Goal: Task Accomplishment & Management: Use online tool/utility

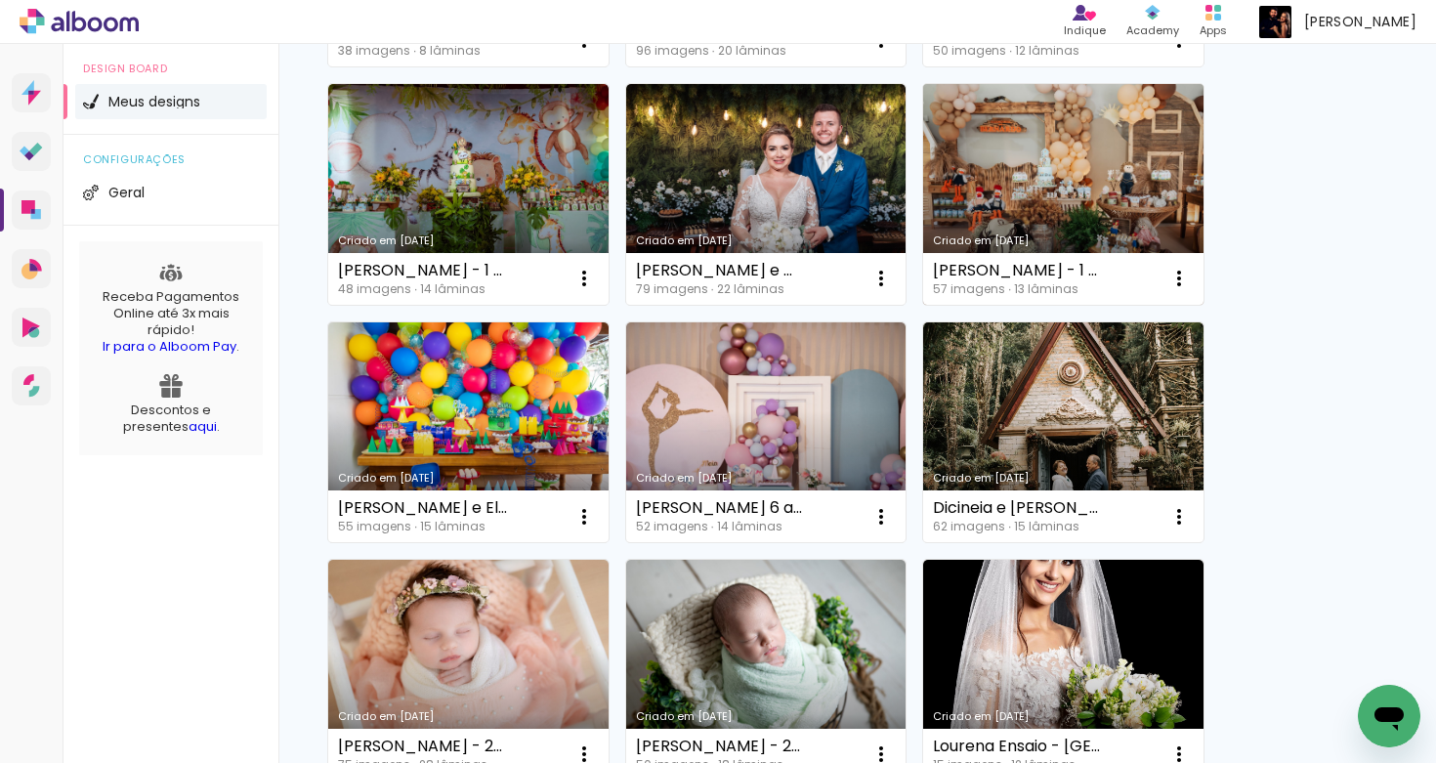
scroll to position [1377, 0]
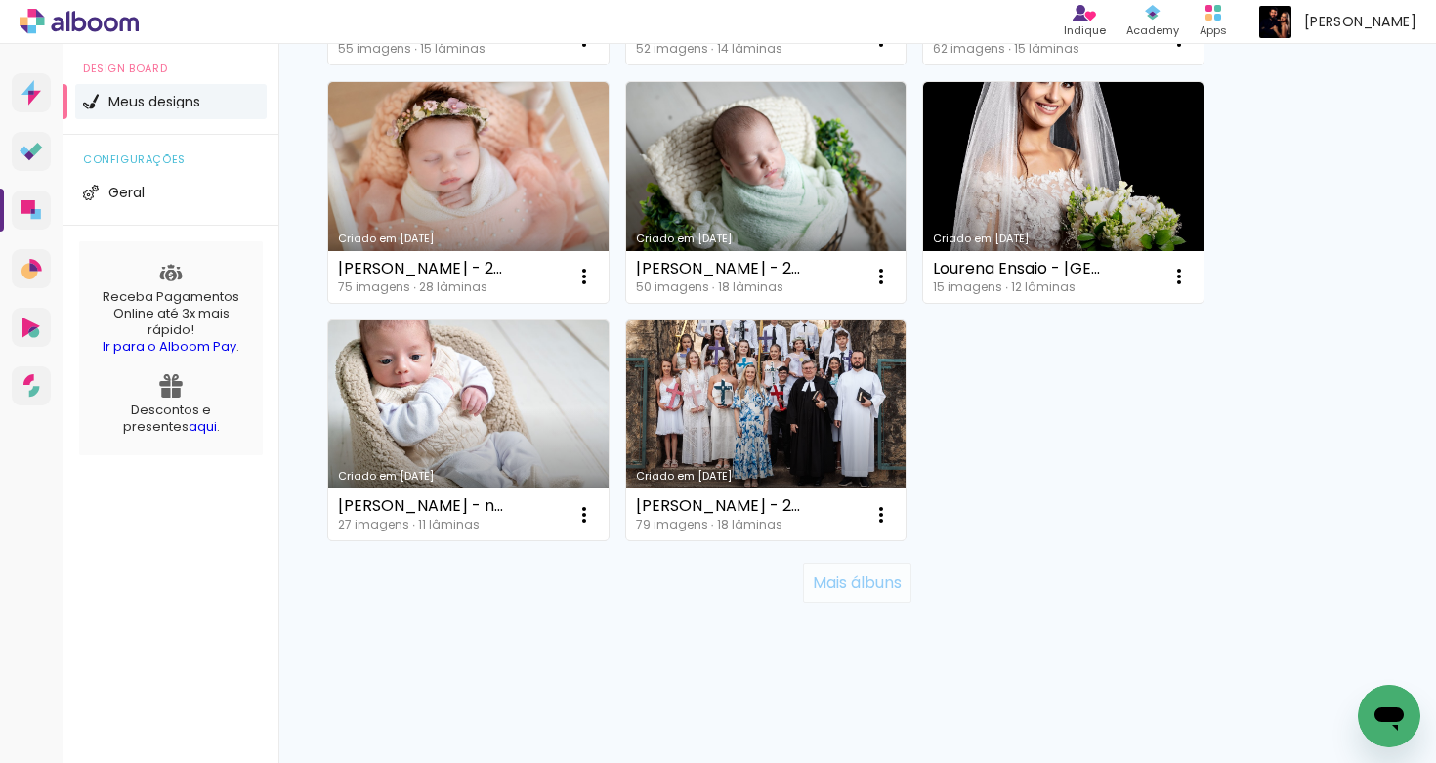
click at [0, 0] on slot "Mais álbuns" at bounding box center [0, 0] width 0 height 0
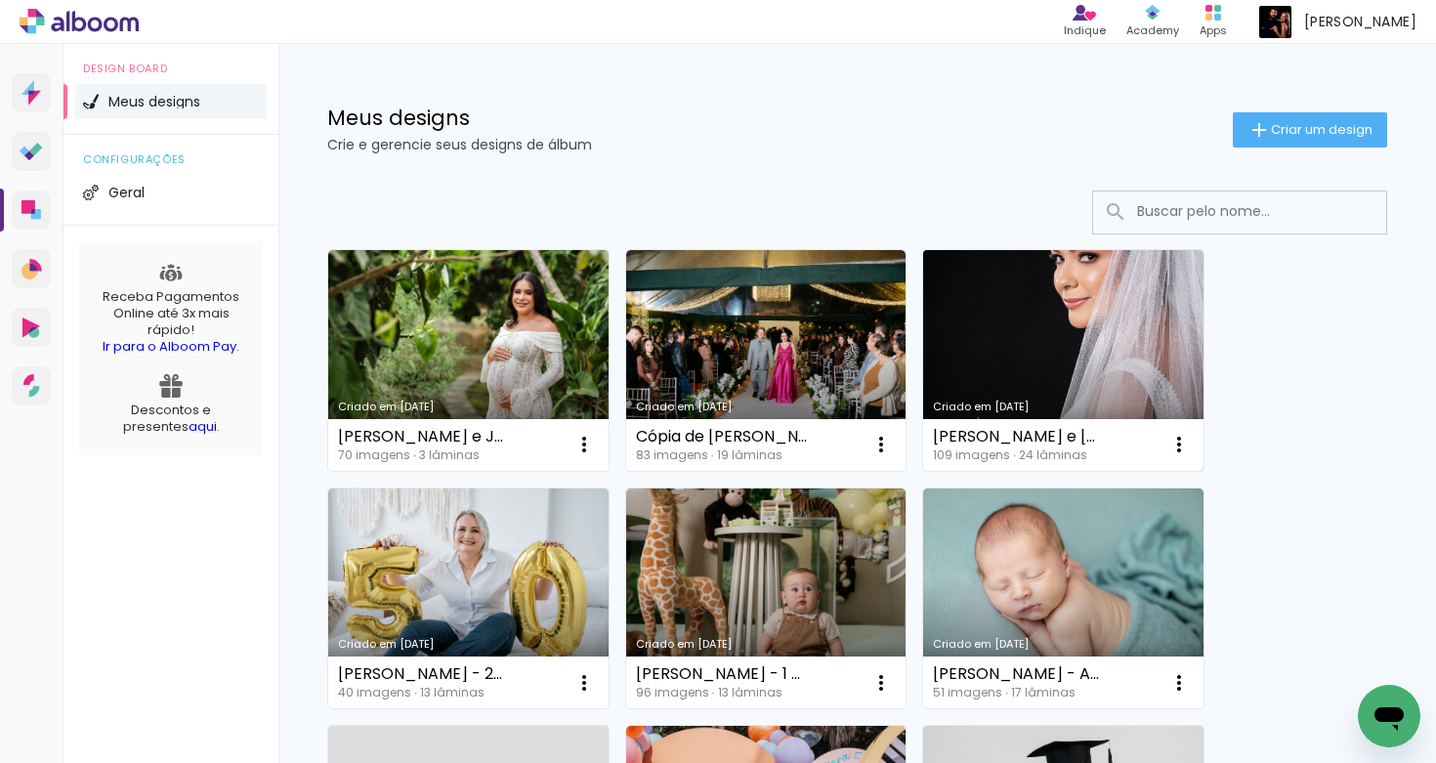
scroll to position [0, 0]
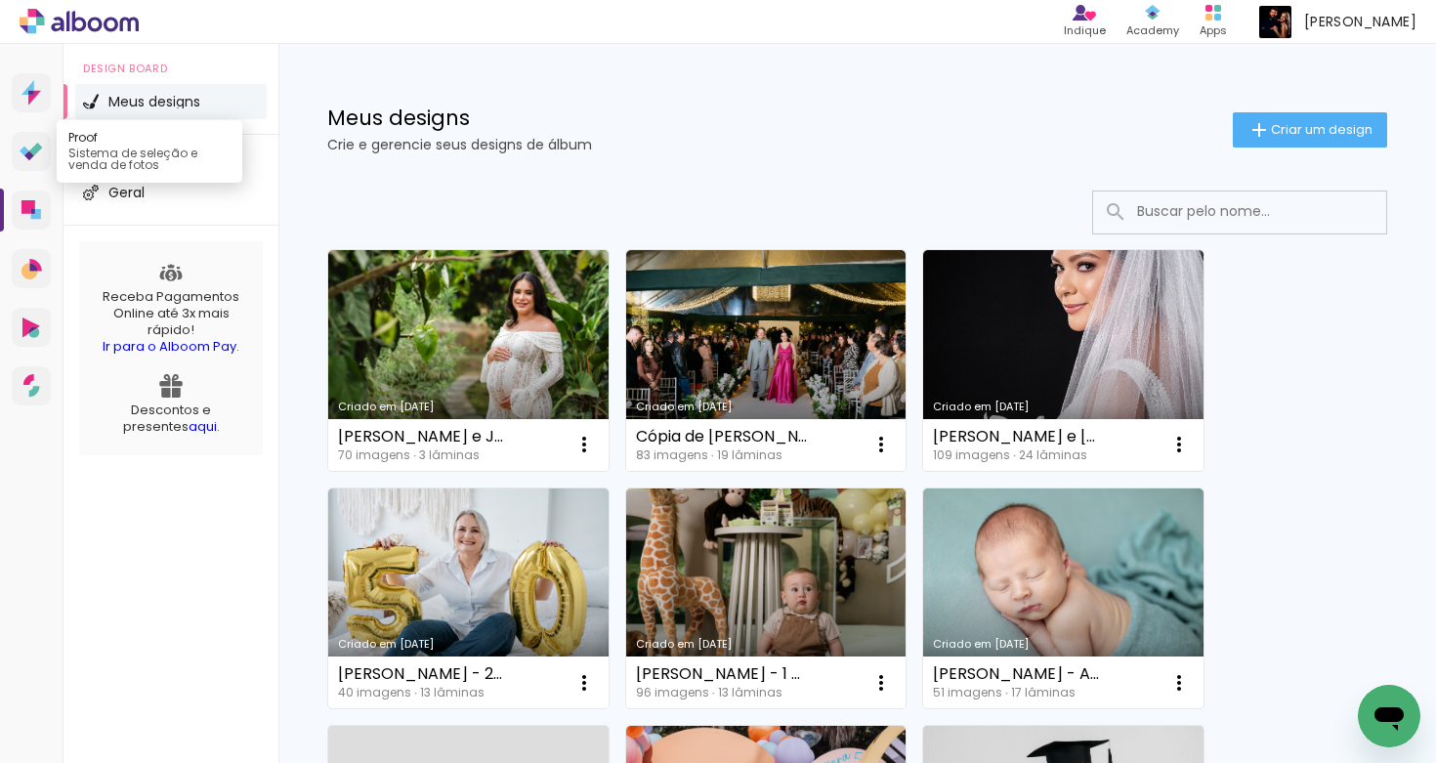
click at [26, 148] on icon at bounding box center [31, 152] width 23 height 19
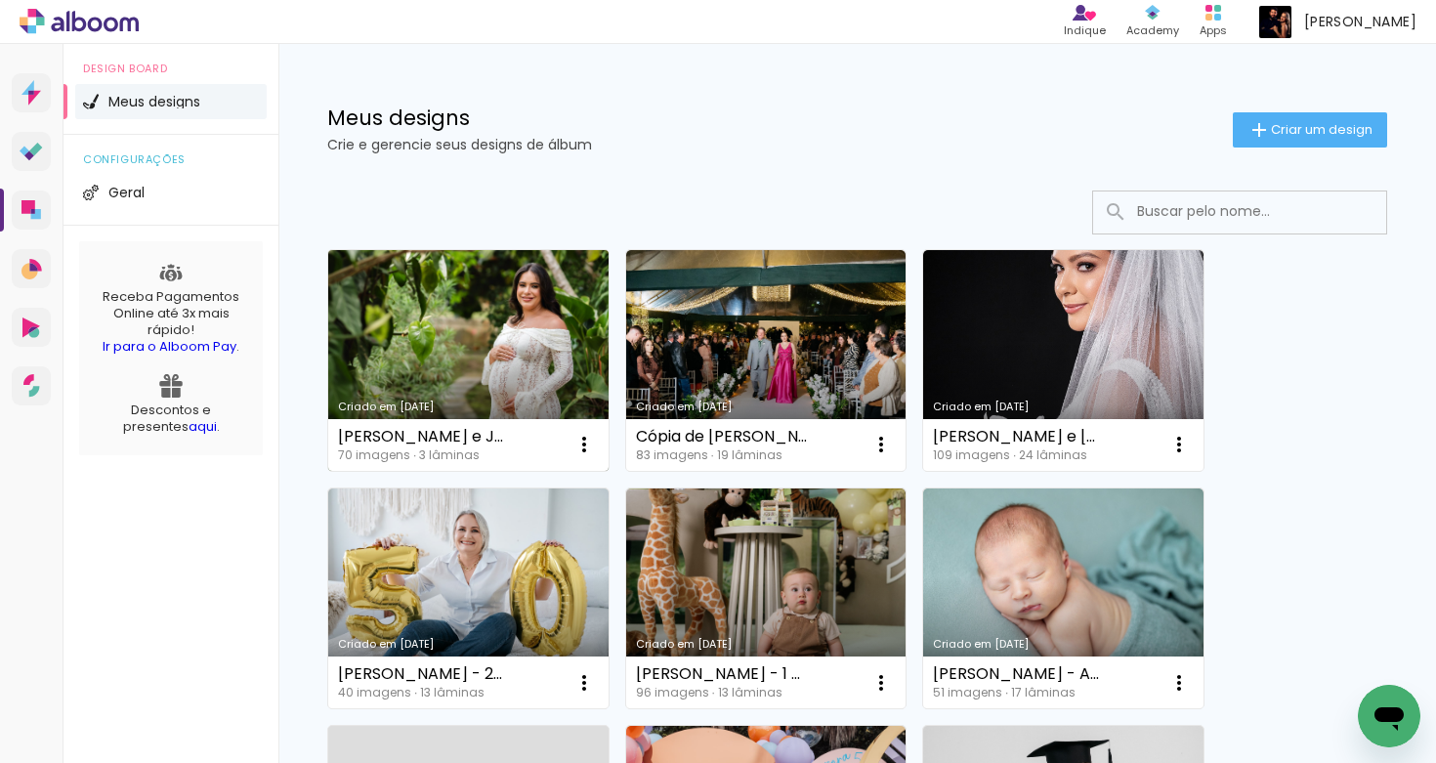
click at [498, 335] on link "Criado em [DATE]" at bounding box center [468, 360] width 280 height 221
click at [381, 280] on link "Criado em [DATE]" at bounding box center [468, 360] width 280 height 221
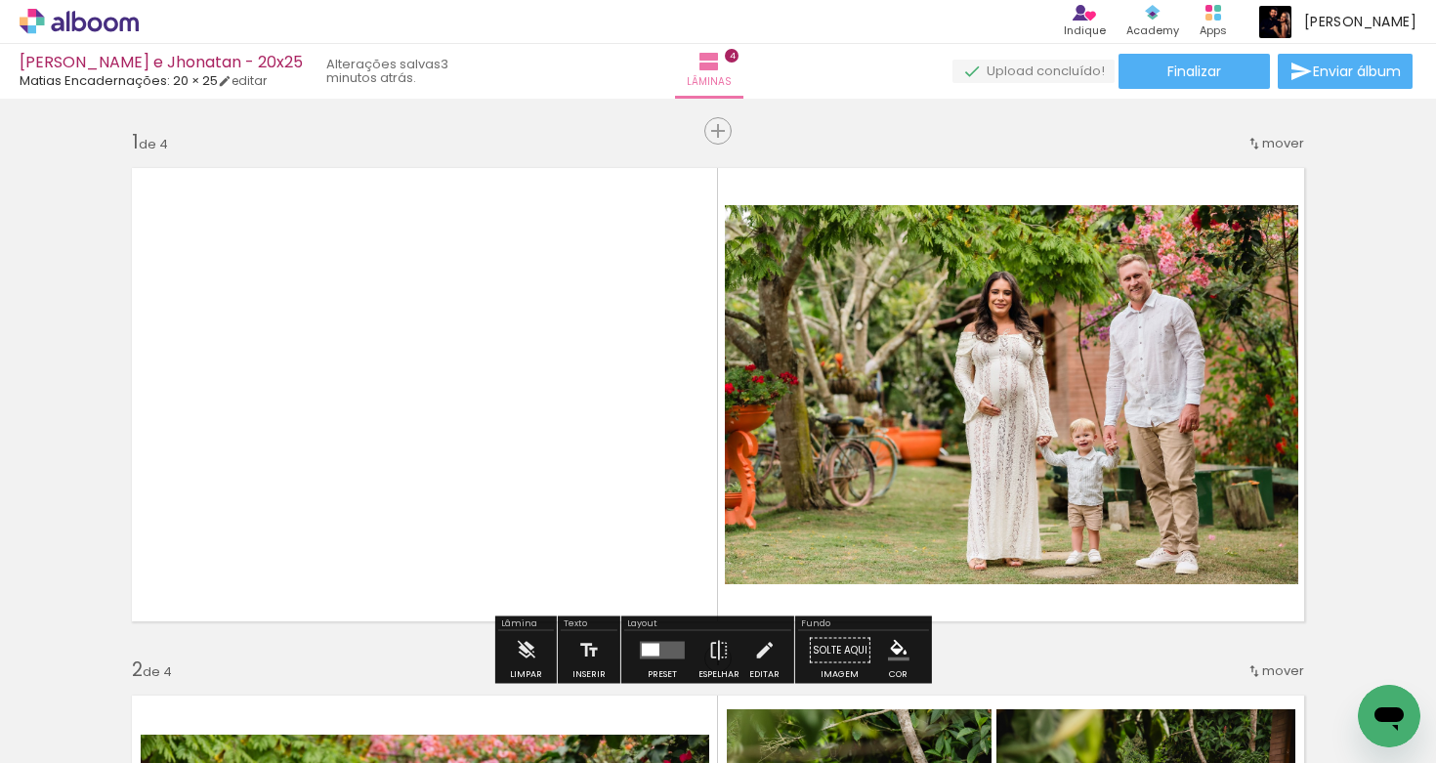
click at [48, 708] on input "Todas as fotos" at bounding box center [55, 704] width 74 height 17
click at [0, 0] on slot "Não utilizadas" at bounding box center [0, 0] width 0 height 0
type input "Não utilizadas"
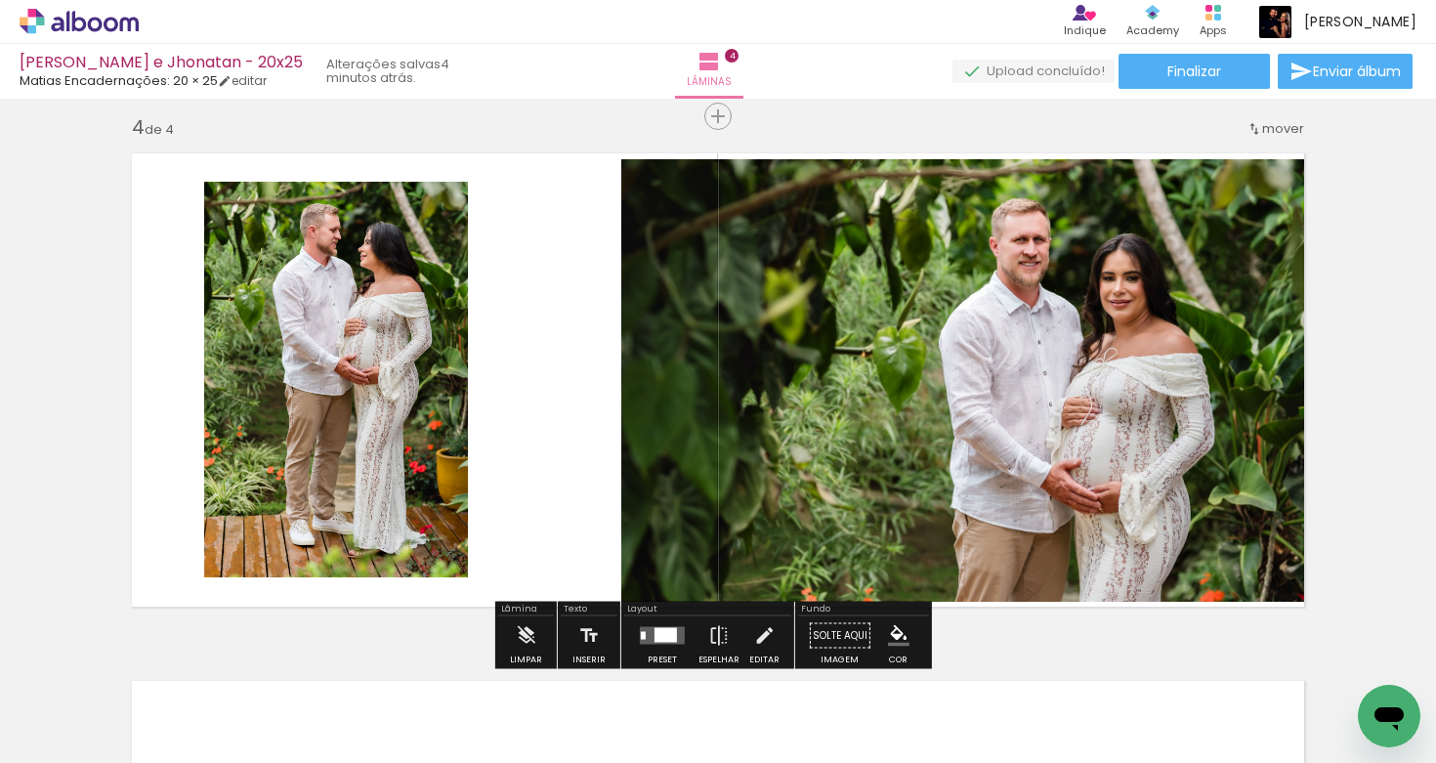
click at [348, 434] on quentale-photo at bounding box center [336, 380] width 264 height 396
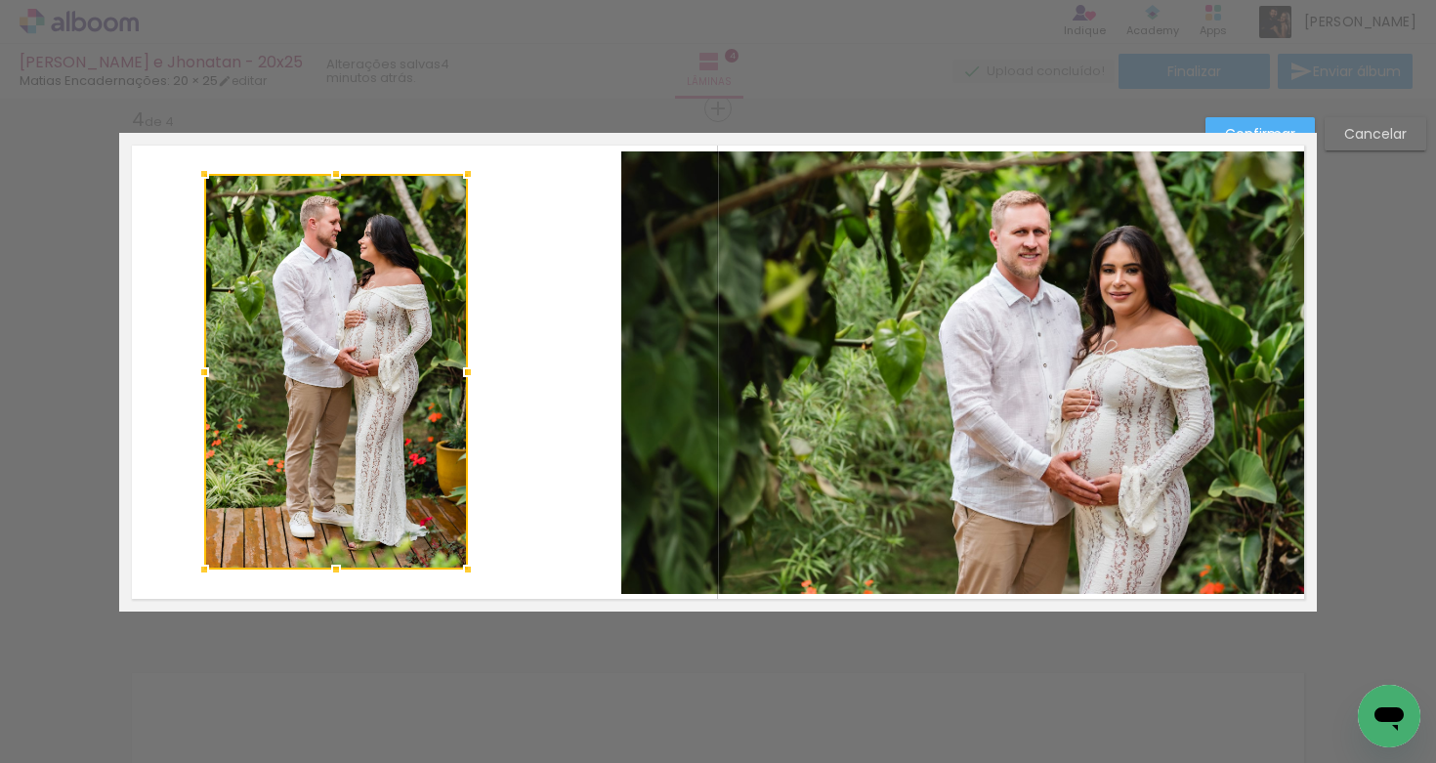
scroll to position [1607, 0]
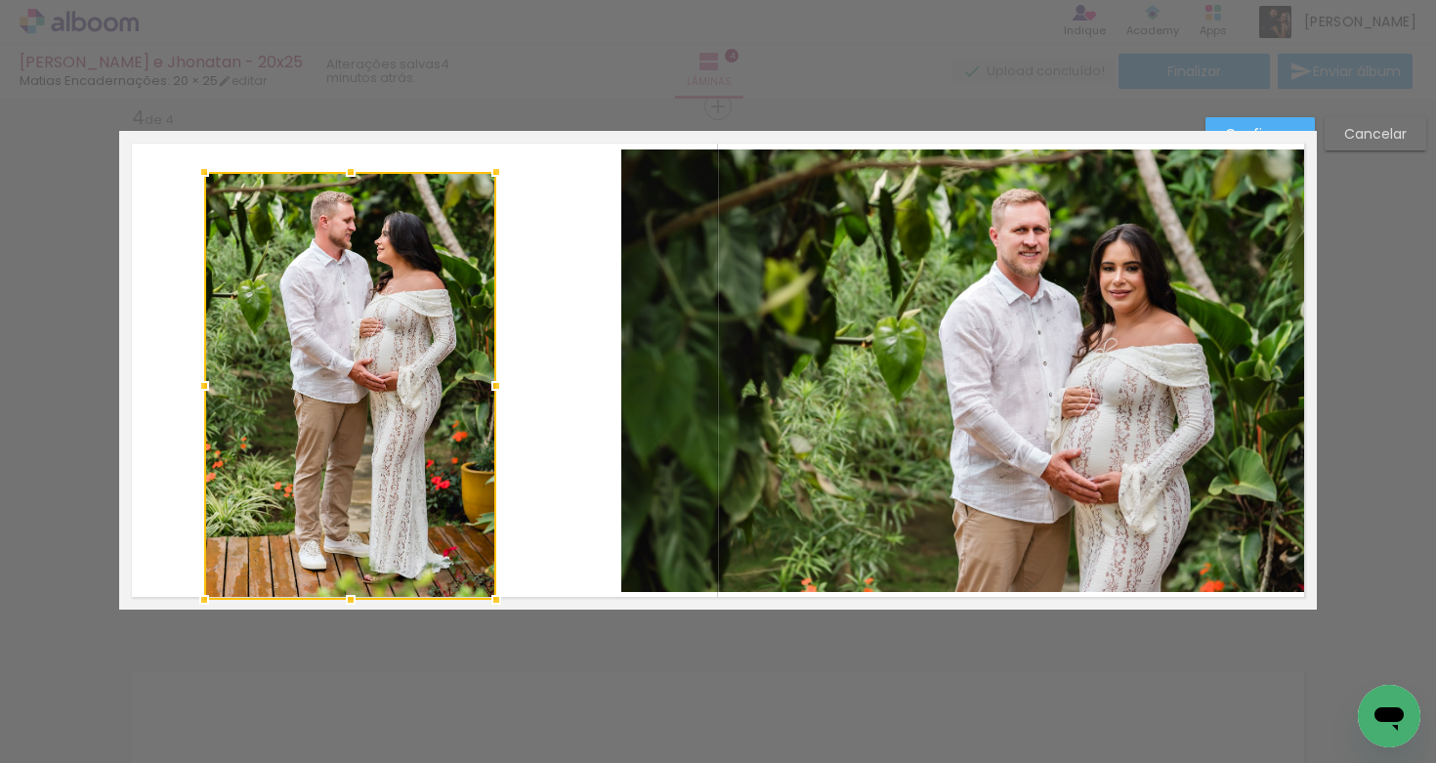
drag, startPoint x: 462, startPoint y: 570, endPoint x: 482, endPoint y: 597, distance: 33.6
click at [491, 603] on div at bounding box center [496, 599] width 39 height 39
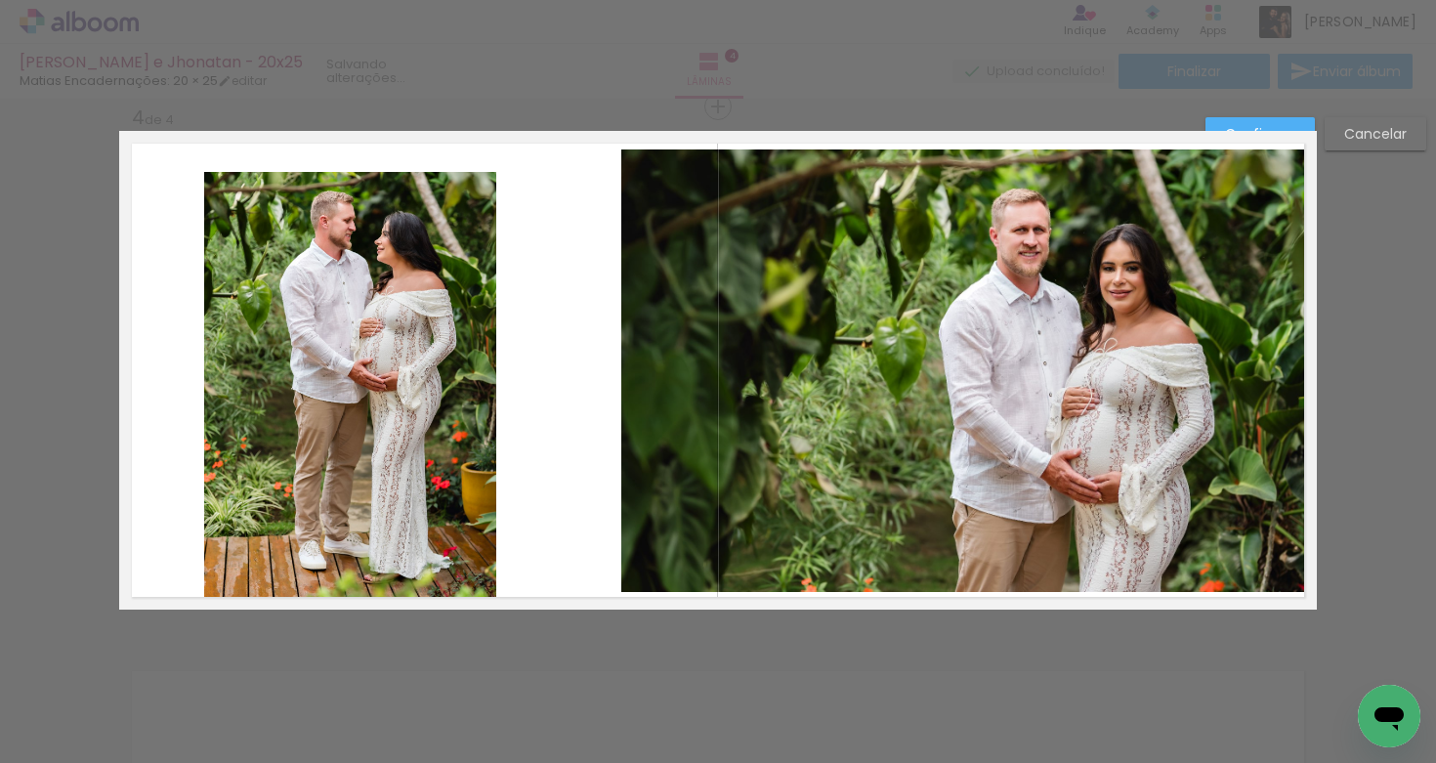
click at [401, 439] on quentale-photo at bounding box center [350, 386] width 292 height 429
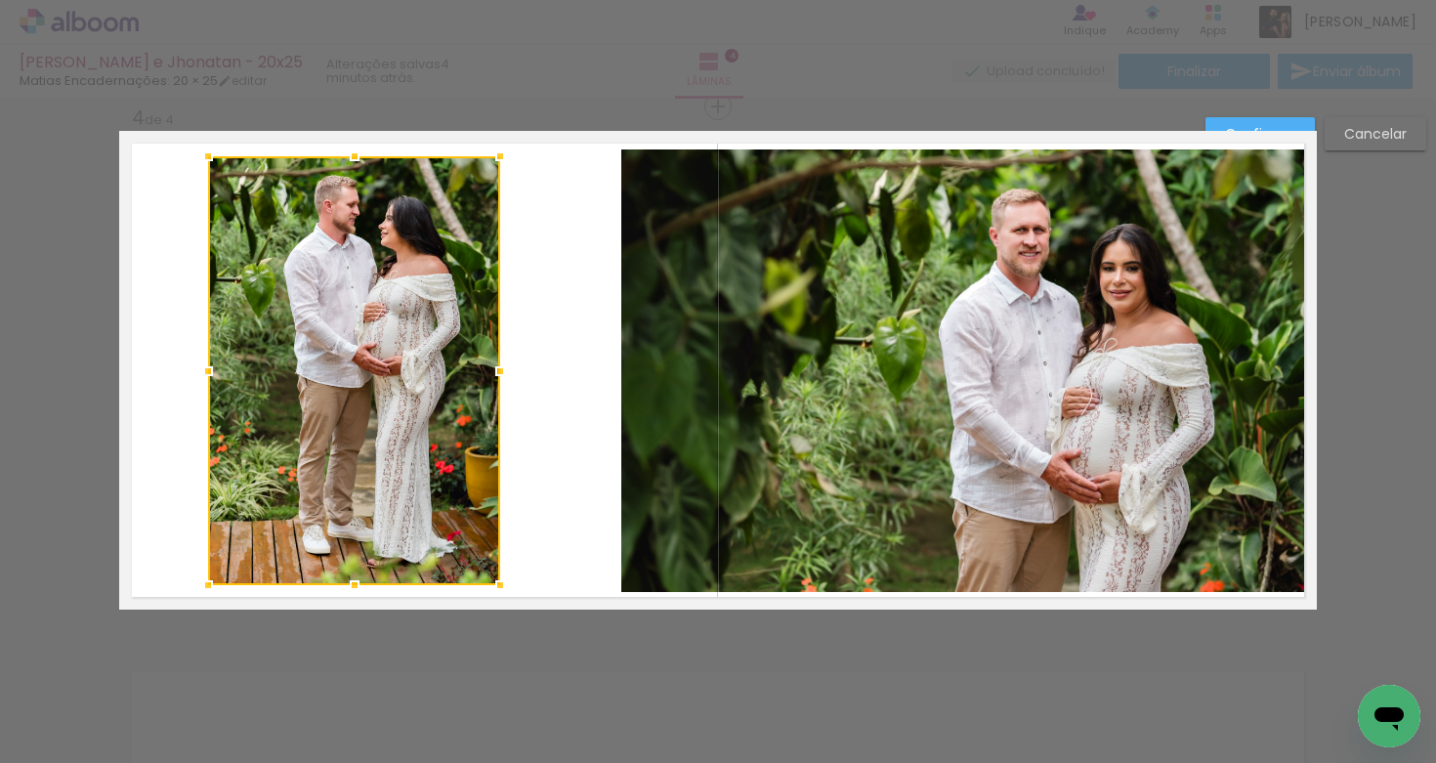
click at [369, 406] on div at bounding box center [354, 370] width 292 height 429
click at [424, 429] on div at bounding box center [353, 370] width 292 height 429
click at [1282, 122] on paper-button "Confirmar" at bounding box center [1260, 133] width 109 height 33
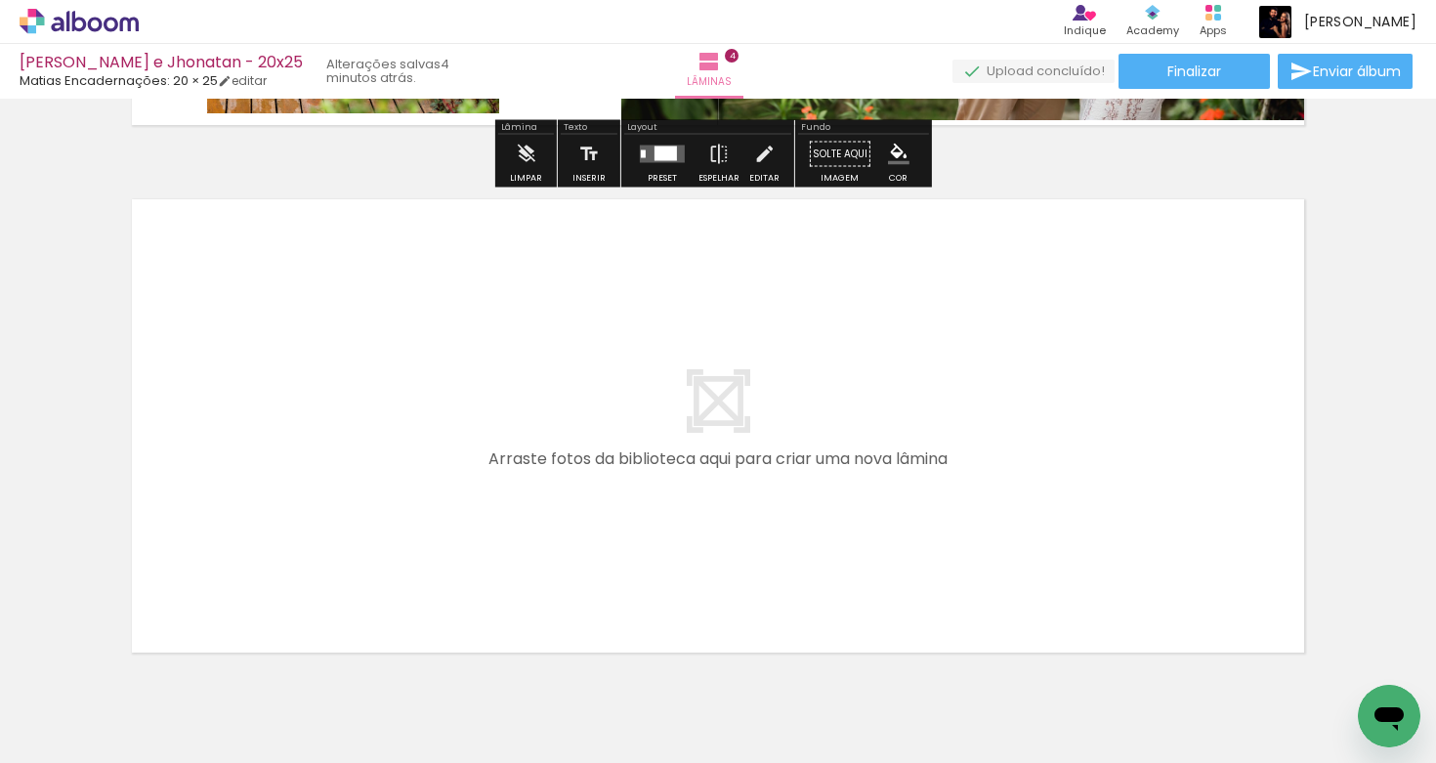
scroll to position [2120, 0]
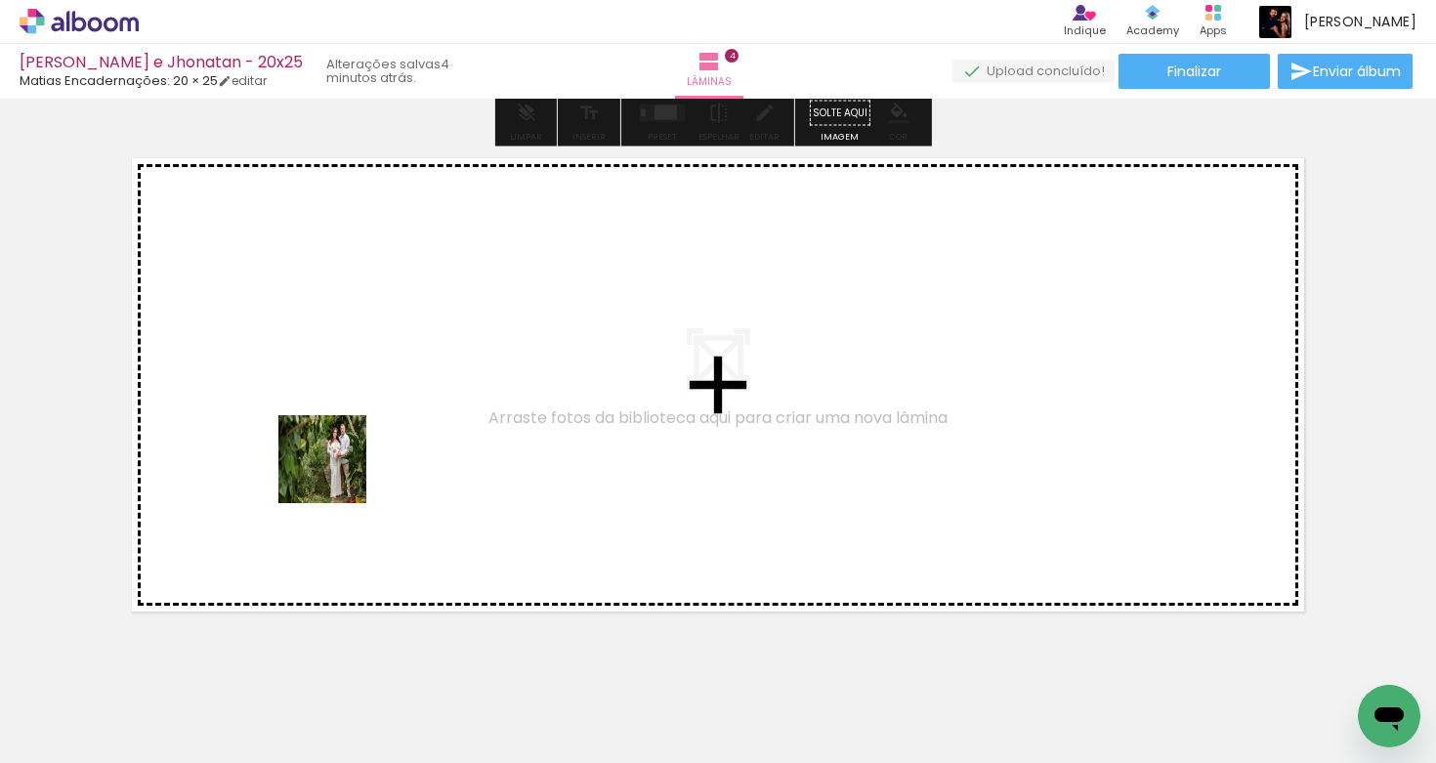
drag, startPoint x: 232, startPoint y: 673, endPoint x: 370, endPoint y: 423, distance: 286.1
click at [370, 423] on quentale-workspace at bounding box center [718, 381] width 1436 height 763
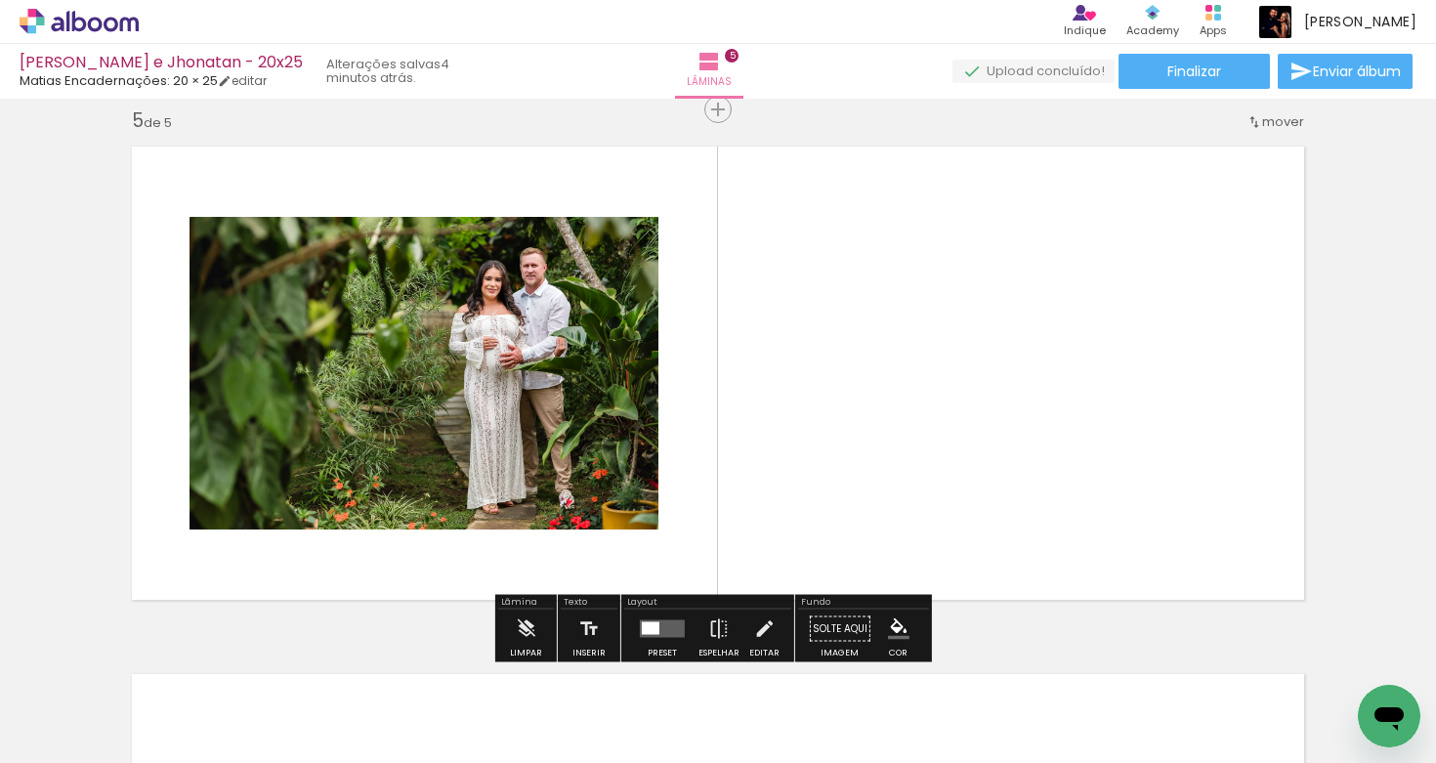
scroll to position [2135, 0]
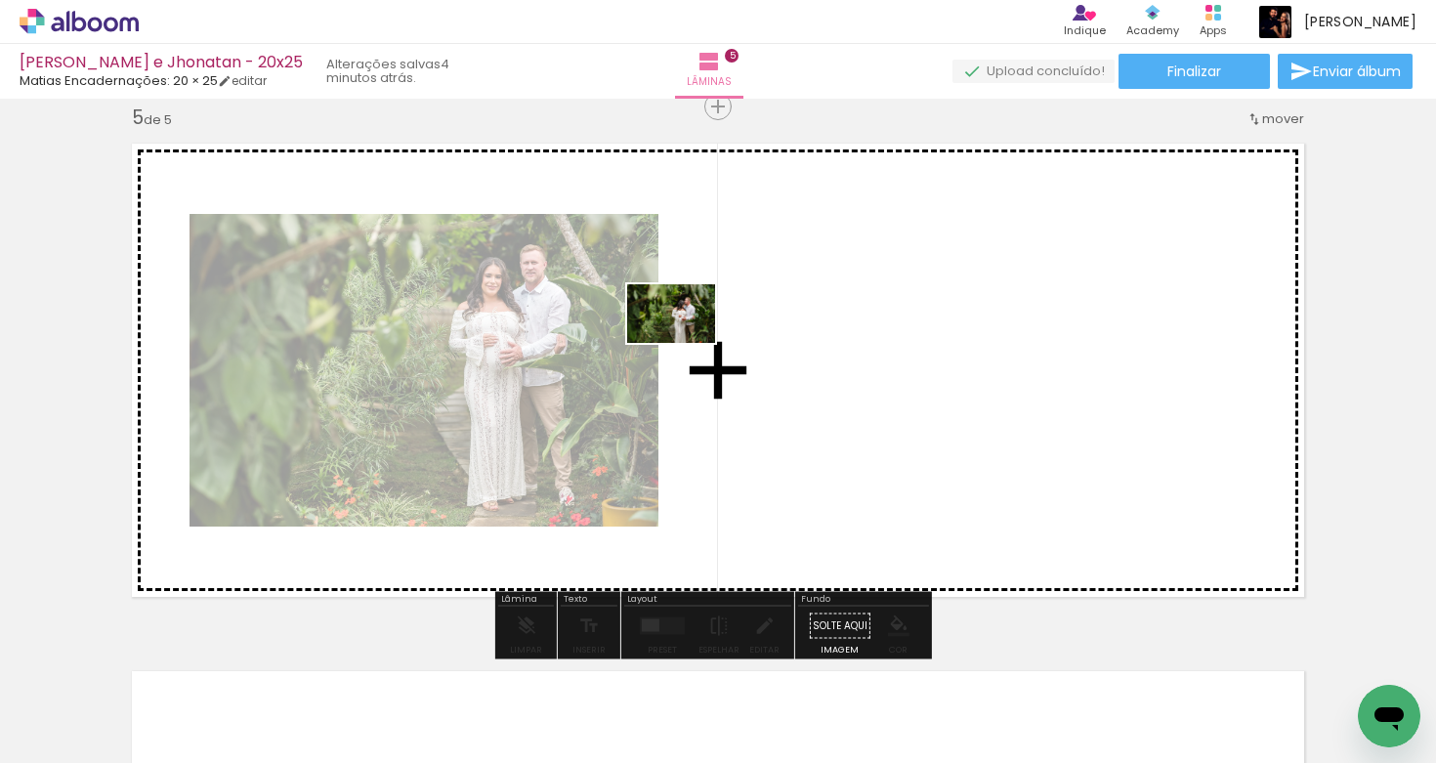
drag, startPoint x: 218, startPoint y: 717, endPoint x: 683, endPoint y: 343, distance: 597.0
click at [683, 343] on quentale-workspace at bounding box center [718, 381] width 1436 height 763
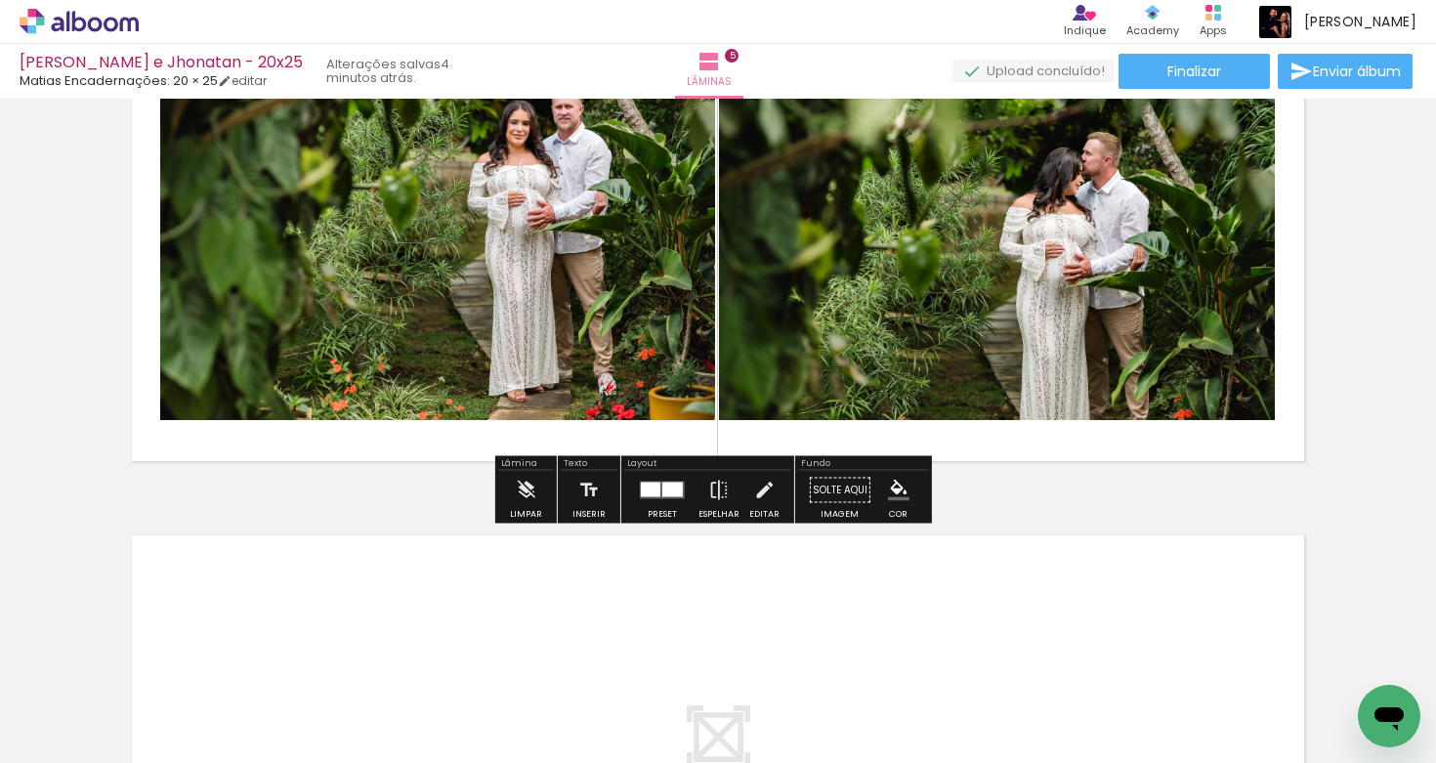
scroll to position [2276, 0]
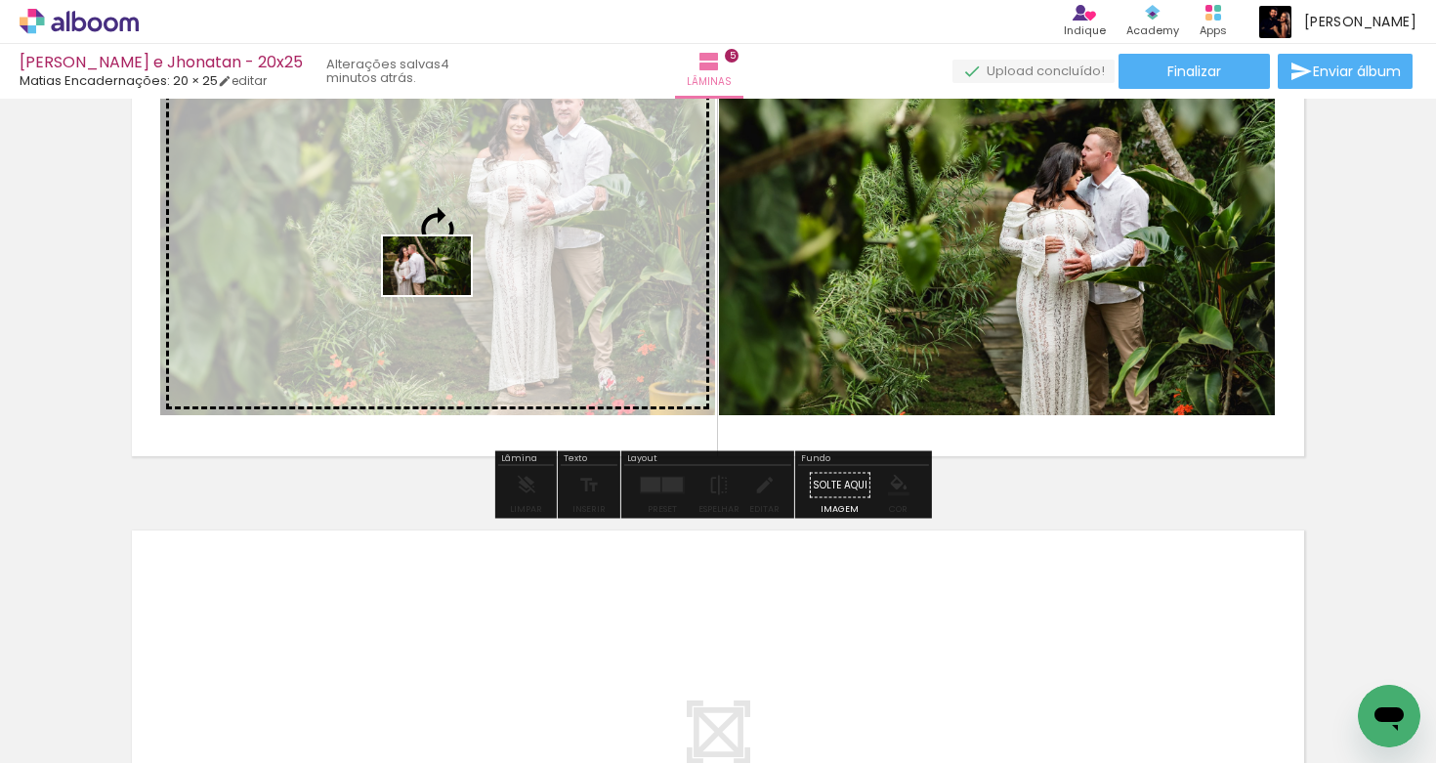
drag, startPoint x: 204, startPoint y: 720, endPoint x: 442, endPoint y: 296, distance: 486.0
click at [442, 296] on quentale-workspace at bounding box center [718, 381] width 1436 height 763
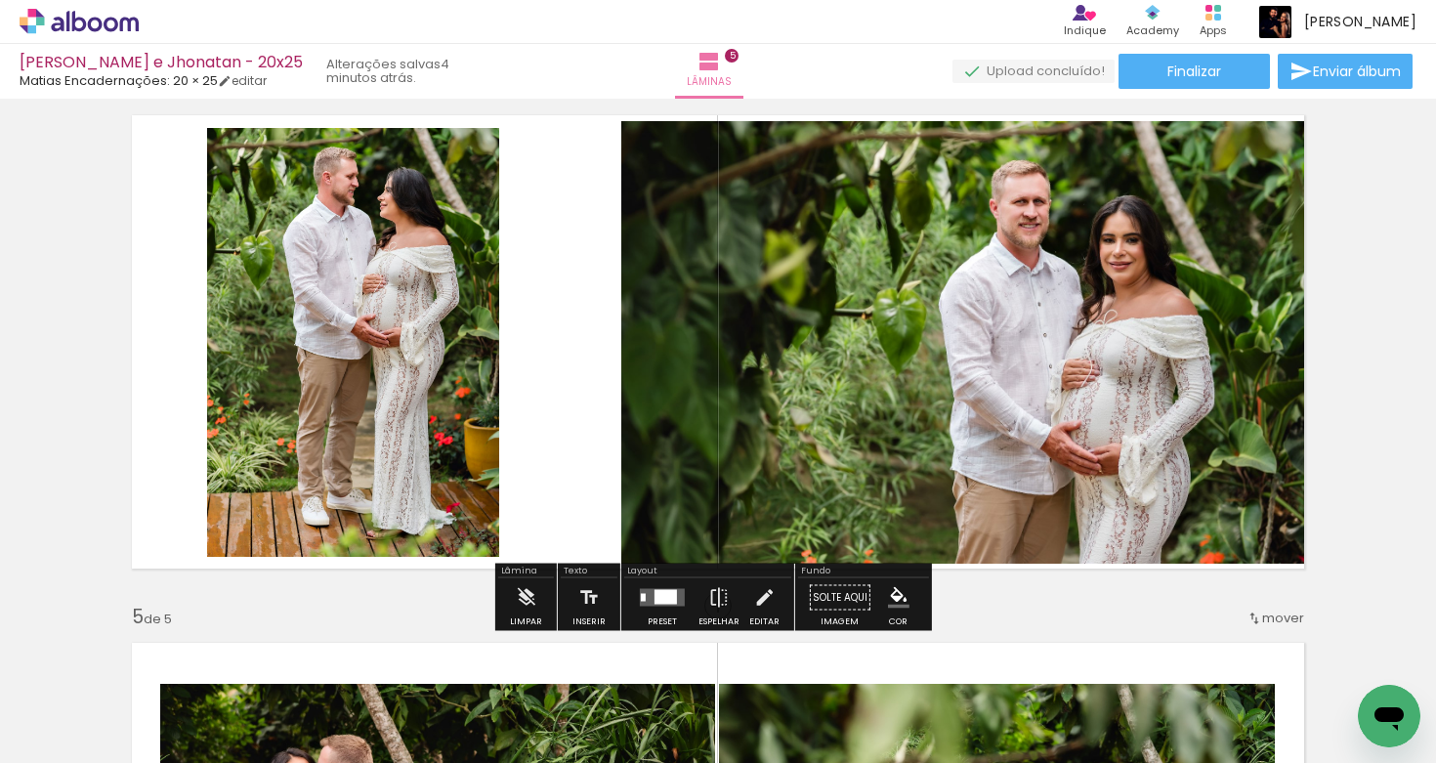
scroll to position [1611, 0]
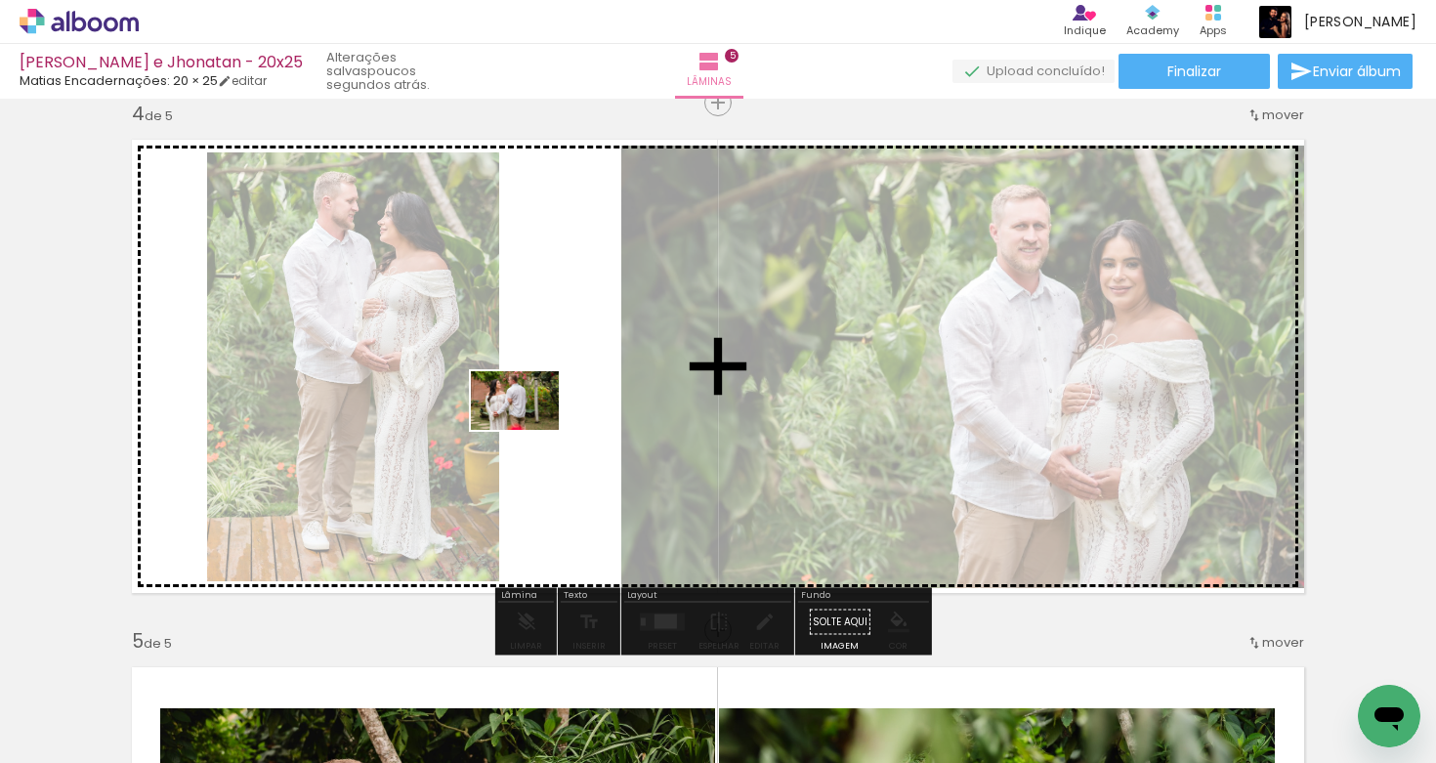
drag, startPoint x: 342, startPoint y: 685, endPoint x: 529, endPoint y: 427, distance: 318.4
click at [529, 427] on quentale-workspace at bounding box center [718, 381] width 1436 height 763
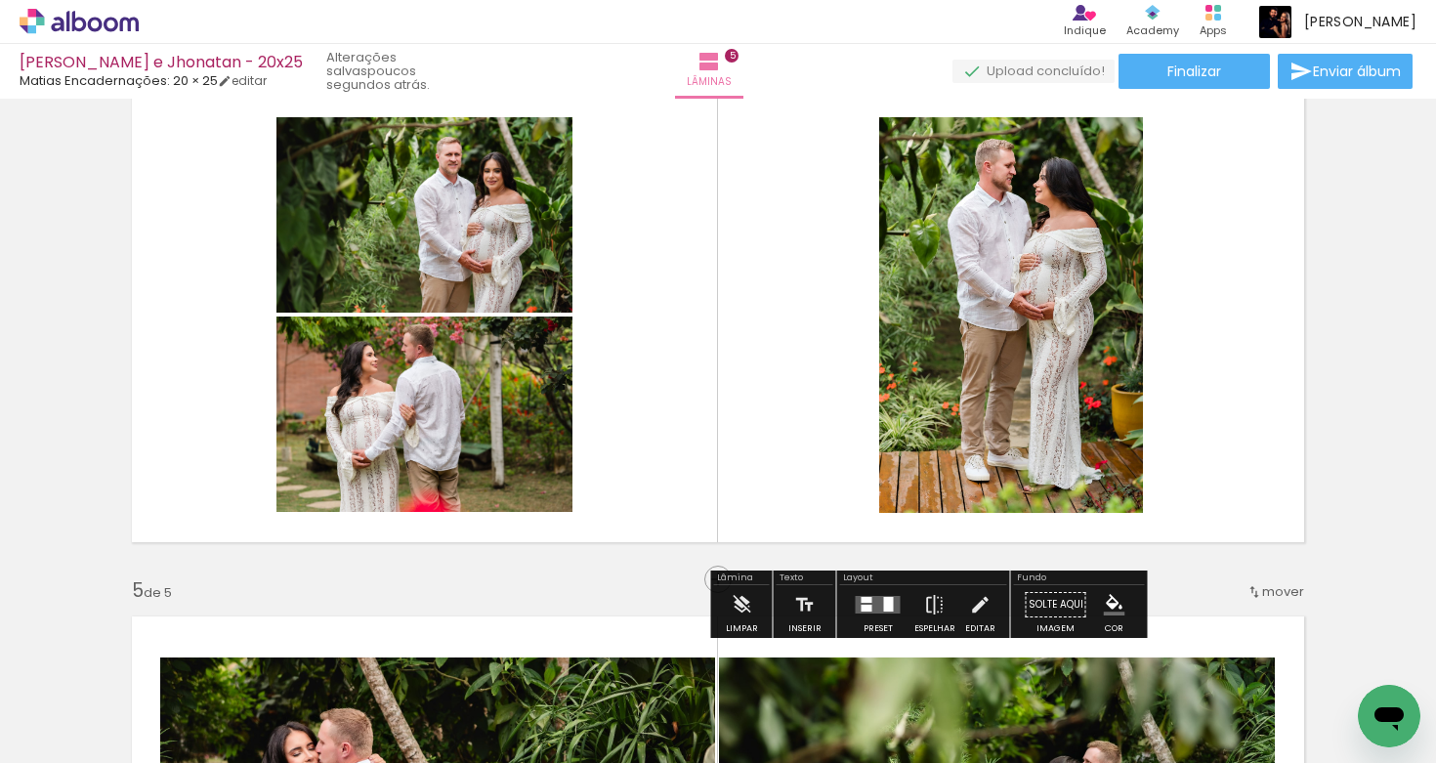
scroll to position [1659, 0]
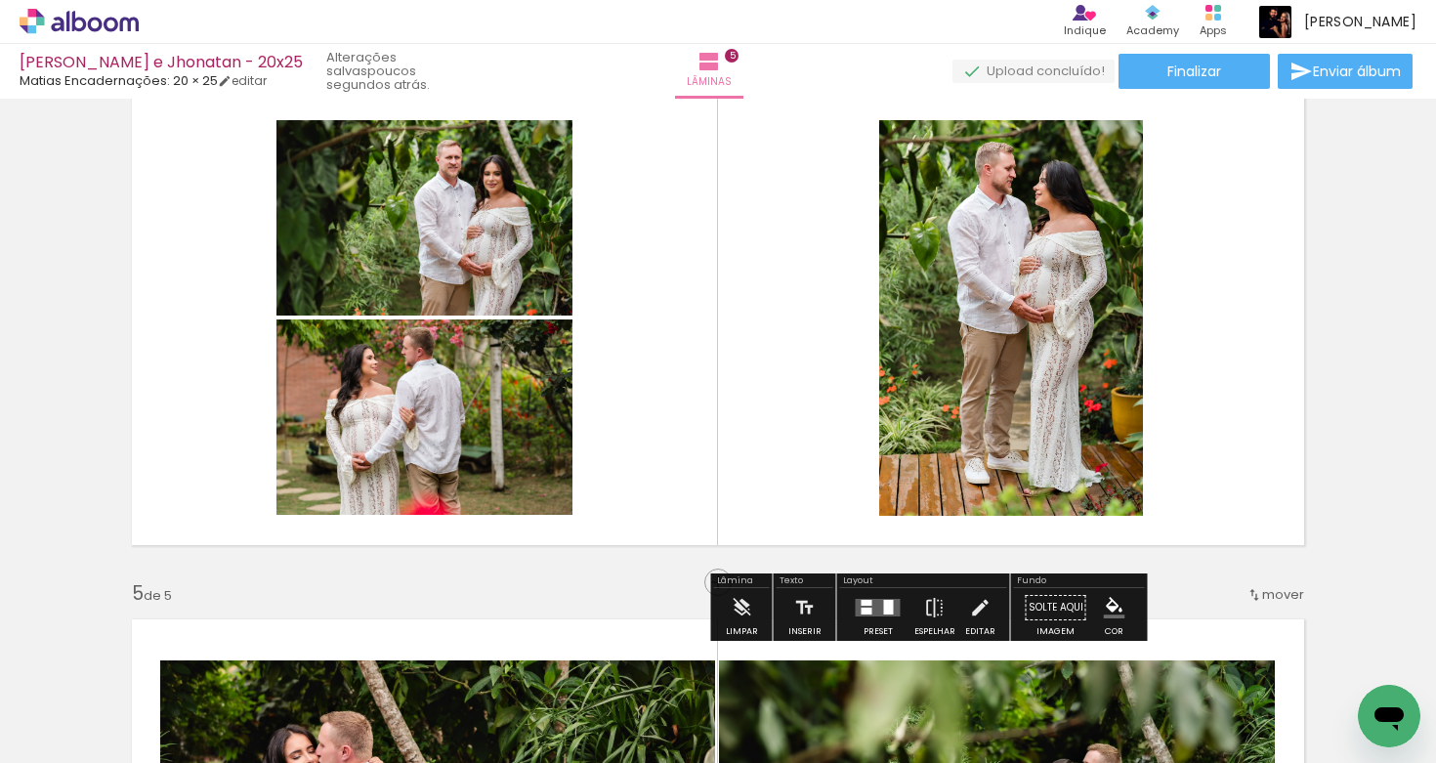
click at [875, 608] on quentale-layouter at bounding box center [878, 608] width 45 height 18
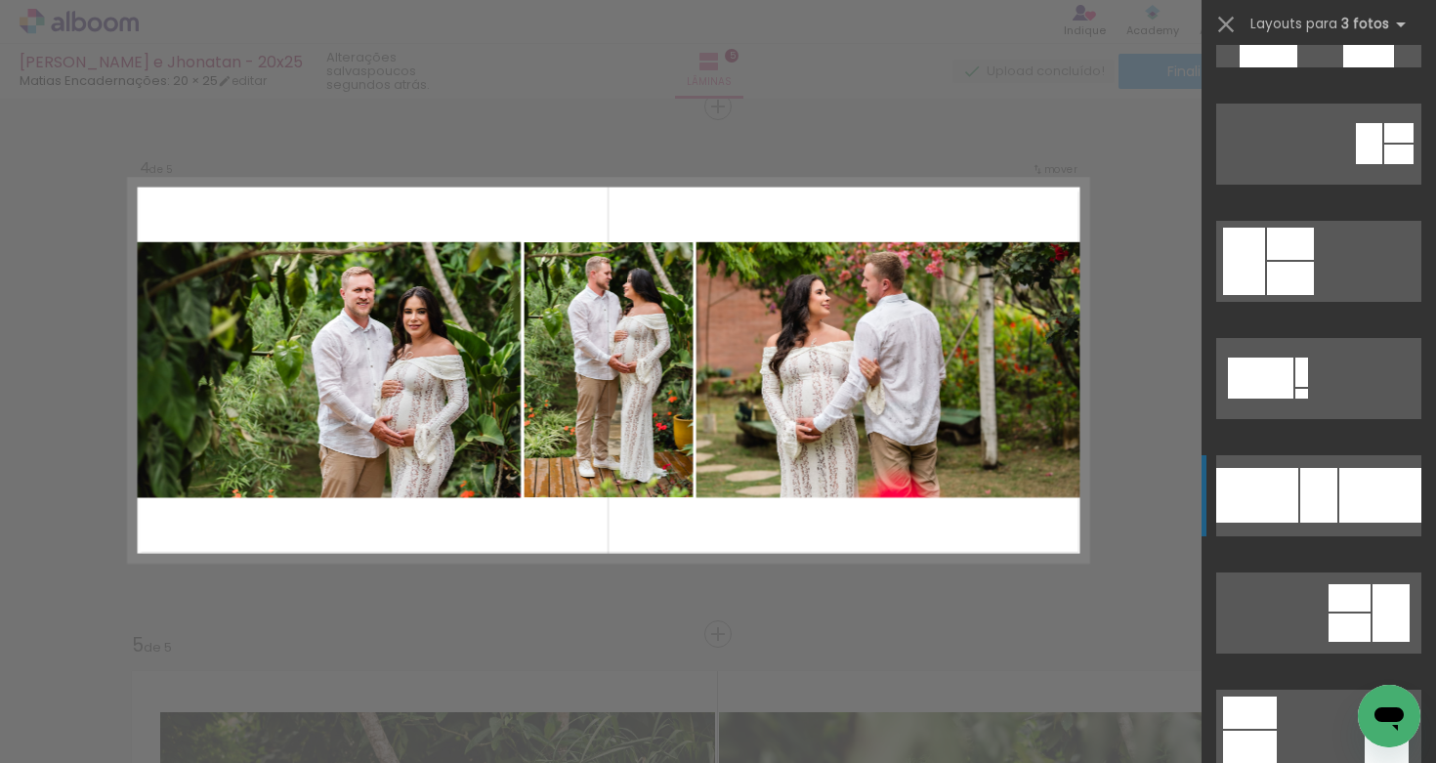
scroll to position [893, 0]
click at [1301, 496] on div at bounding box center [1319, 496] width 37 height 55
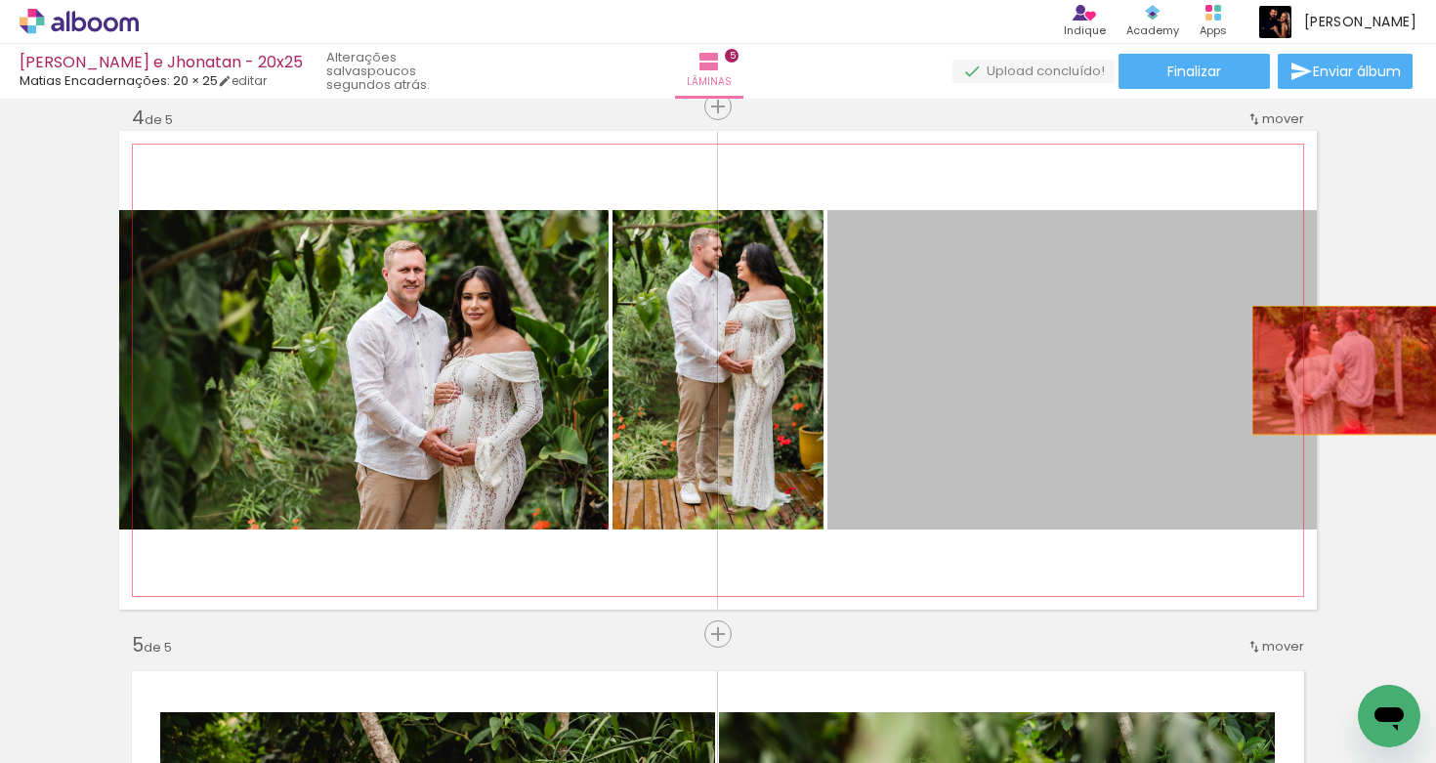
drag, startPoint x: 1048, startPoint y: 401, endPoint x: 1341, endPoint y: 369, distance: 293.8
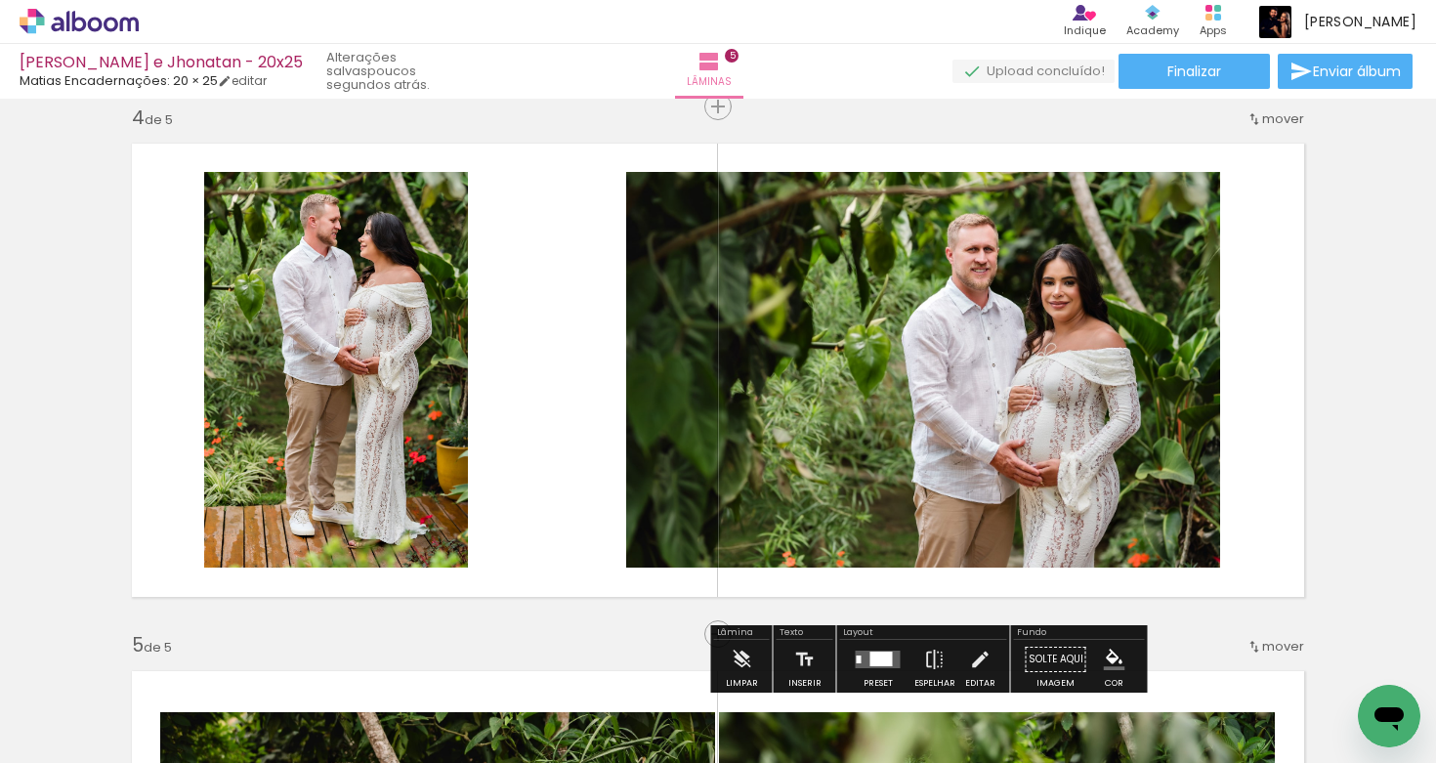
click at [792, 357] on quentale-photo at bounding box center [923, 370] width 594 height 396
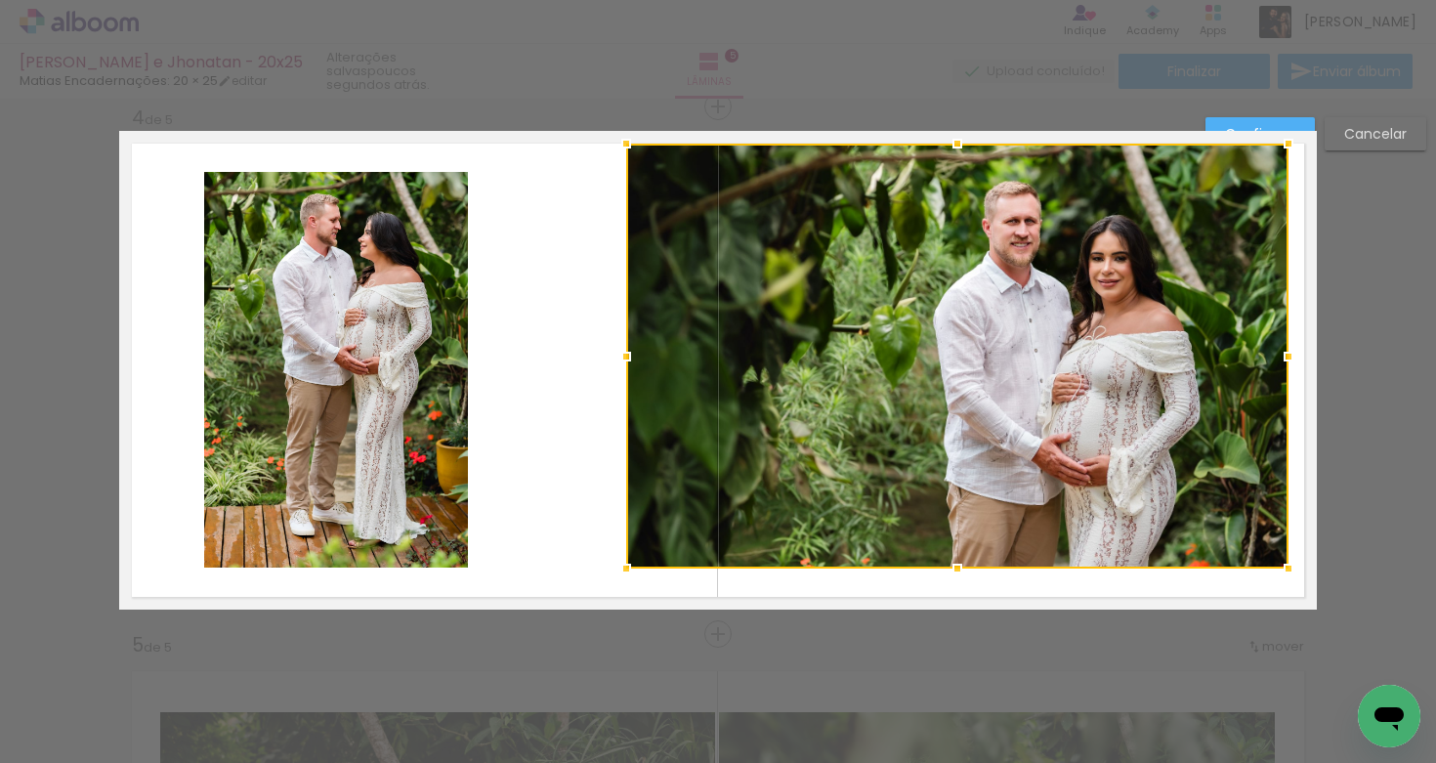
drag, startPoint x: 1219, startPoint y: 166, endPoint x: 1187, endPoint y: 212, distance: 56.1
click at [1285, 132] on div at bounding box center [1288, 143] width 39 height 39
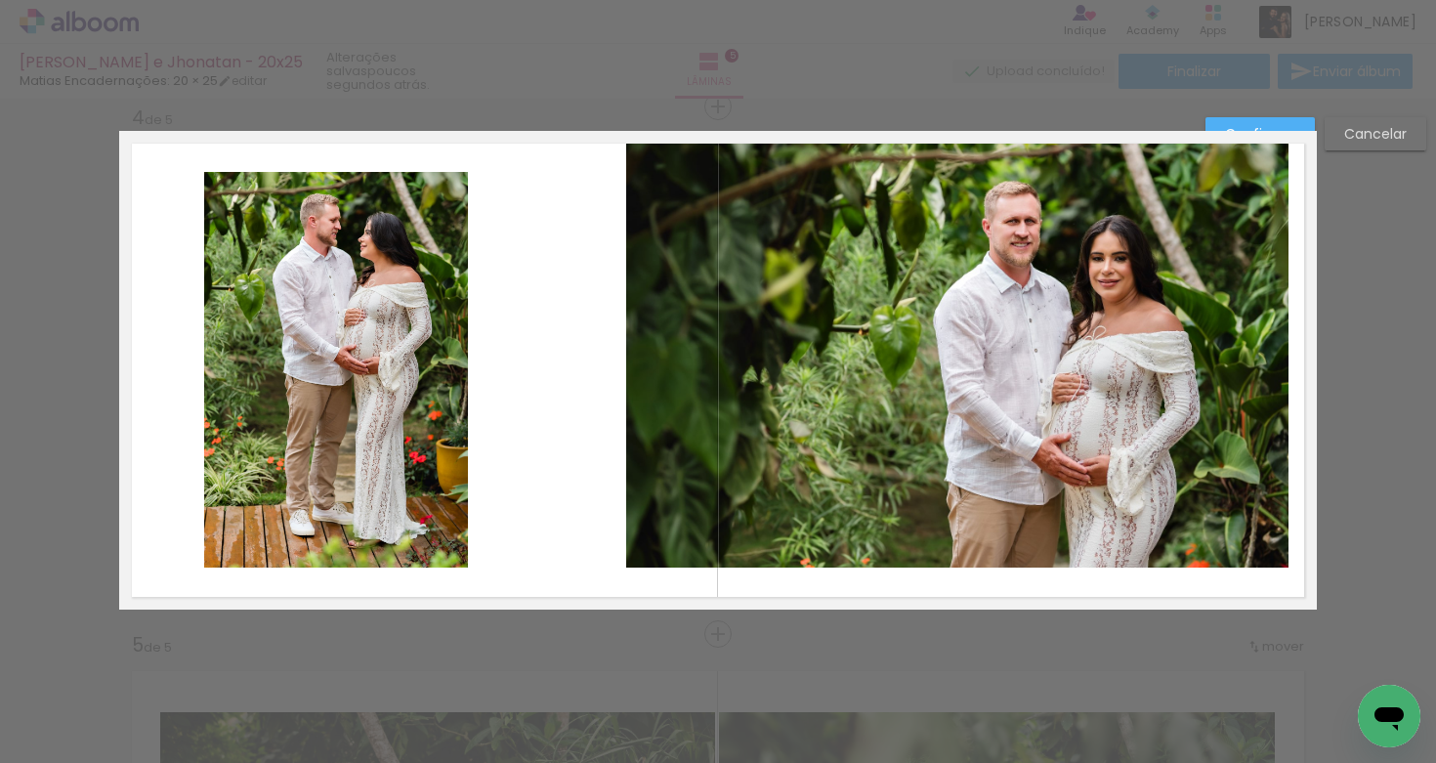
click at [1001, 335] on quentale-photo at bounding box center [957, 356] width 663 height 425
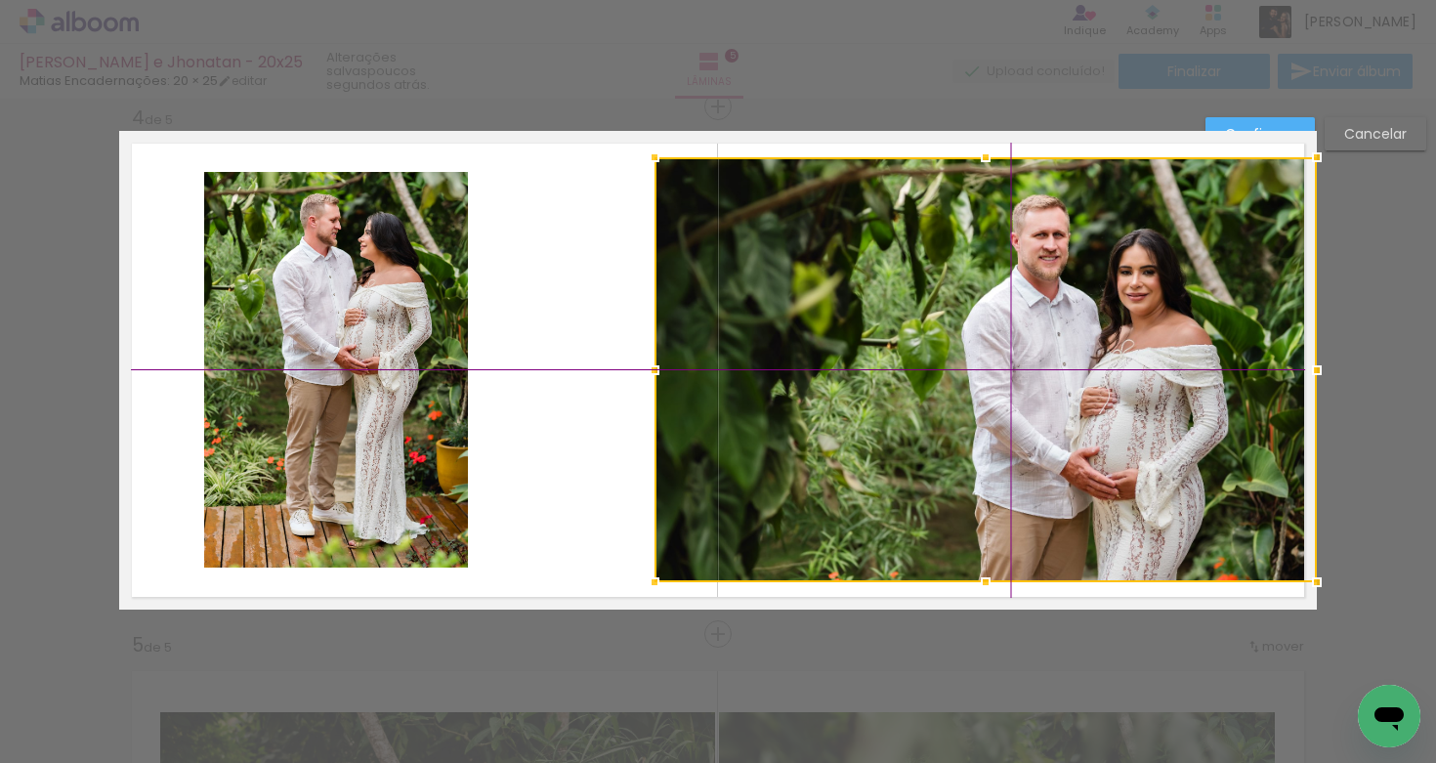
drag, startPoint x: 961, startPoint y: 335, endPoint x: 967, endPoint y: 369, distance: 34.9
click at [968, 363] on div at bounding box center [986, 369] width 663 height 425
drag, startPoint x: 630, startPoint y: 402, endPoint x: 633, endPoint y: 413, distance: 12.1
click at [631, 400] on quentale-layouter at bounding box center [718, 370] width 1198 height 479
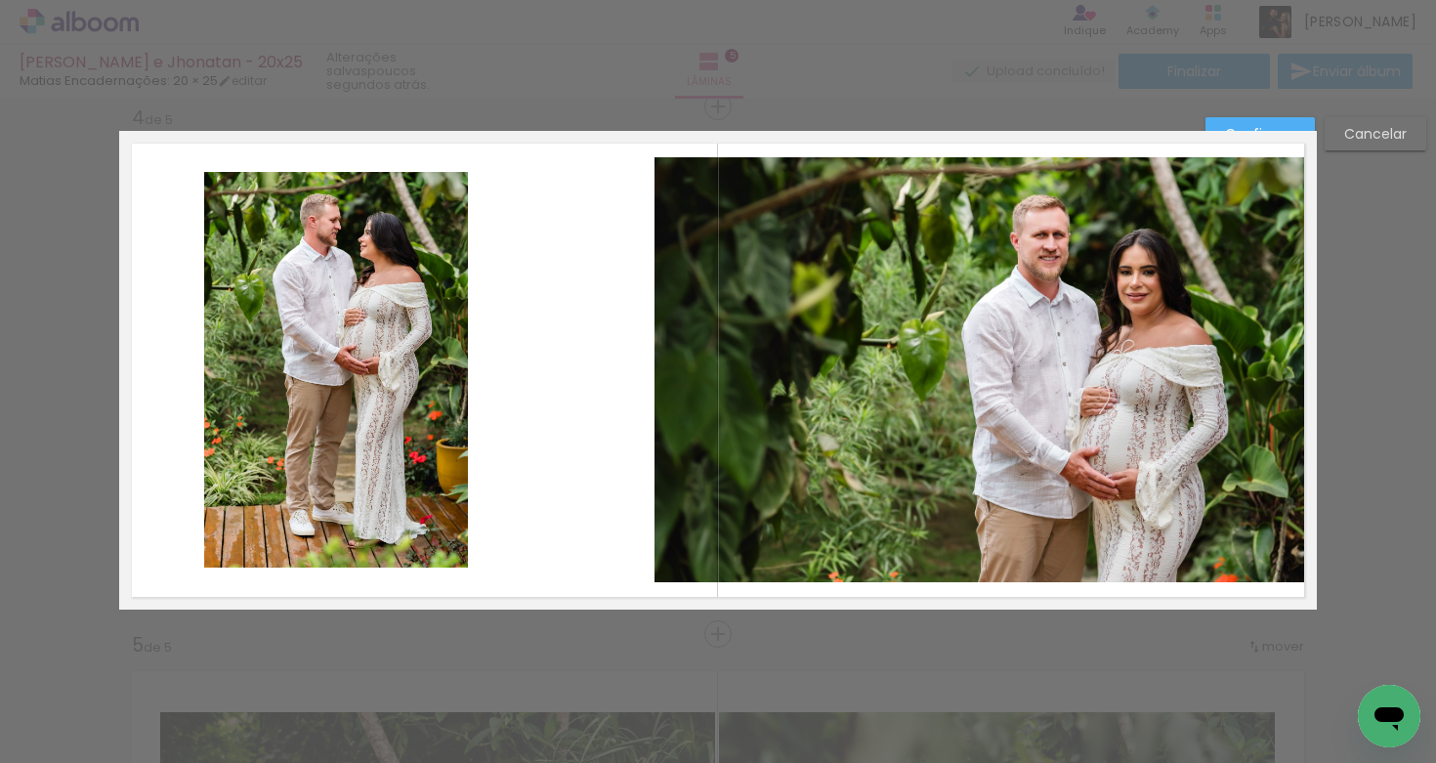
drag, startPoint x: 697, startPoint y: 561, endPoint x: 695, endPoint y: 572, distance: 10.9
click at [697, 561] on quentale-photo at bounding box center [986, 369] width 663 height 425
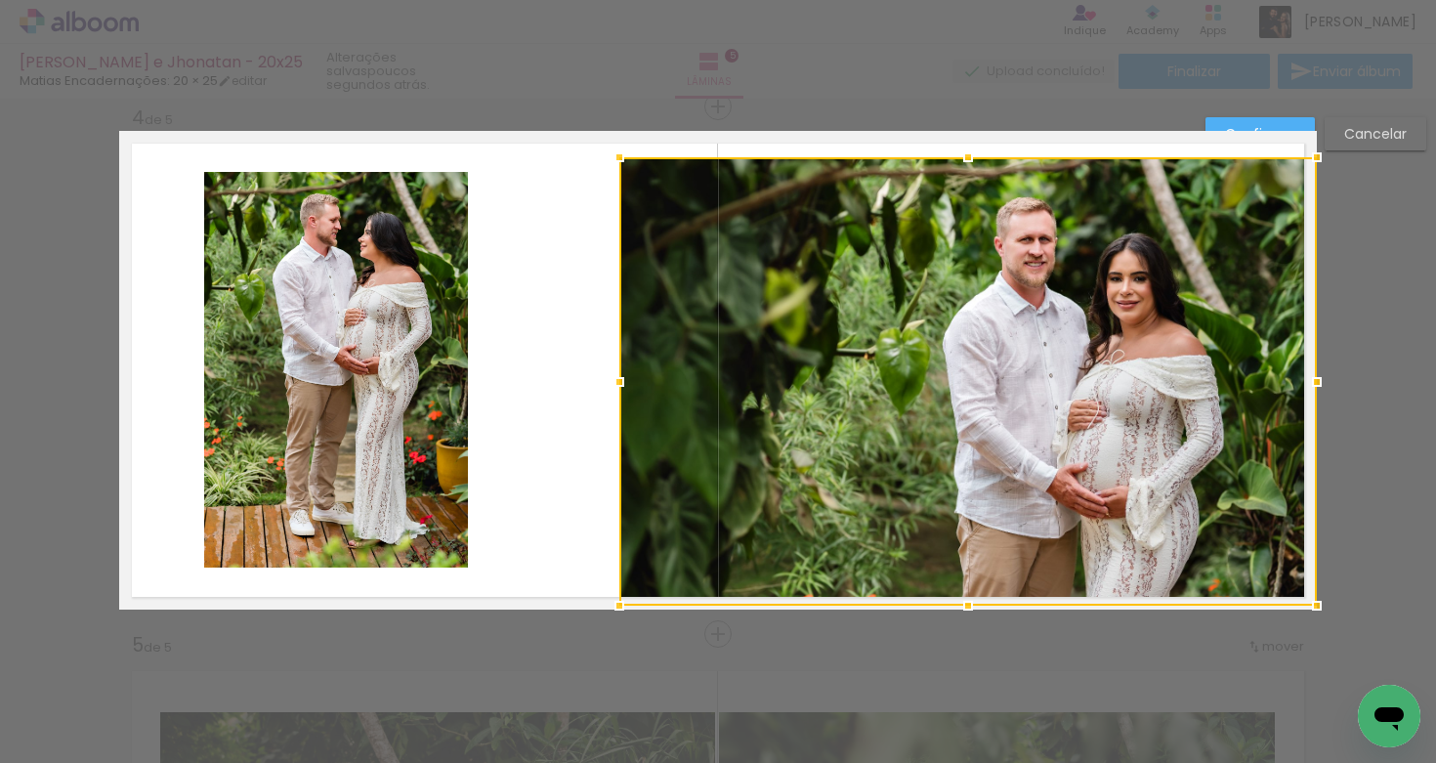
drag, startPoint x: 649, startPoint y: 583, endPoint x: 634, endPoint y: 594, distance: 18.2
click at [634, 594] on div at bounding box center [969, 381] width 698 height 449
click at [936, 386] on div at bounding box center [969, 381] width 698 height 449
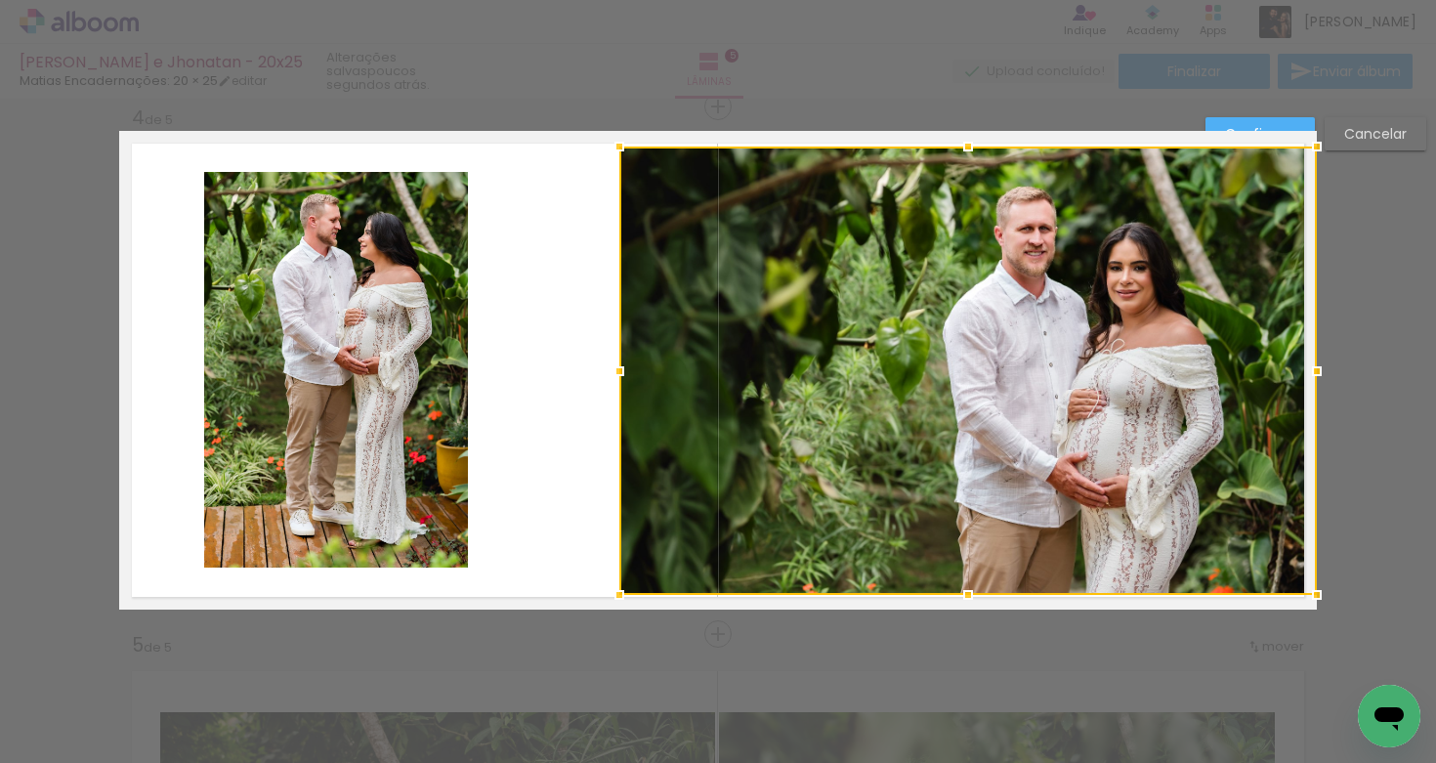
click at [963, 355] on div at bounding box center [969, 371] width 698 height 449
click at [451, 417] on quentale-photo at bounding box center [336, 370] width 264 height 396
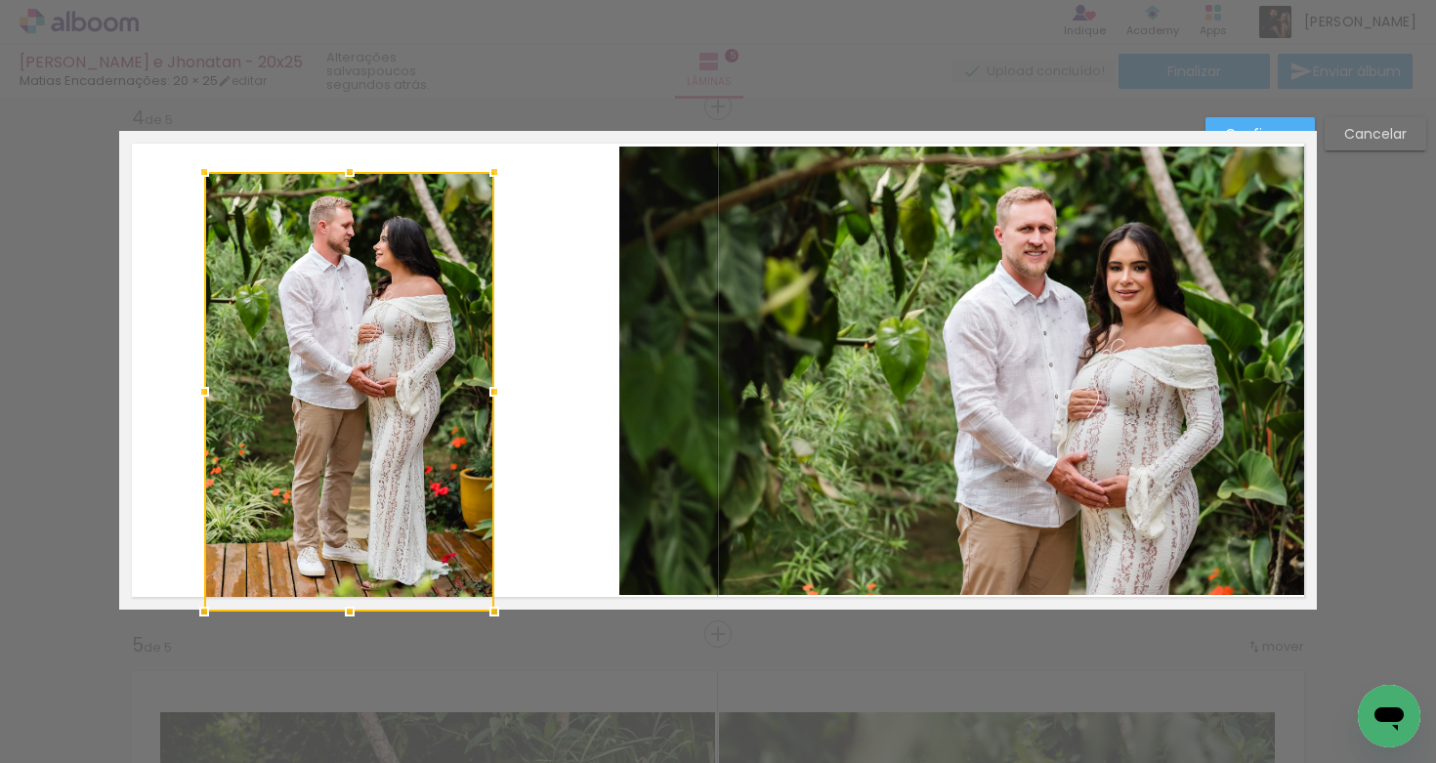
drag, startPoint x: 466, startPoint y: 570, endPoint x: 488, endPoint y: 603, distance: 39.6
click at [491, 607] on div at bounding box center [494, 611] width 39 height 39
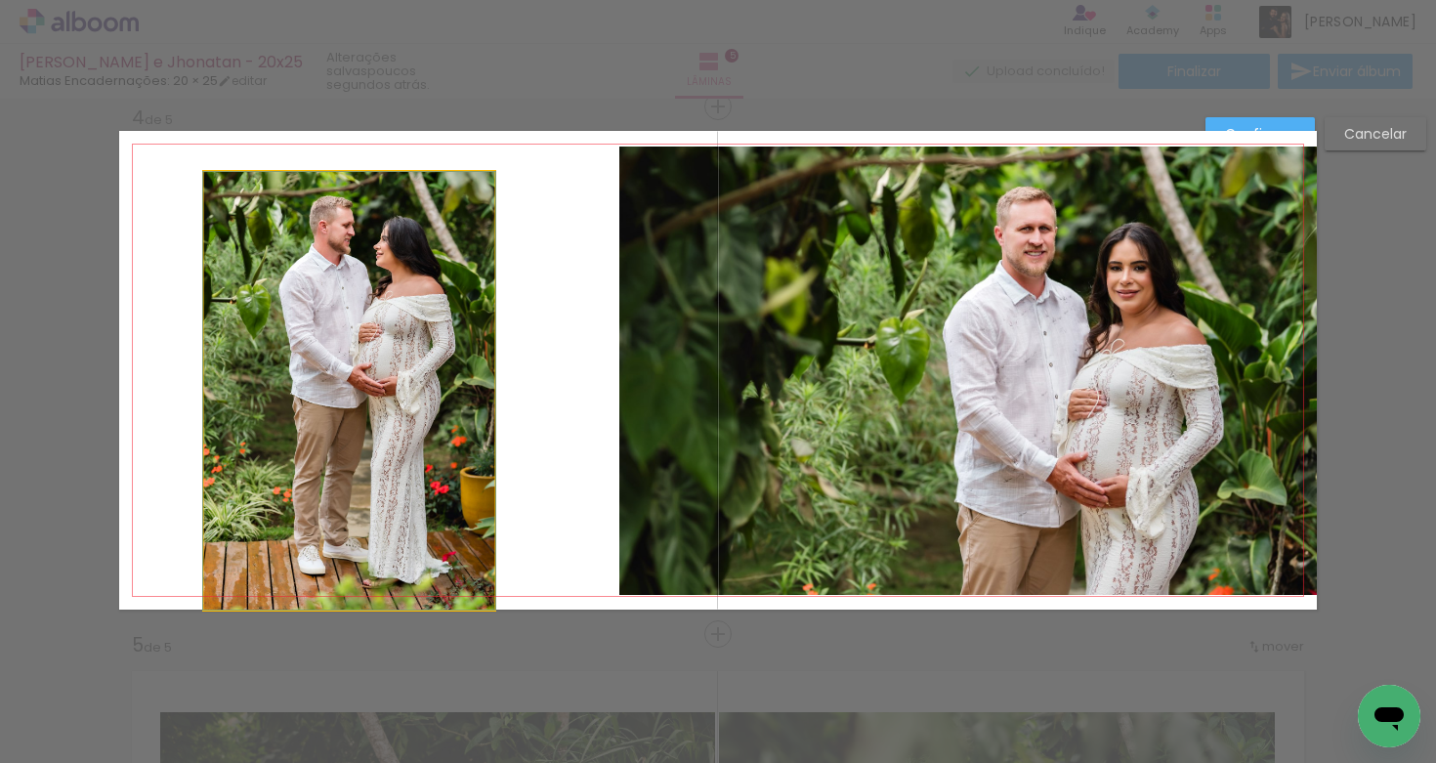
drag, startPoint x: 398, startPoint y: 456, endPoint x: 384, endPoint y: 449, distance: 15.3
click at [398, 456] on quentale-photo at bounding box center [349, 391] width 290 height 438
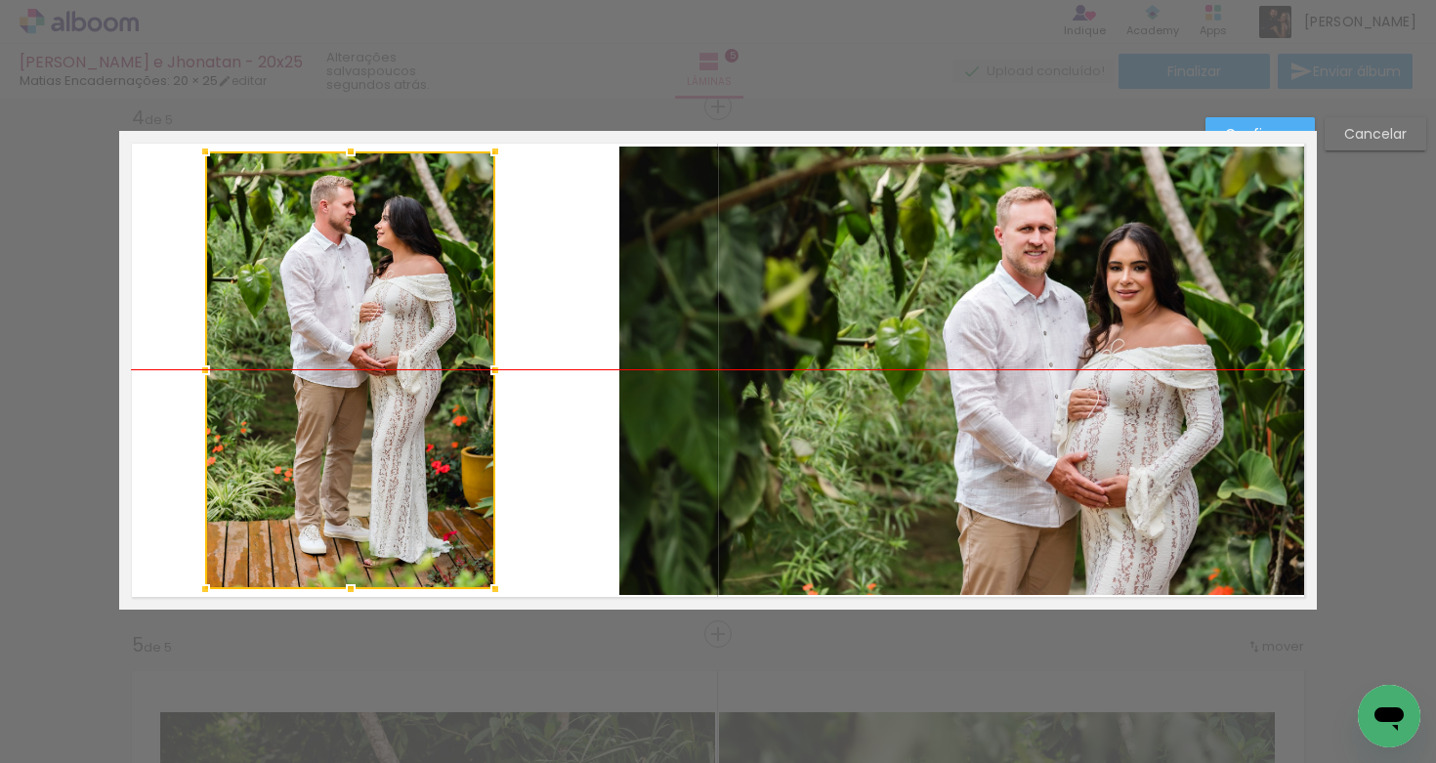
click at [371, 382] on div at bounding box center [350, 370] width 290 height 438
click at [541, 475] on quentale-layouter at bounding box center [718, 370] width 1198 height 479
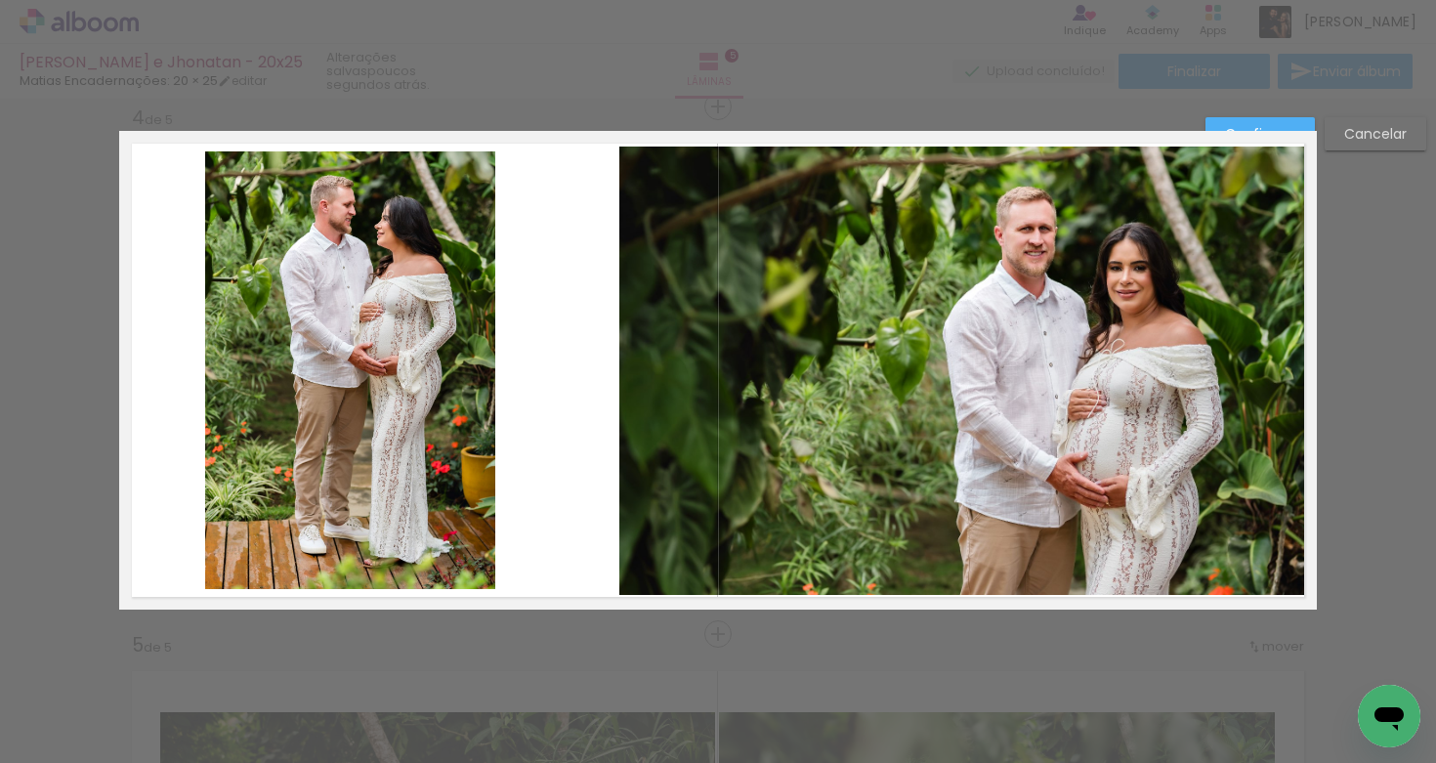
click at [1243, 135] on quentale-layouter at bounding box center [718, 370] width 1198 height 479
click at [1258, 119] on paper-button "Confirmar" at bounding box center [1260, 133] width 109 height 33
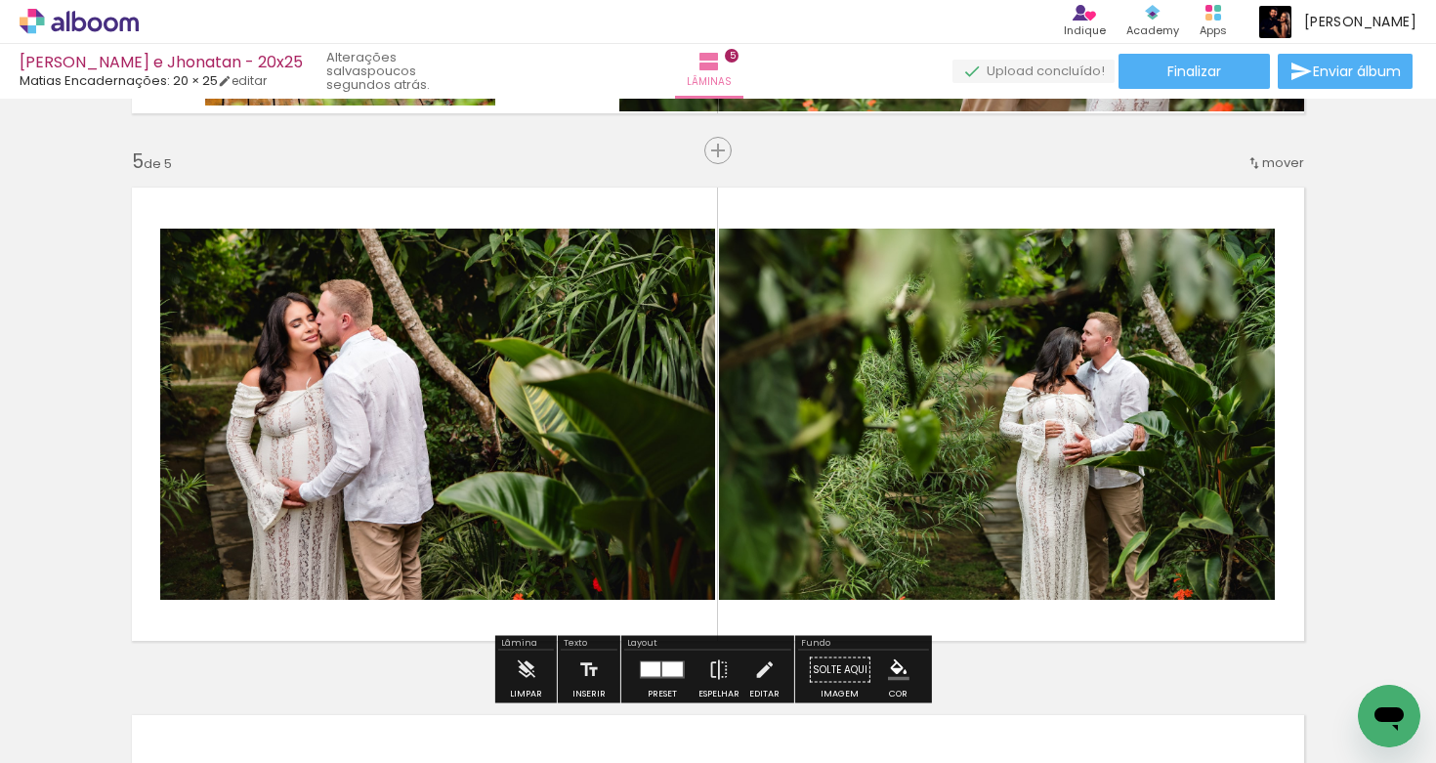
scroll to position [2181, 0]
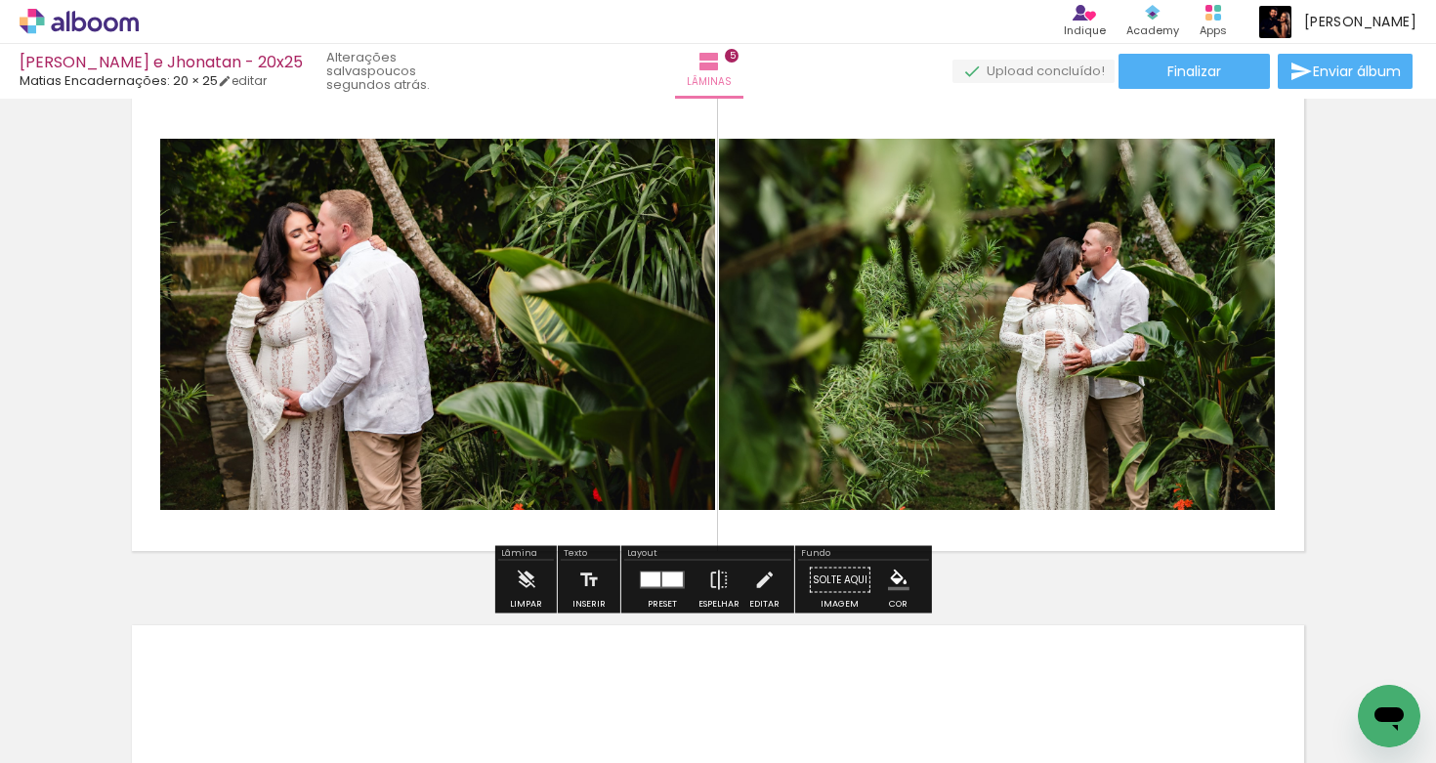
click at [591, 387] on quentale-photo at bounding box center [437, 324] width 555 height 371
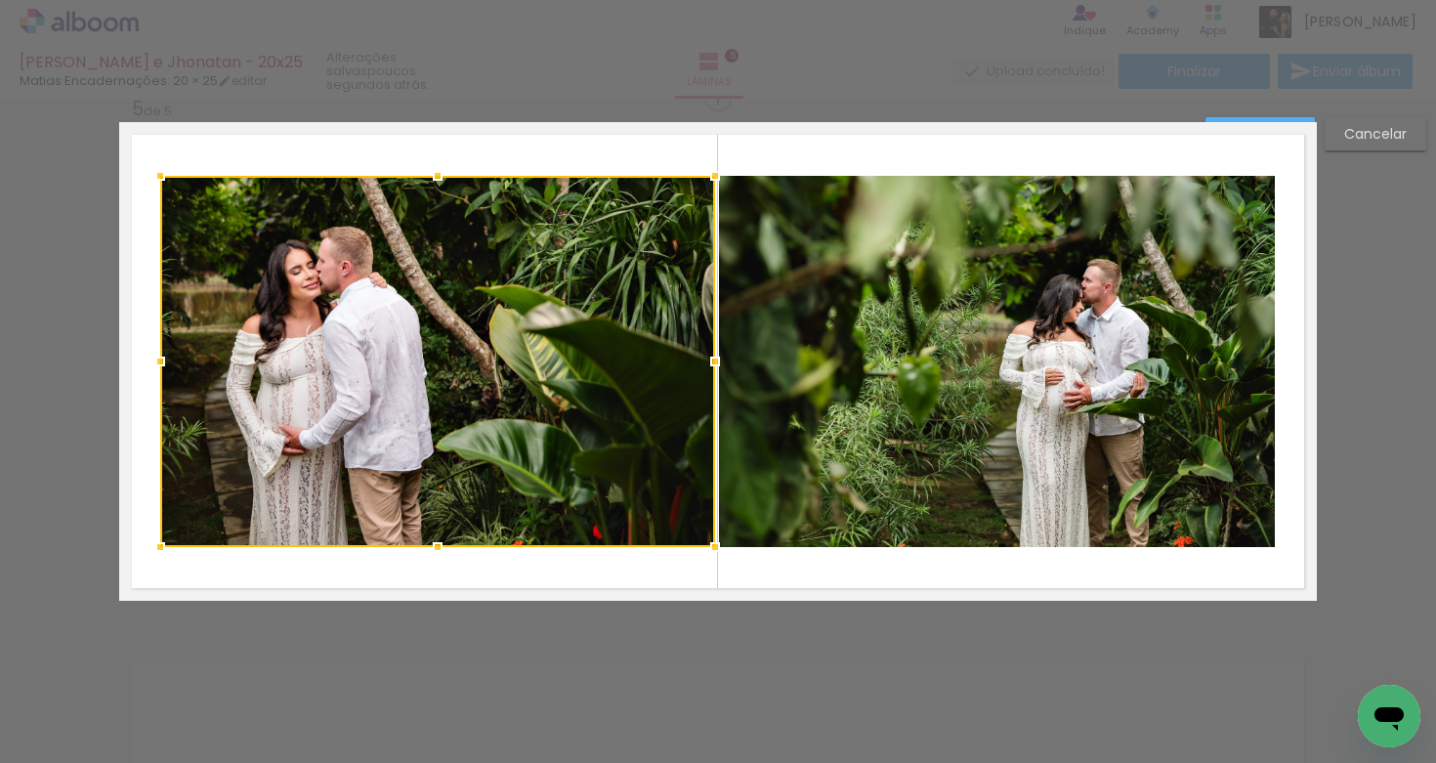
scroll to position [2135, 0]
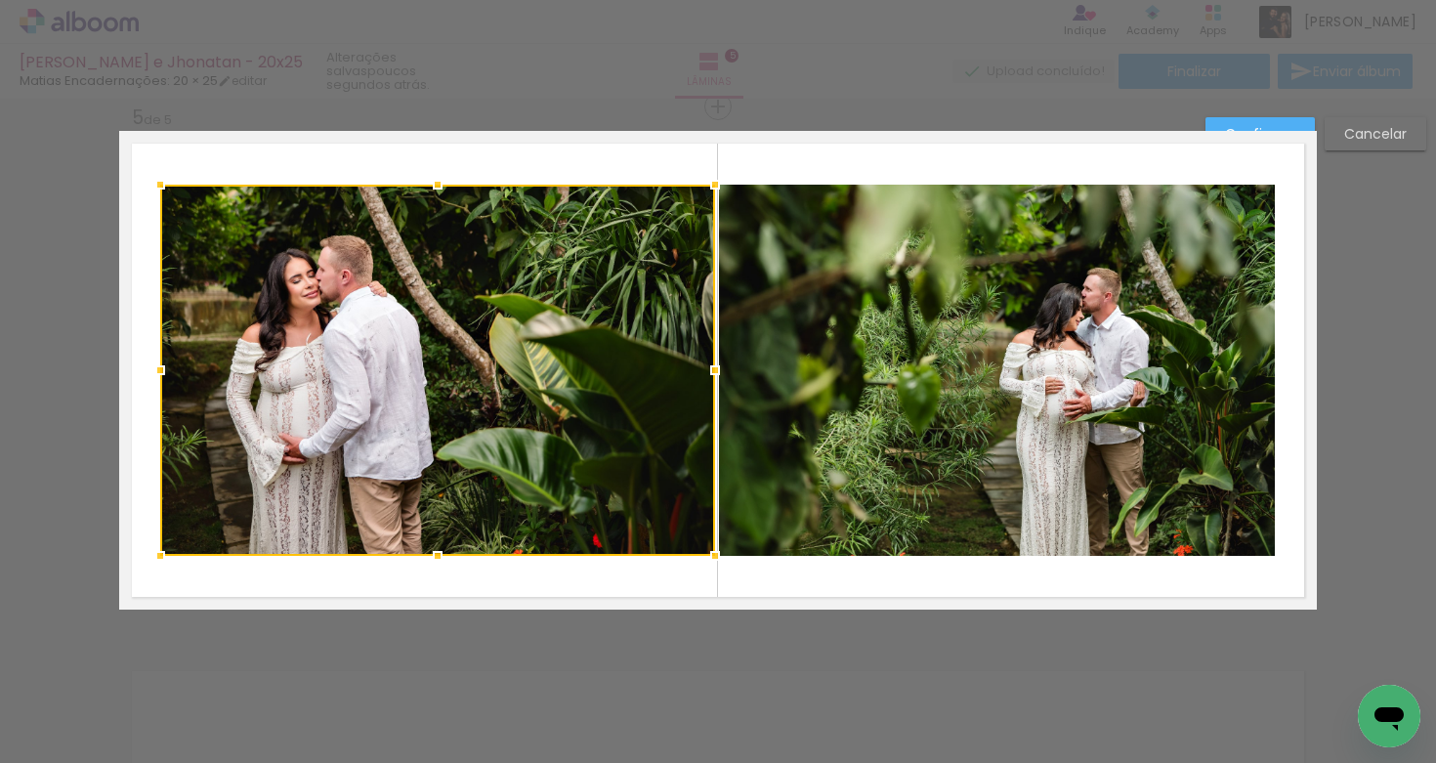
click at [837, 369] on quentale-photo at bounding box center [997, 370] width 556 height 371
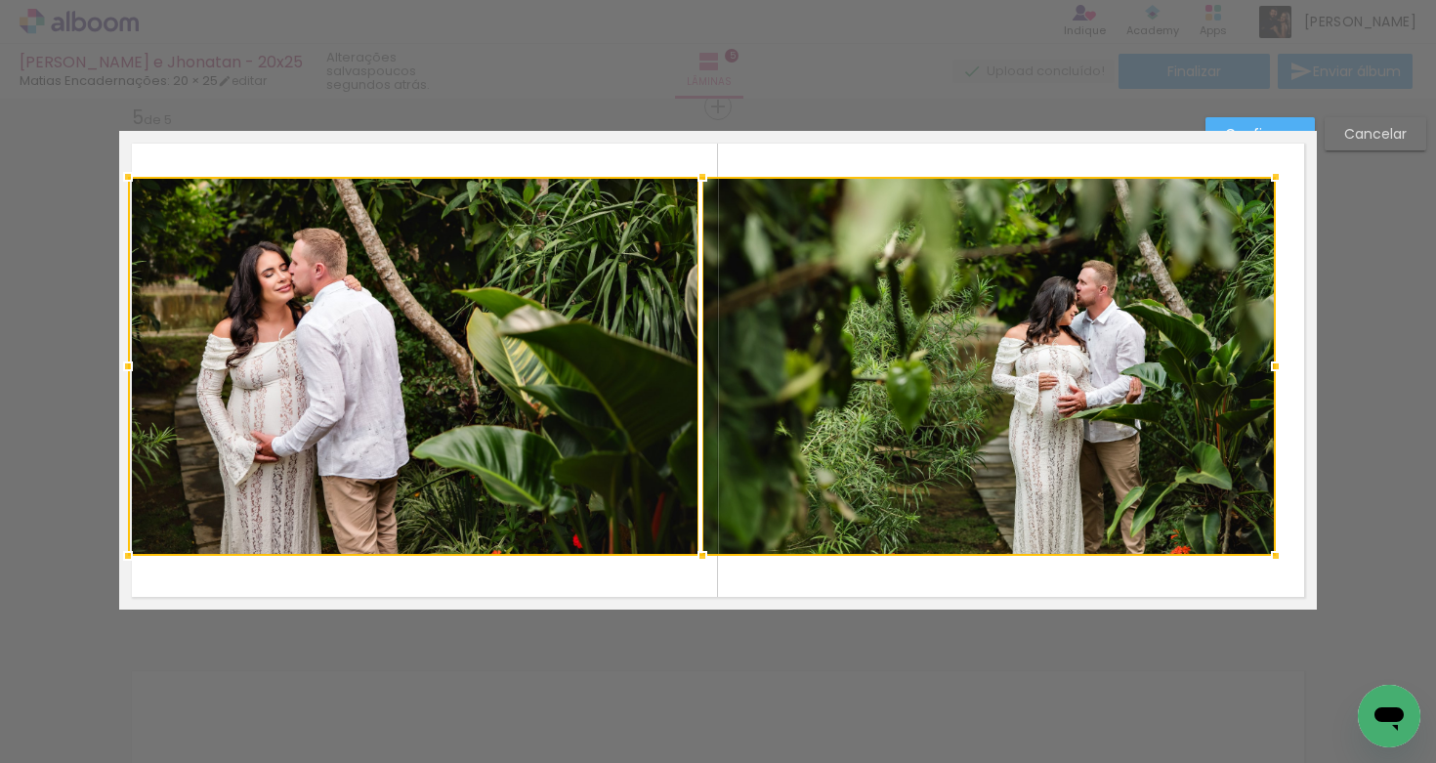
drag, startPoint x: 143, startPoint y: 183, endPoint x: 115, endPoint y: 175, distance: 28.5
click at [108, 171] on div at bounding box center [127, 176] width 39 height 39
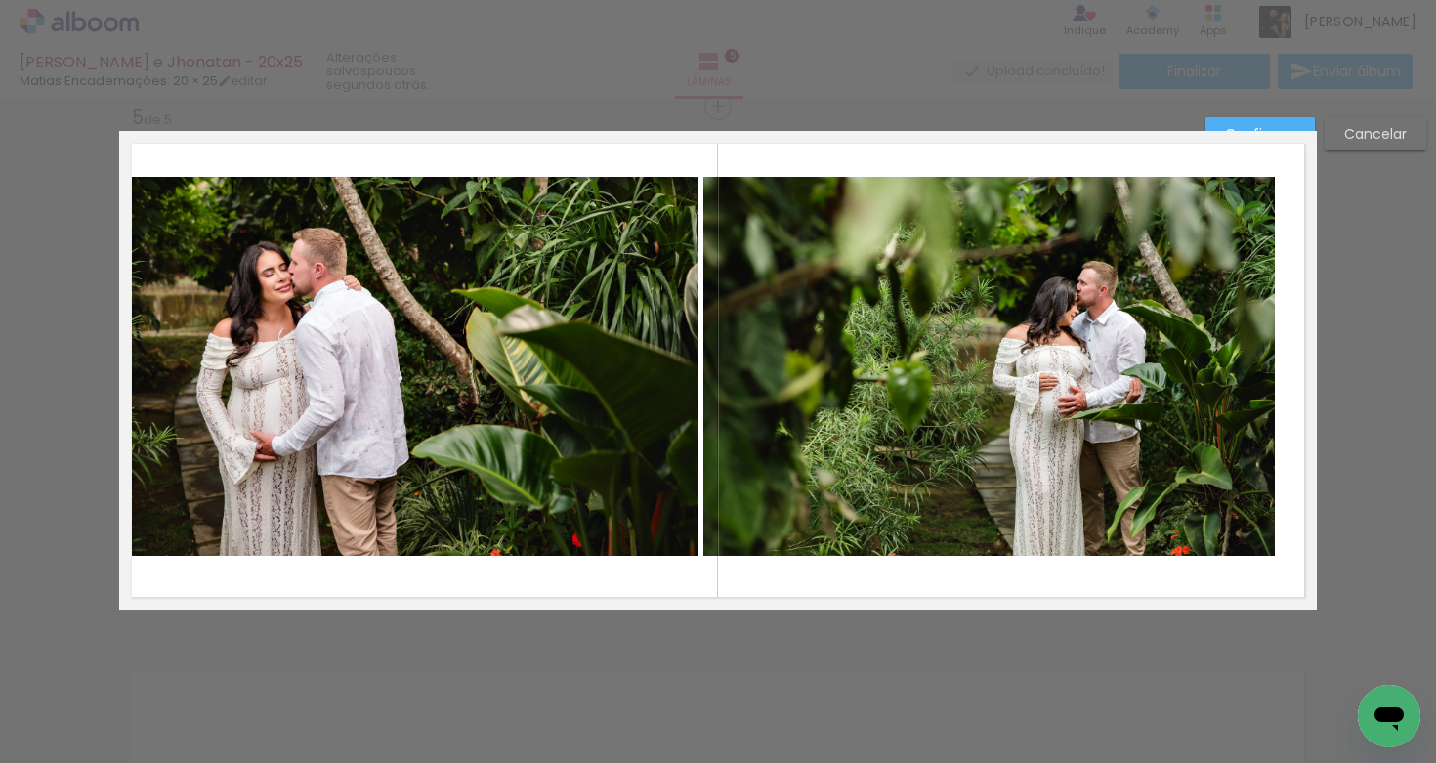
click at [450, 278] on quentale-photo at bounding box center [413, 366] width 571 height 379
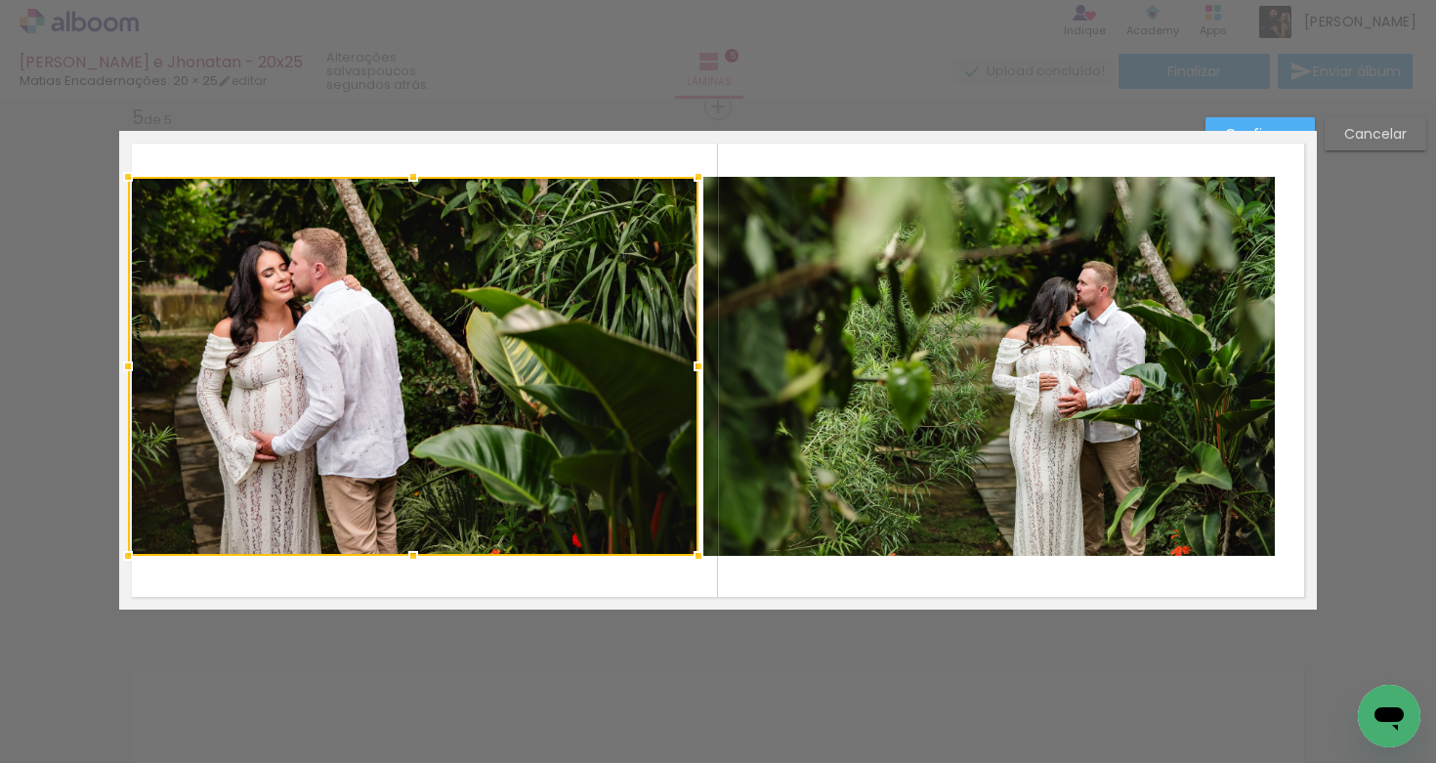
click at [751, 265] on quentale-photo at bounding box center [990, 366] width 572 height 379
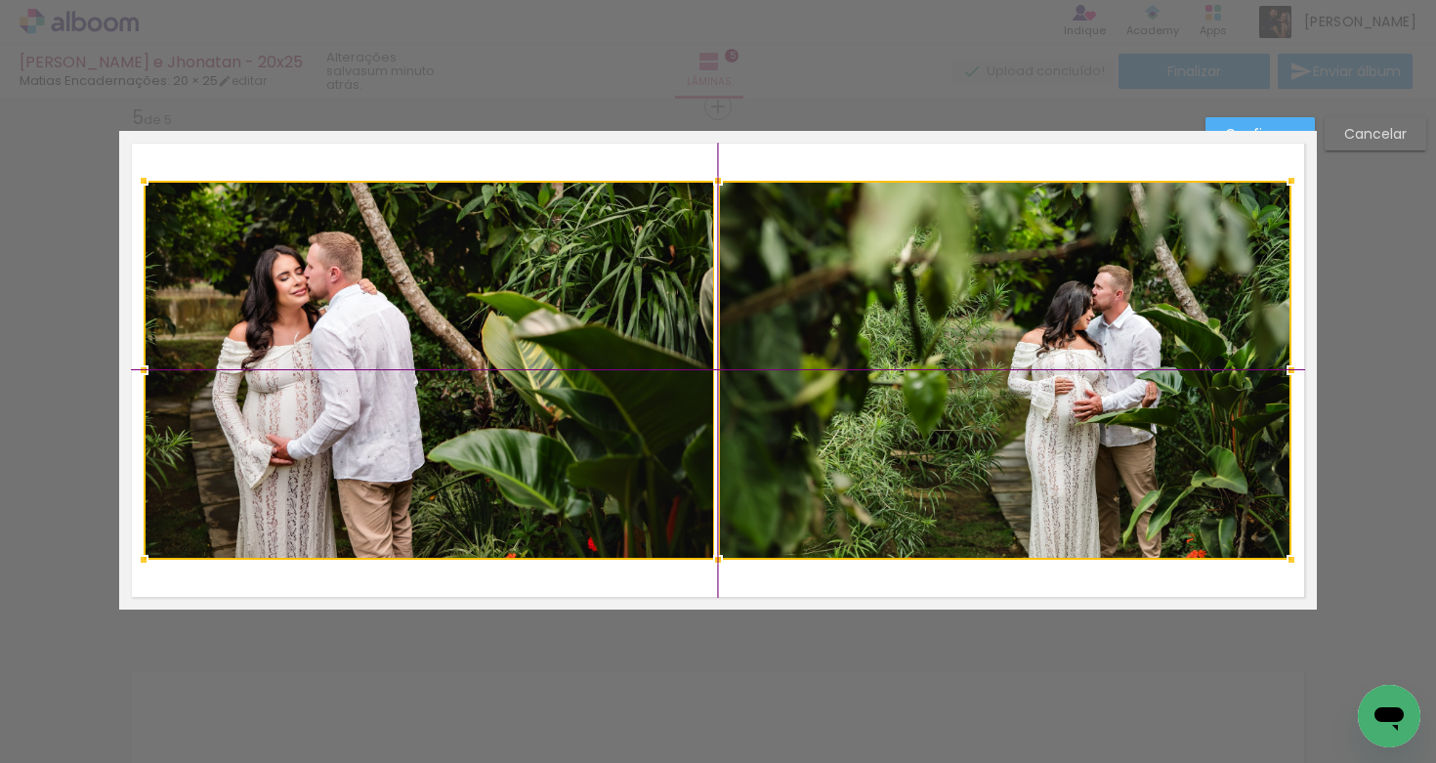
drag, startPoint x: 658, startPoint y: 302, endPoint x: 674, endPoint y: 306, distance: 17.1
click at [674, 307] on div at bounding box center [718, 370] width 1148 height 379
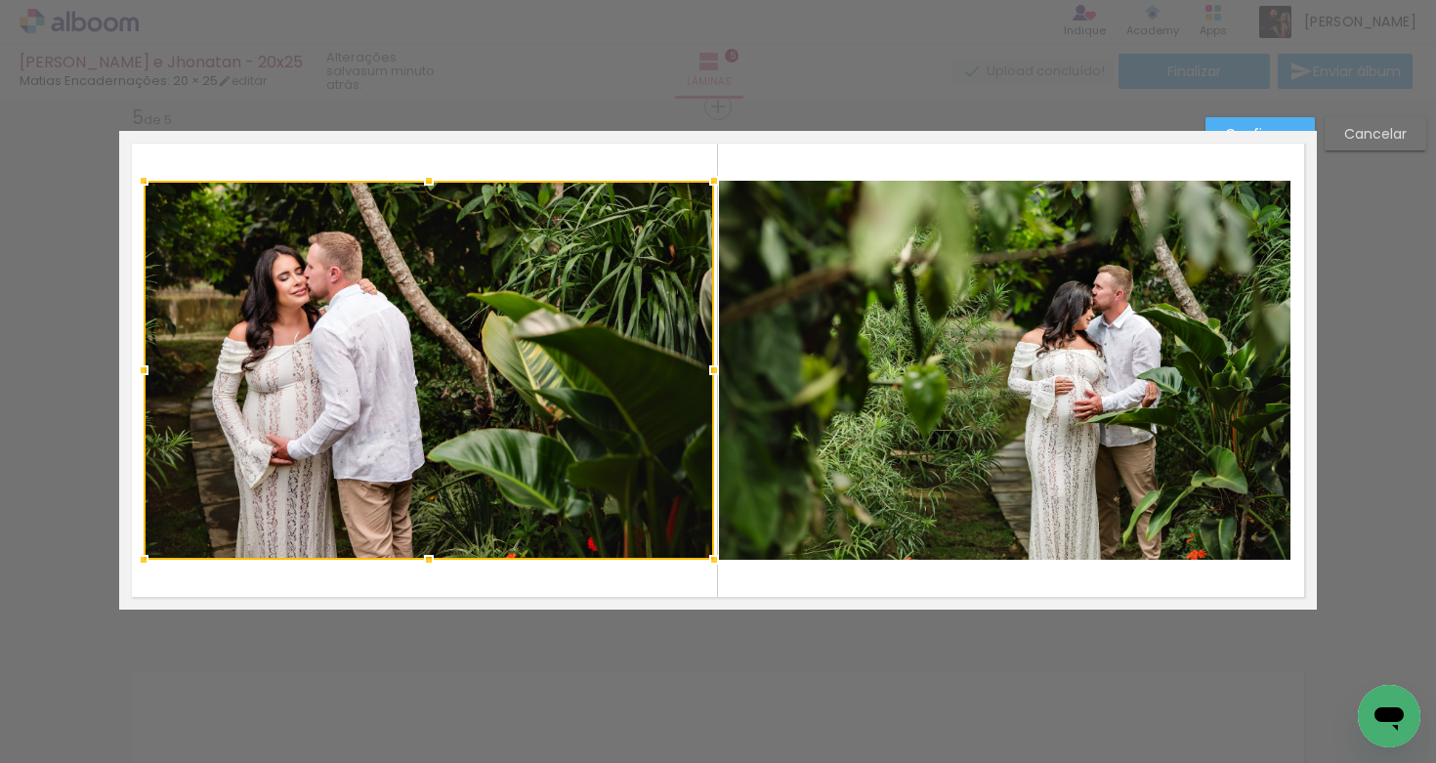
click at [602, 174] on quentale-layouter at bounding box center [718, 370] width 1198 height 479
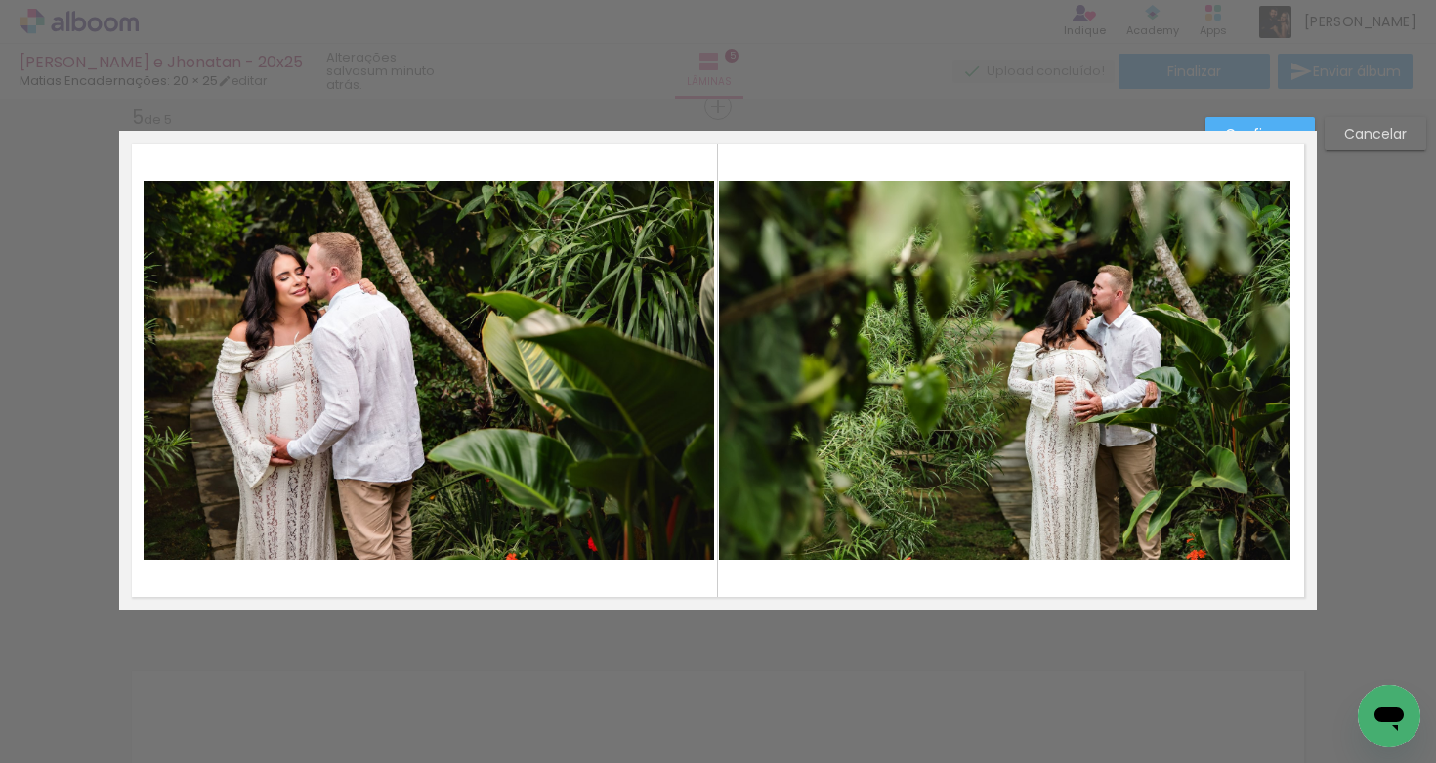
click at [563, 305] on quentale-photo at bounding box center [429, 370] width 571 height 379
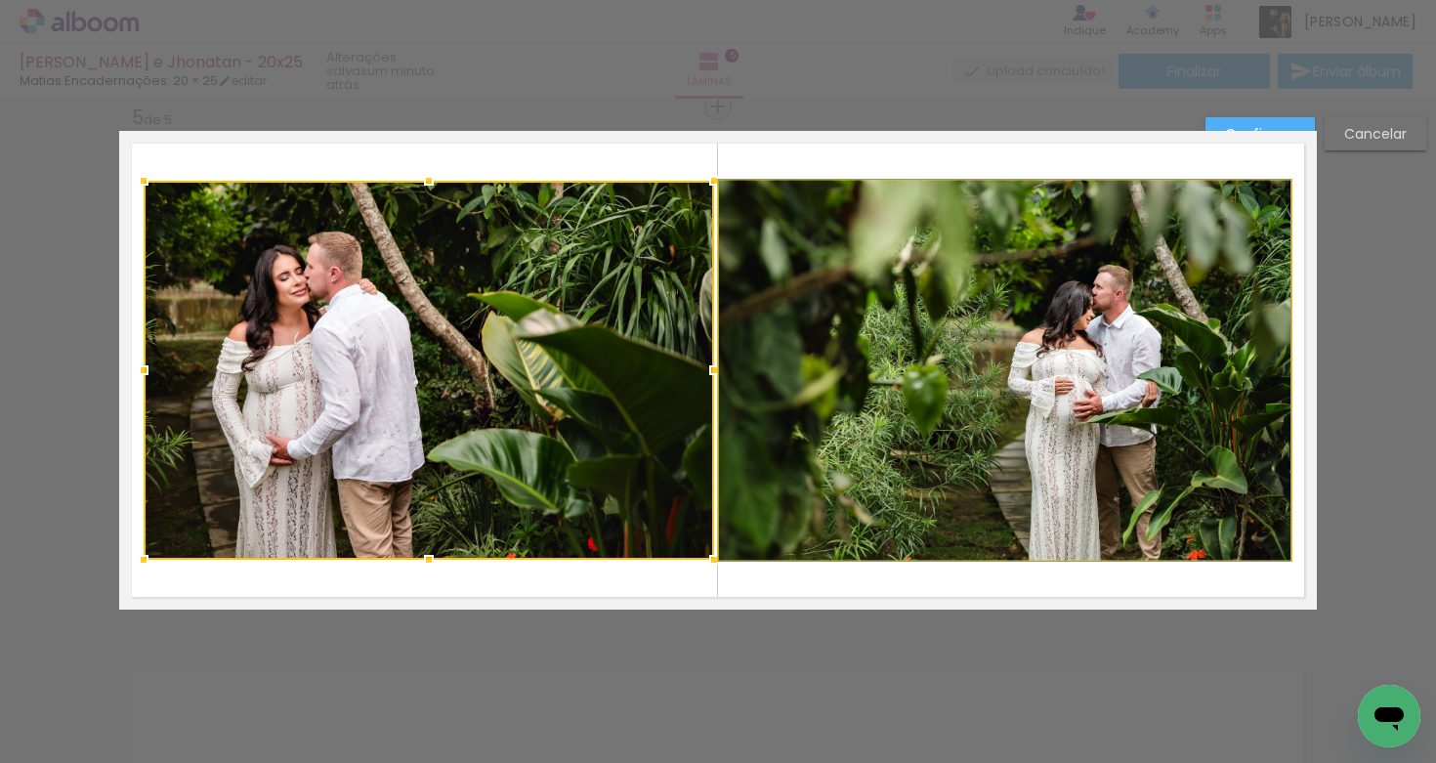
click at [758, 232] on quentale-photo at bounding box center [1005, 370] width 572 height 379
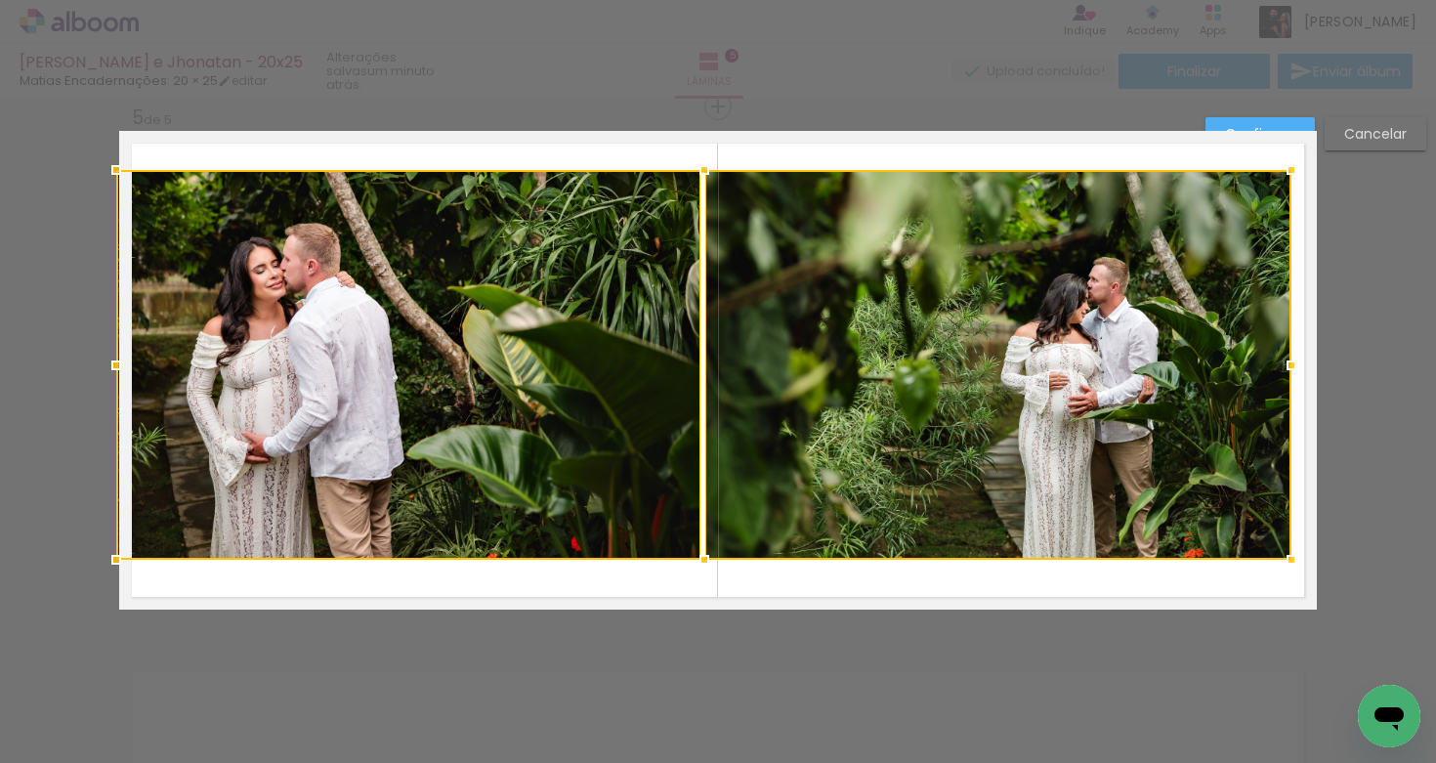
drag, startPoint x: 140, startPoint y: 187, endPoint x: 122, endPoint y: 174, distance: 21.7
click at [122, 174] on div at bounding box center [116, 169] width 39 height 39
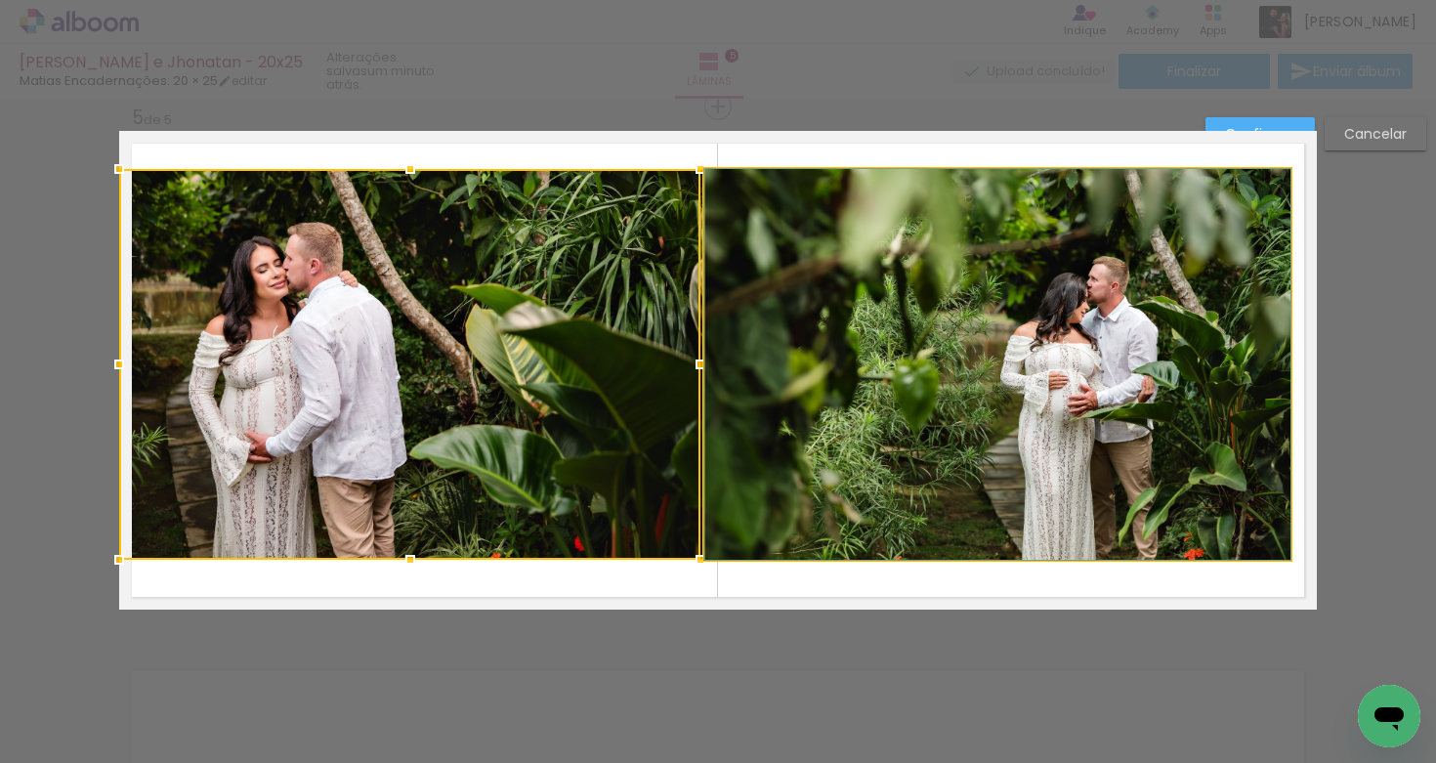
click at [767, 261] on quentale-photo at bounding box center [998, 364] width 585 height 391
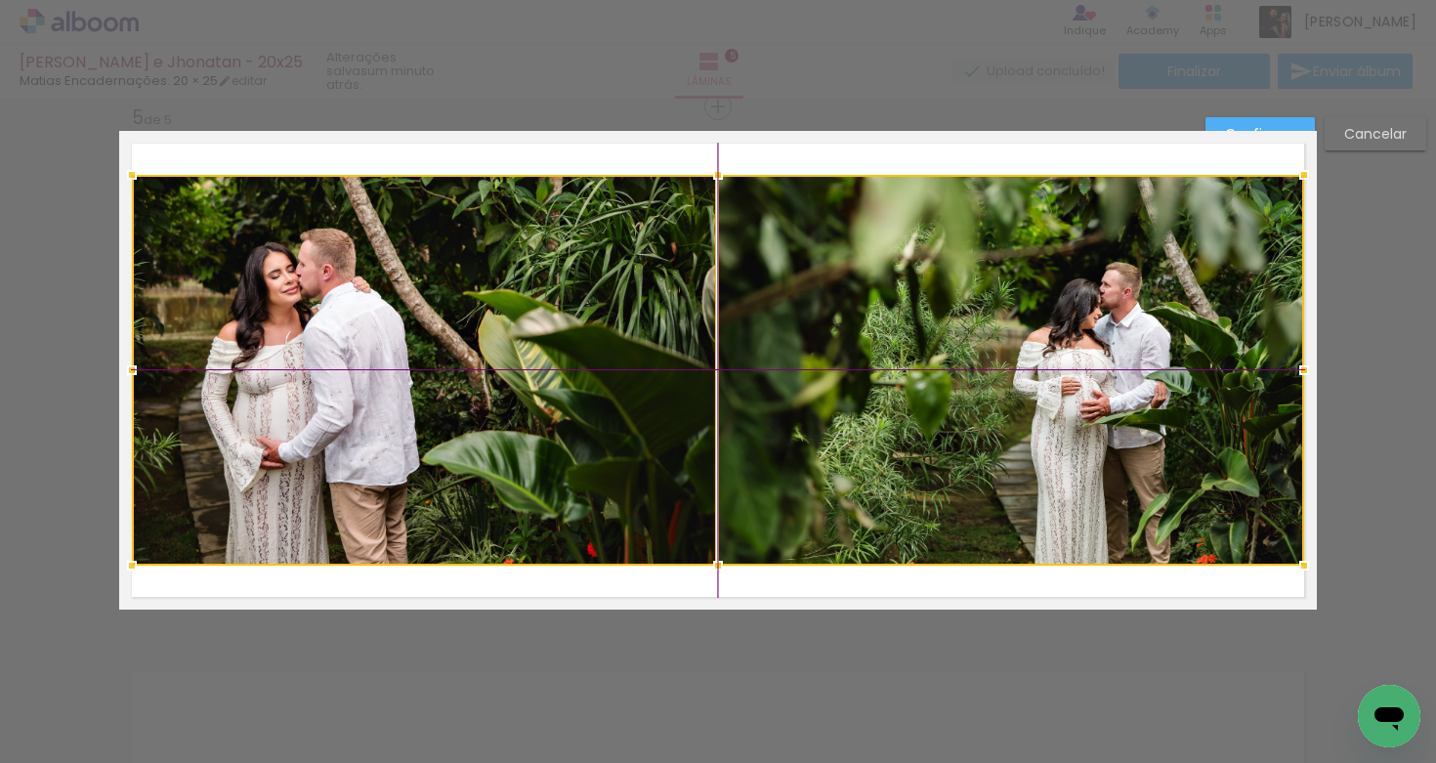
drag, startPoint x: 665, startPoint y: 334, endPoint x: 669, endPoint y: 318, distance: 17.1
click at [663, 337] on div at bounding box center [718, 370] width 1173 height 391
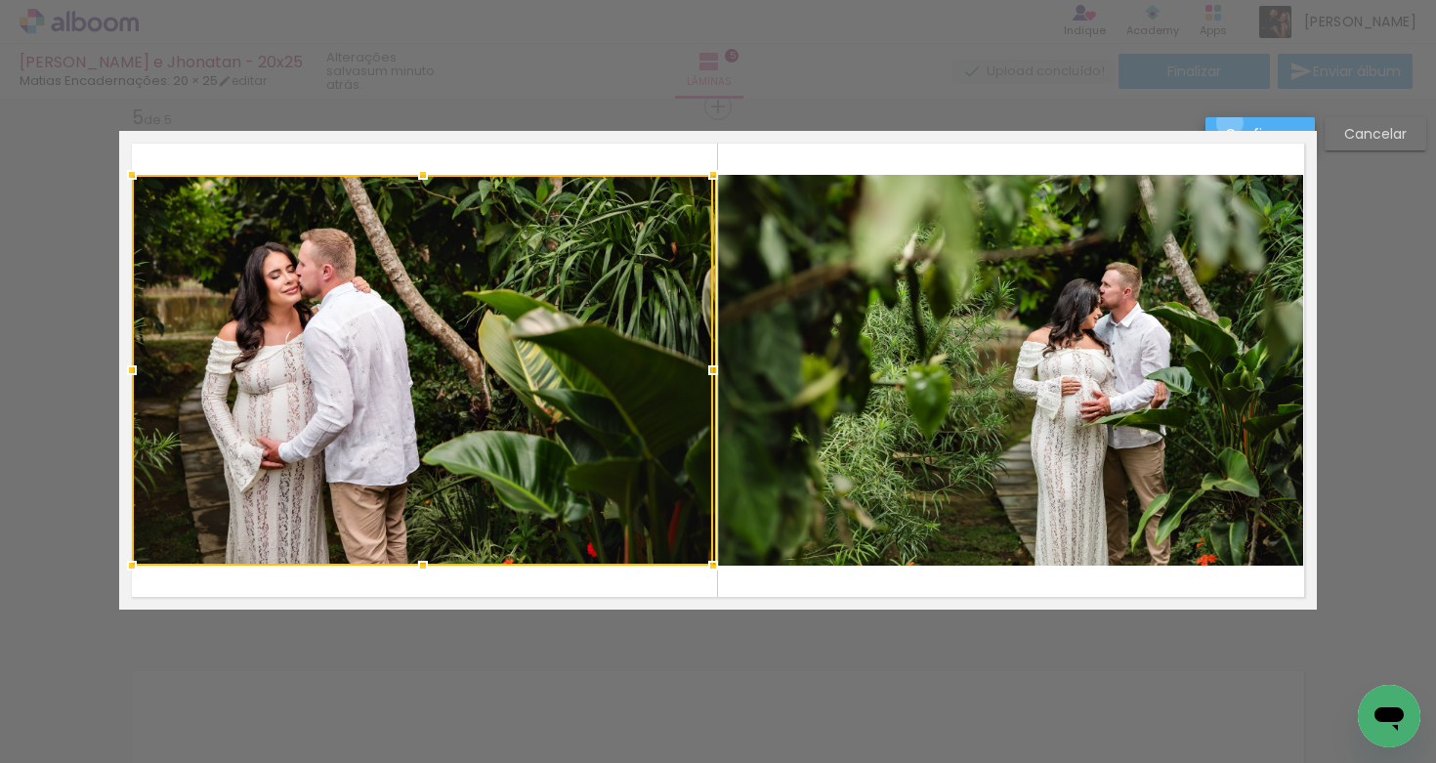
click at [1230, 123] on paper-button "Confirmar" at bounding box center [1260, 133] width 109 height 33
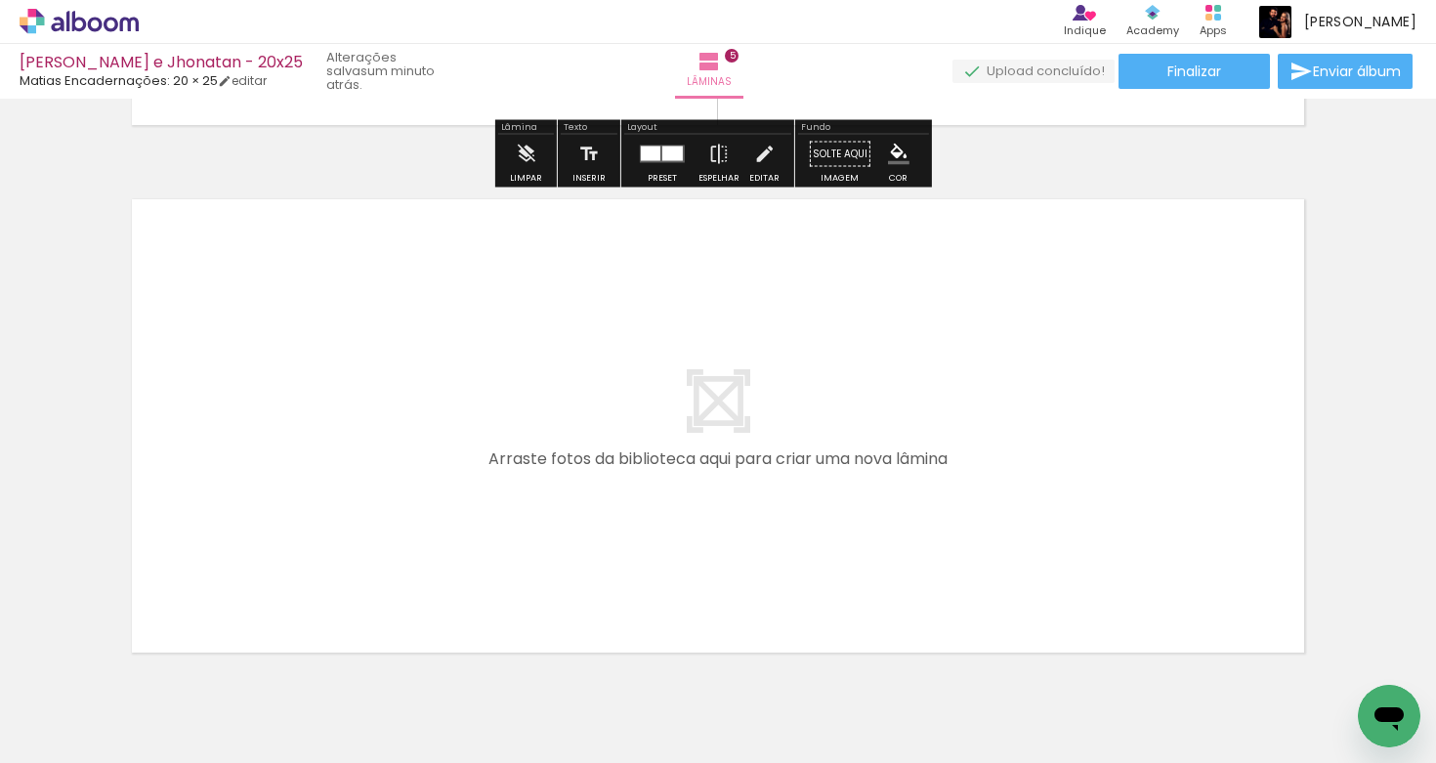
scroll to position [2606, 0]
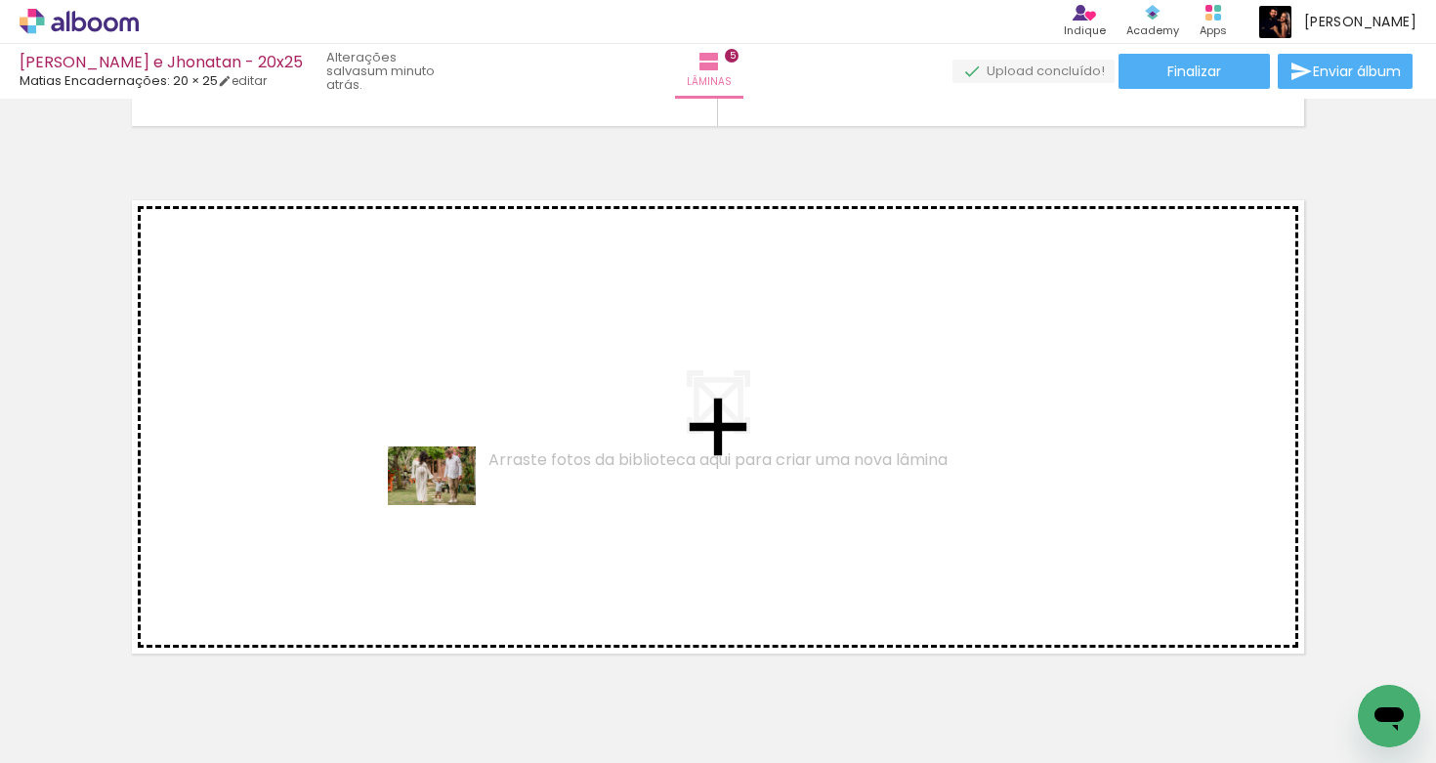
drag, startPoint x: 444, startPoint y: 688, endPoint x: 439, endPoint y: 488, distance: 200.4
click at [439, 488] on quentale-workspace at bounding box center [718, 381] width 1436 height 763
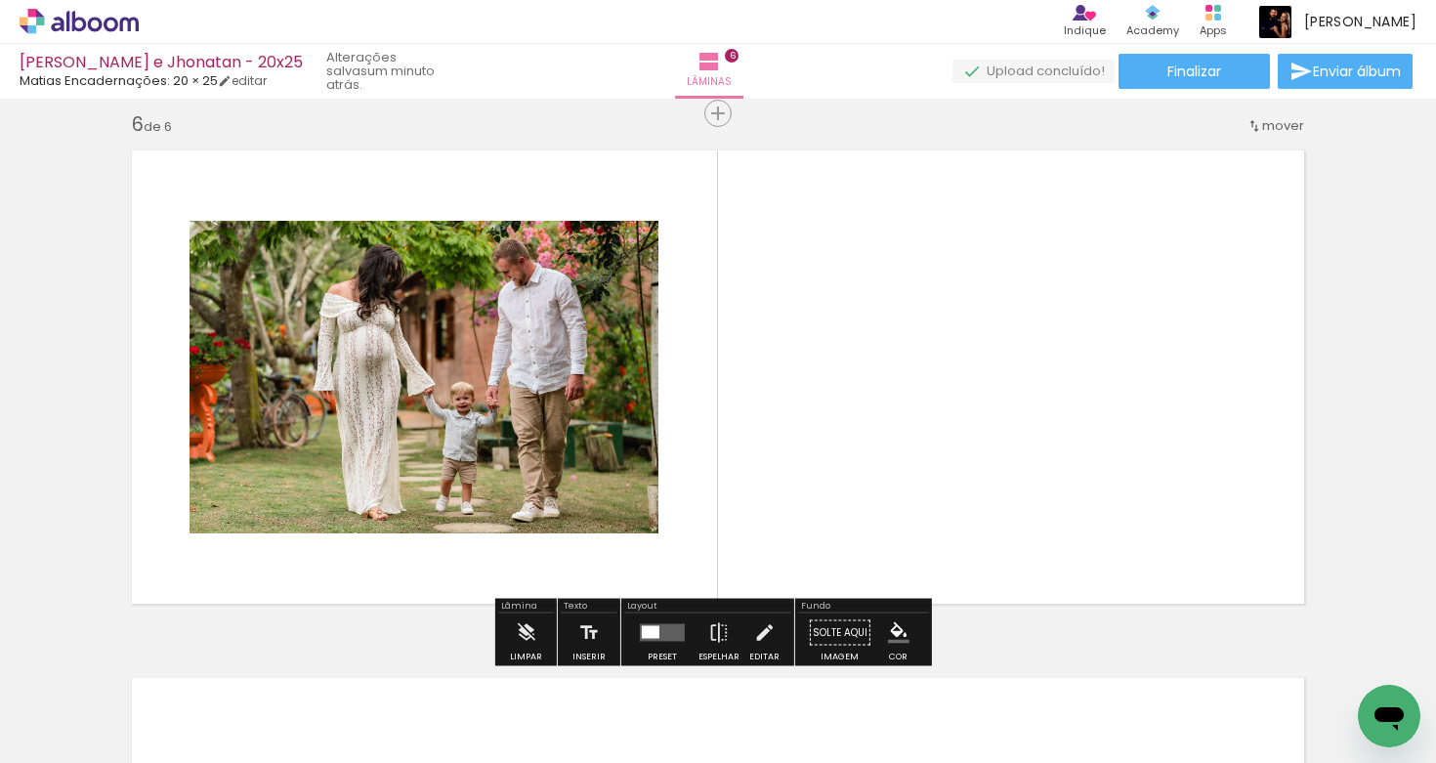
scroll to position [2662, 0]
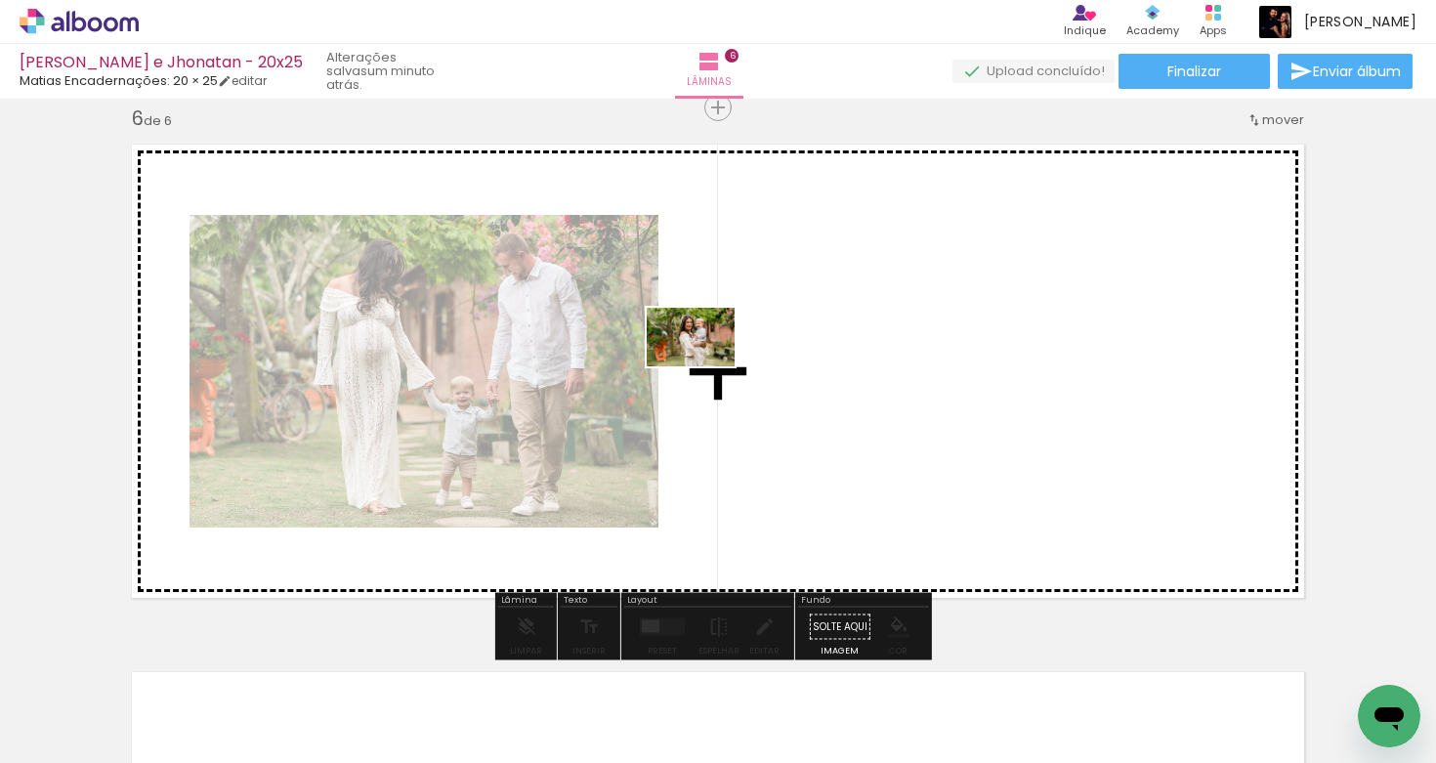
drag, startPoint x: 456, startPoint y: 688, endPoint x: 715, endPoint y: 354, distance: 422.8
click at [715, 354] on quentale-workspace at bounding box center [718, 381] width 1436 height 763
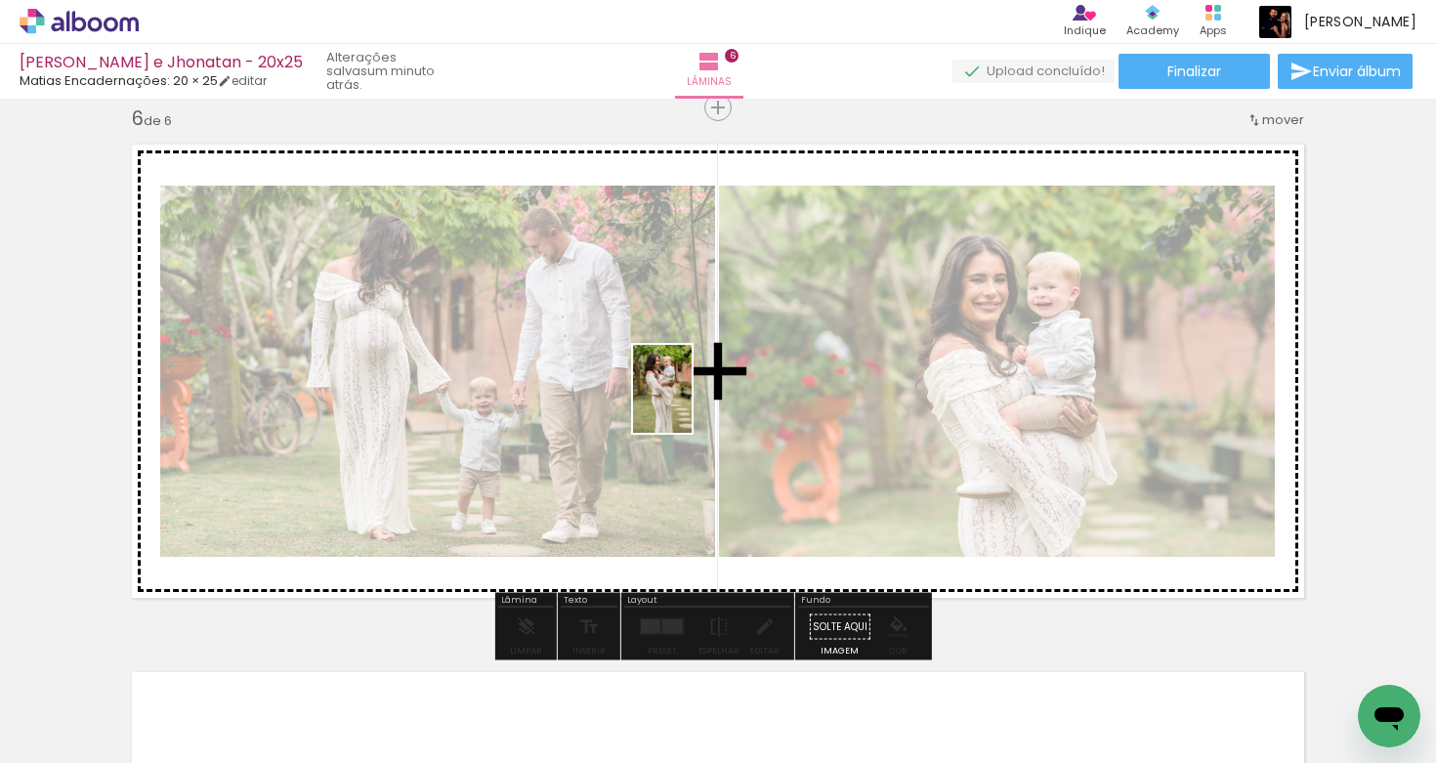
drag, startPoint x: 439, startPoint y: 693, endPoint x: 696, endPoint y: 394, distance: 394.3
click at [692, 405] on quentale-workspace at bounding box center [718, 381] width 1436 height 763
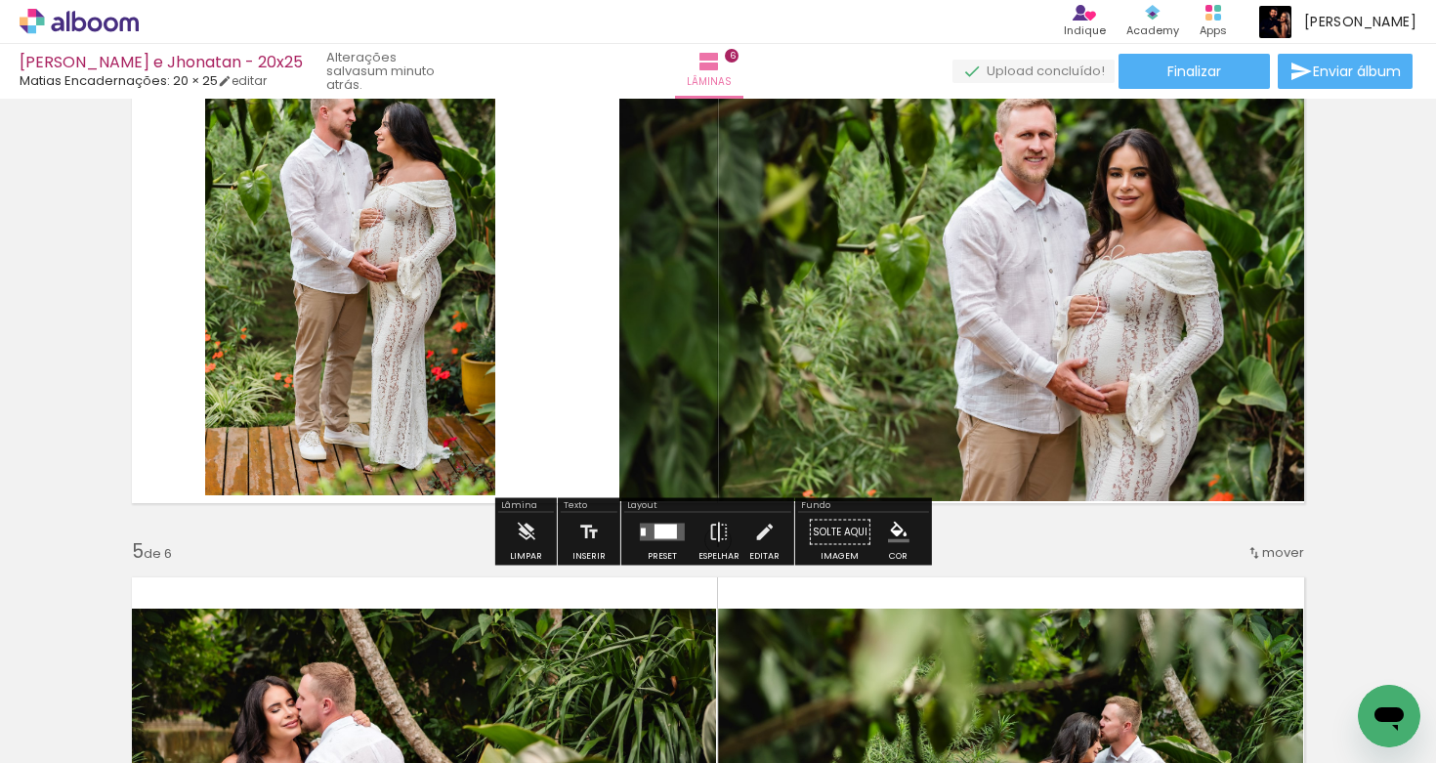
scroll to position [1704, 0]
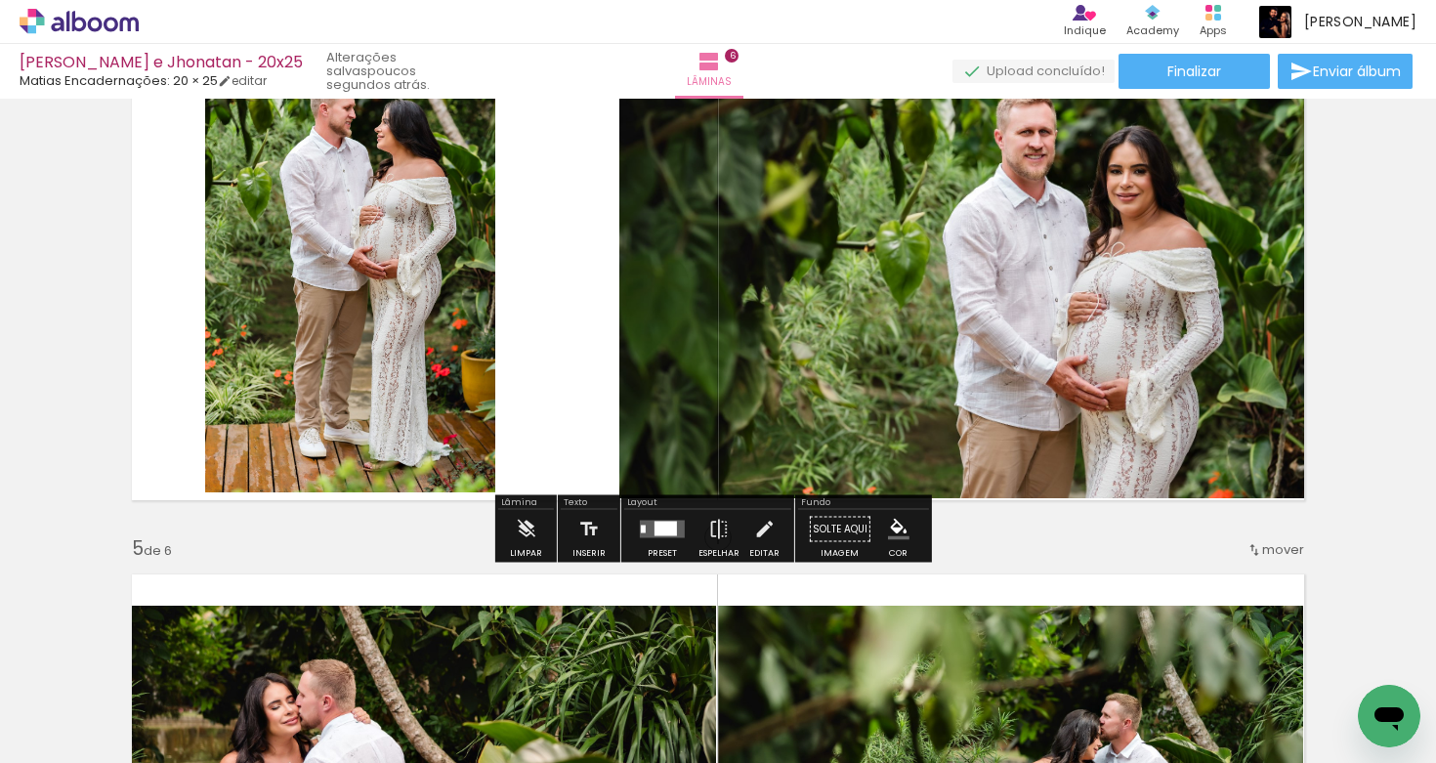
click at [1001, 528] on div "Inserir lâmina 1 de 6 Inserir lâmina 2 de 6 Inserir lâmina 3 de 6 Inserir lâmin…" at bounding box center [718, 248] width 1436 height 3695
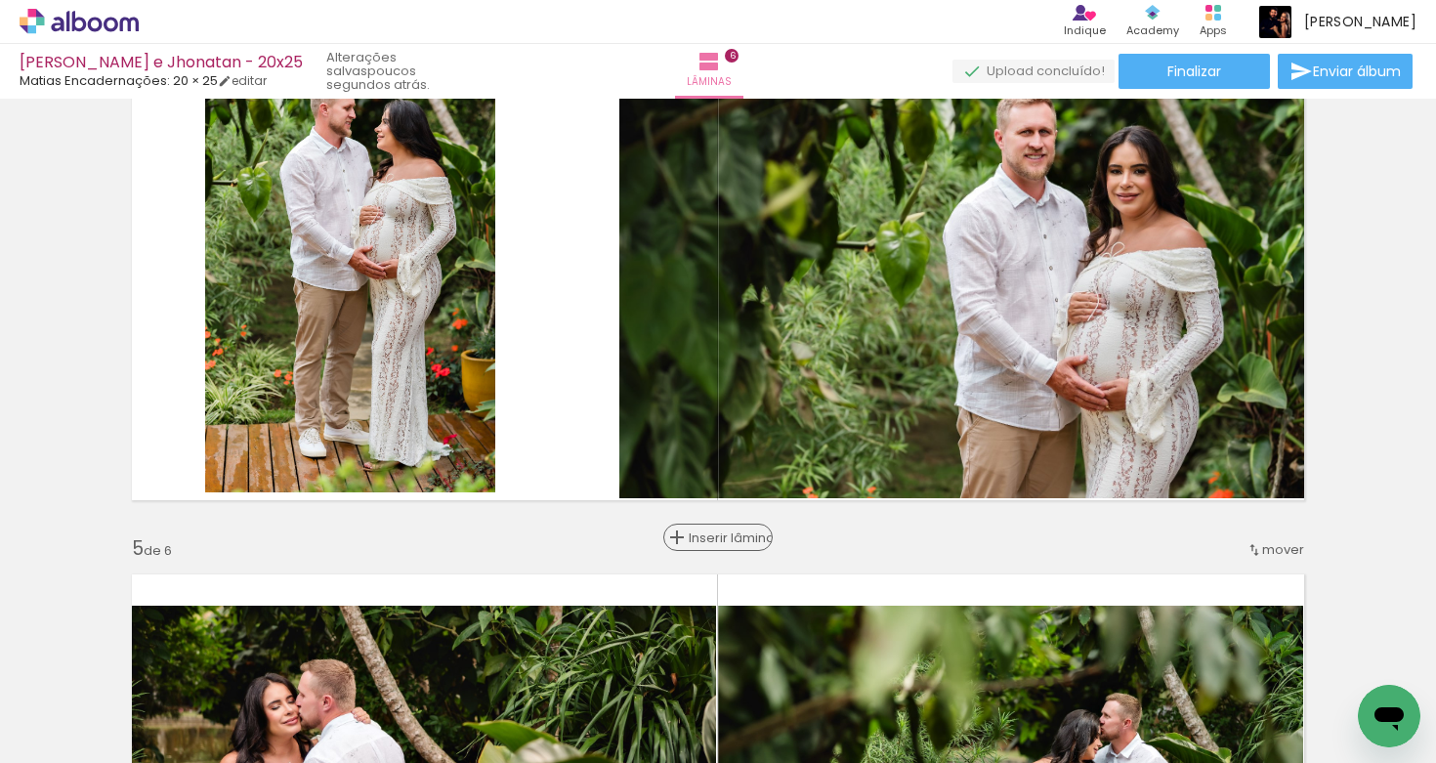
click at [709, 541] on span "Inserir lâmina" at bounding box center [727, 538] width 76 height 13
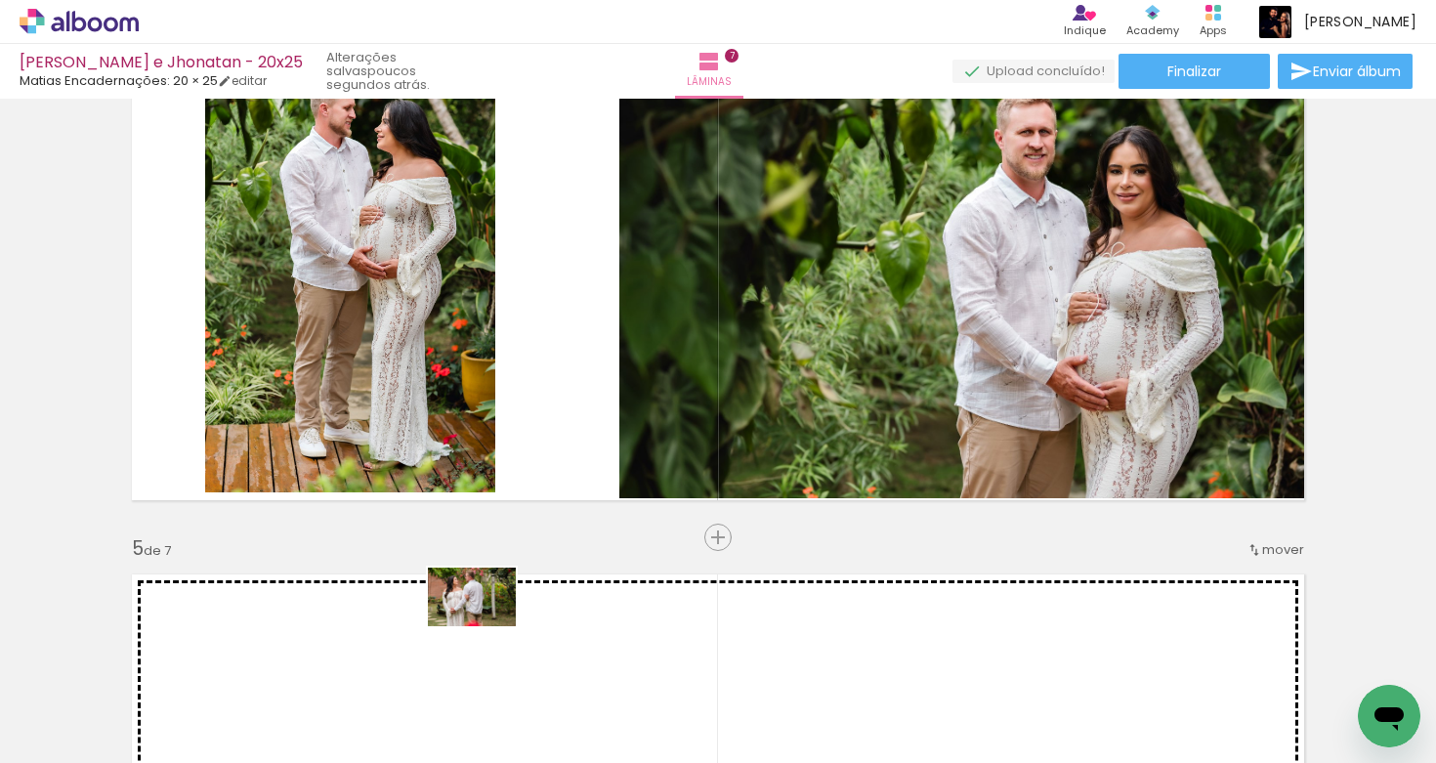
drag, startPoint x: 324, startPoint y: 706, endPoint x: 499, endPoint y: 628, distance: 191.6
click at [499, 628] on quentale-workspace at bounding box center [718, 381] width 1436 height 763
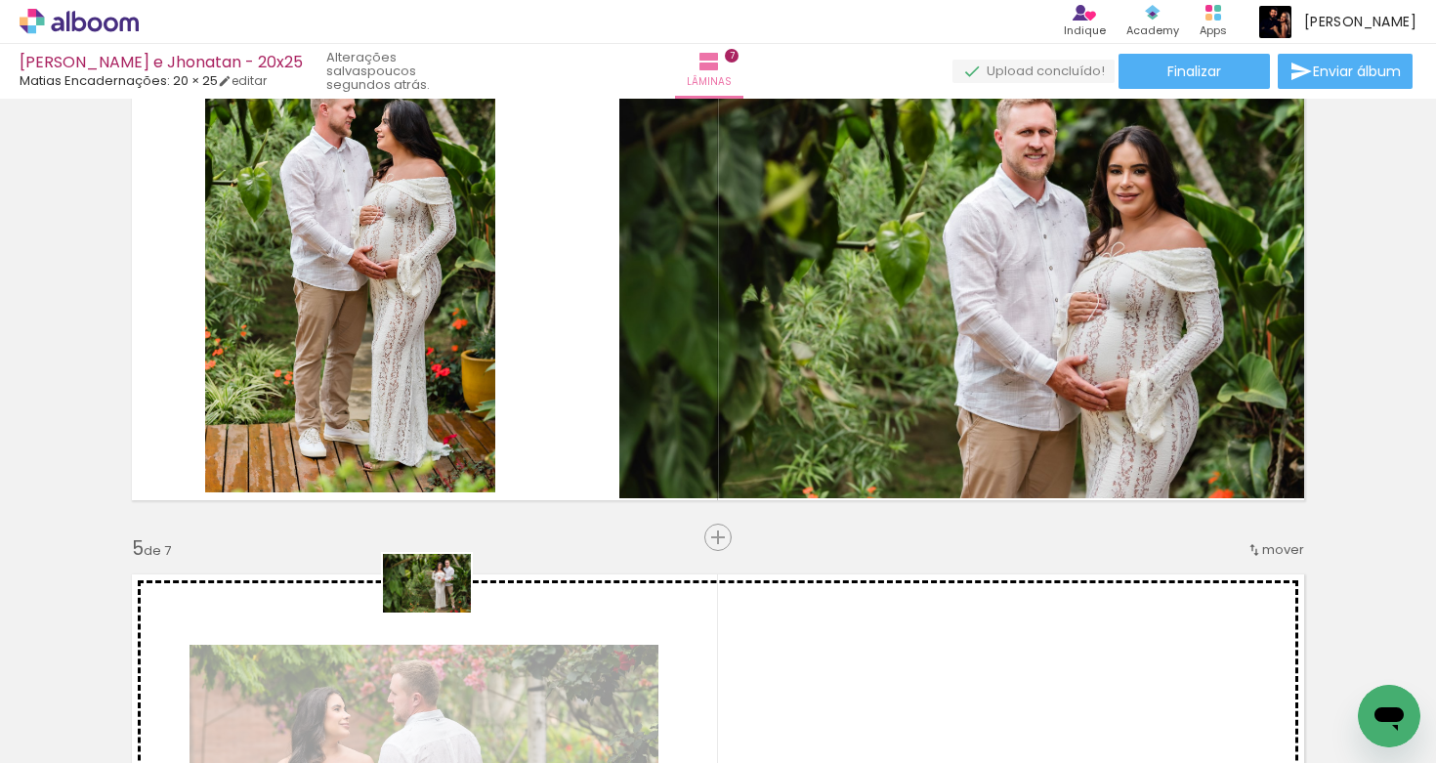
drag, startPoint x: 231, startPoint y: 711, endPoint x: 442, endPoint y: 613, distance: 233.0
click at [442, 613] on quentale-workspace at bounding box center [718, 381] width 1436 height 763
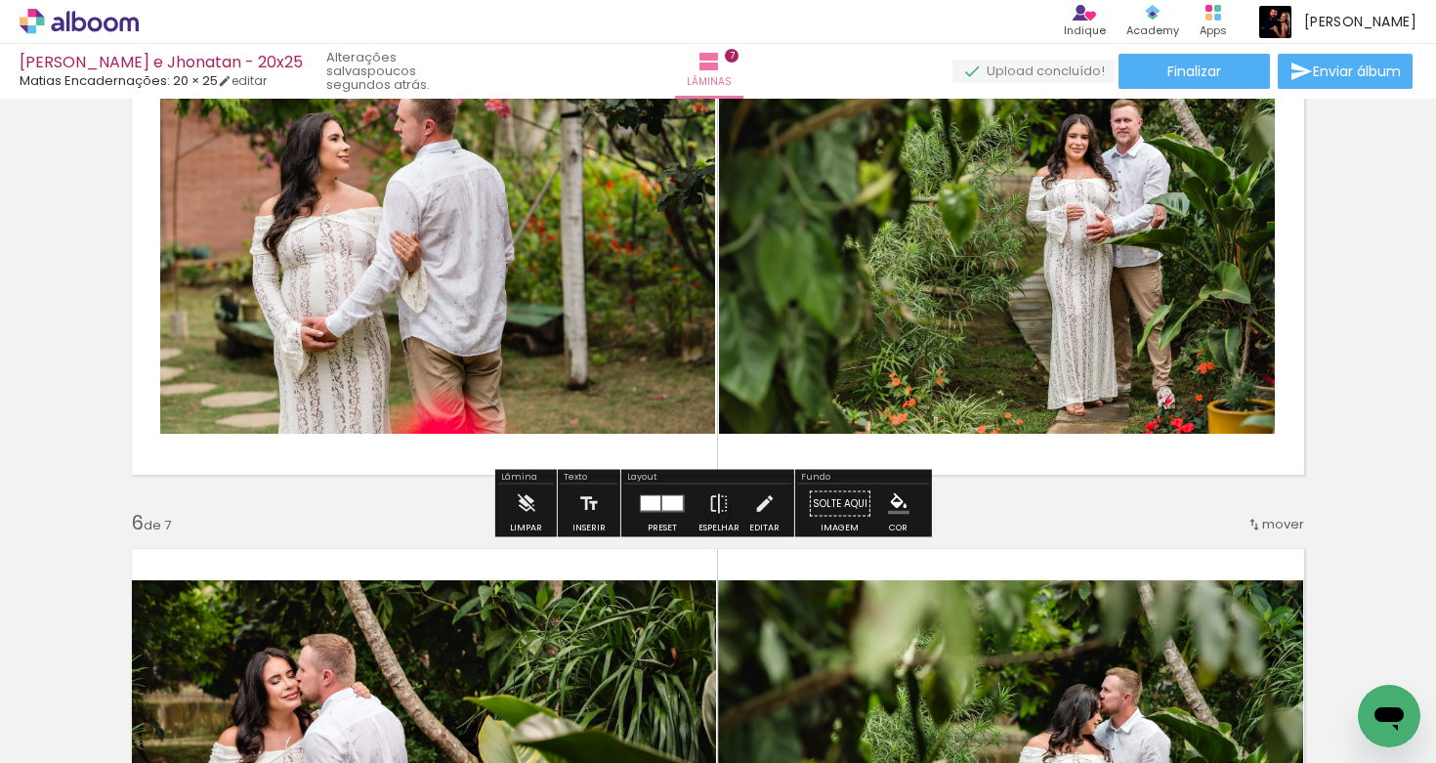
scroll to position [0, 0]
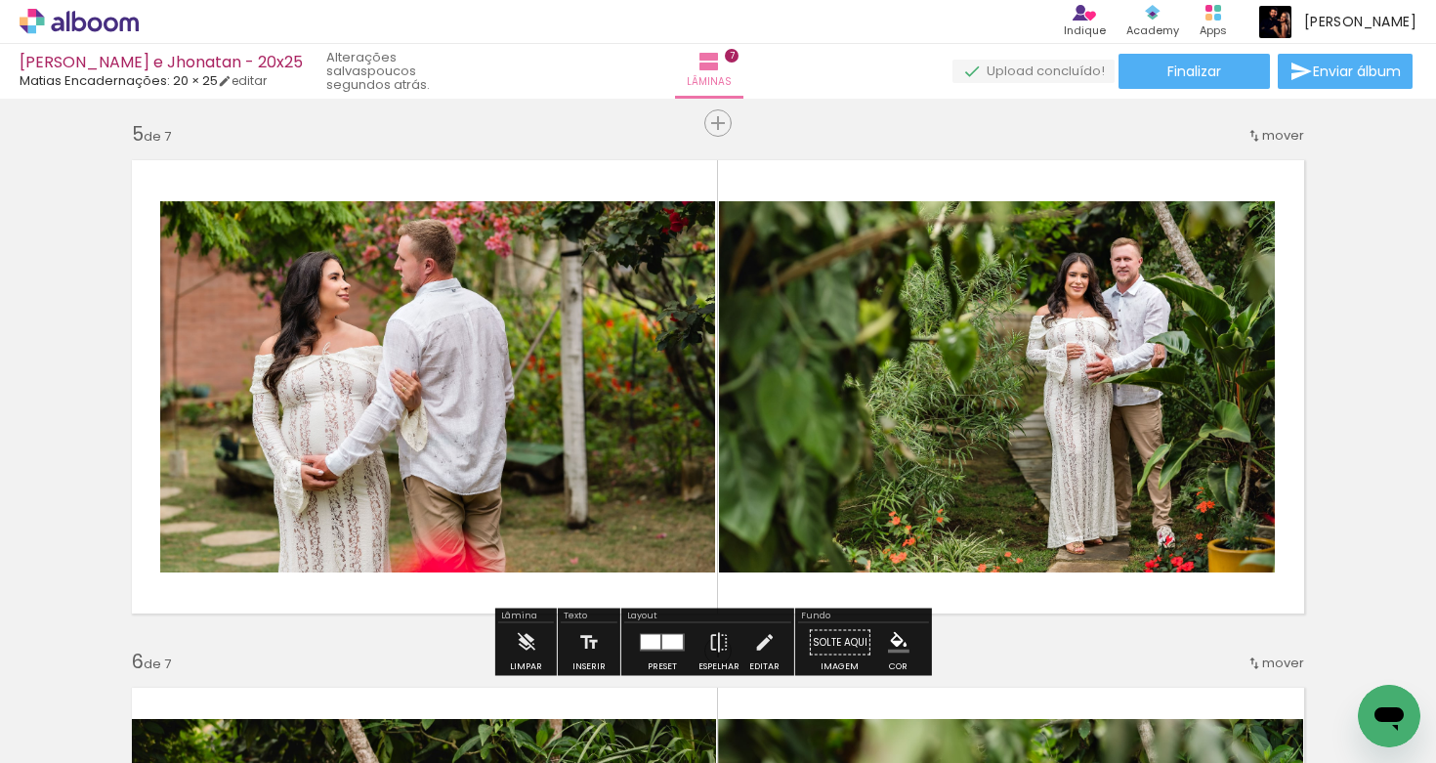
click at [465, 446] on quentale-photo at bounding box center [437, 386] width 555 height 371
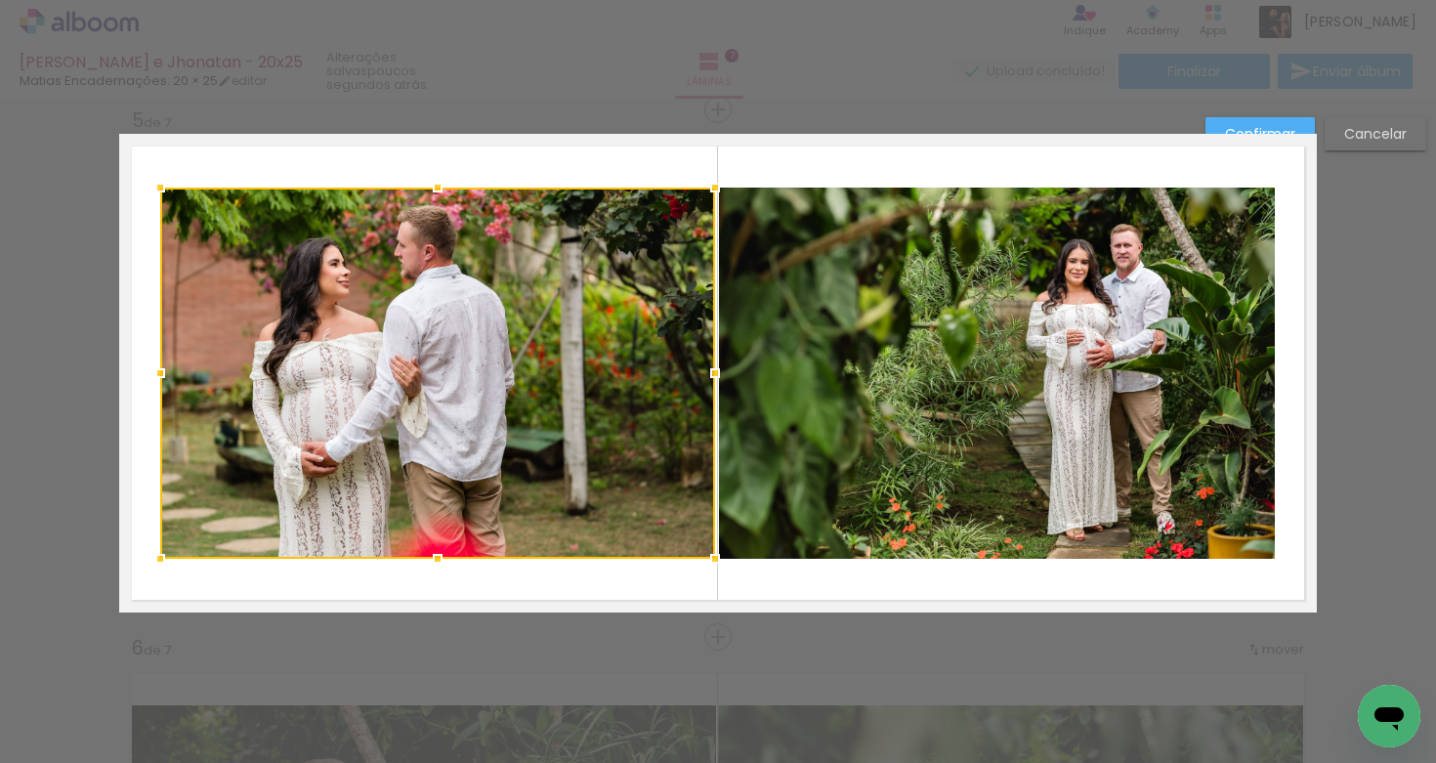
scroll to position [2135, 0]
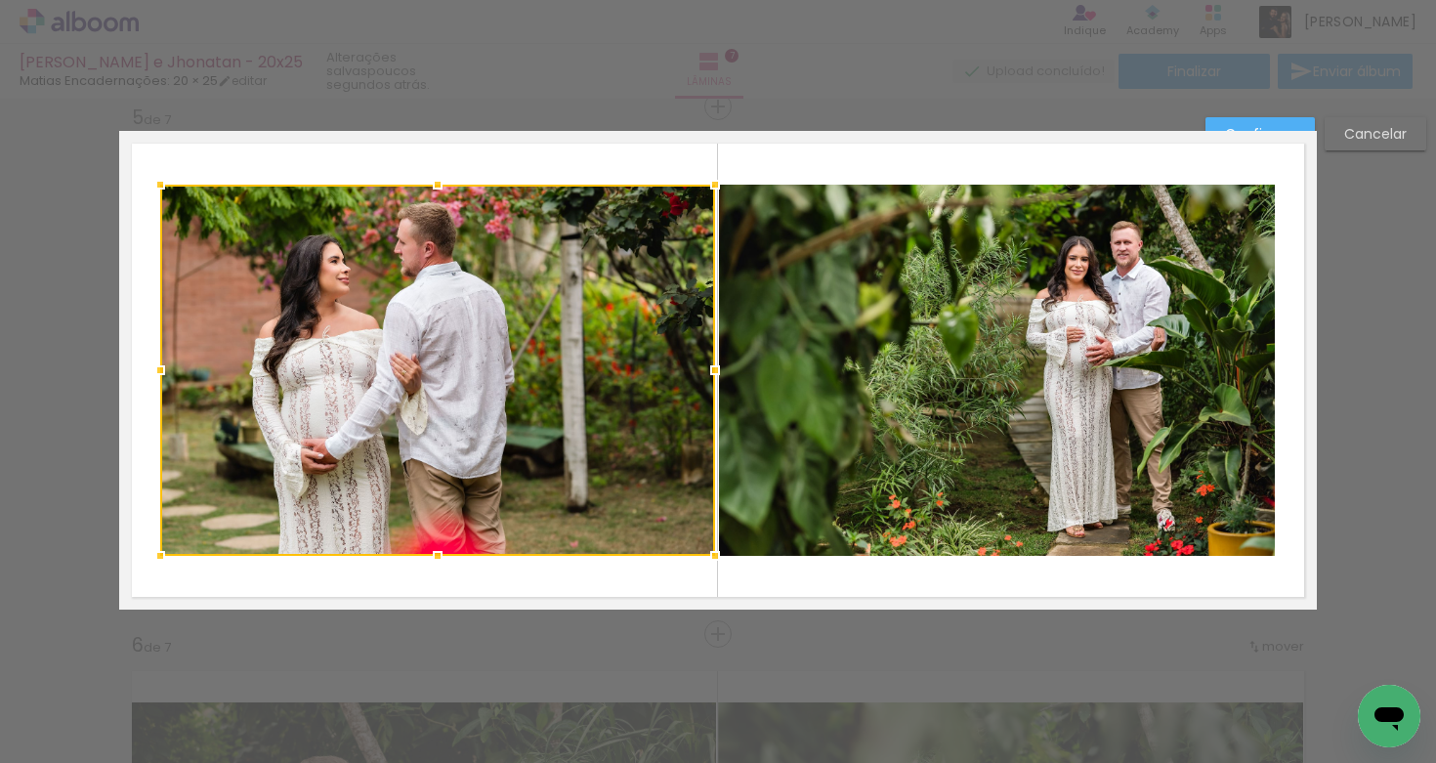
click at [757, 315] on quentale-photo at bounding box center [997, 370] width 556 height 371
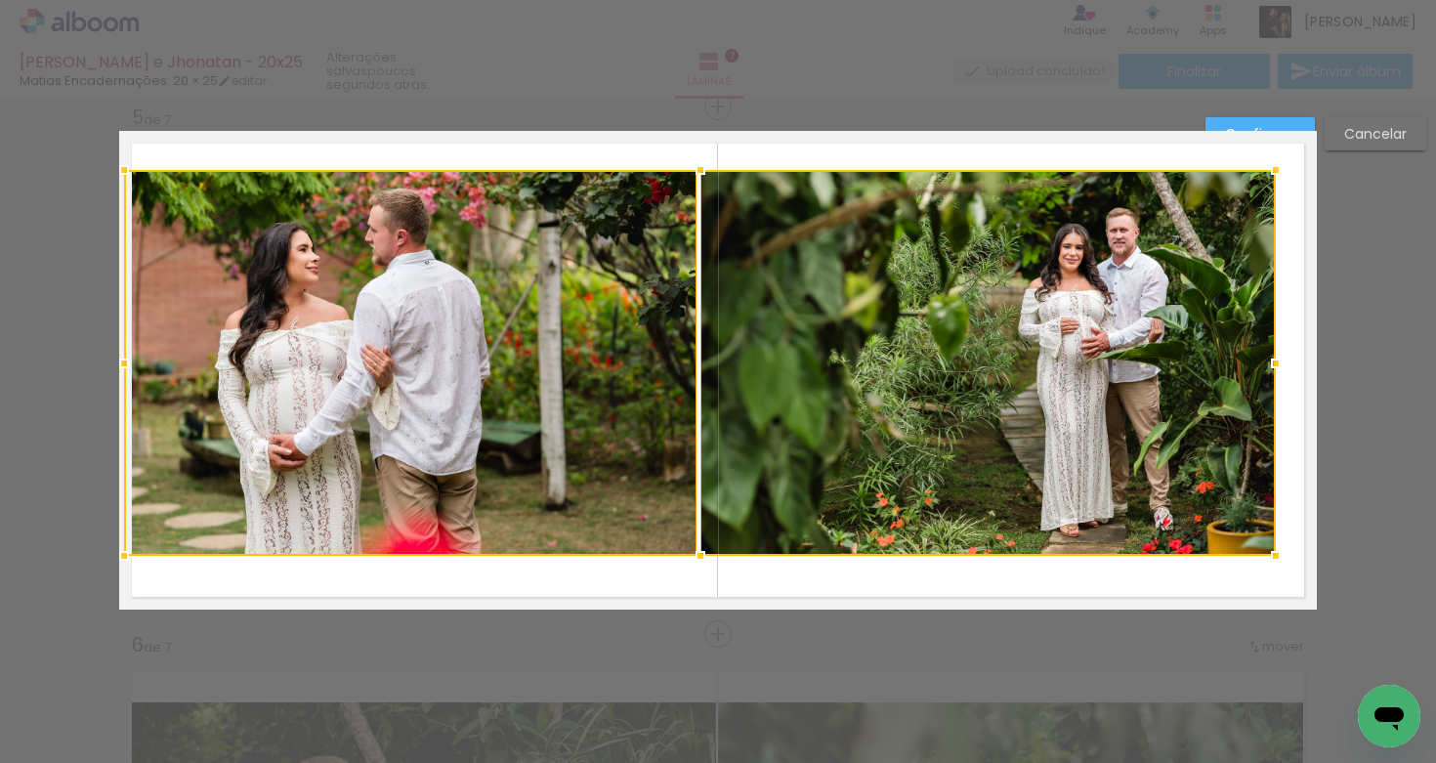
click at [117, 158] on div at bounding box center [124, 169] width 39 height 39
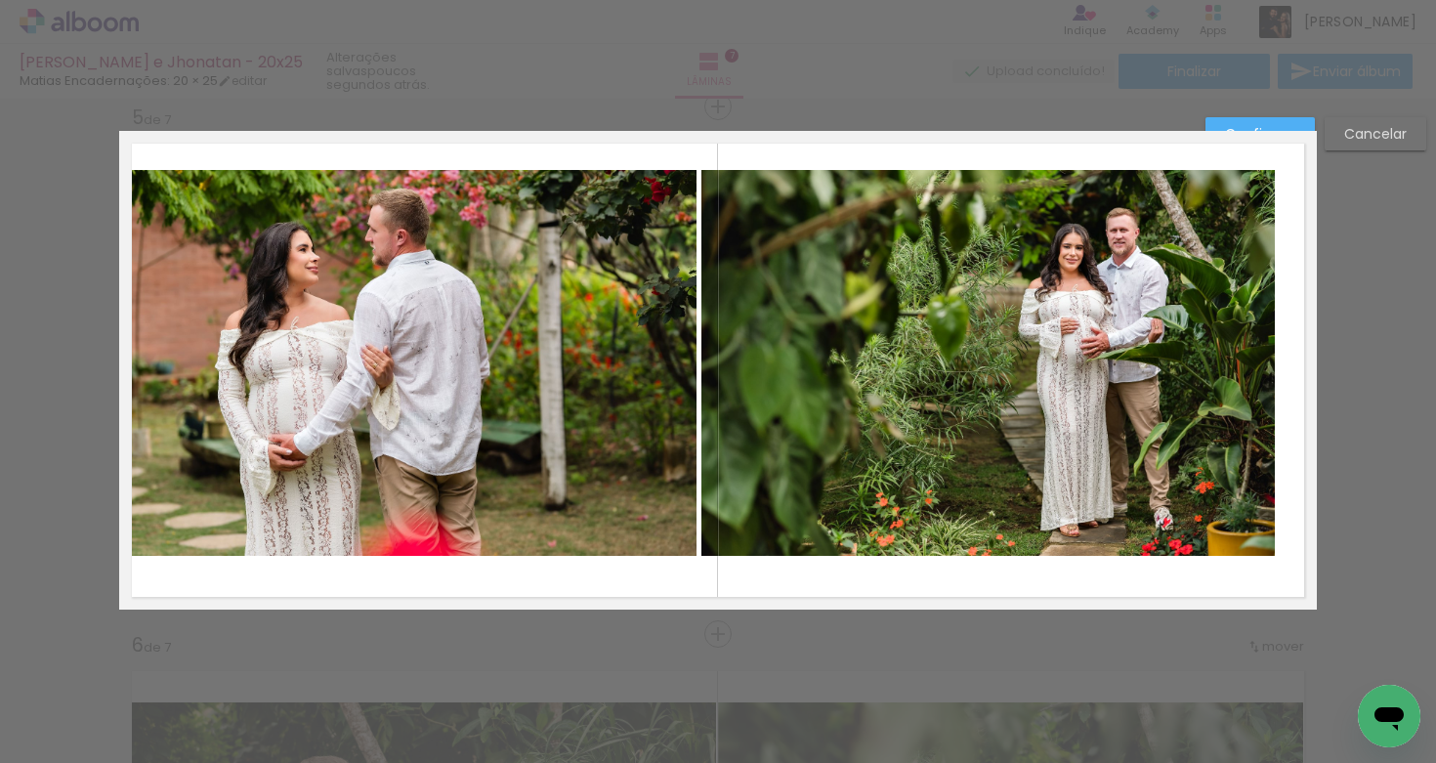
click at [535, 301] on quentale-photo at bounding box center [410, 363] width 573 height 386
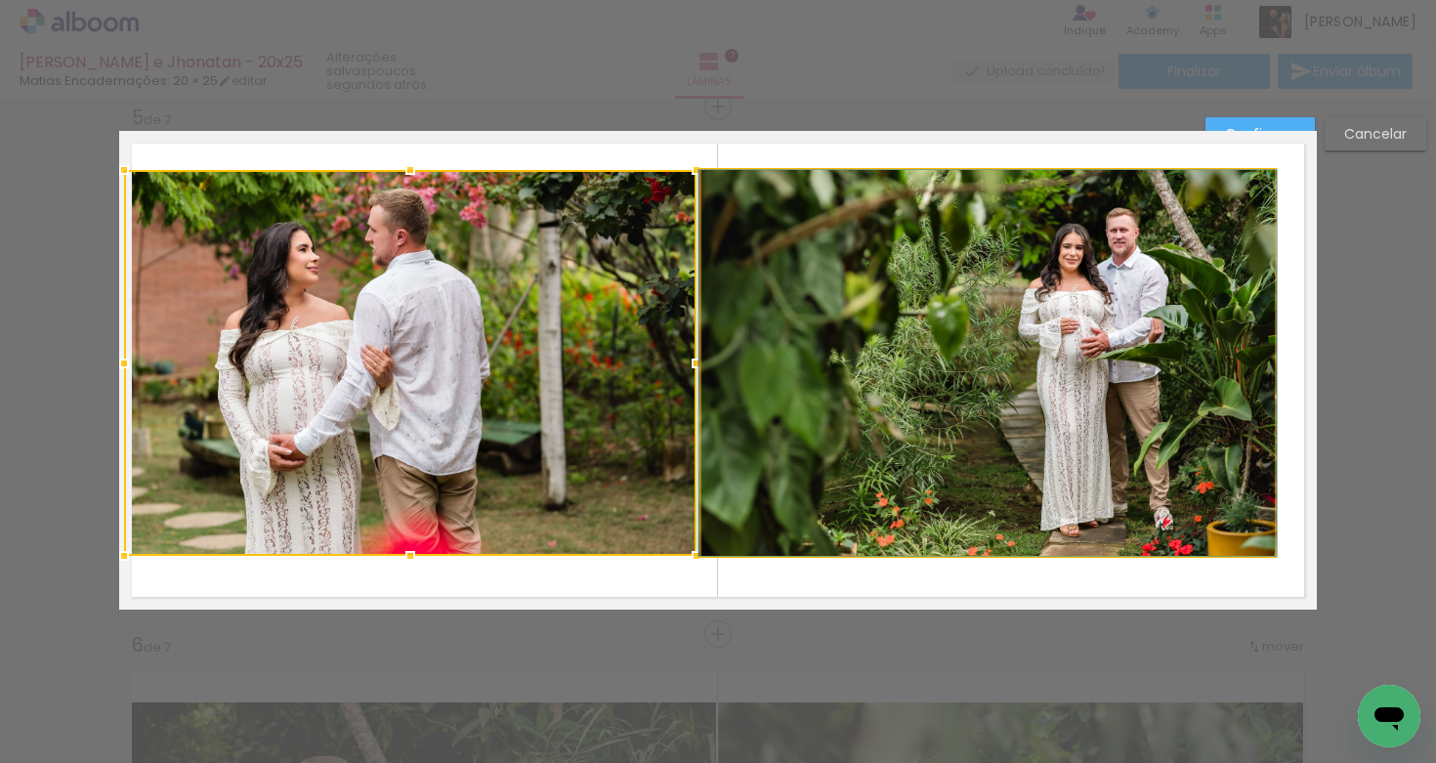
click at [779, 304] on quentale-photo at bounding box center [989, 363] width 574 height 386
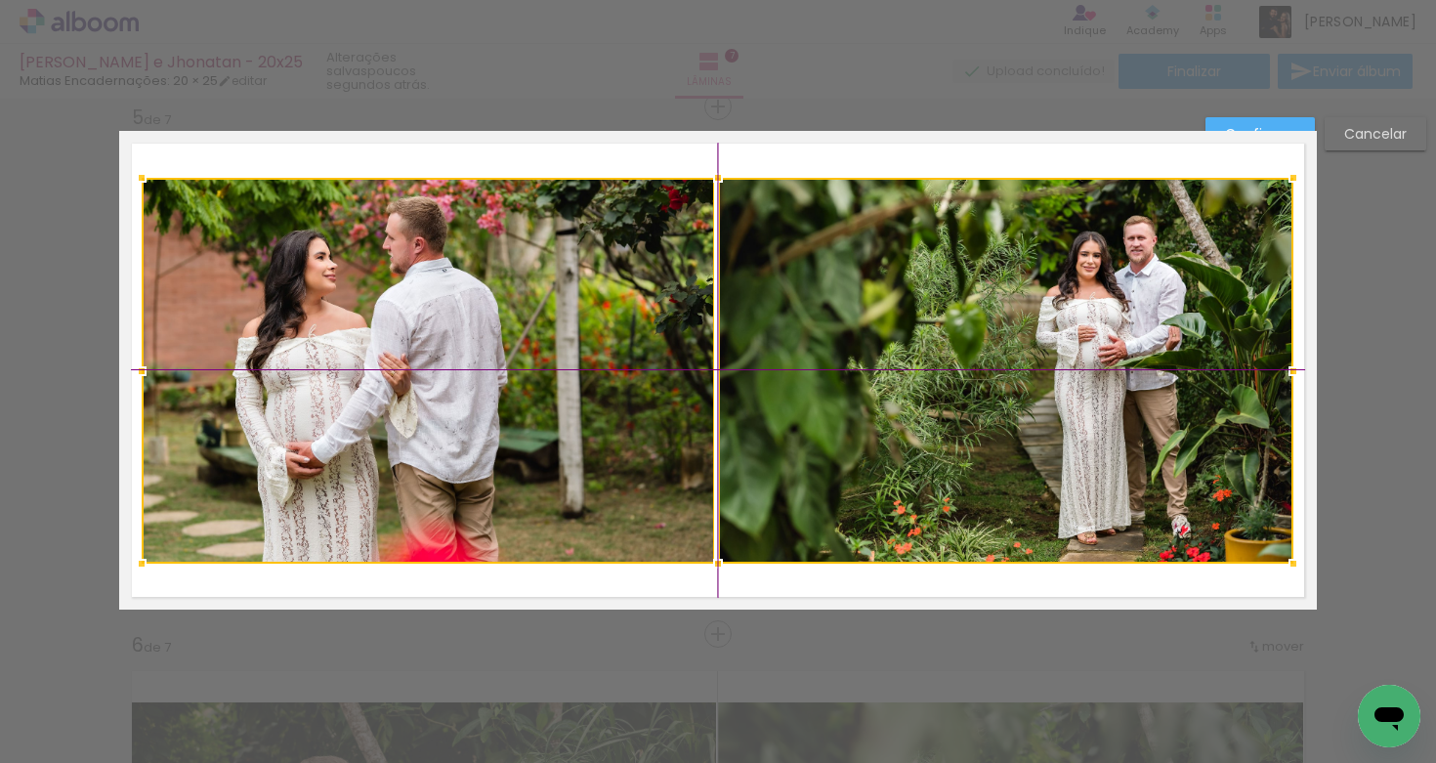
drag, startPoint x: 697, startPoint y: 317, endPoint x: 709, endPoint y: 316, distance: 12.7
click at [709, 321] on div at bounding box center [718, 371] width 1152 height 386
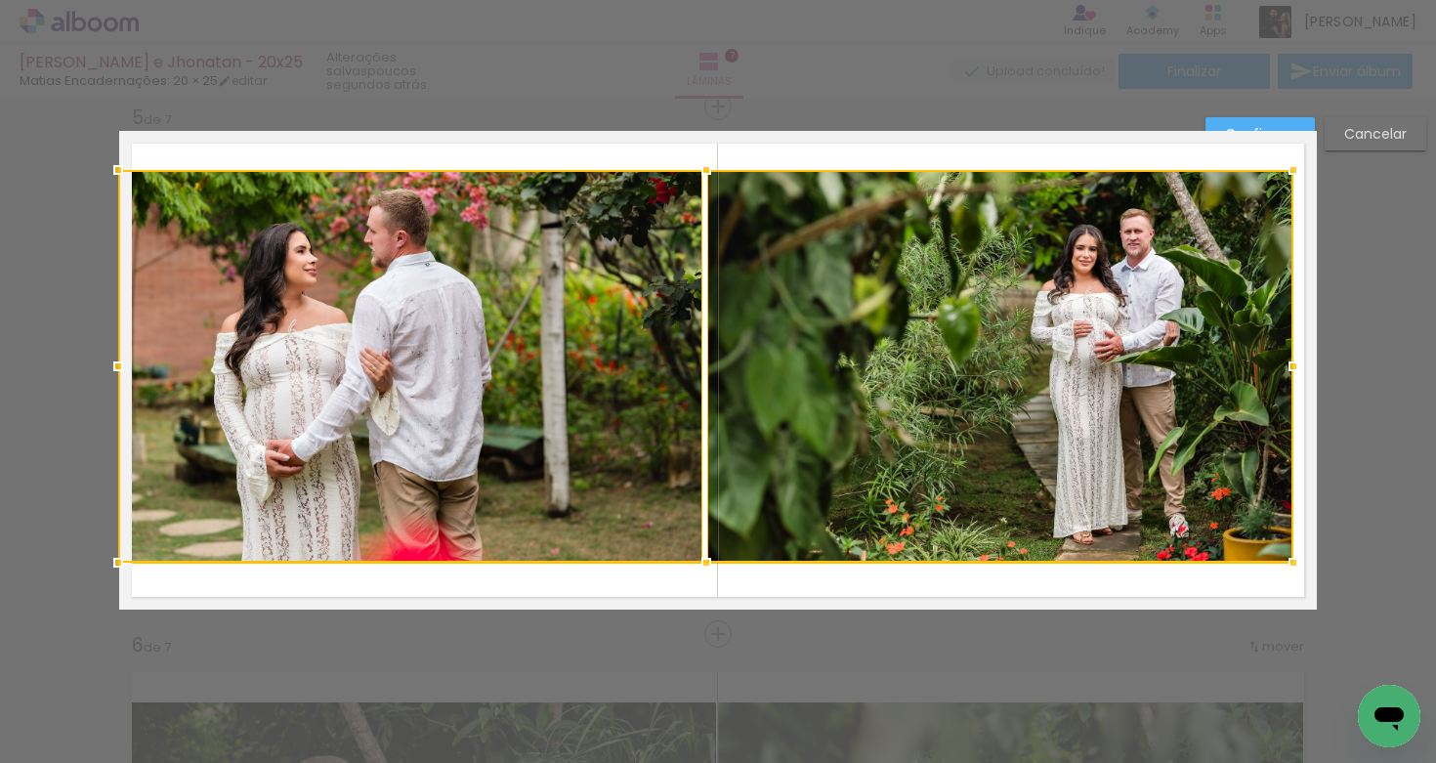
drag, startPoint x: 130, startPoint y: 174, endPoint x: 117, endPoint y: 170, distance: 13.3
click at [117, 170] on div at bounding box center [118, 169] width 39 height 39
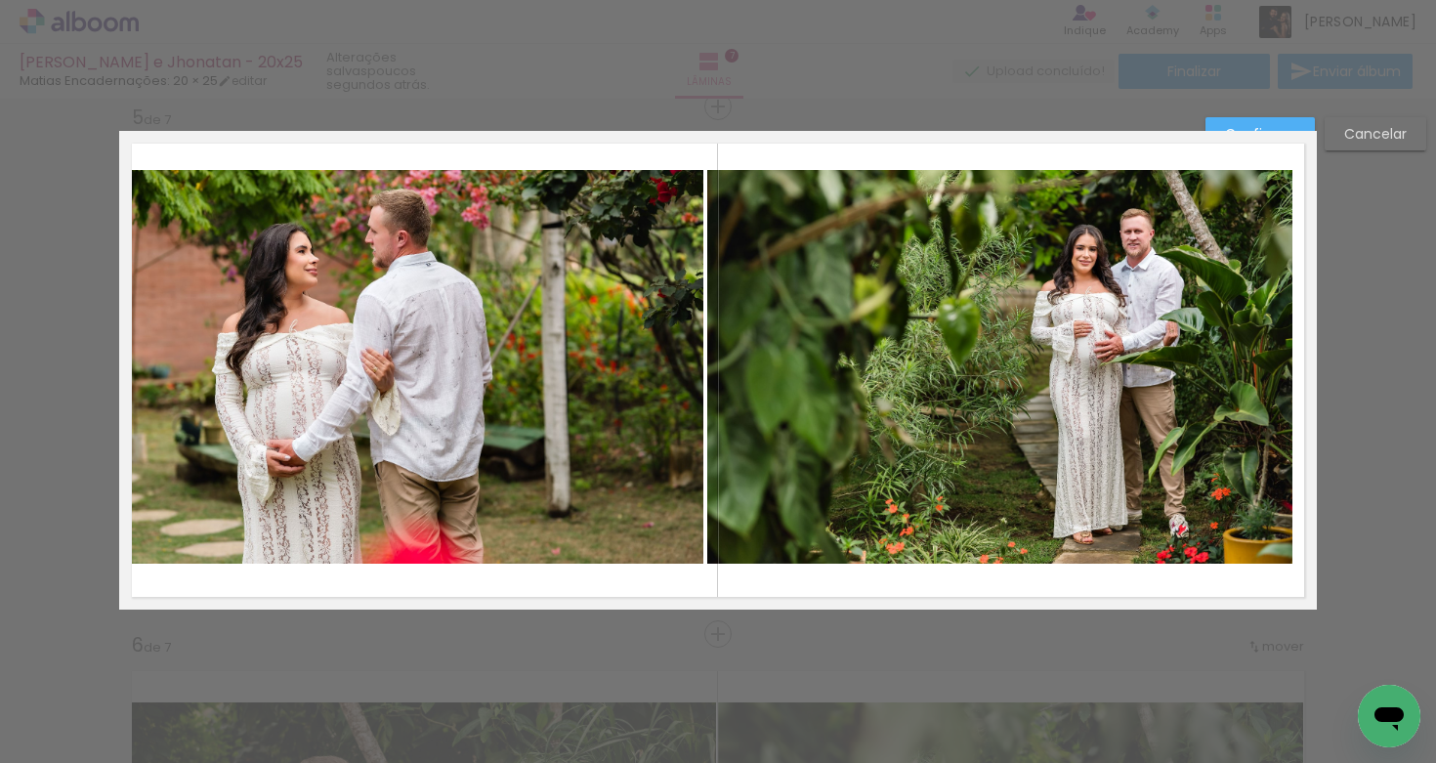
drag, startPoint x: 631, startPoint y: 287, endPoint x: 692, endPoint y: 284, distance: 60.7
click at [631, 287] on quentale-photo at bounding box center [411, 367] width 584 height 394
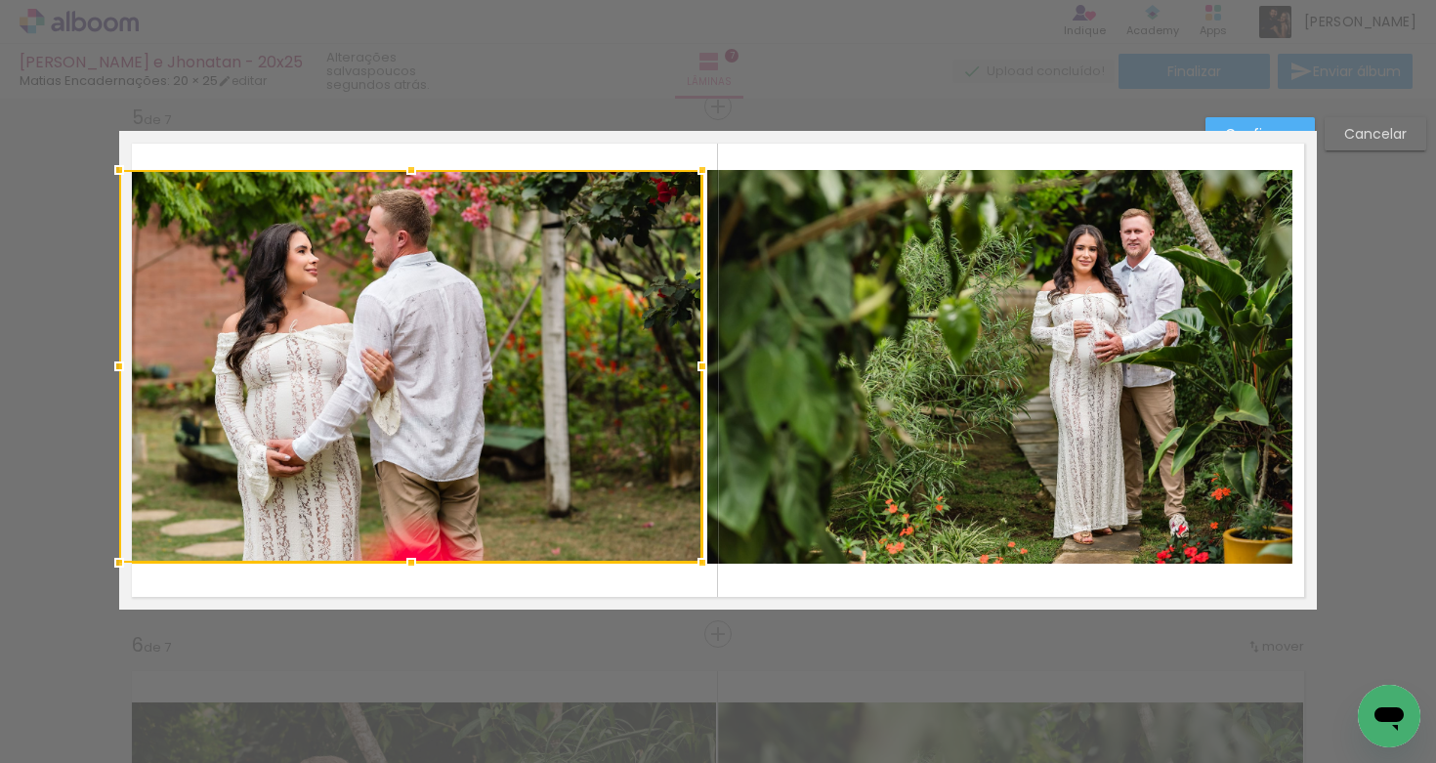
click at [814, 298] on quentale-photo at bounding box center [999, 367] width 585 height 394
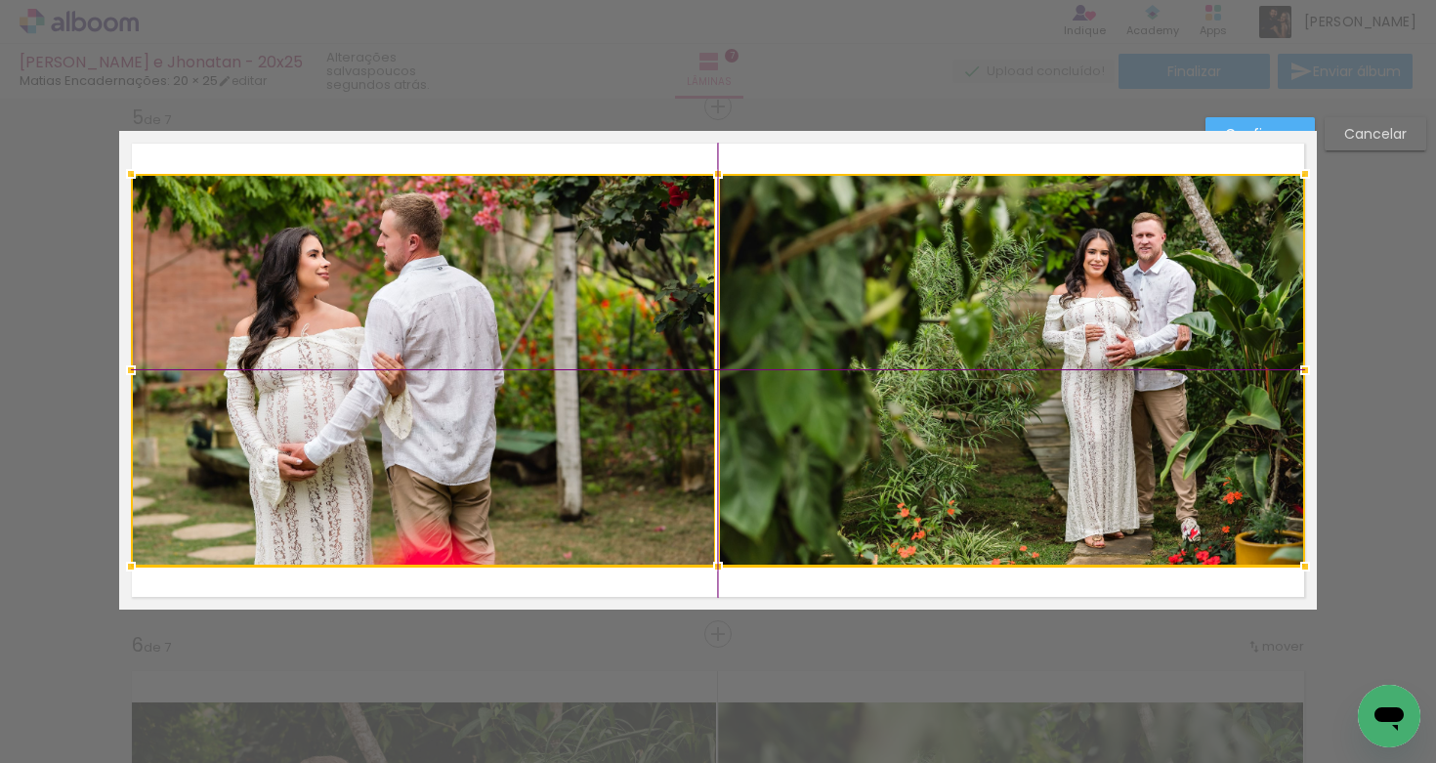
drag, startPoint x: 767, startPoint y: 334, endPoint x: 776, endPoint y: 324, distance: 13.1
click at [768, 339] on div at bounding box center [718, 370] width 1175 height 393
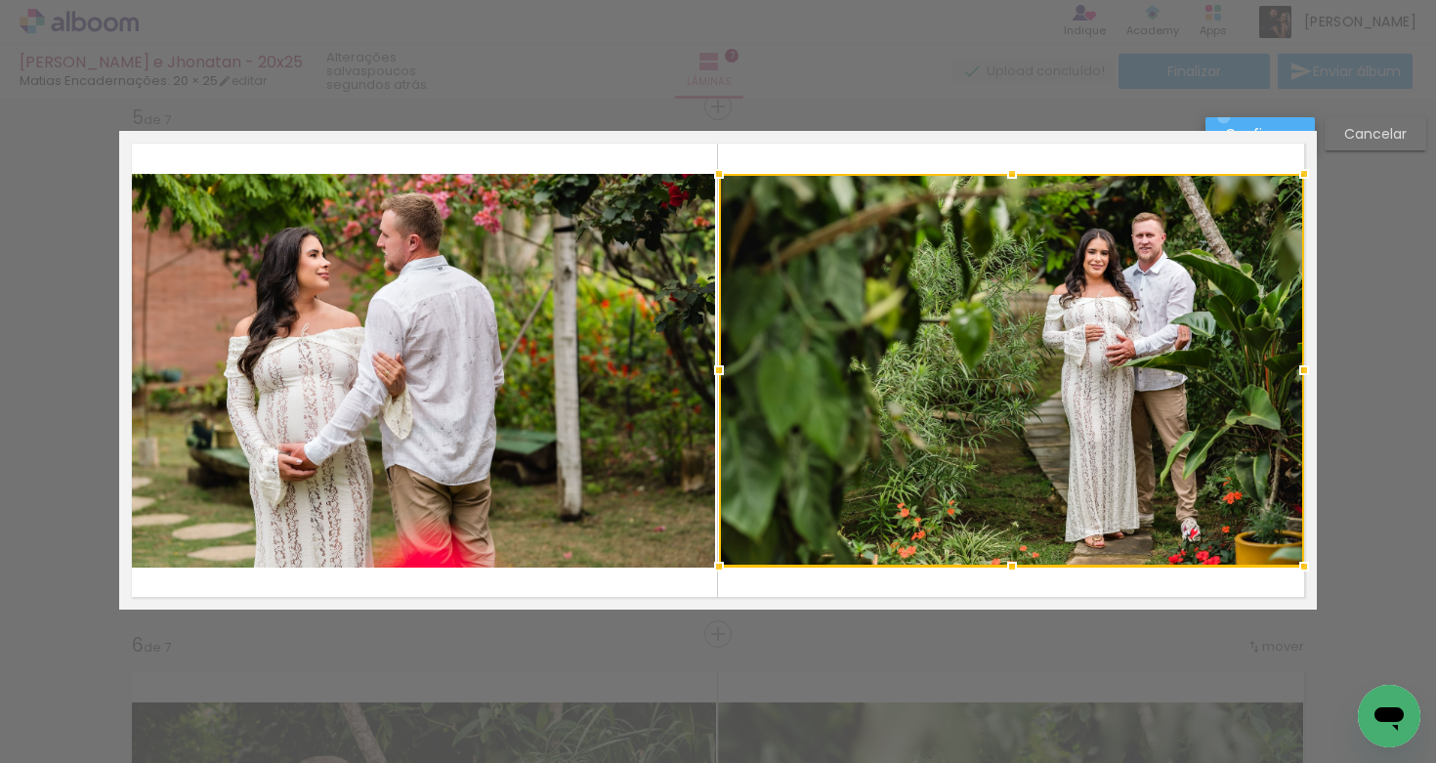
click at [1223, 118] on paper-button "Confirmar" at bounding box center [1260, 133] width 109 height 33
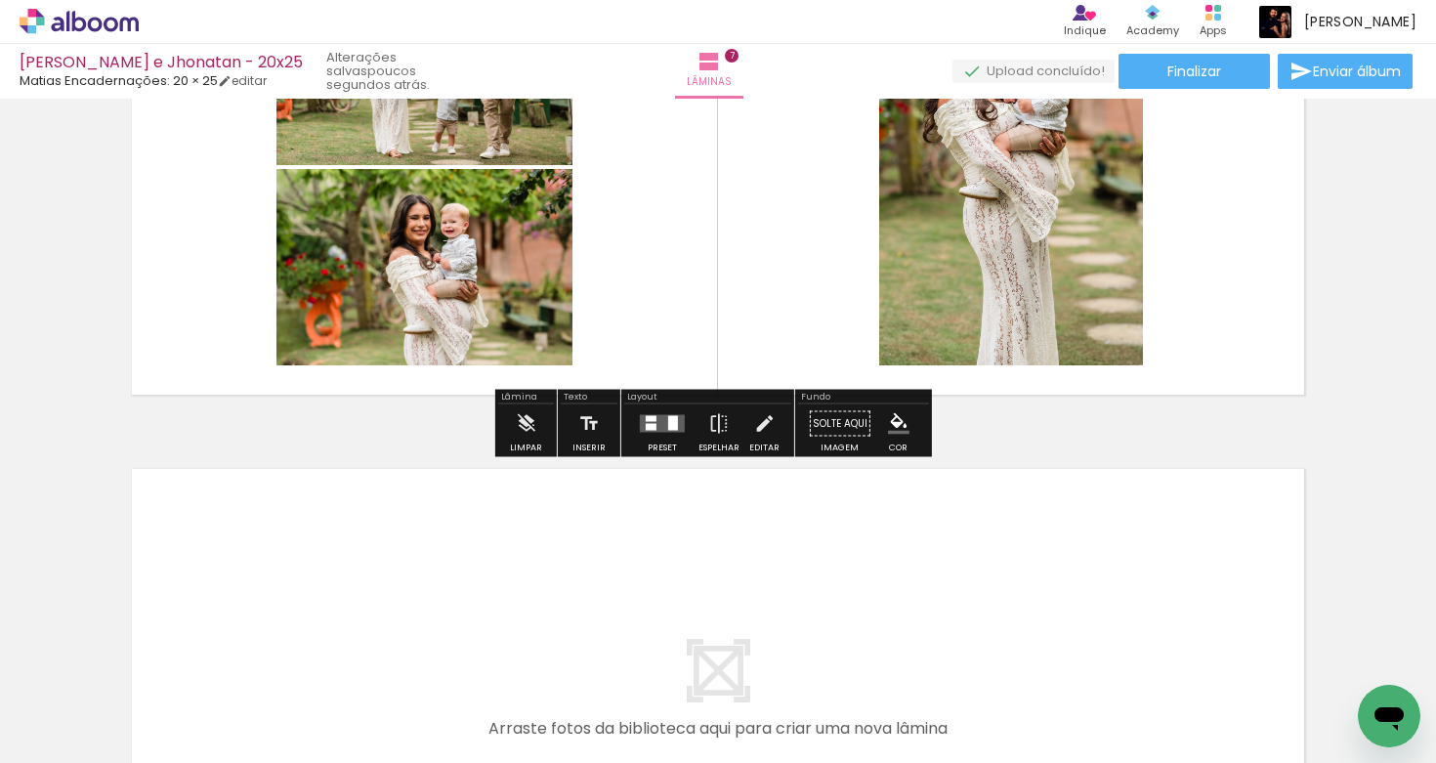
scroll to position [3334, 0]
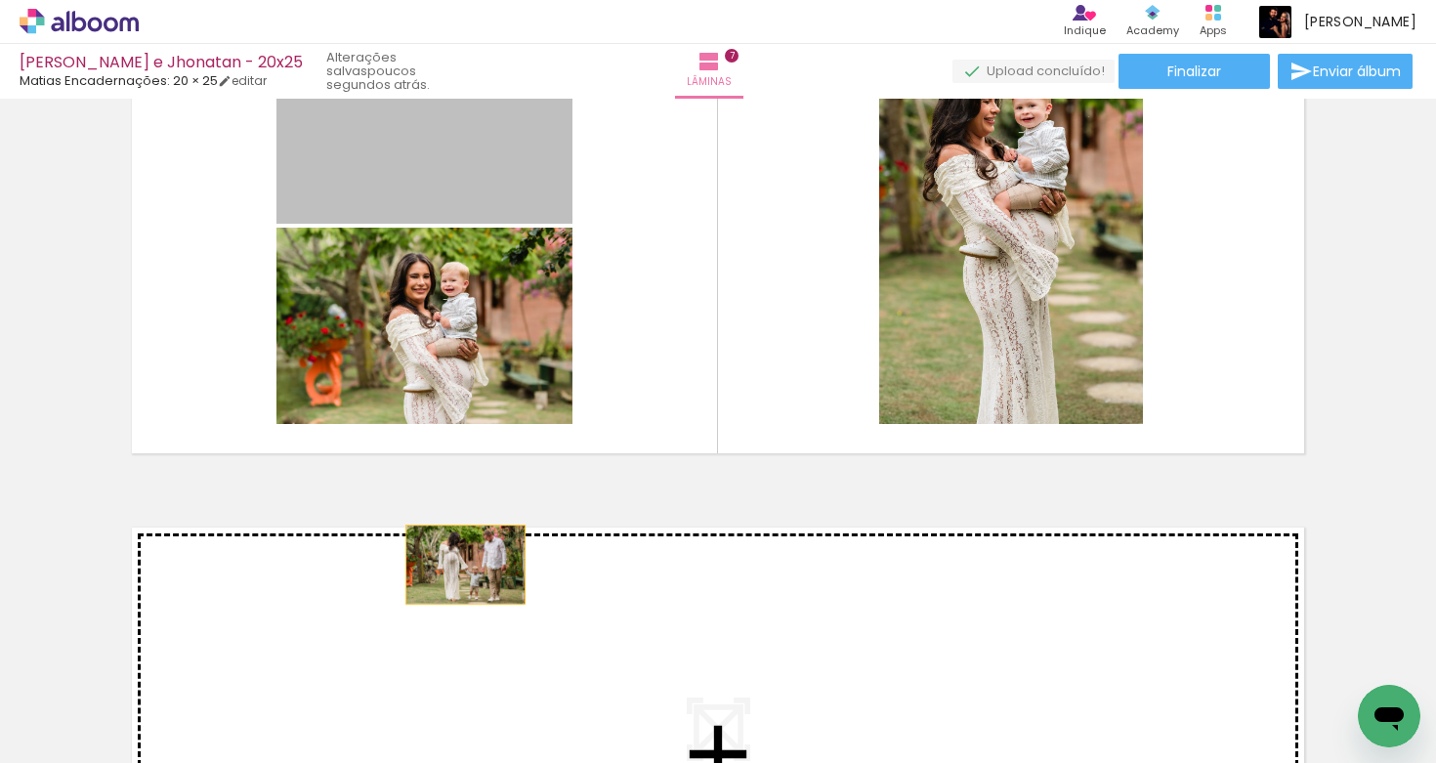
drag, startPoint x: 467, startPoint y: 152, endPoint x: 460, endPoint y: 575, distance: 422.2
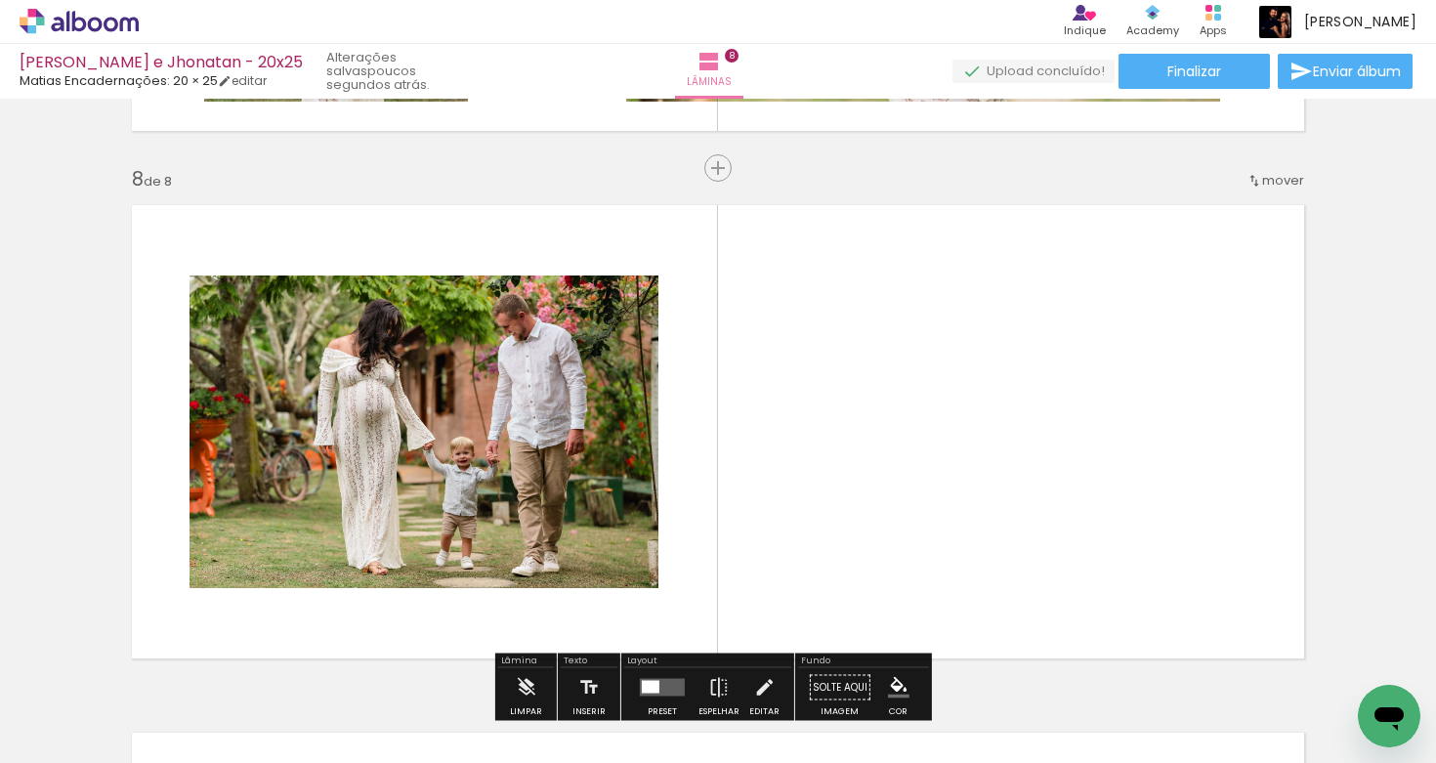
scroll to position [3658, 0]
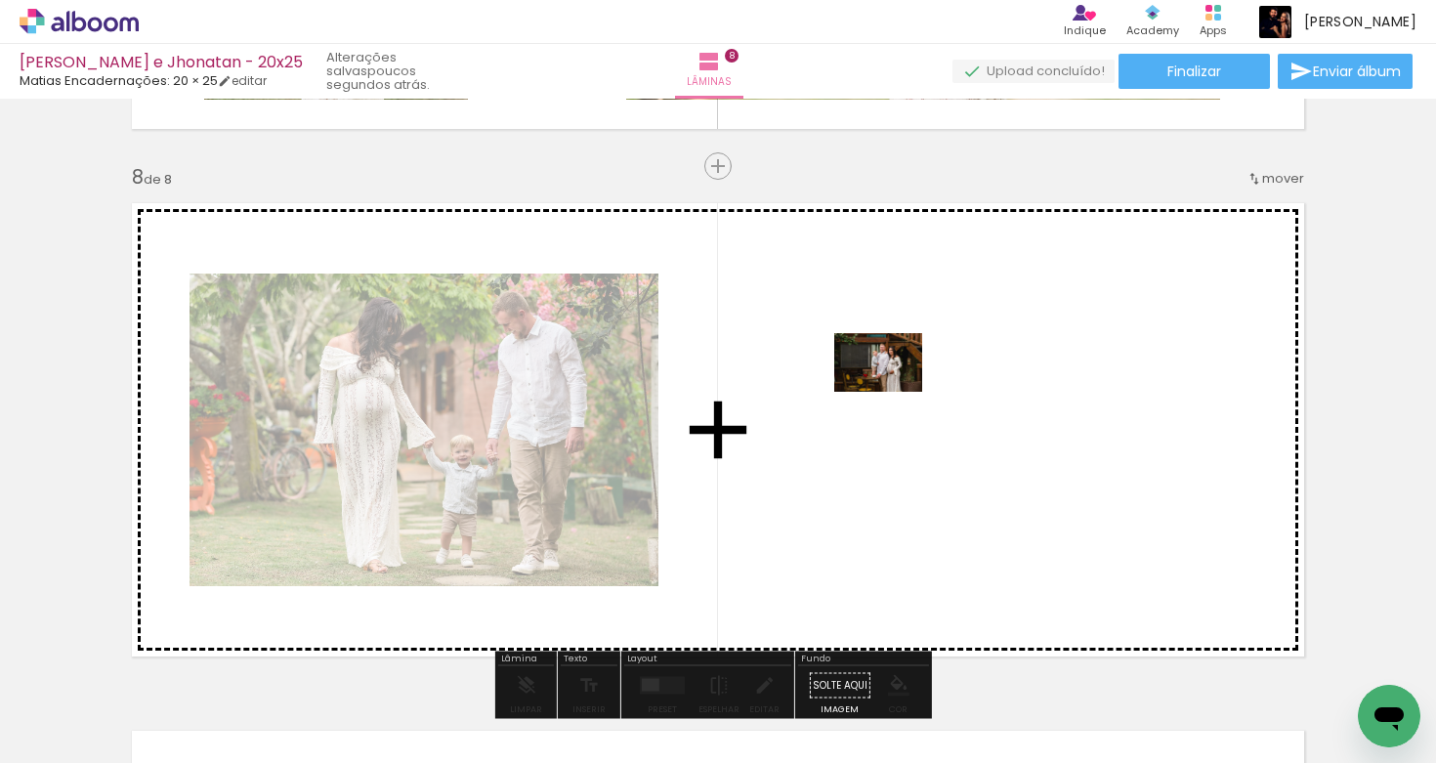
drag, startPoint x: 229, startPoint y: 718, endPoint x: 898, endPoint y: 408, distance: 737.5
click at [898, 408] on quentale-workspace at bounding box center [718, 381] width 1436 height 763
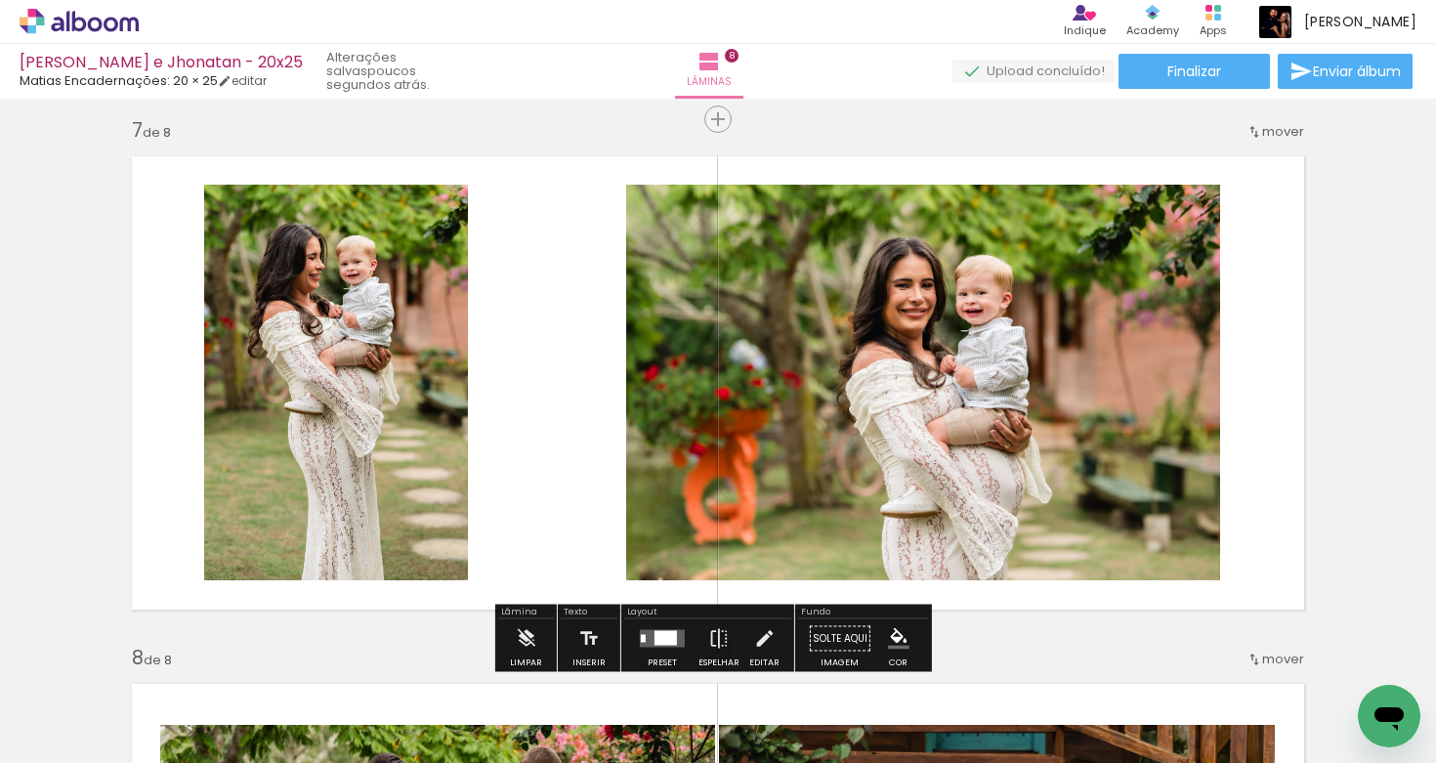
scroll to position [3196, 0]
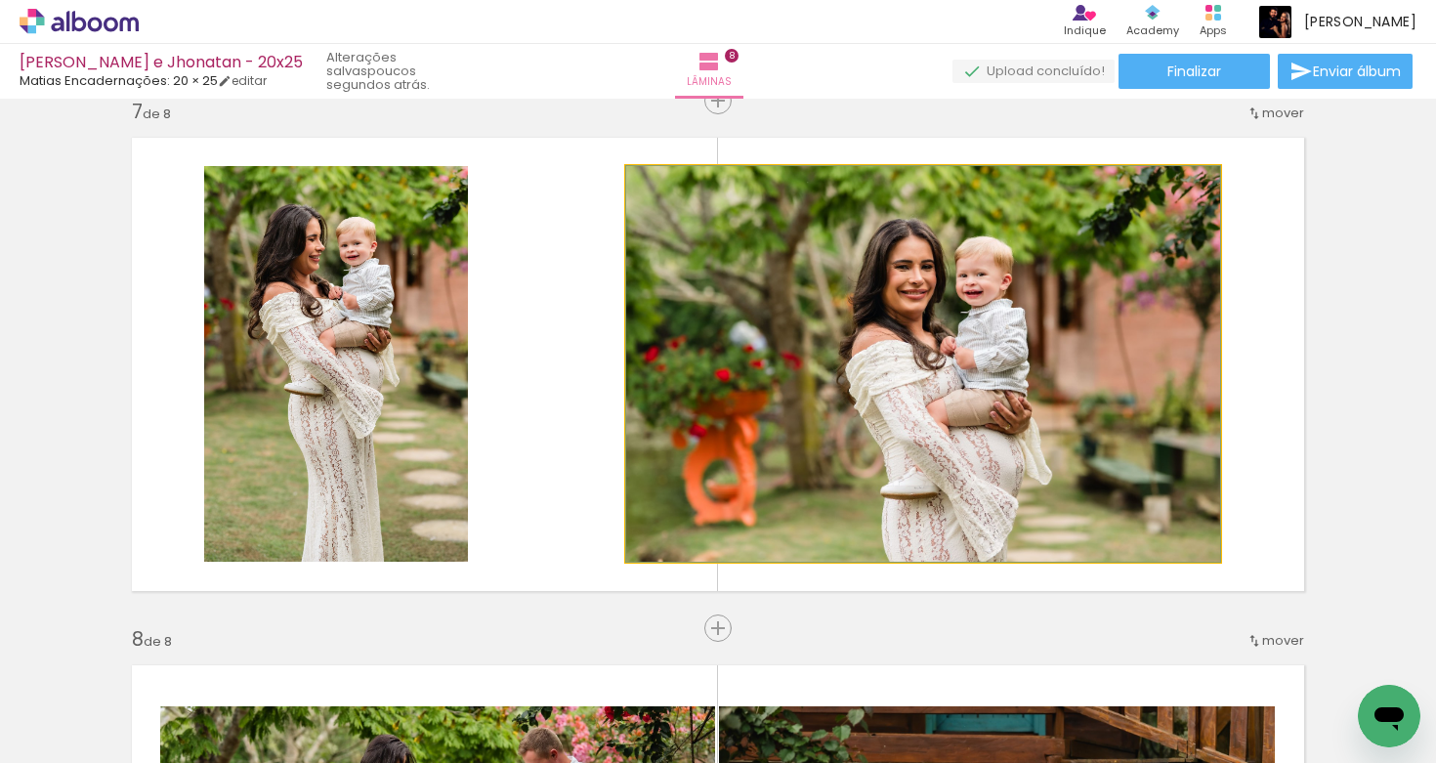
drag, startPoint x: 828, startPoint y: 346, endPoint x: 818, endPoint y: 340, distance: 11.4
click at [818, 339] on quentale-photo at bounding box center [923, 364] width 594 height 396
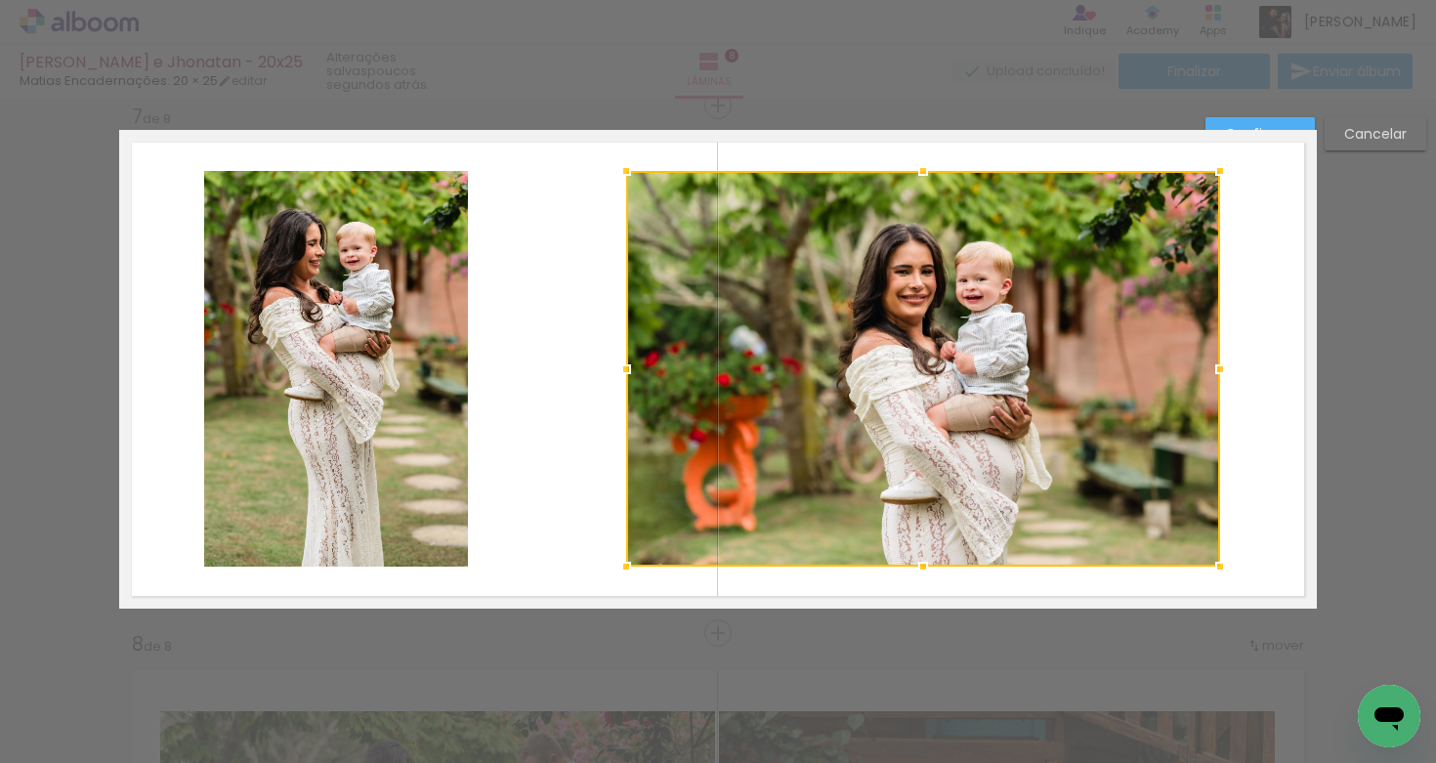
scroll to position [3190, 0]
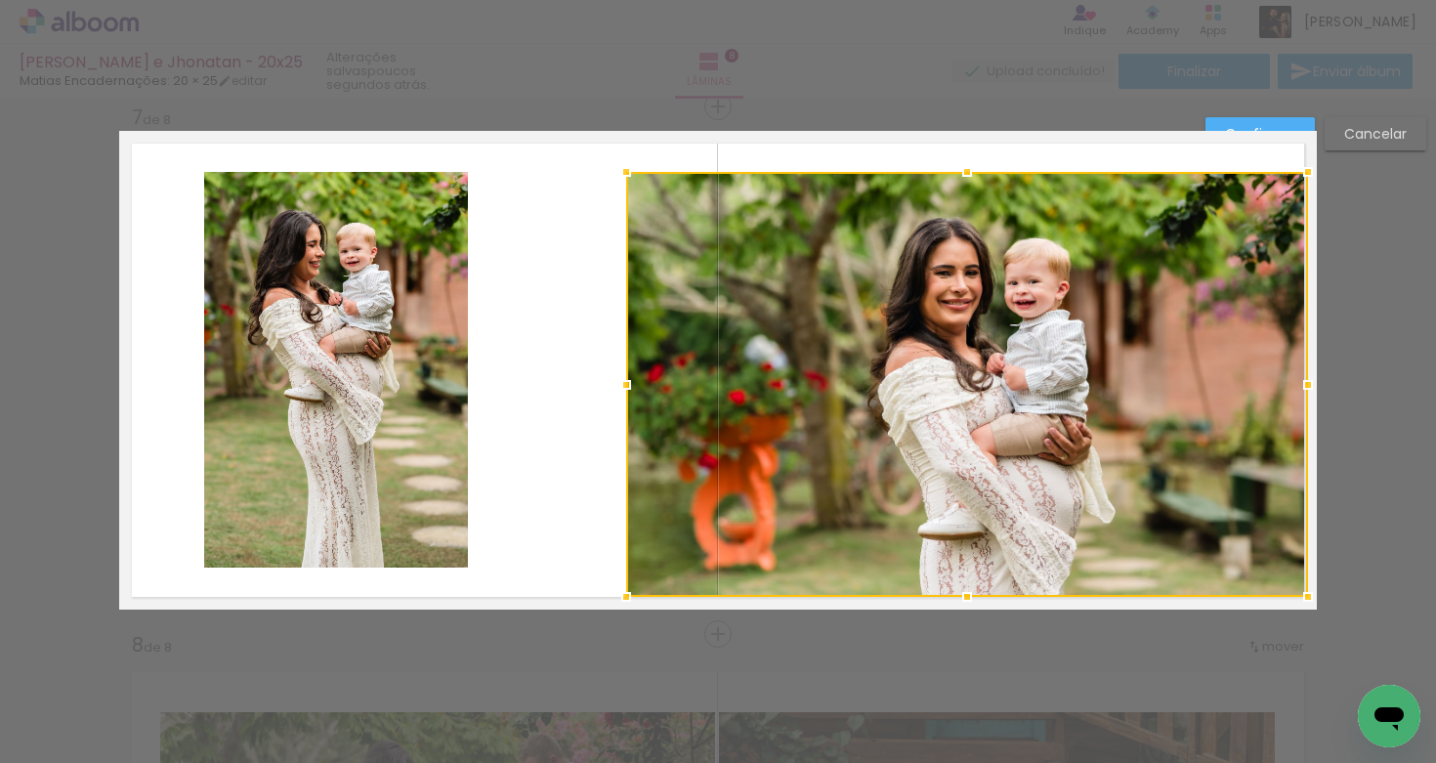
drag, startPoint x: 1226, startPoint y: 573, endPoint x: 1296, endPoint y: 588, distance: 71.1
click at [1296, 588] on div at bounding box center [1308, 596] width 39 height 39
click at [911, 372] on div at bounding box center [967, 385] width 682 height 426
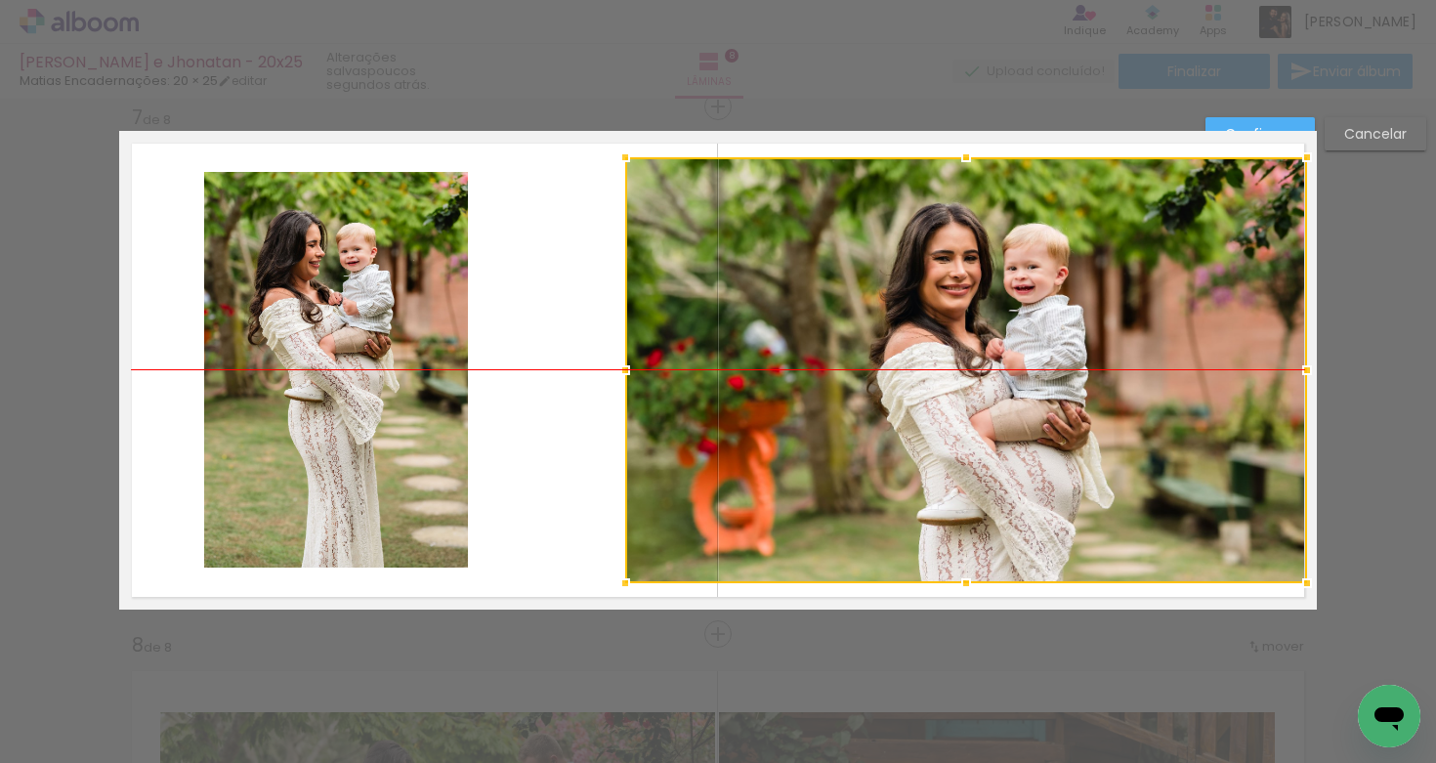
click at [987, 363] on div at bounding box center [966, 370] width 682 height 426
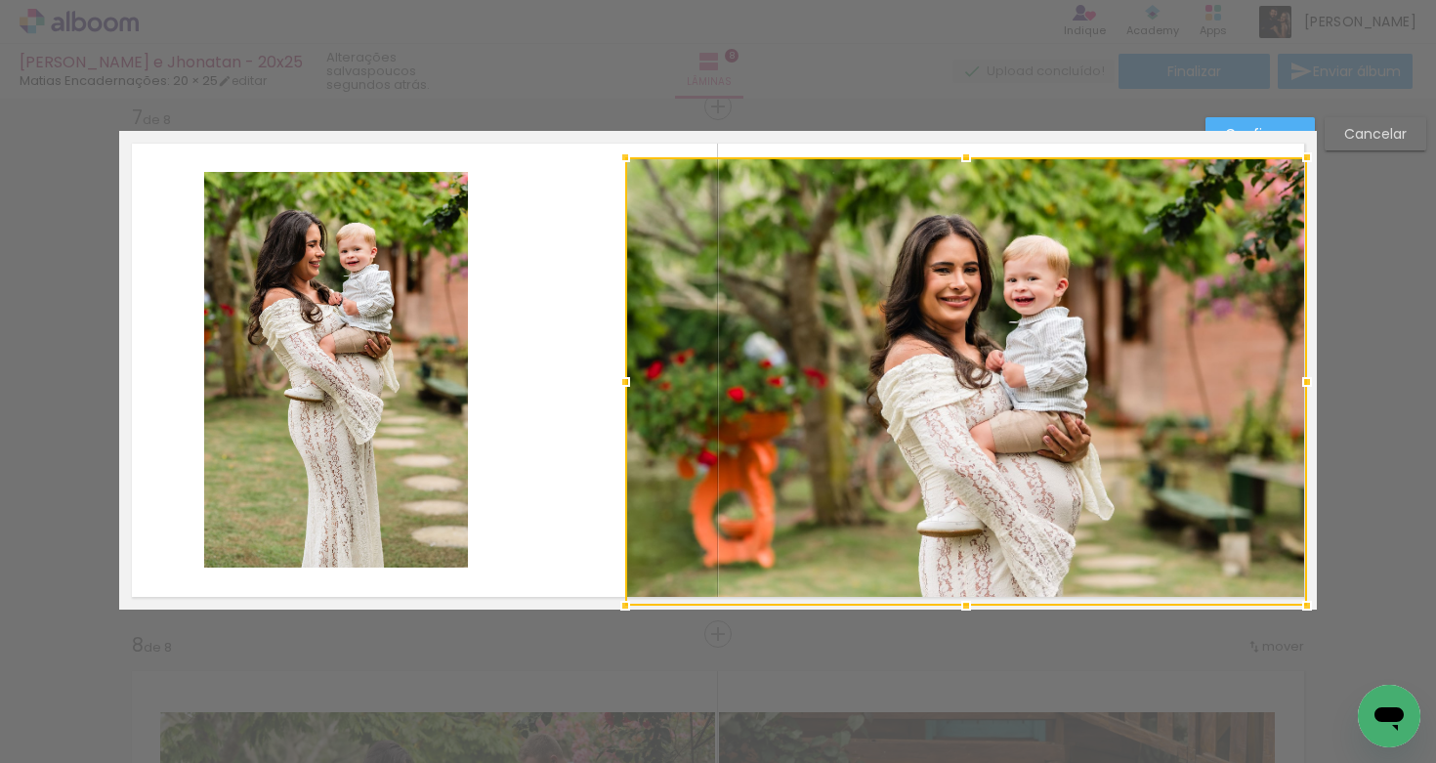
click at [960, 605] on div at bounding box center [966, 605] width 39 height 39
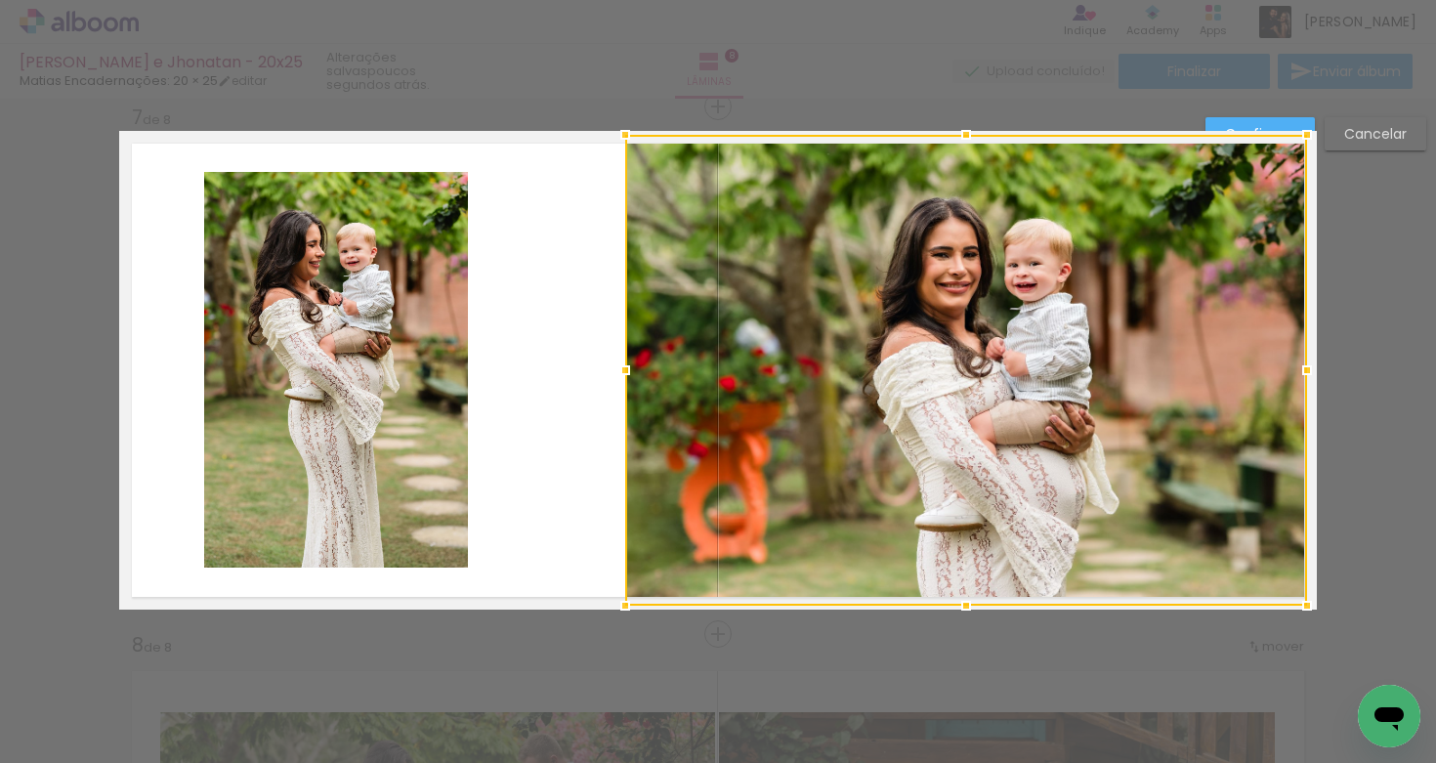
click at [962, 140] on div at bounding box center [966, 134] width 39 height 39
click at [593, 344] on quentale-layouter at bounding box center [718, 370] width 1198 height 479
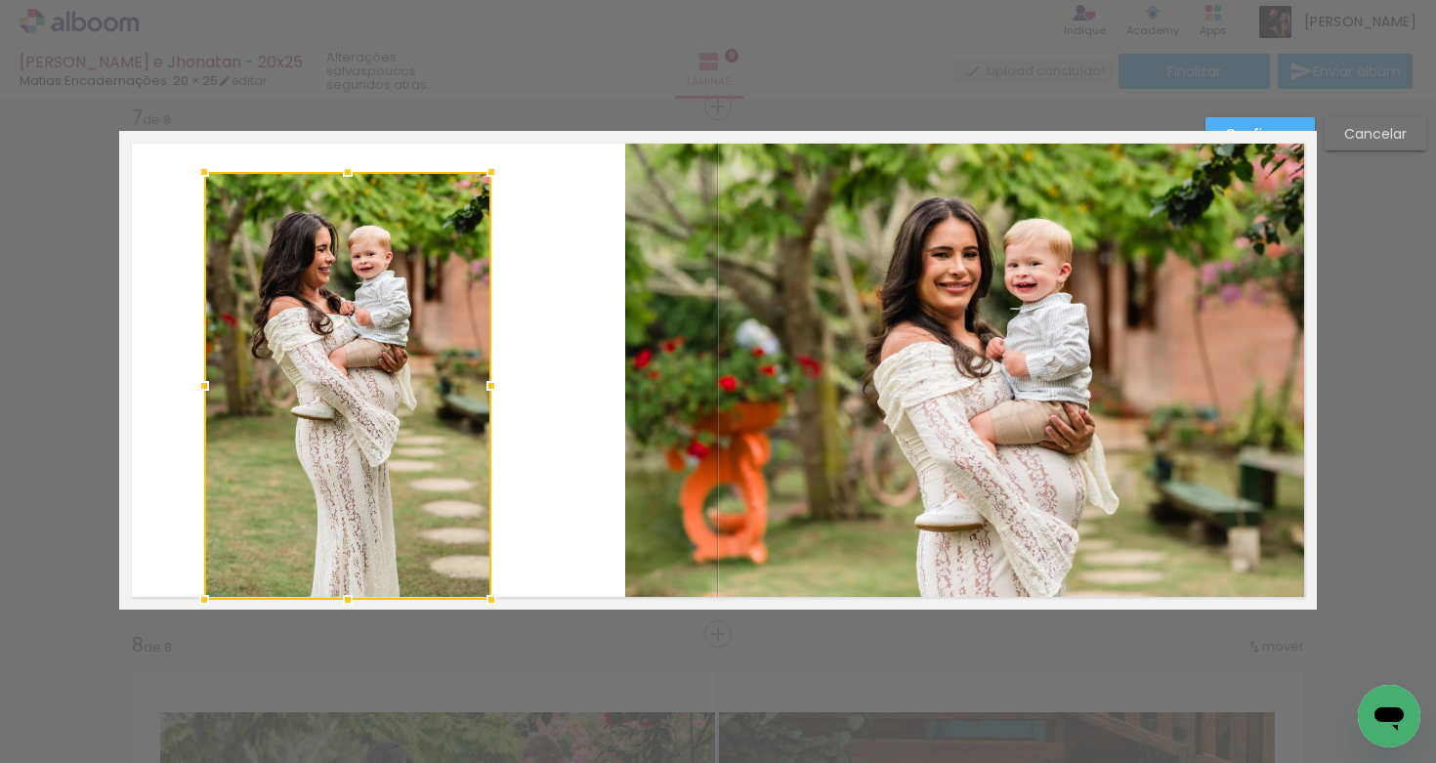
drag, startPoint x: 463, startPoint y: 570, endPoint x: 486, endPoint y: 593, distance: 32.5
click at [486, 593] on div at bounding box center [491, 599] width 39 height 39
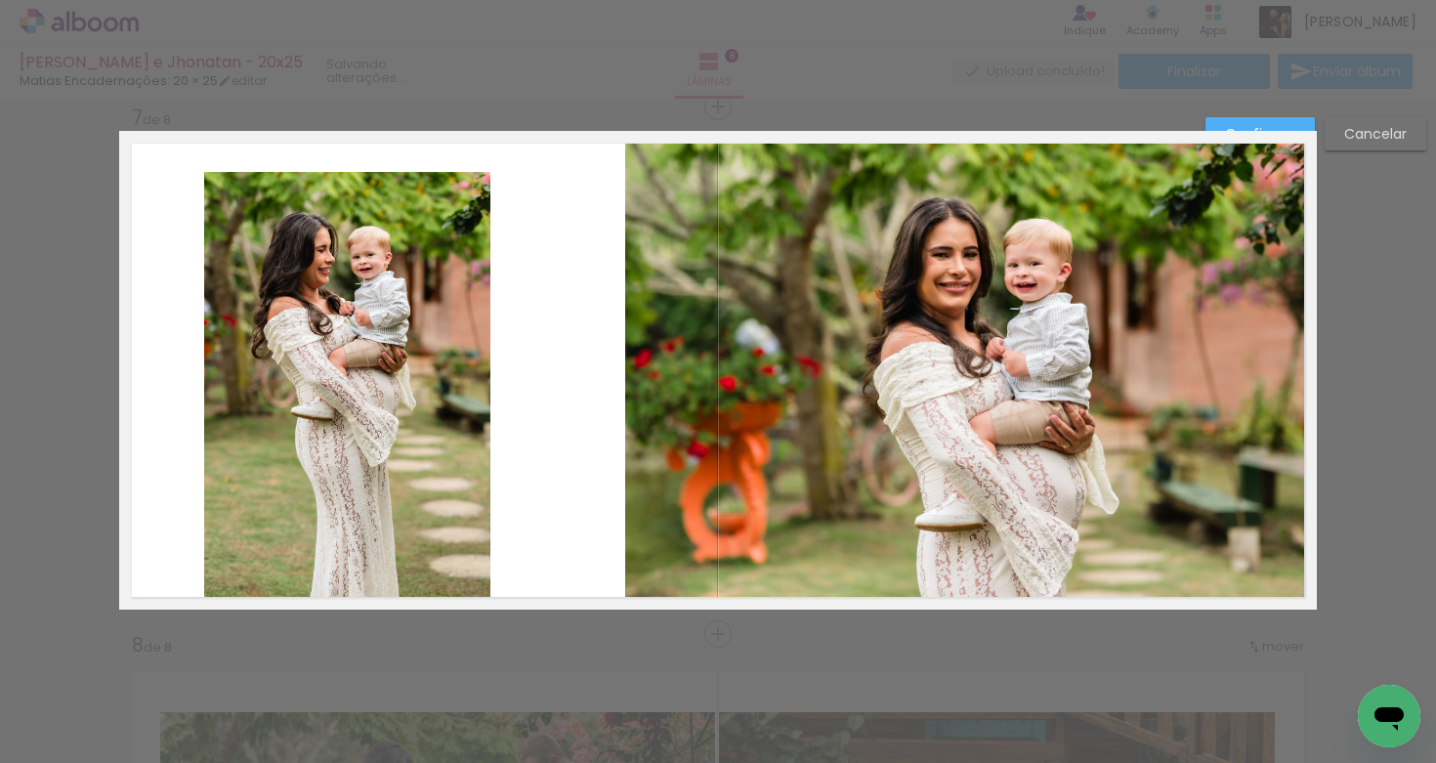
click at [325, 378] on quentale-photo at bounding box center [347, 386] width 286 height 428
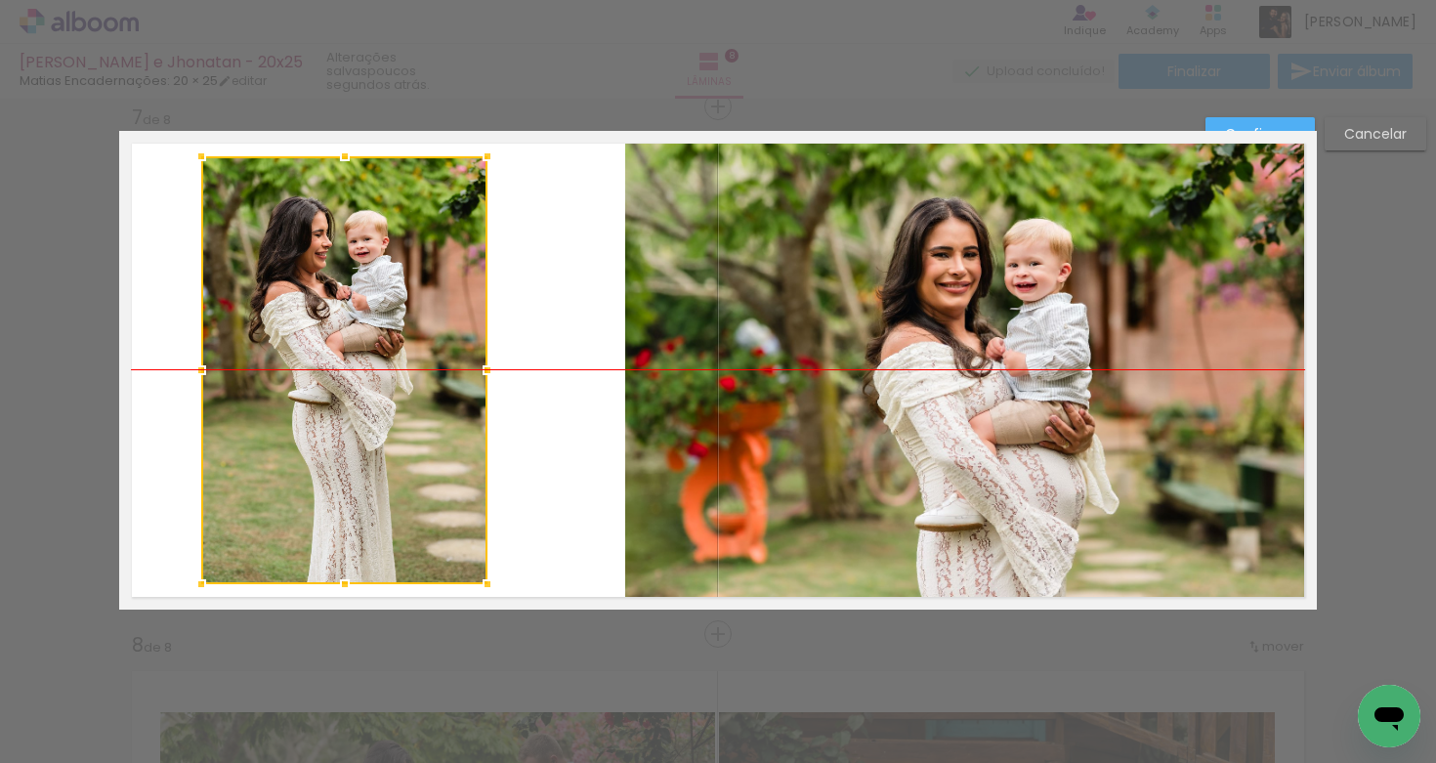
drag, startPoint x: 369, startPoint y: 365, endPoint x: 366, endPoint y: 355, distance: 11.1
click at [366, 355] on div at bounding box center [344, 370] width 286 height 428
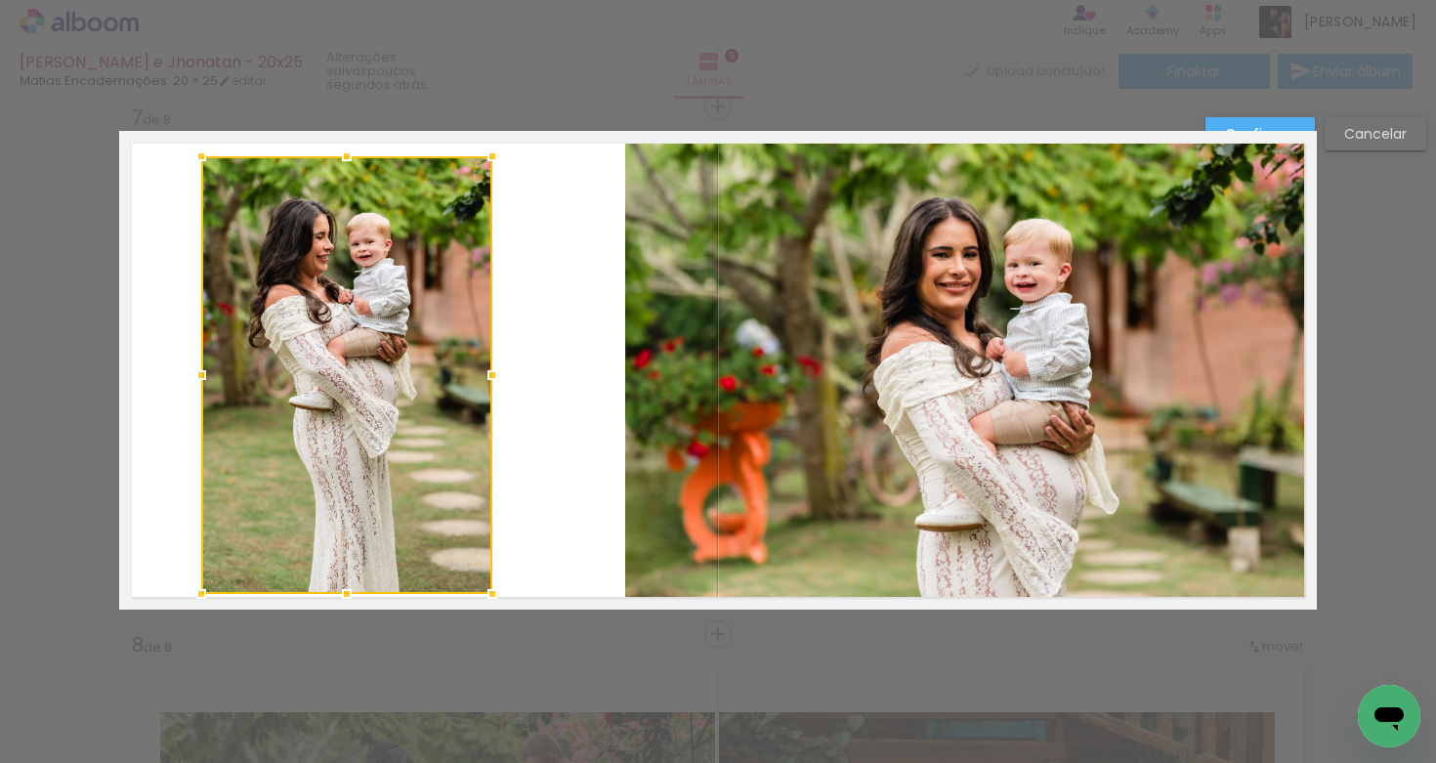
click at [487, 595] on div at bounding box center [492, 594] width 39 height 39
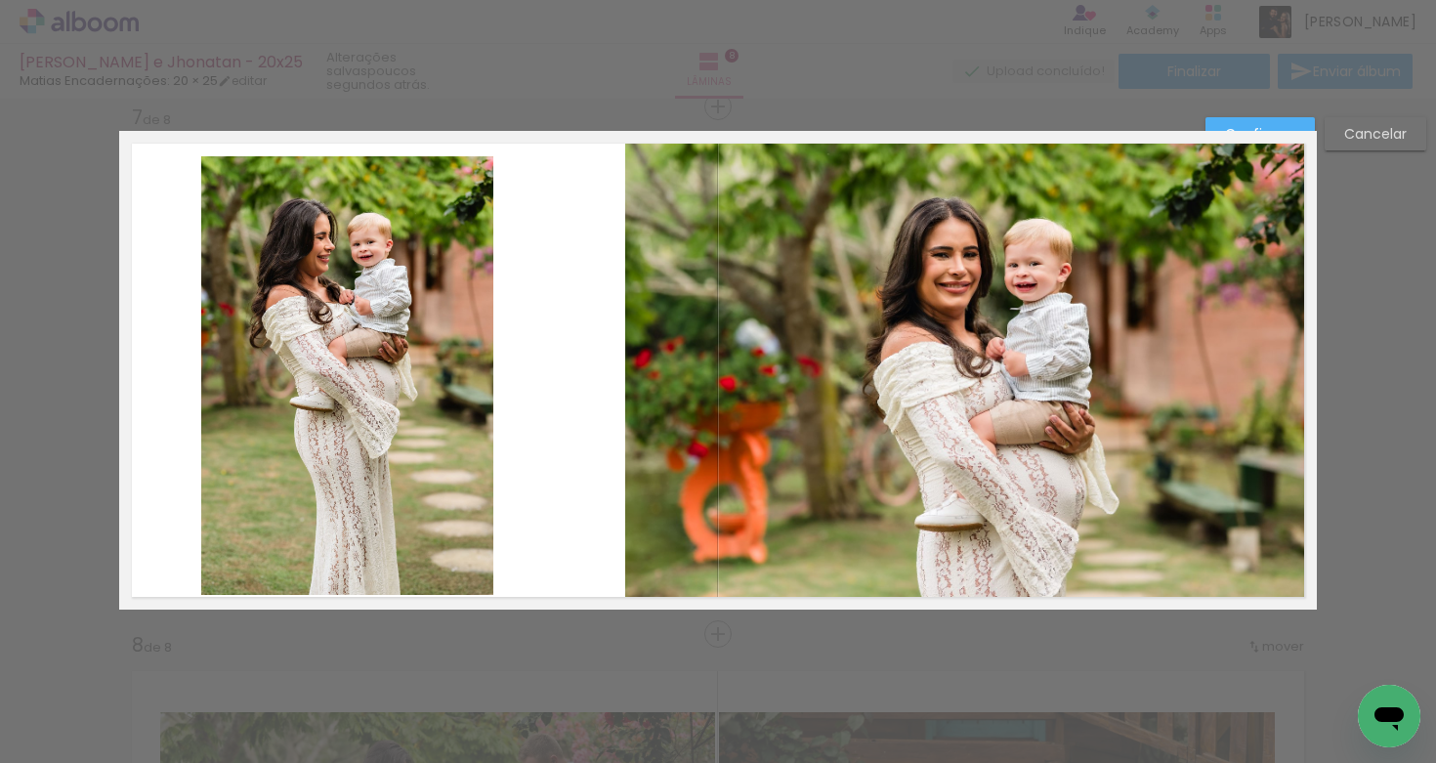
drag, startPoint x: 391, startPoint y: 408, endPoint x: 388, endPoint y: 397, distance: 12.1
click at [391, 408] on quentale-photo at bounding box center [347, 375] width 292 height 439
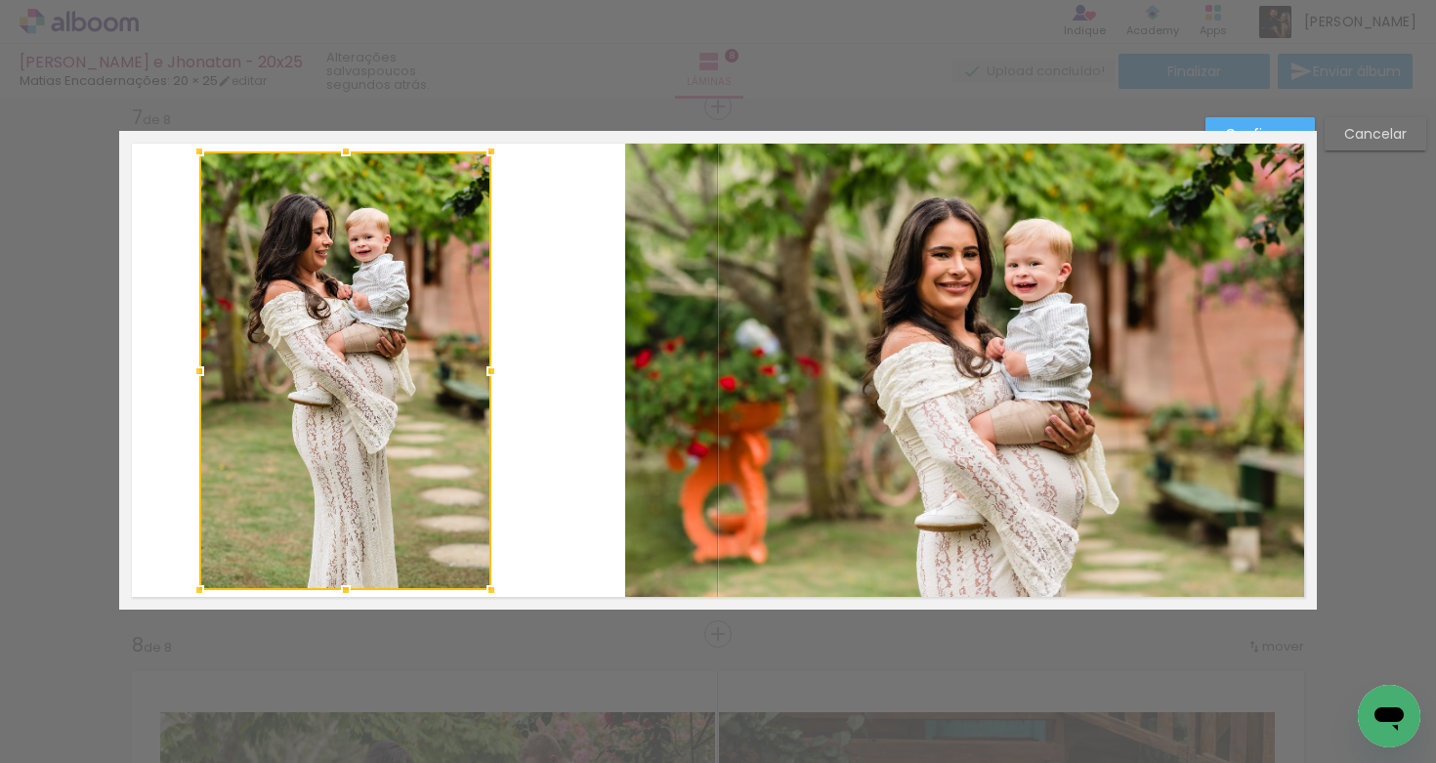
click at [377, 390] on div at bounding box center [345, 370] width 292 height 439
drag, startPoint x: 503, startPoint y: 350, endPoint x: 533, endPoint y: 327, distance: 36.9
click at [503, 350] on quentale-layouter at bounding box center [718, 370] width 1198 height 479
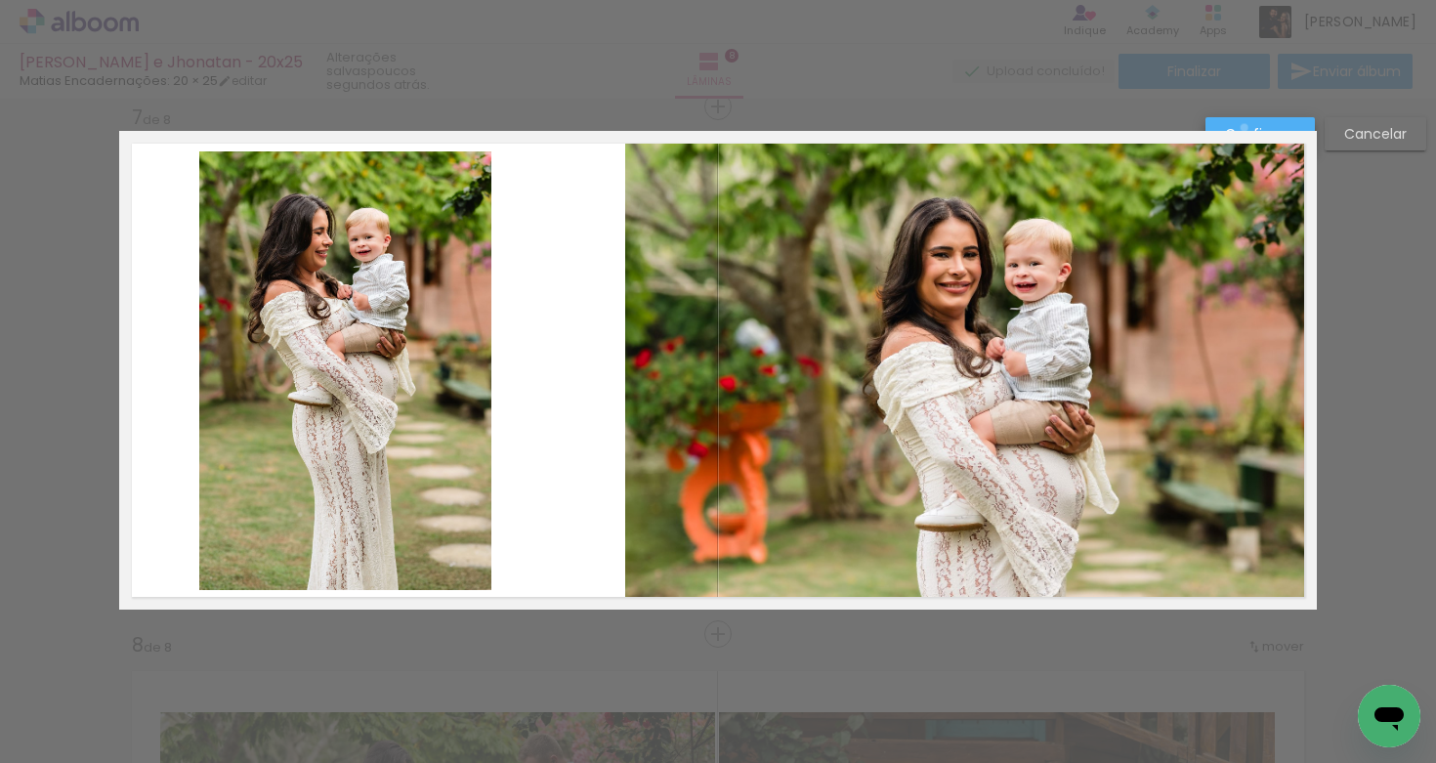
click at [0, 0] on slot "Confirmar" at bounding box center [0, 0] width 0 height 0
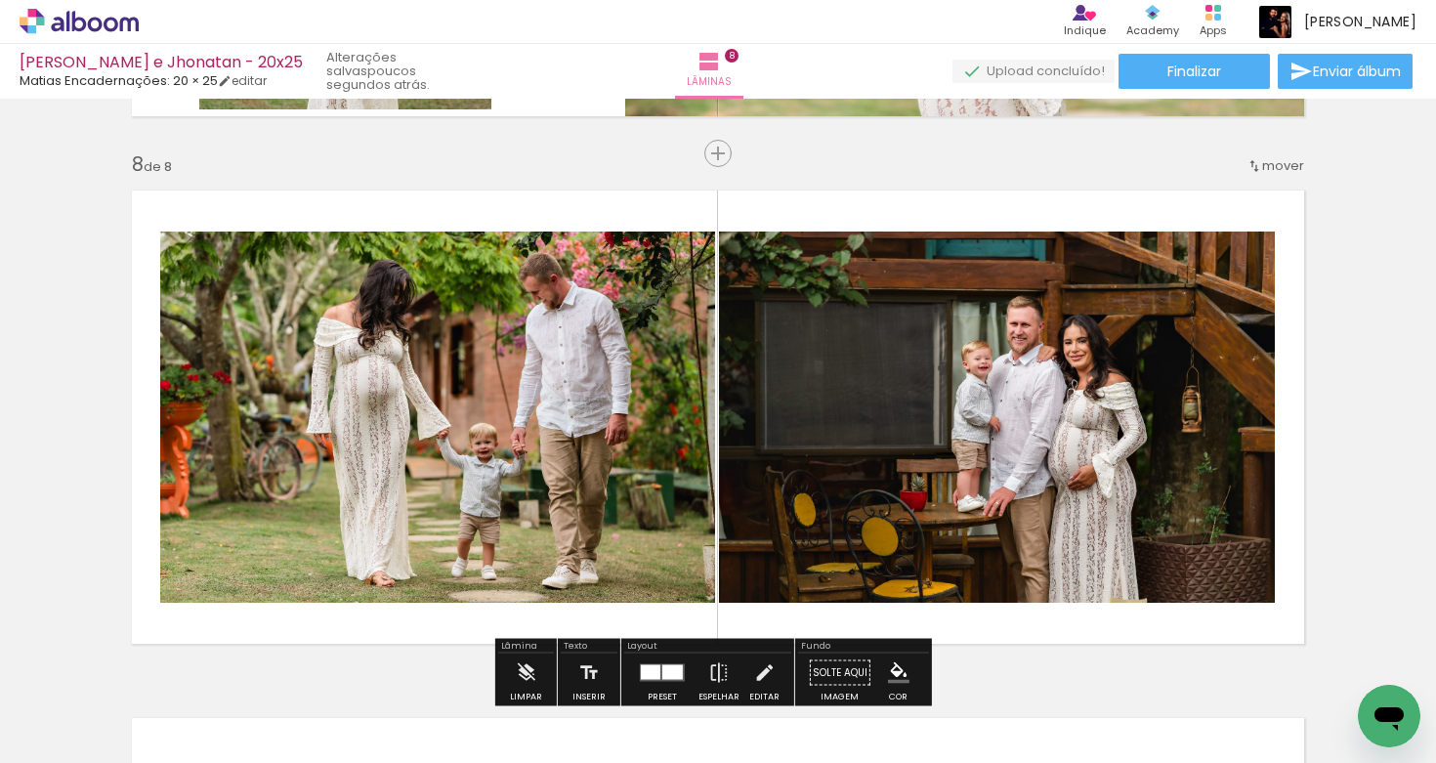
scroll to position [3683, 0]
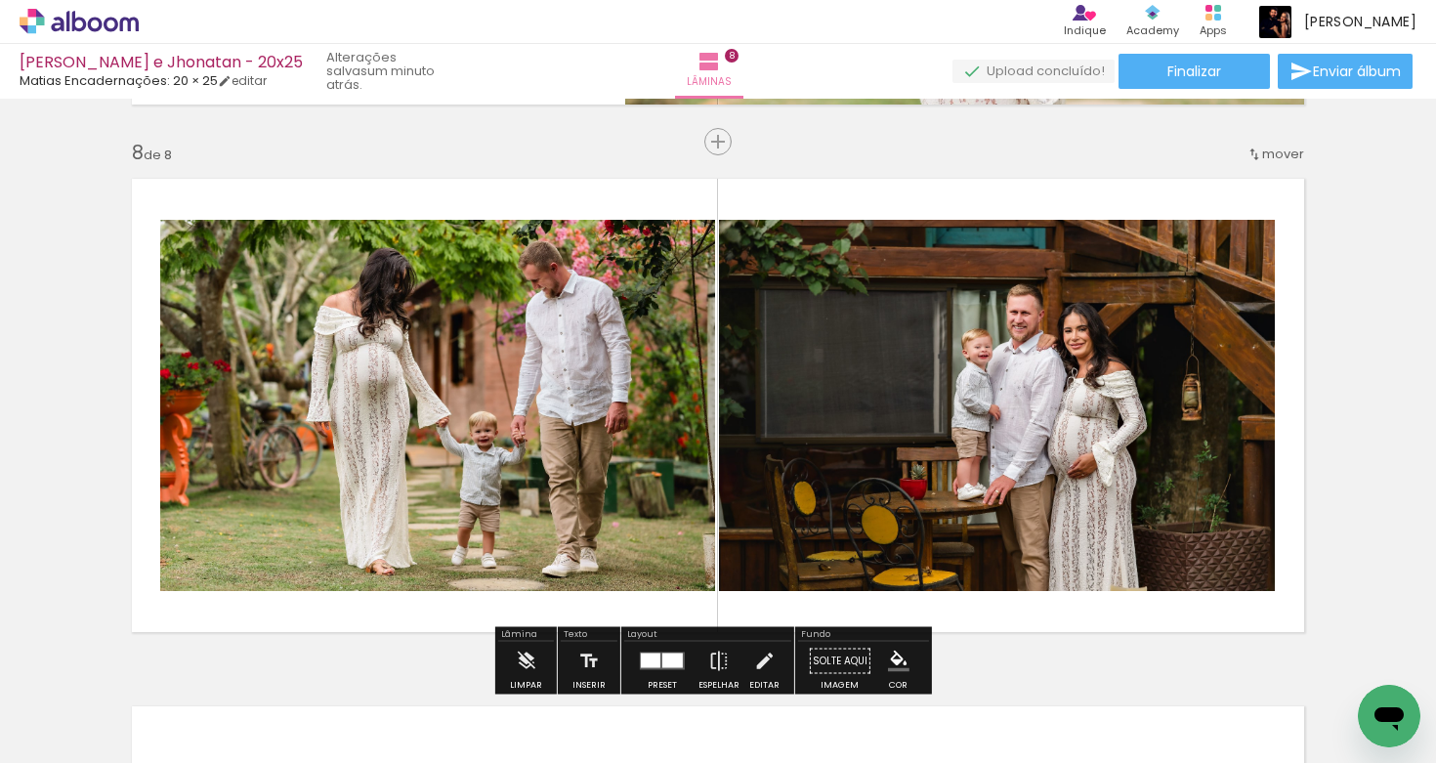
click at [586, 433] on quentale-photo at bounding box center [437, 405] width 555 height 371
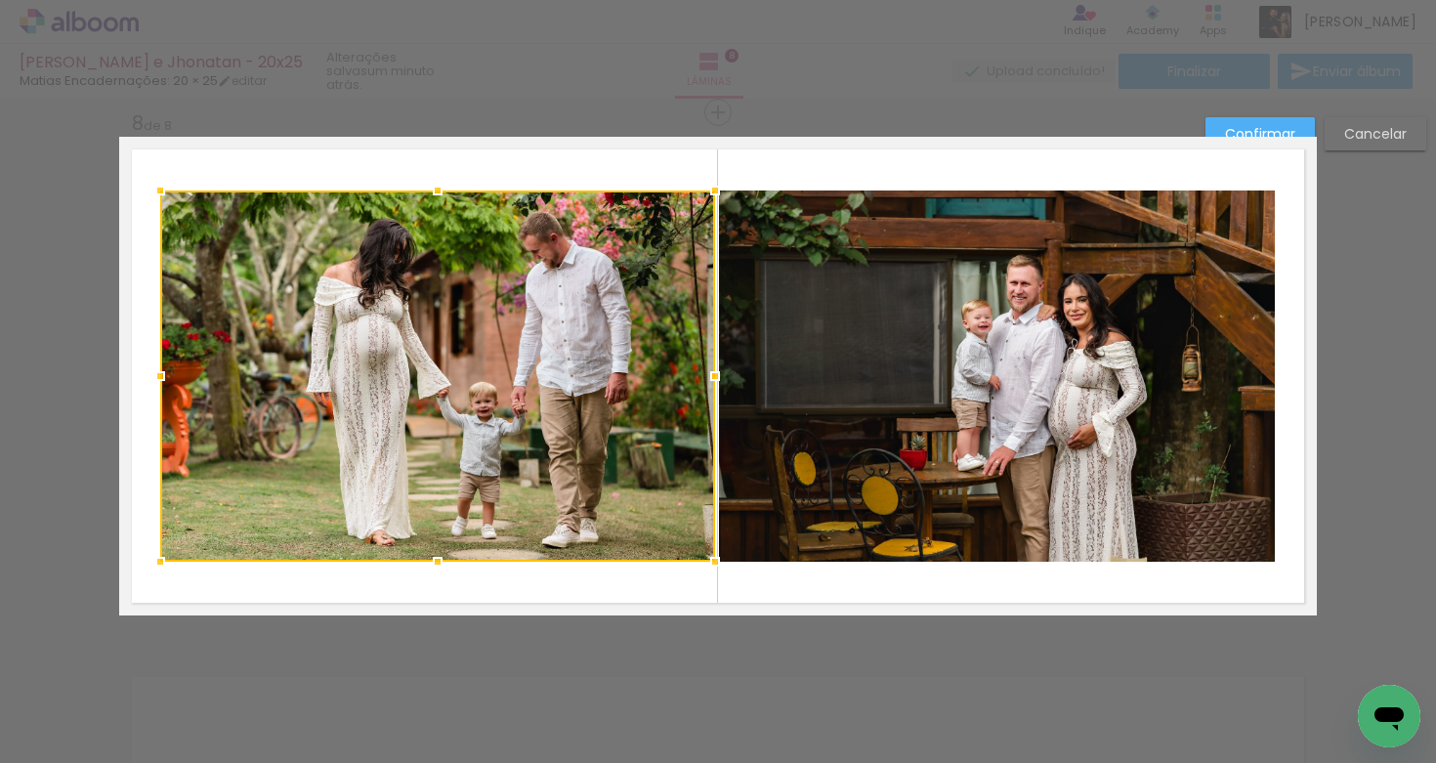
scroll to position [3718, 0]
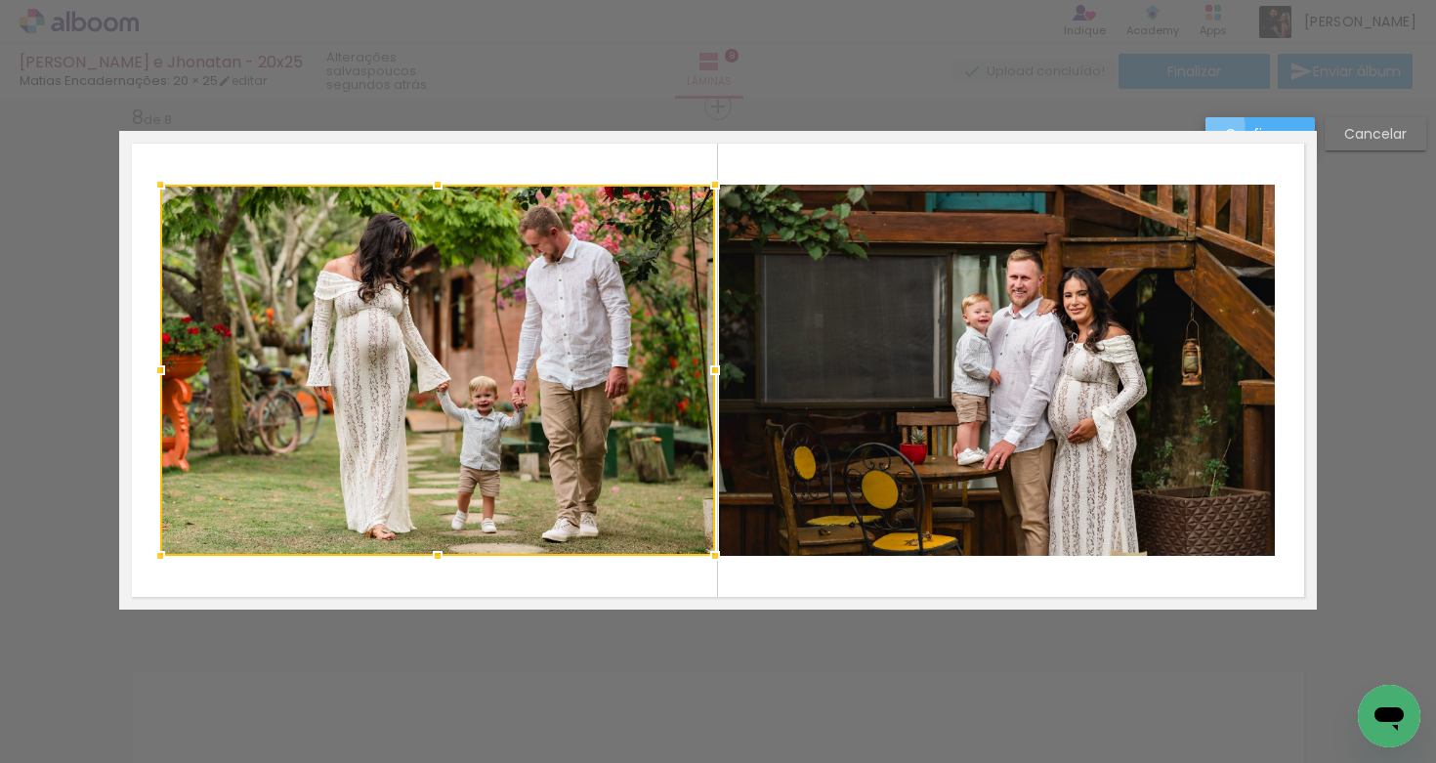
click at [0, 0] on slot "Confirmar" at bounding box center [0, 0] width 0 height 0
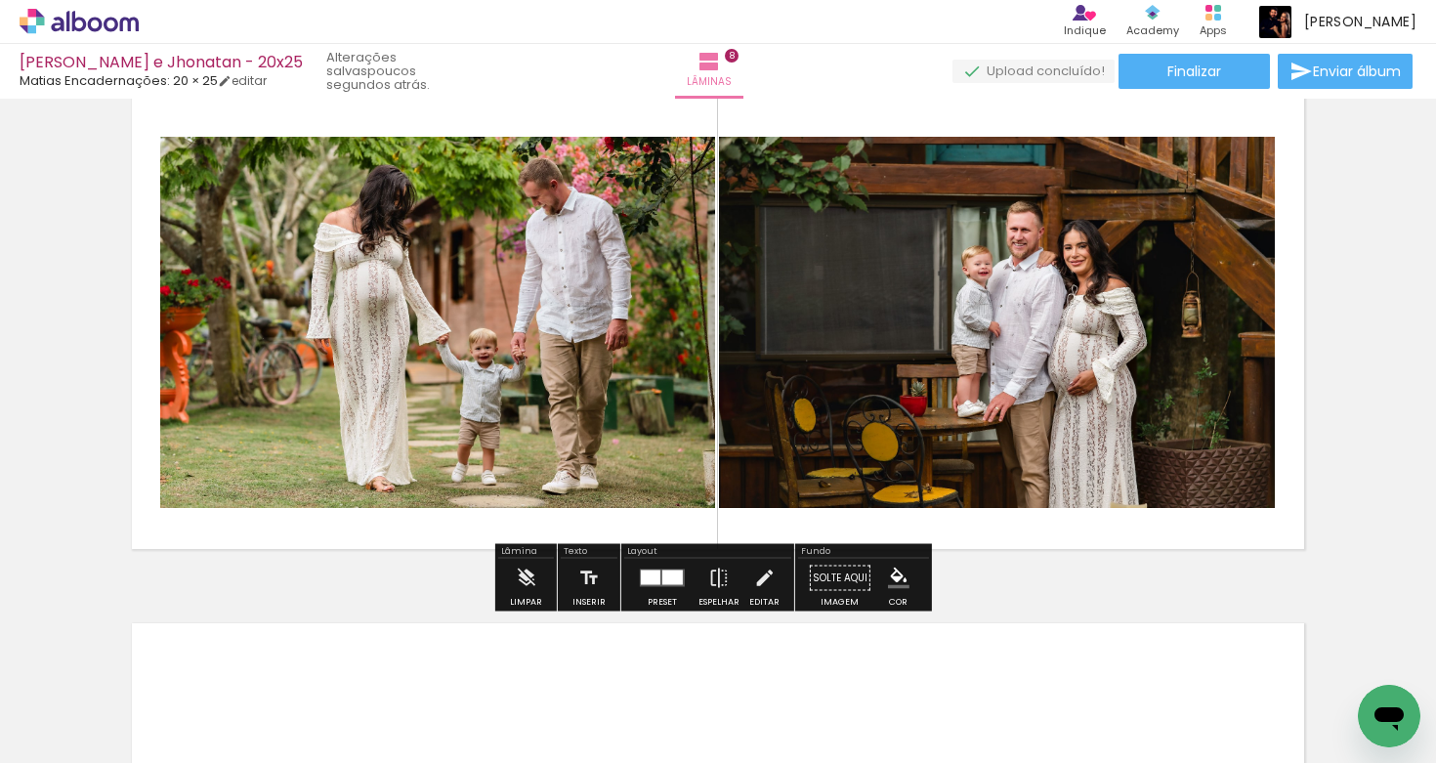
scroll to position [3769, 0]
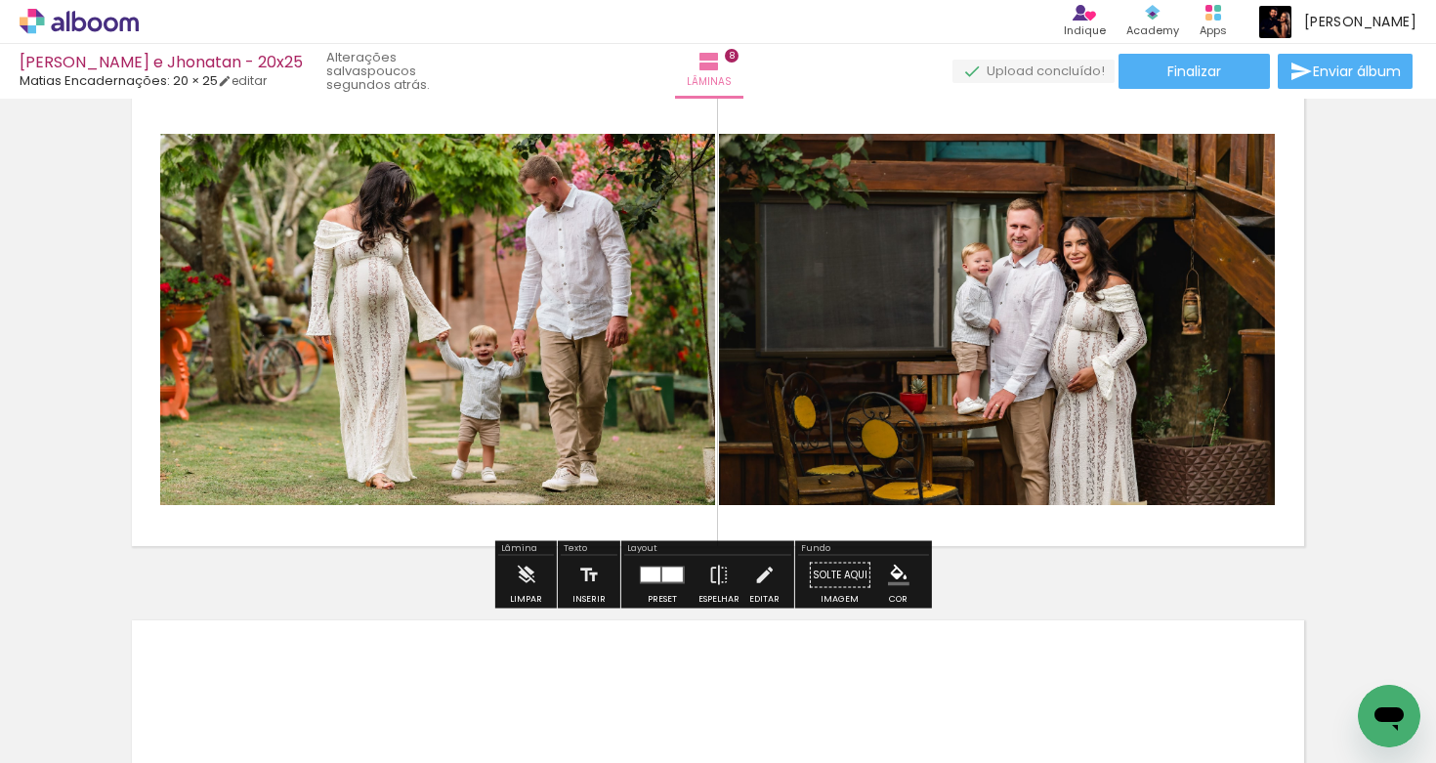
click at [571, 379] on quentale-photo at bounding box center [437, 319] width 555 height 371
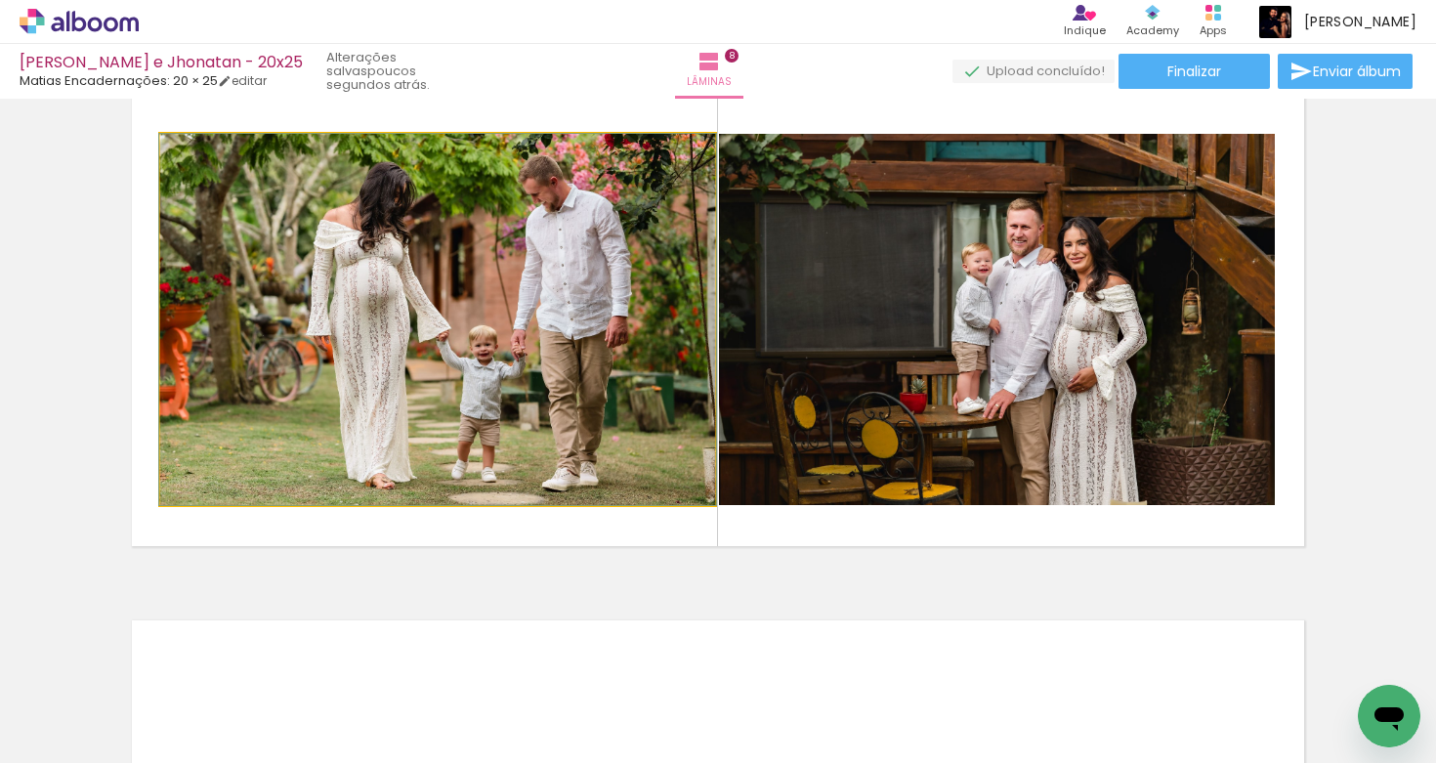
click at [572, 379] on quentale-photo at bounding box center [437, 319] width 555 height 371
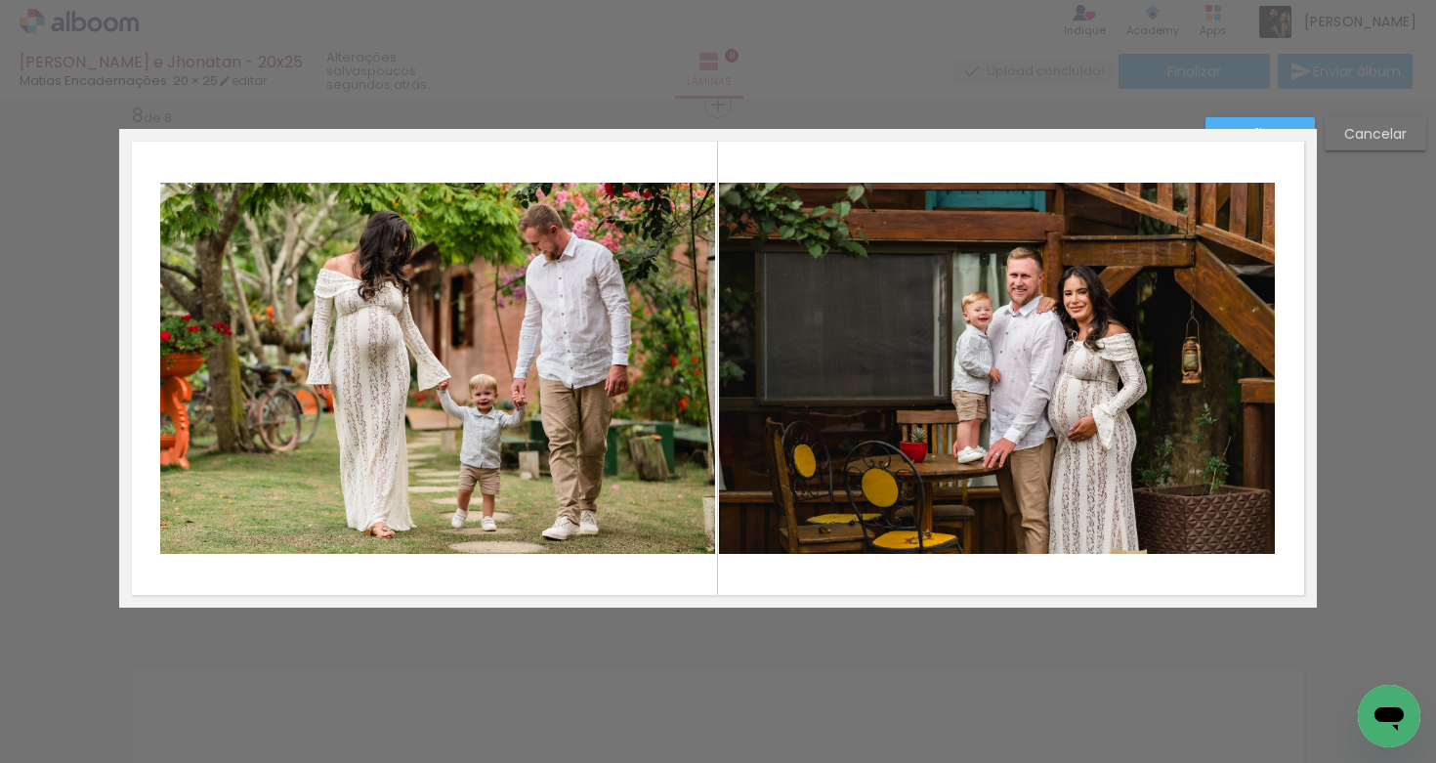
scroll to position [3718, 0]
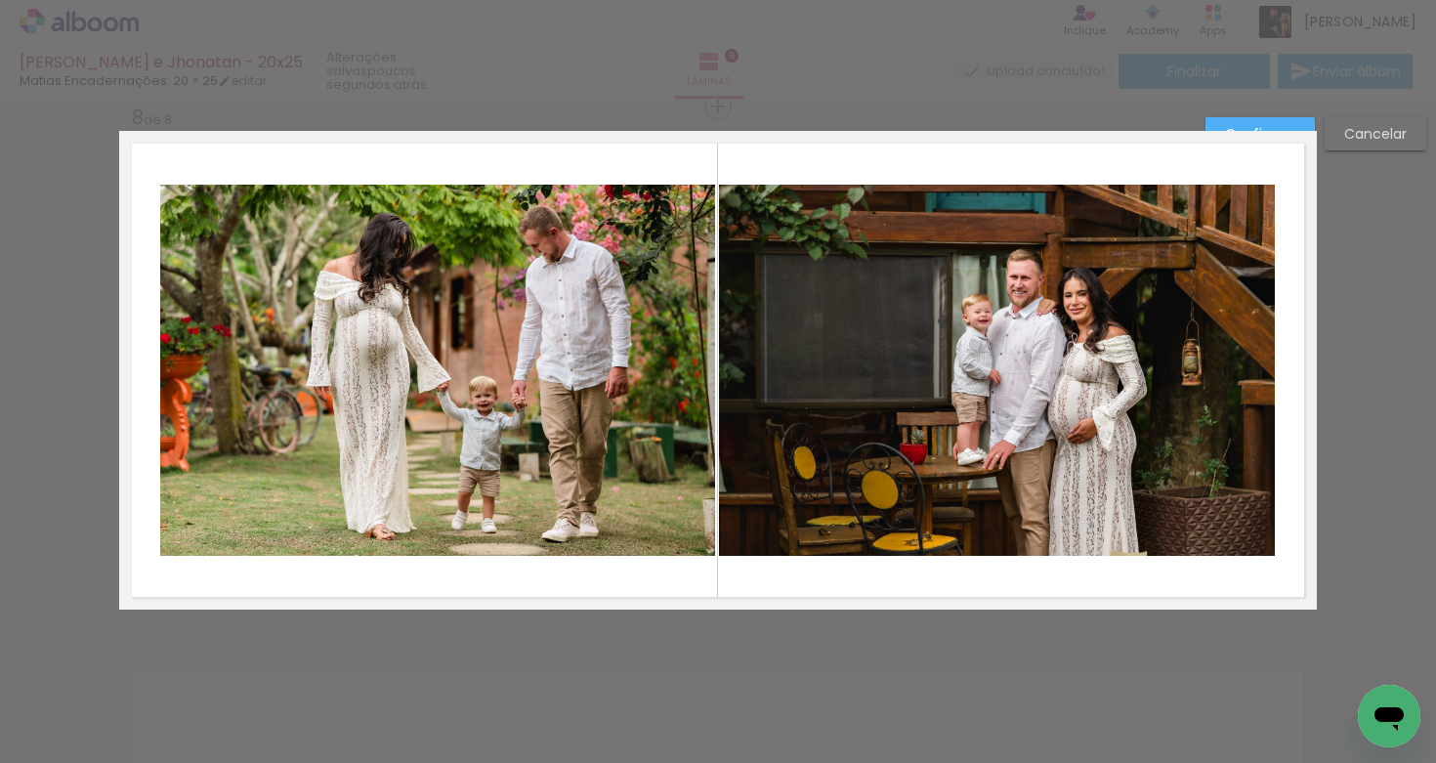
click at [863, 298] on quentale-photo at bounding box center [997, 370] width 556 height 371
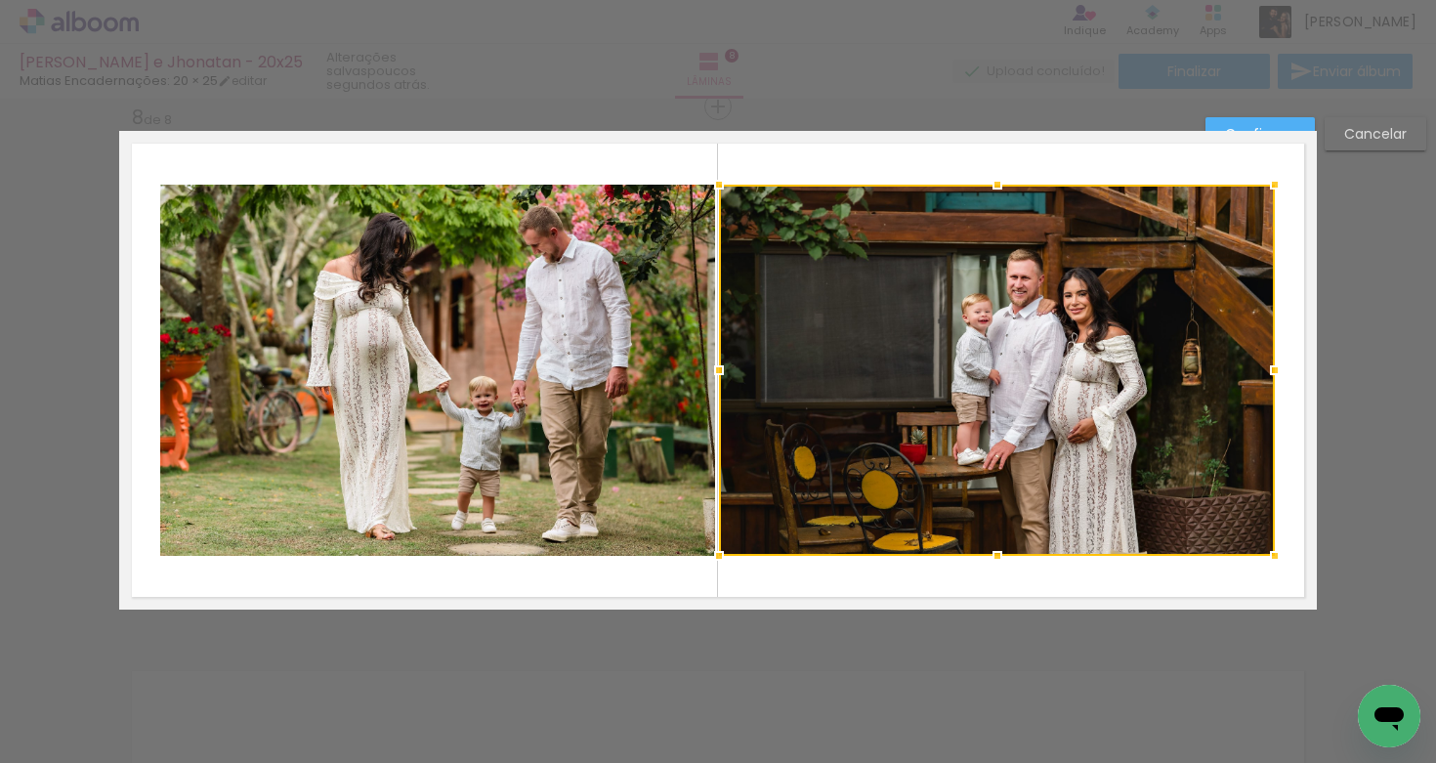
click at [197, 235] on quentale-photo at bounding box center [437, 370] width 555 height 371
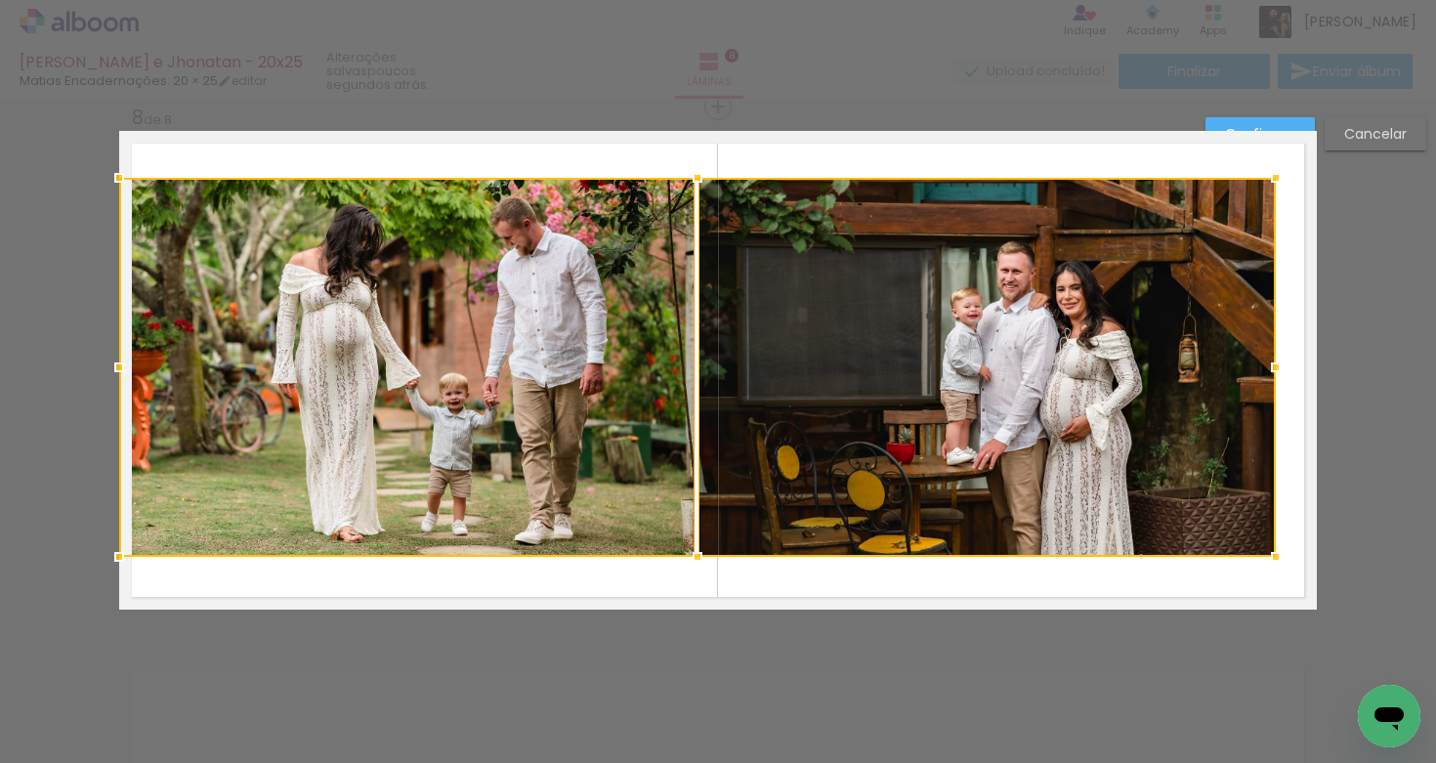
drag, startPoint x: 153, startPoint y: 187, endPoint x: 181, endPoint y: 199, distance: 30.2
click at [116, 174] on div at bounding box center [119, 177] width 39 height 39
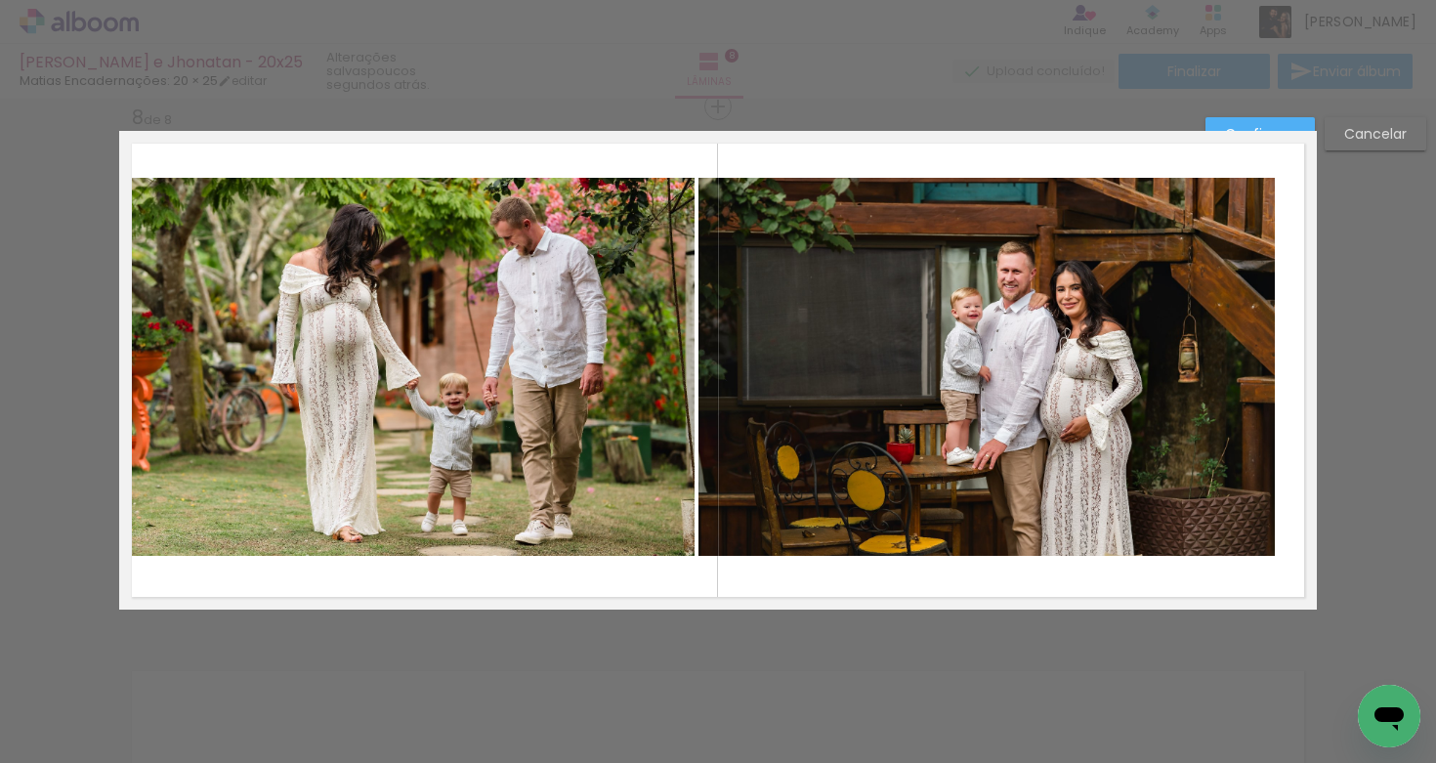
click at [791, 286] on quentale-photo at bounding box center [987, 367] width 577 height 379
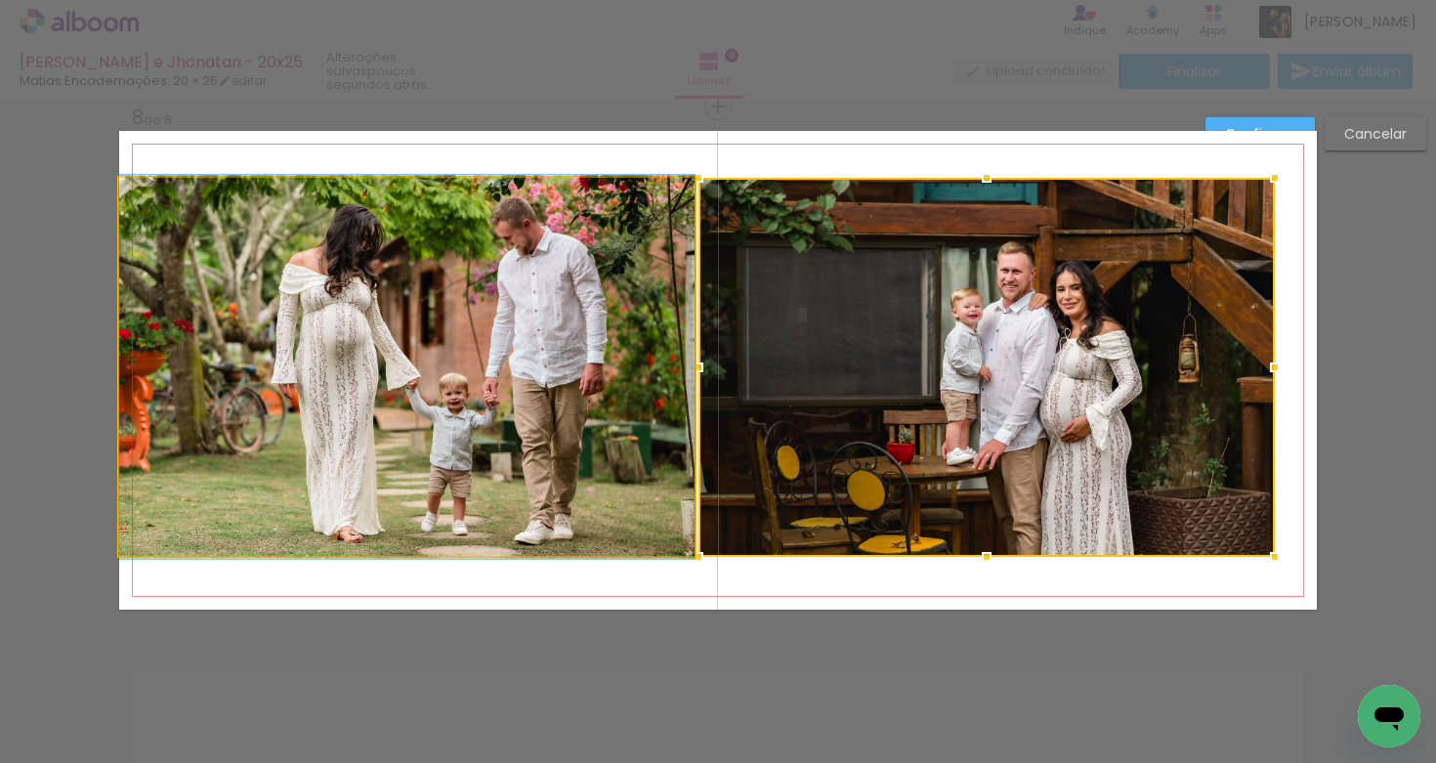
click at [682, 298] on quentale-photo at bounding box center [407, 367] width 576 height 379
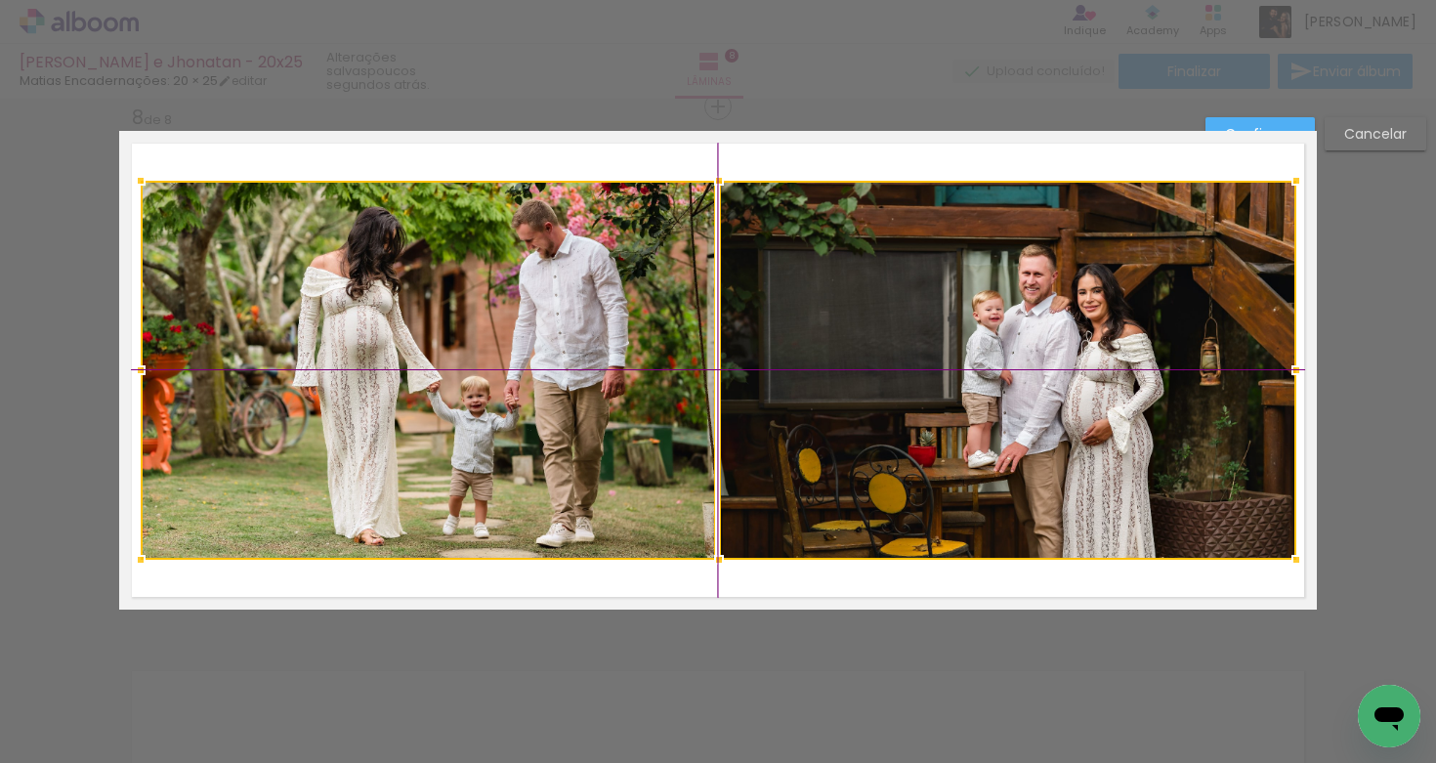
drag, startPoint x: 727, startPoint y: 323, endPoint x: 741, endPoint y: 323, distance: 13.7
click at [747, 328] on div at bounding box center [719, 370] width 1156 height 379
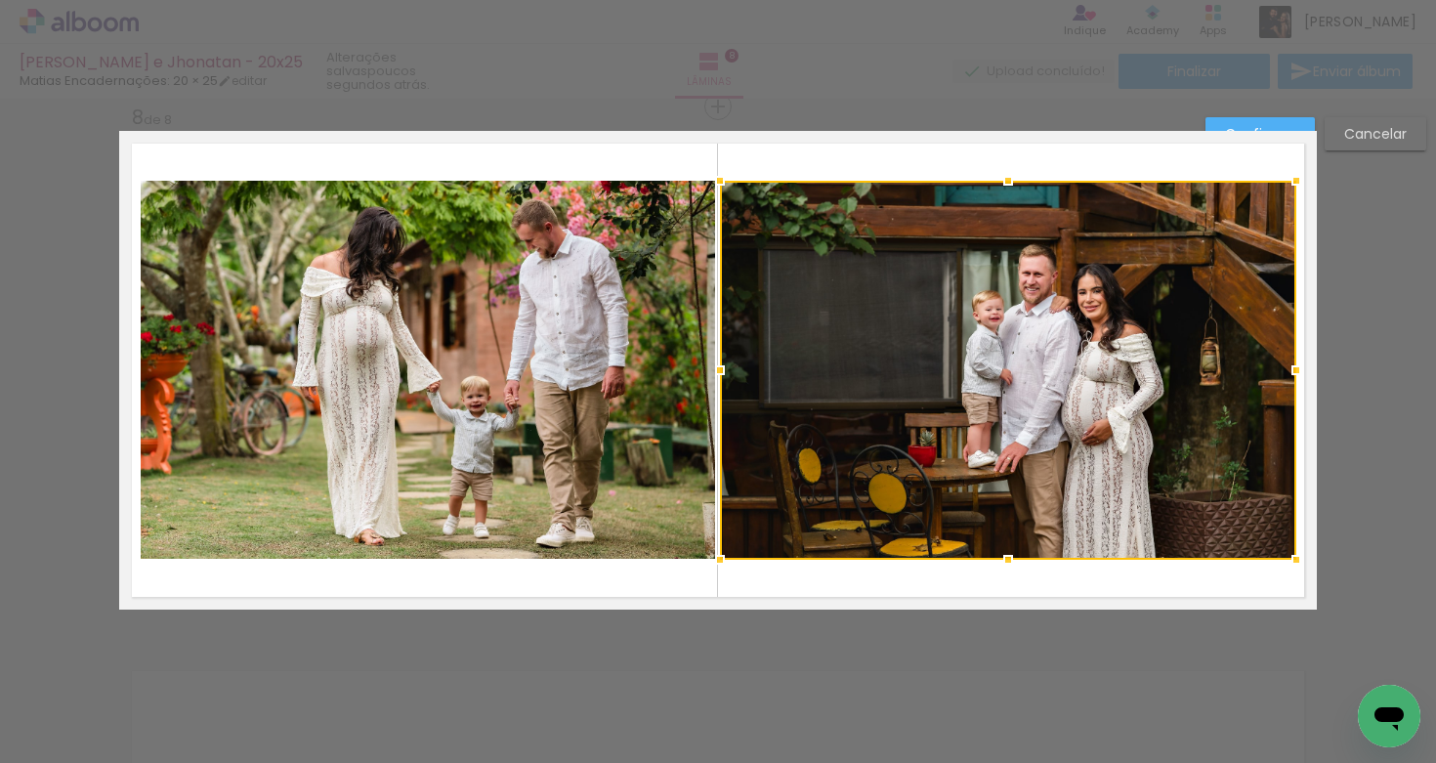
click at [480, 293] on quentale-photo at bounding box center [429, 370] width 576 height 379
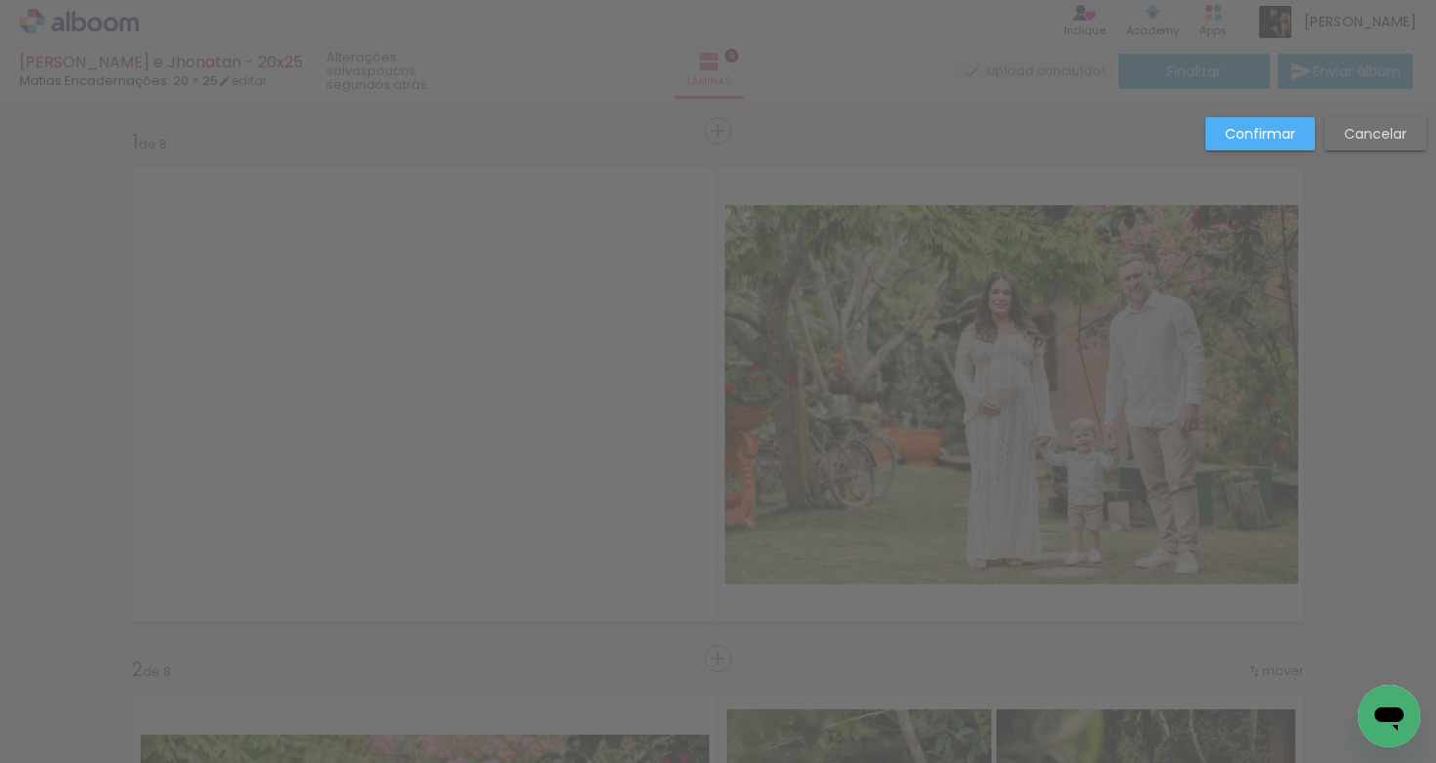
scroll to position [893, 0]
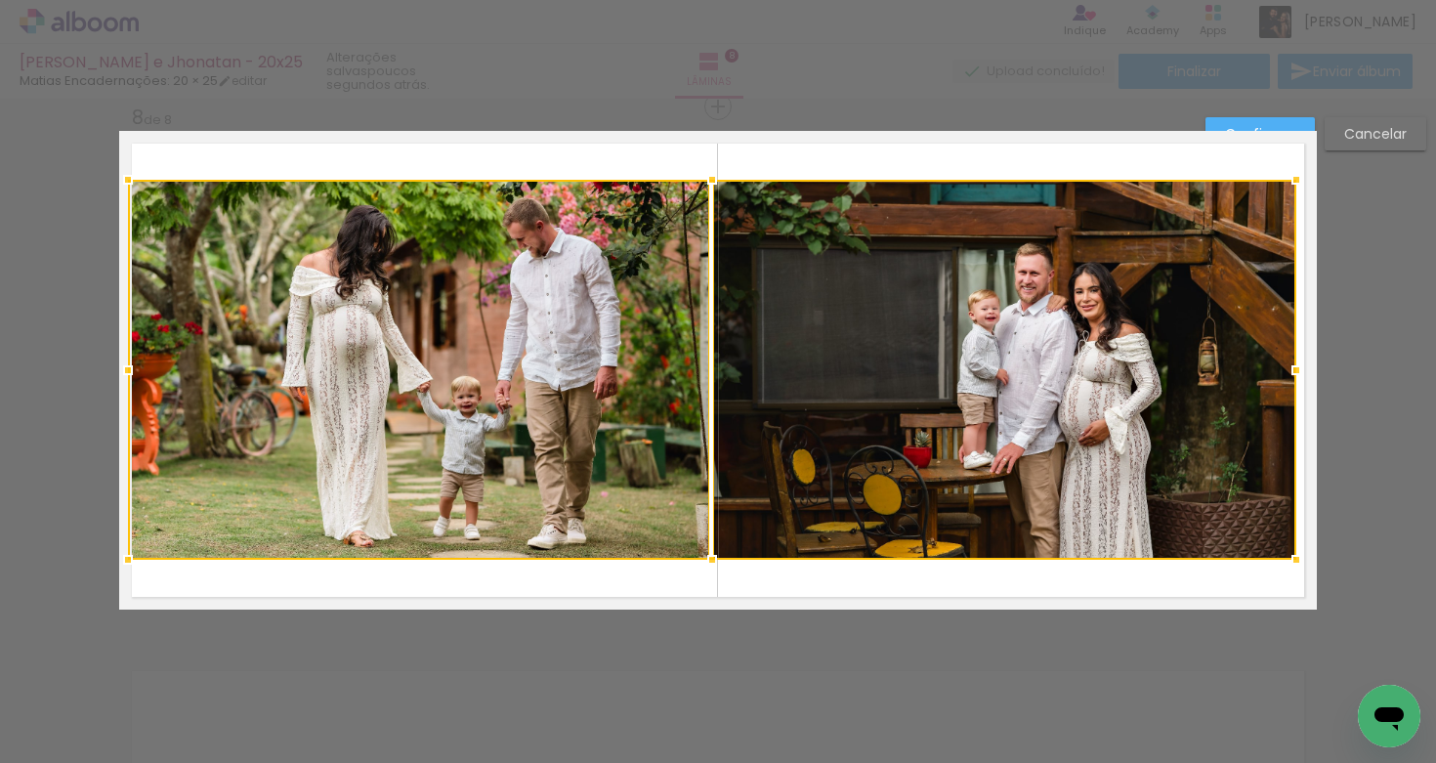
click at [129, 180] on div at bounding box center [127, 179] width 39 height 39
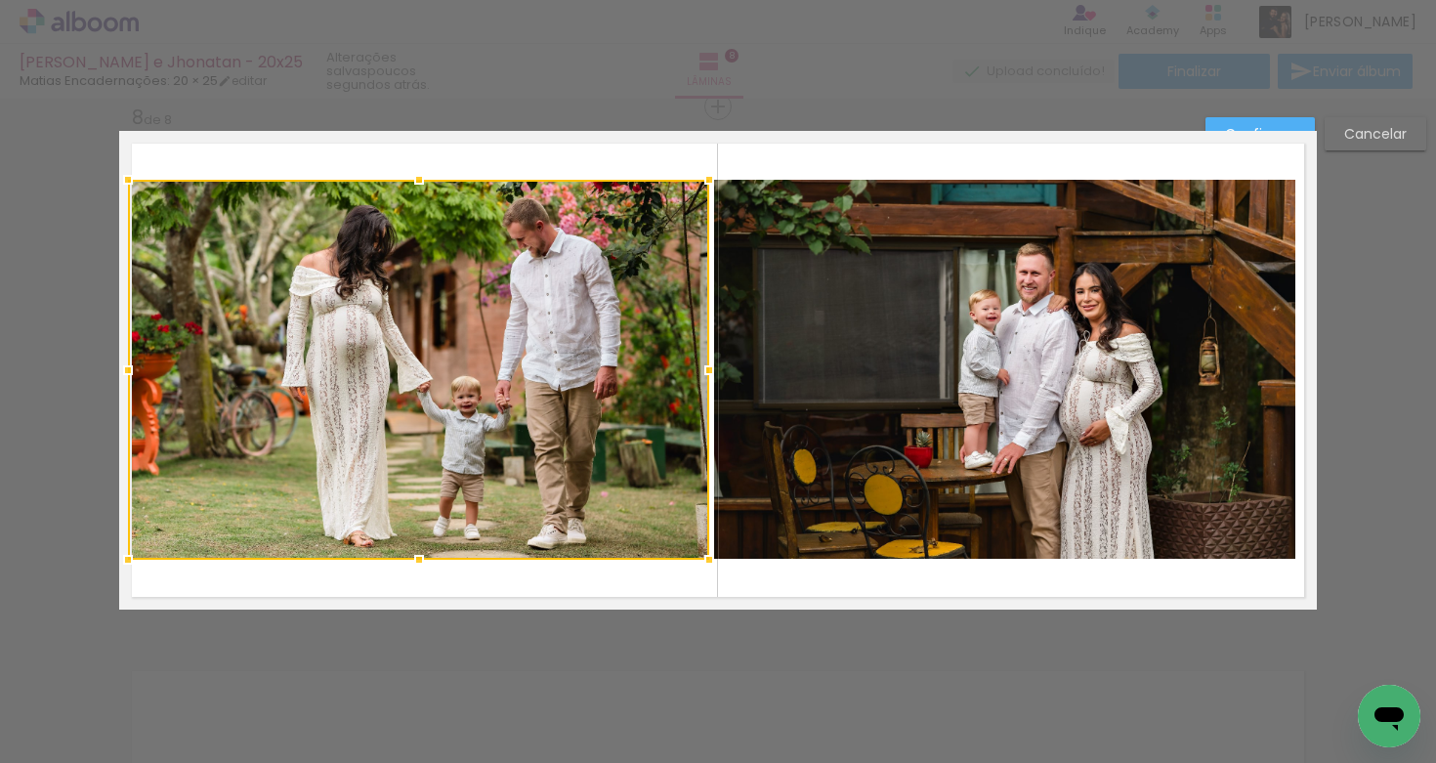
click at [455, 273] on div at bounding box center [418, 370] width 581 height 380
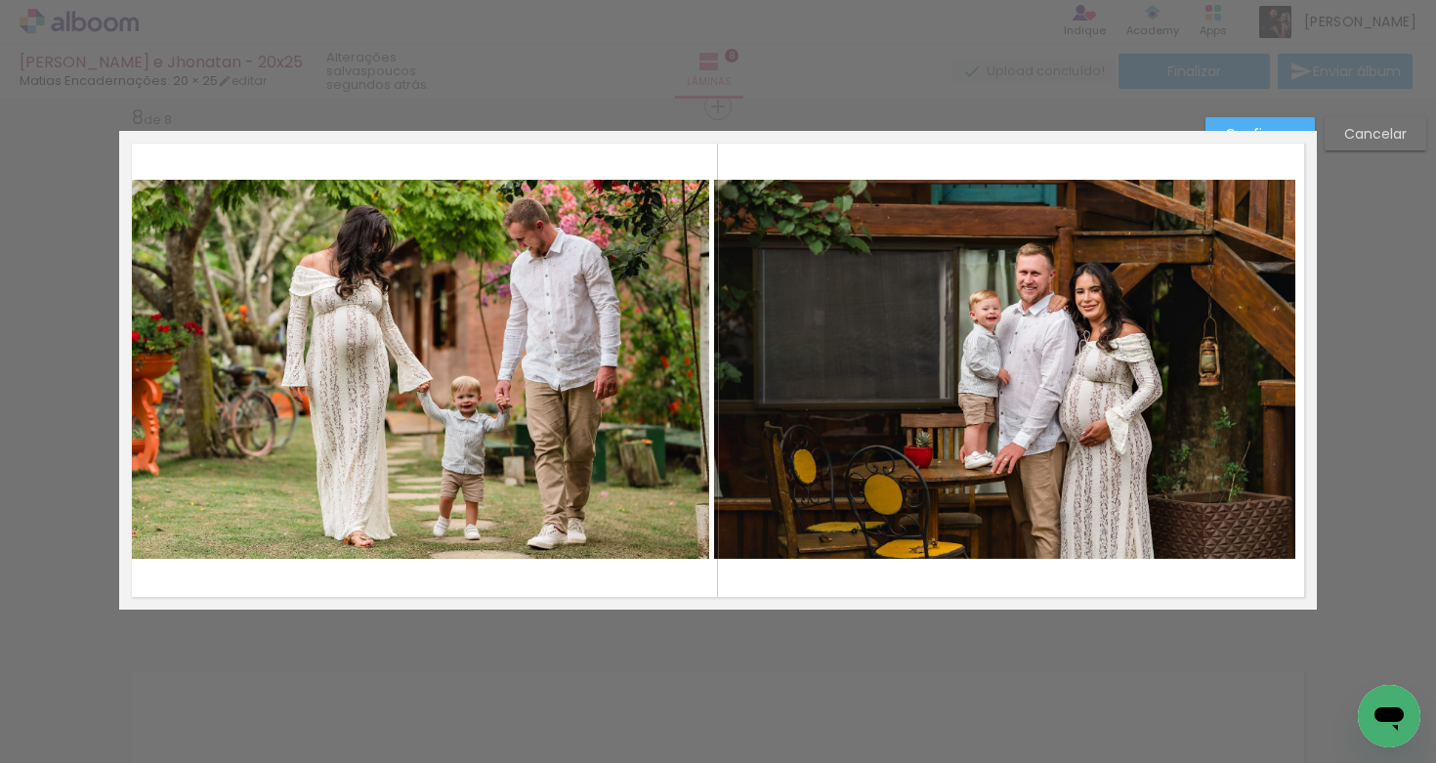
click at [714, 281] on quentale-photo at bounding box center [1005, 370] width 582 height 380
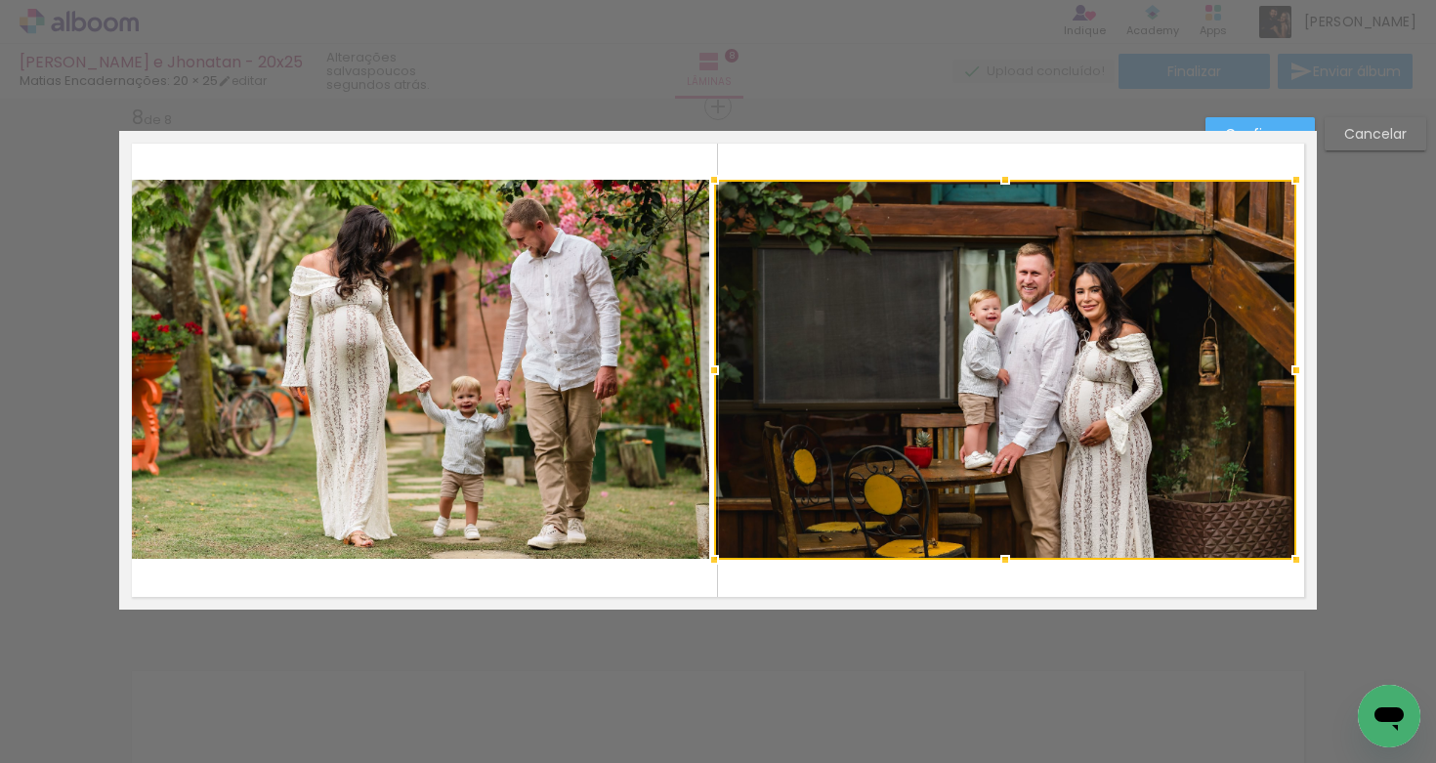
click at [653, 292] on quentale-photo at bounding box center [418, 370] width 581 height 380
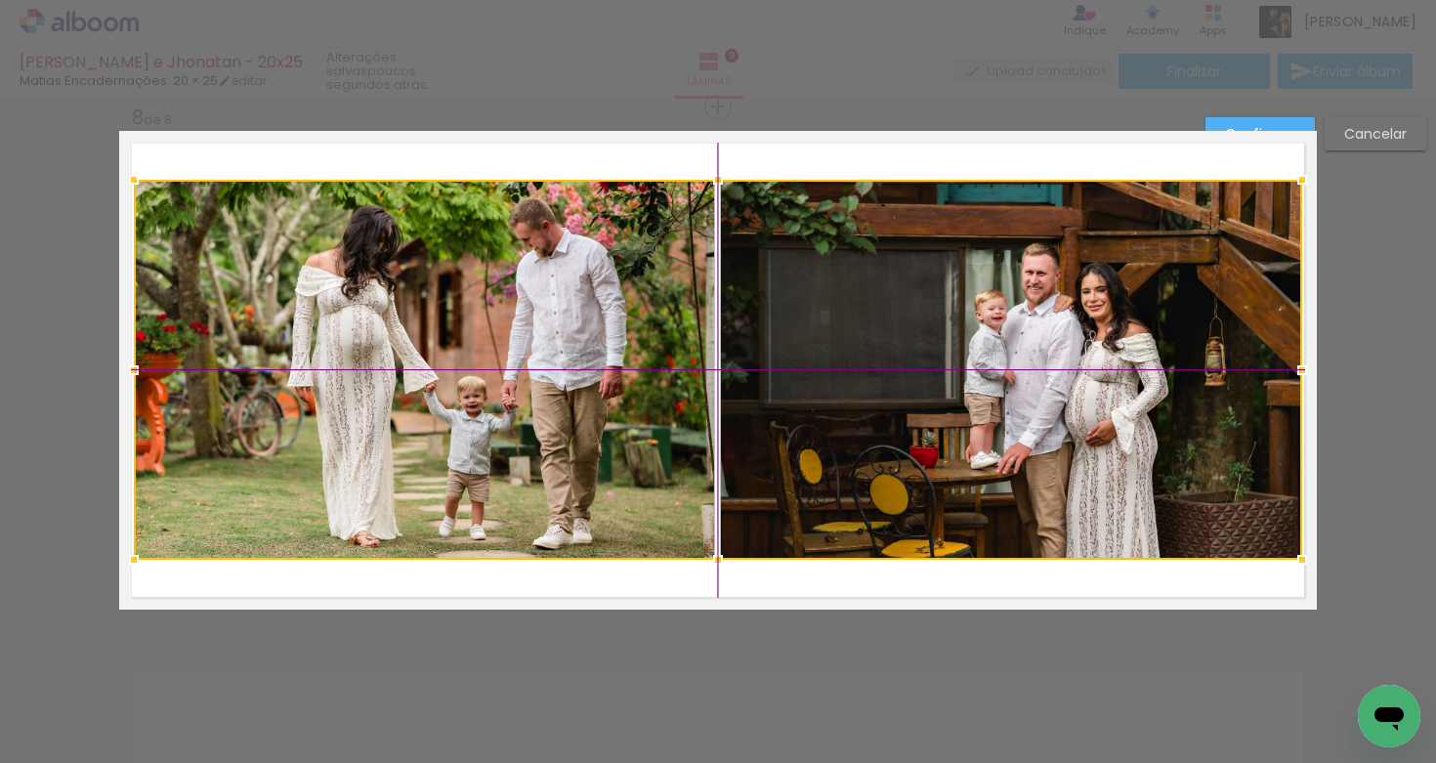
click at [726, 346] on div at bounding box center [718, 370] width 1169 height 380
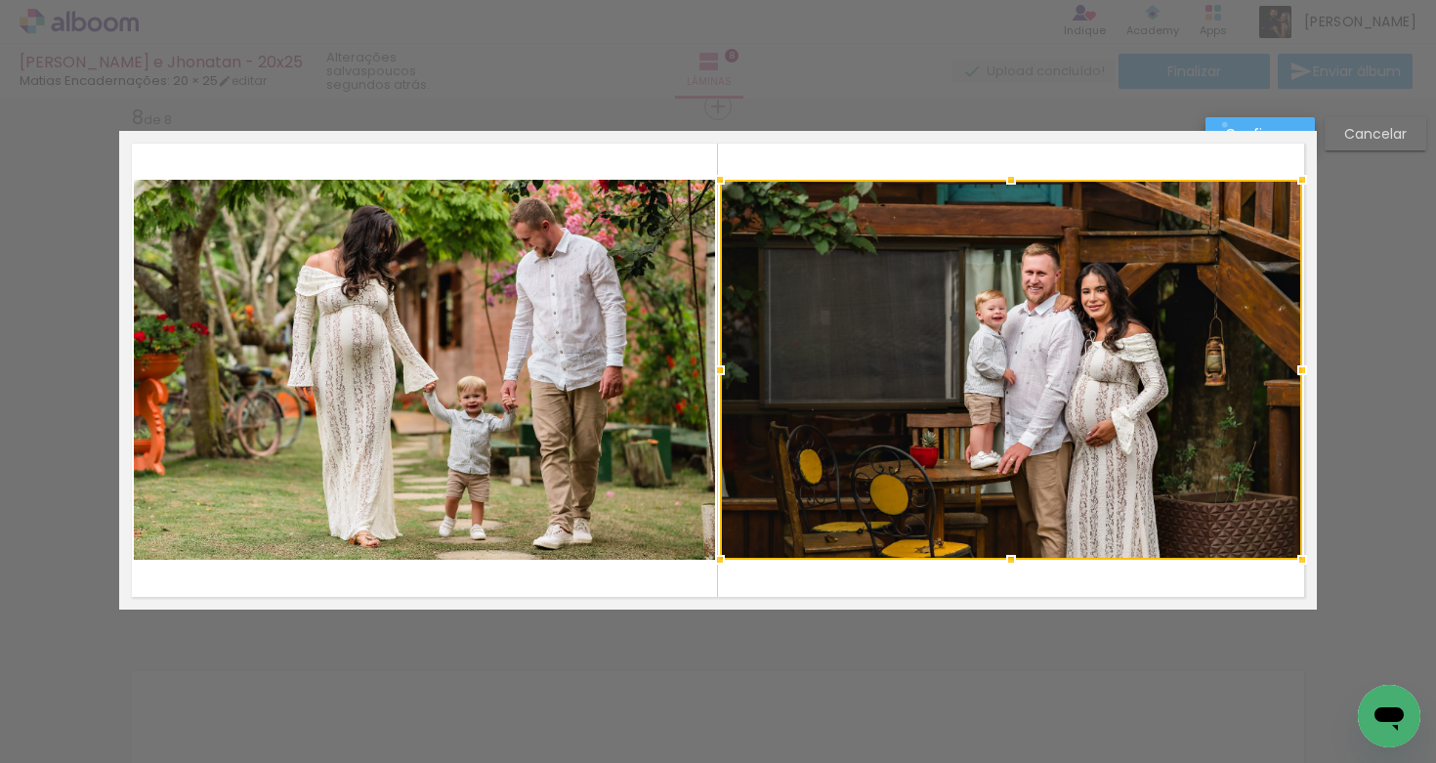
click at [0, 0] on slot "Confirmar" at bounding box center [0, 0] width 0 height 0
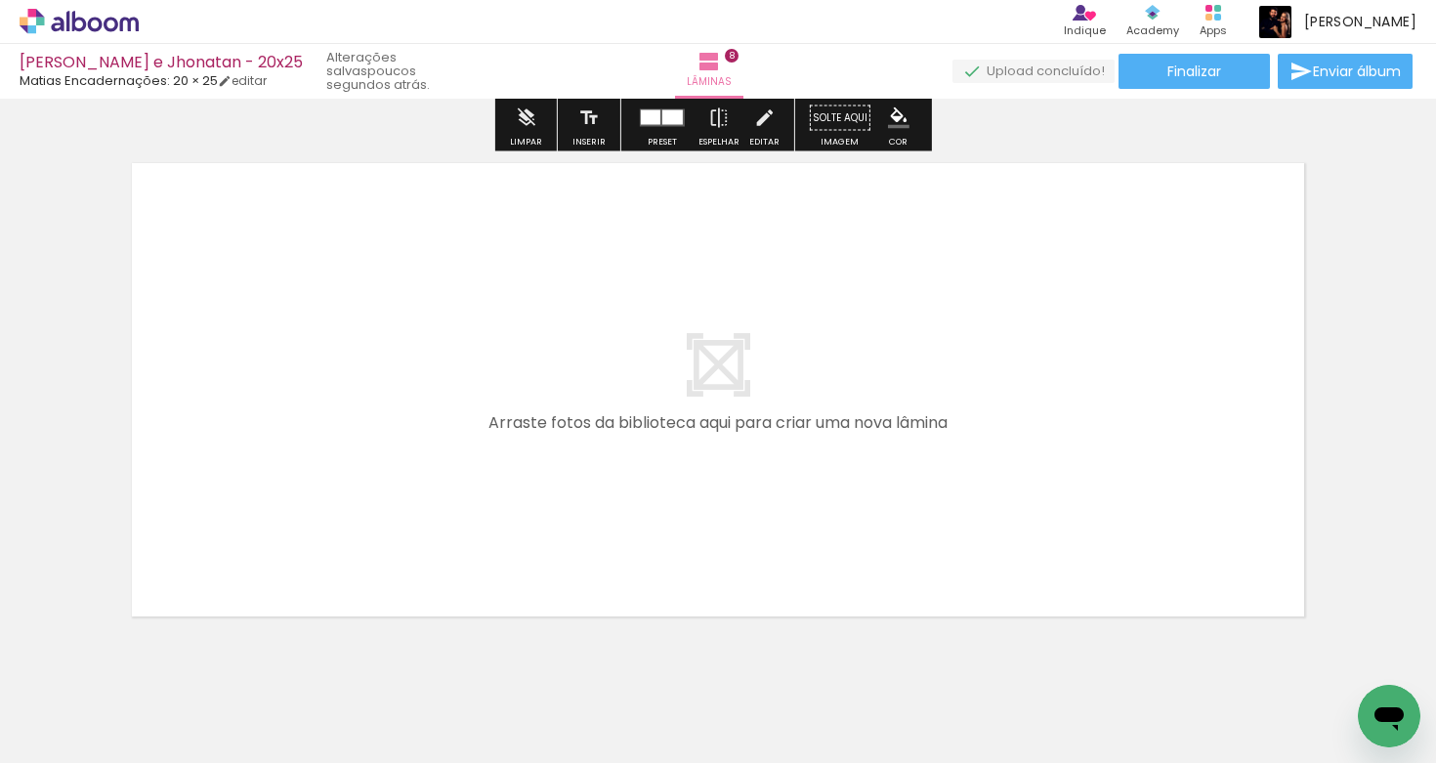
scroll to position [4233, 0]
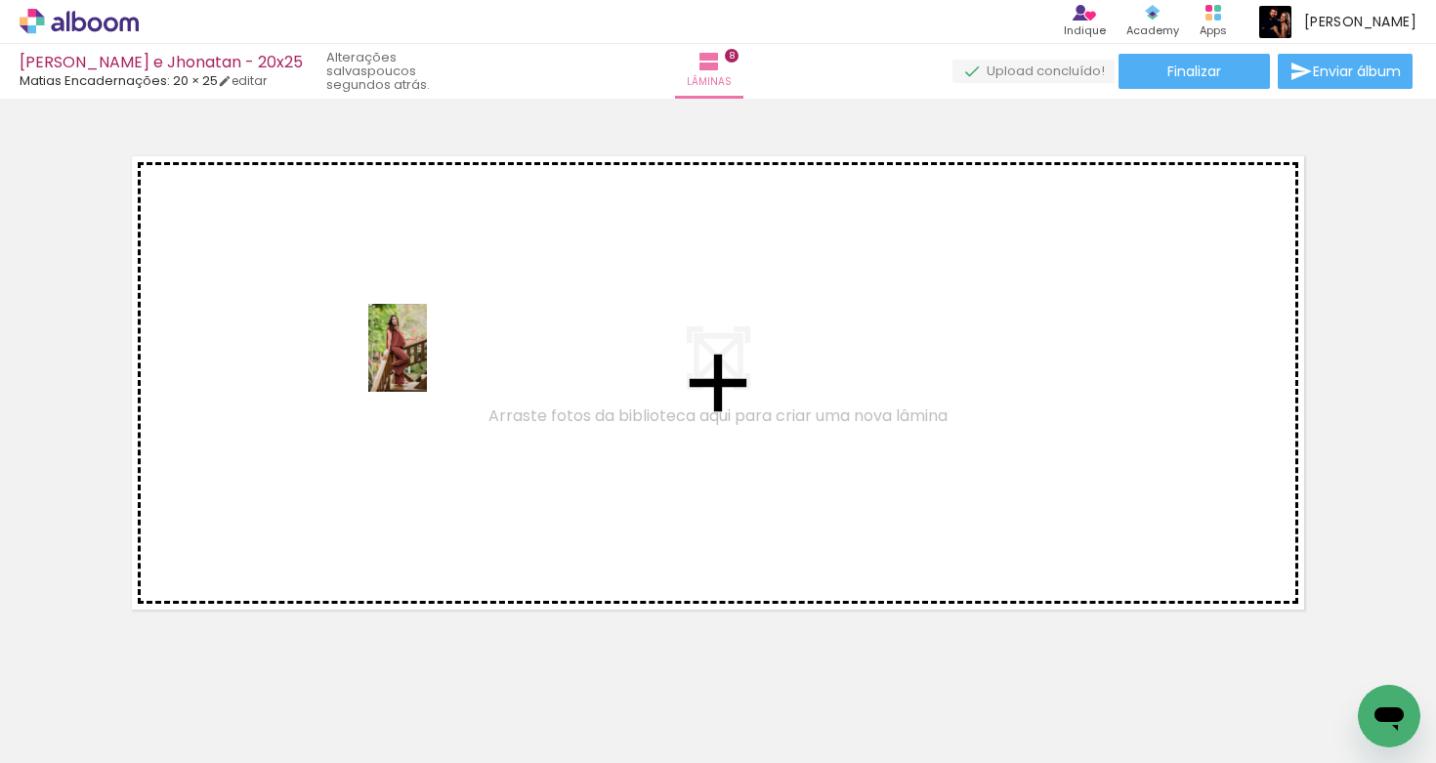
drag, startPoint x: 215, startPoint y: 722, endPoint x: 427, endPoint y: 363, distance: 417.5
click at [427, 363] on quentale-workspace at bounding box center [718, 381] width 1436 height 763
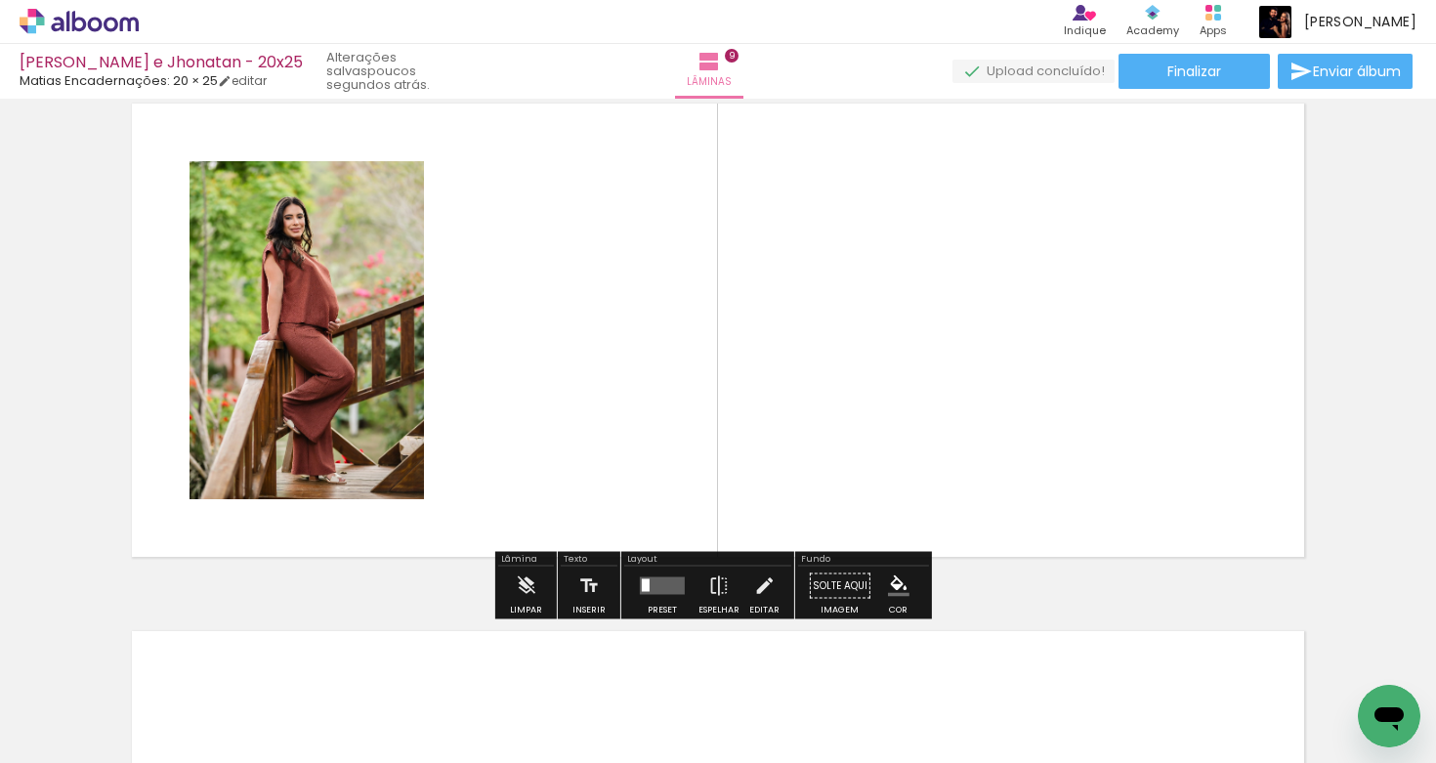
scroll to position [4289, 0]
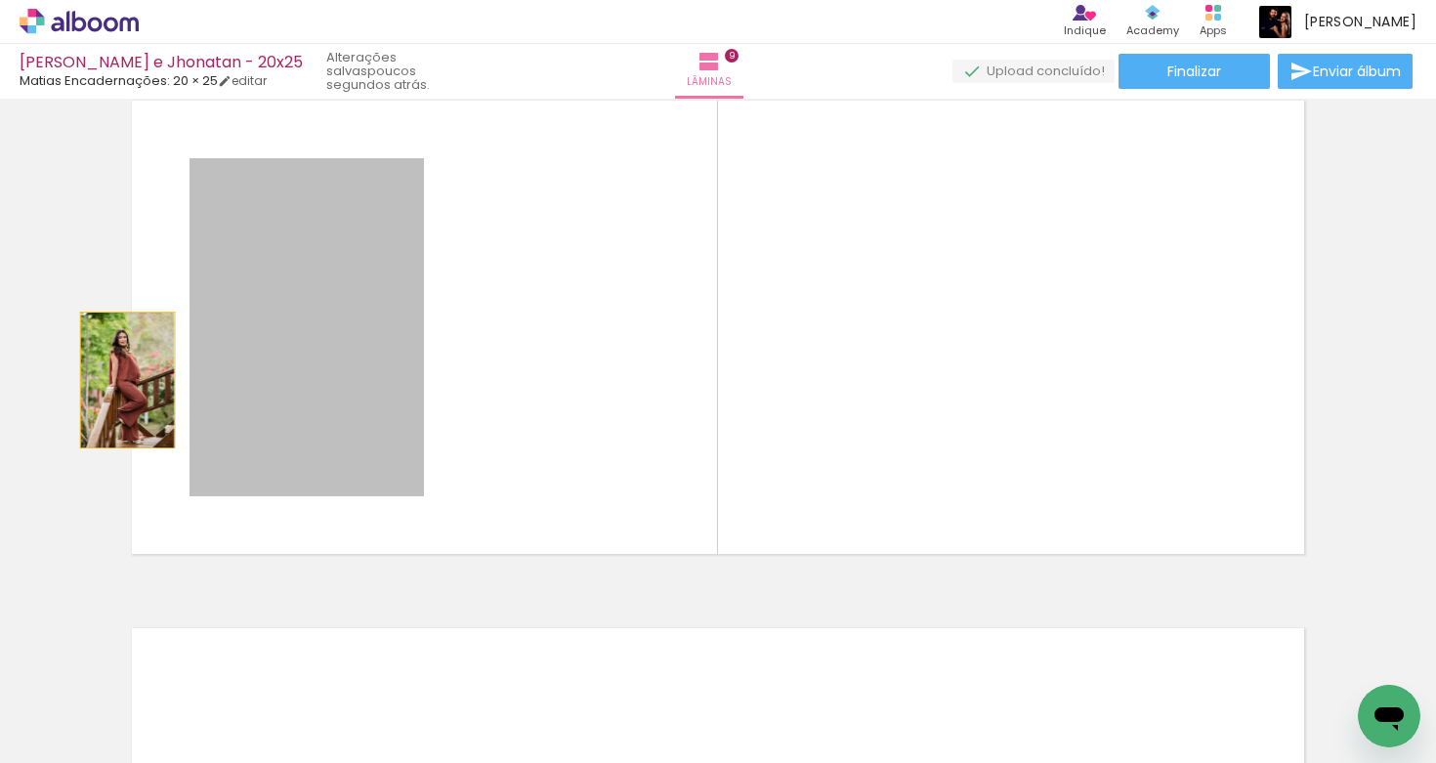
drag, startPoint x: 340, startPoint y: 364, endPoint x: 95, endPoint y: 380, distance: 245.8
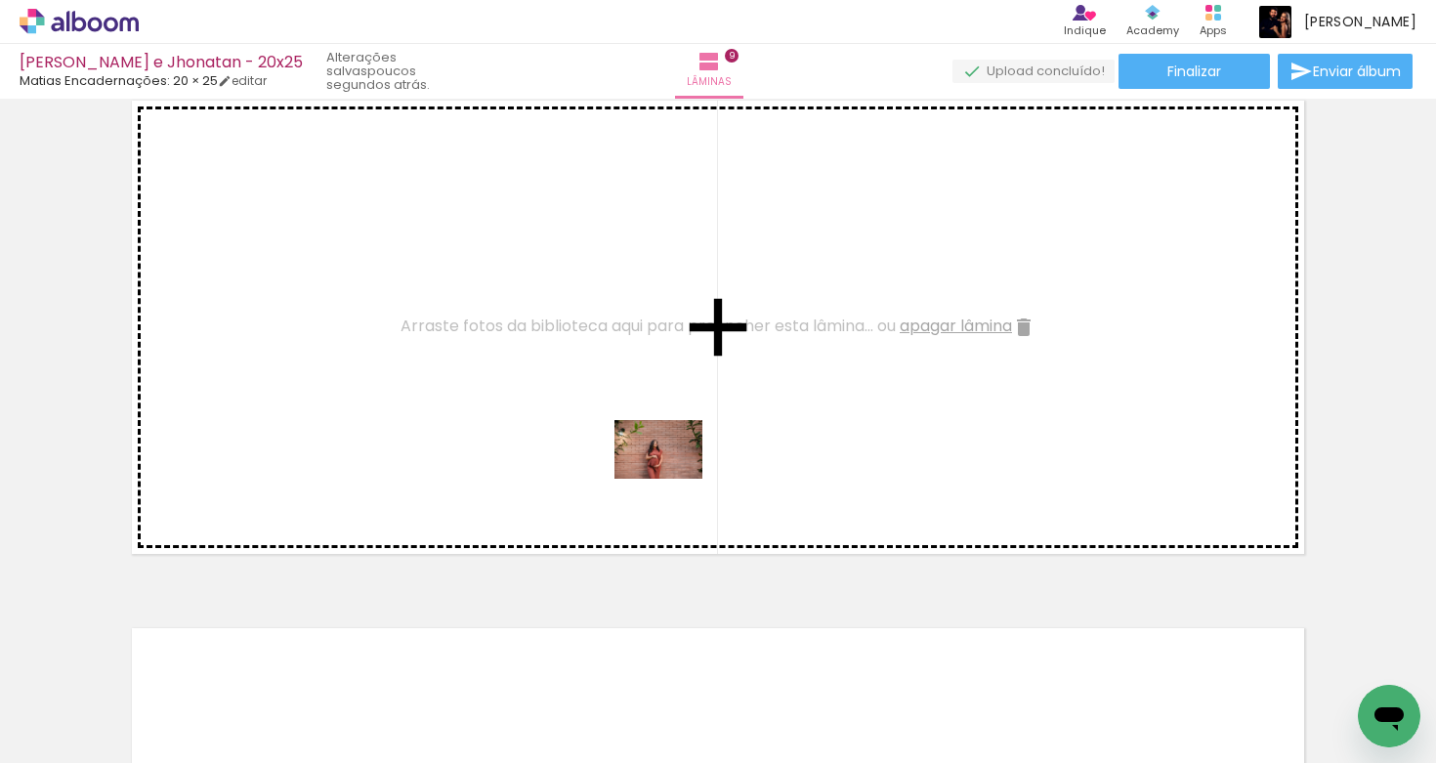
drag, startPoint x: 719, startPoint y: 637, endPoint x: 631, endPoint y: 379, distance: 272.5
click at [631, 379] on quentale-workspace at bounding box center [718, 381] width 1436 height 763
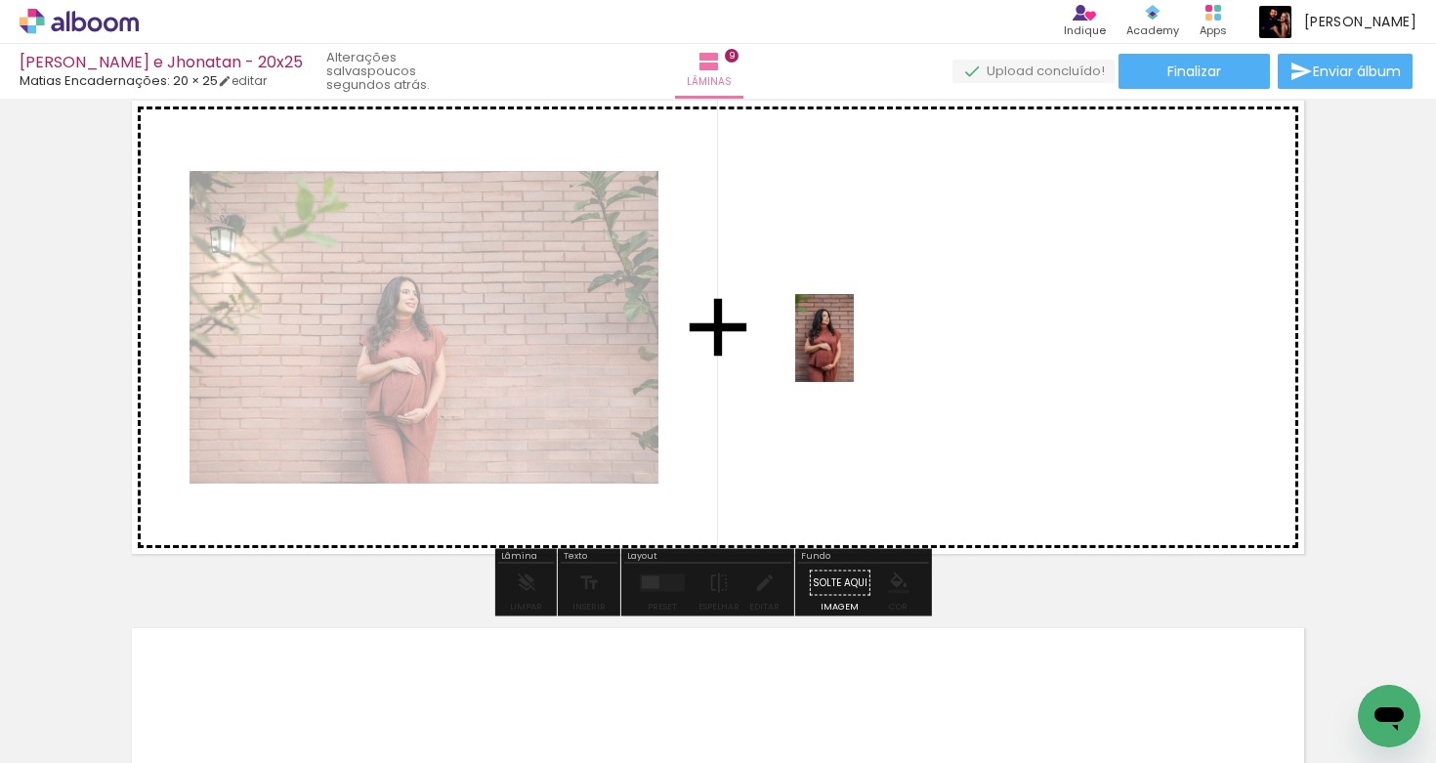
drag, startPoint x: 767, startPoint y: 683, endPoint x: 854, endPoint y: 354, distance: 340.6
click at [854, 354] on quentale-workspace at bounding box center [718, 381] width 1436 height 763
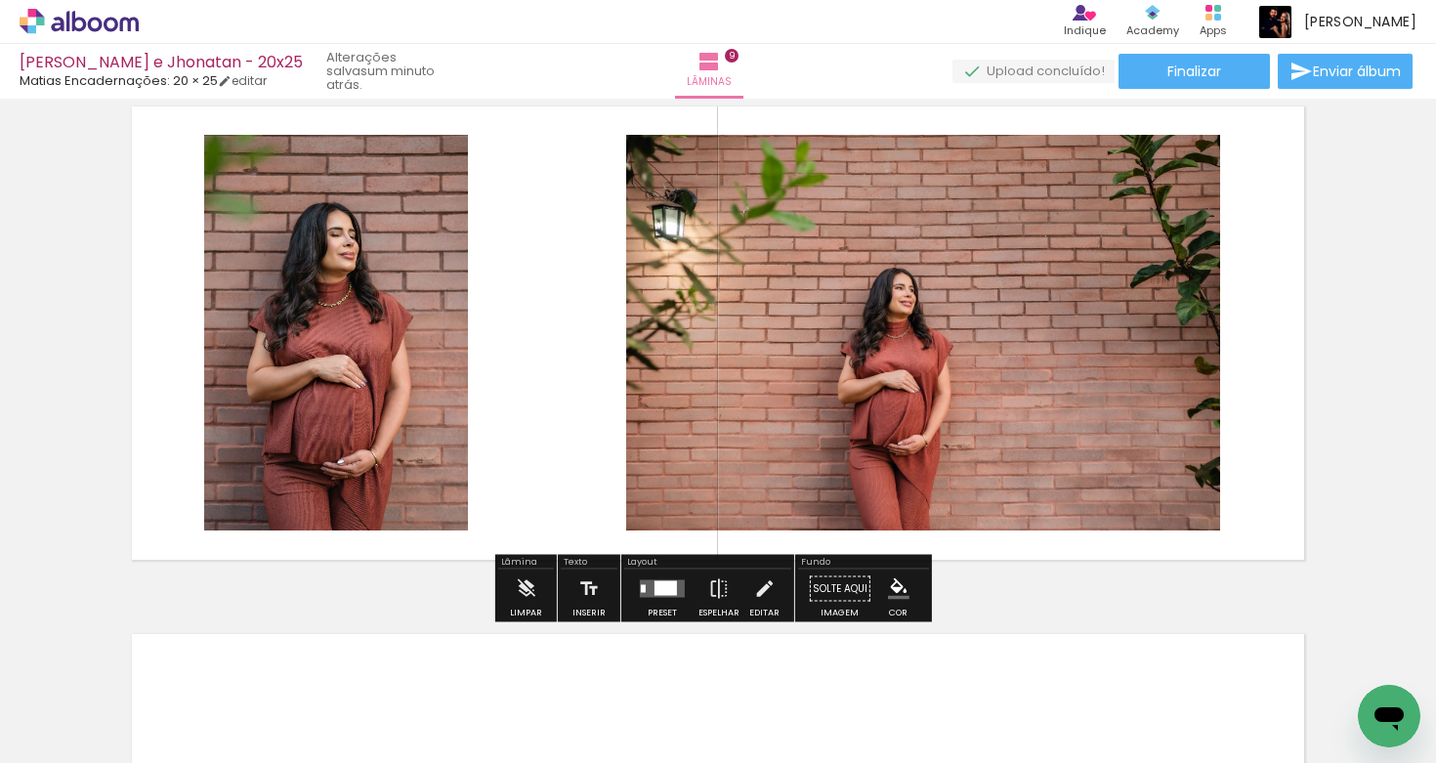
scroll to position [4284, 0]
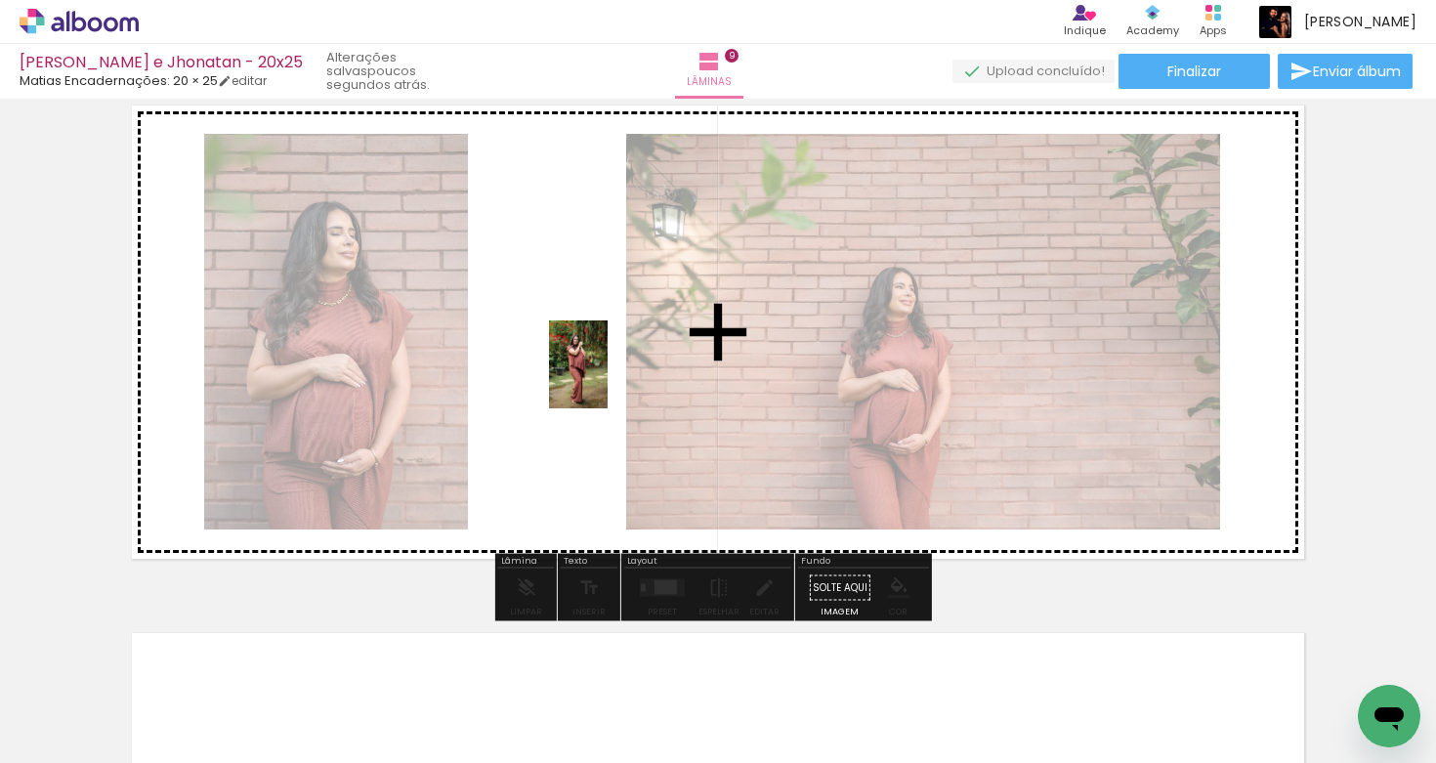
drag, startPoint x: 961, startPoint y: 680, endPoint x: 609, endPoint y: 377, distance: 464.2
click at [609, 377] on quentale-workspace at bounding box center [718, 381] width 1436 height 763
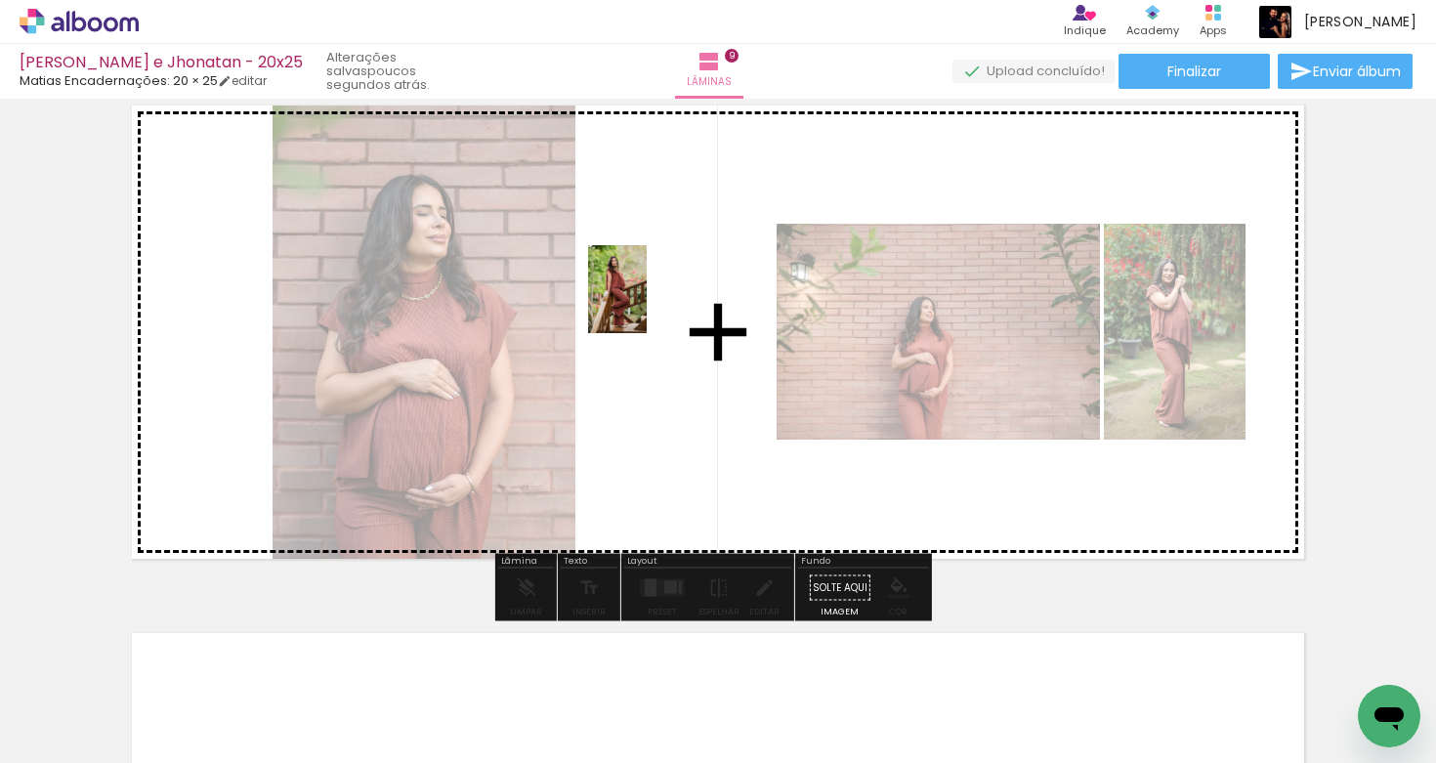
drag, startPoint x: 222, startPoint y: 721, endPoint x: 695, endPoint y: 419, distance: 561.1
click at [647, 303] on quentale-workspace at bounding box center [718, 381] width 1436 height 763
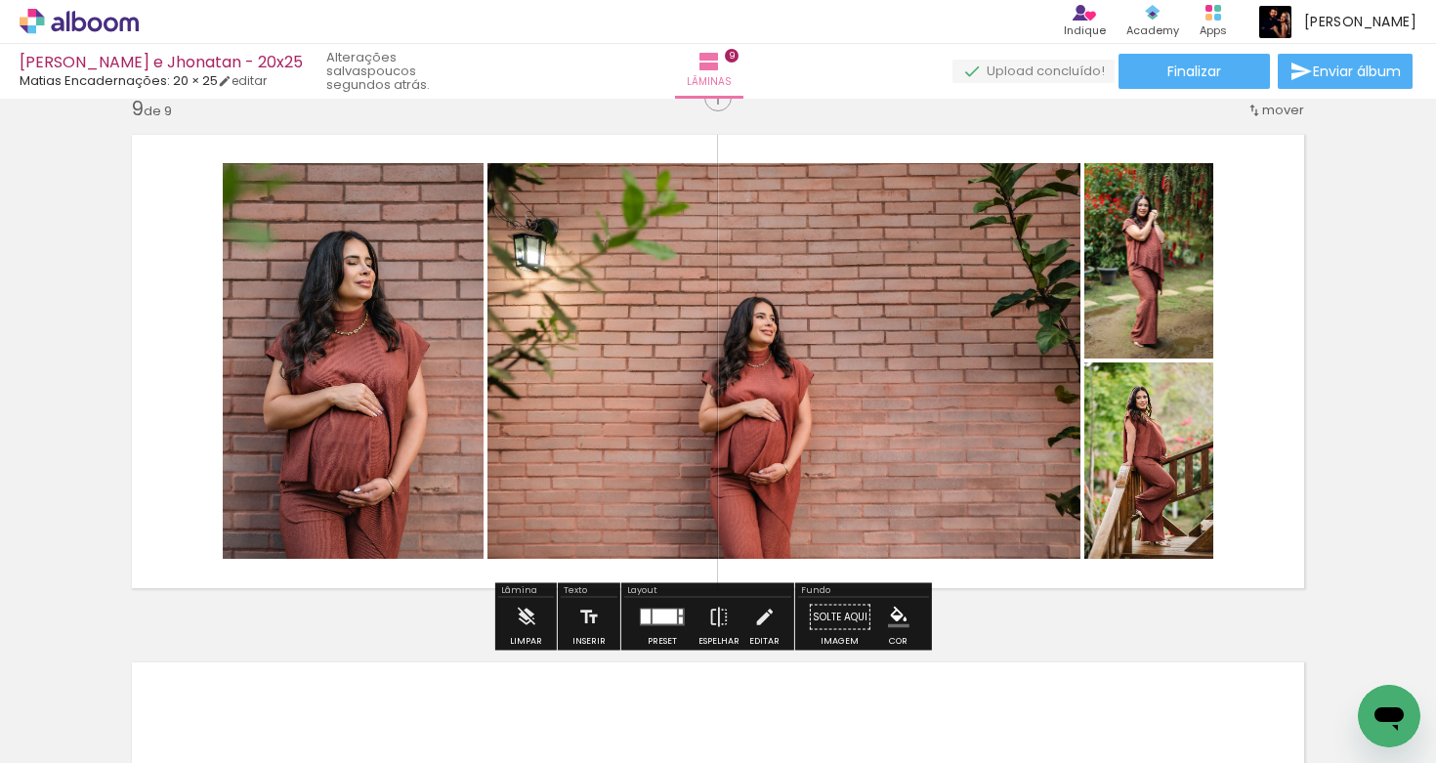
scroll to position [0, 0]
click at [665, 619] on div at bounding box center [665, 617] width 24 height 15
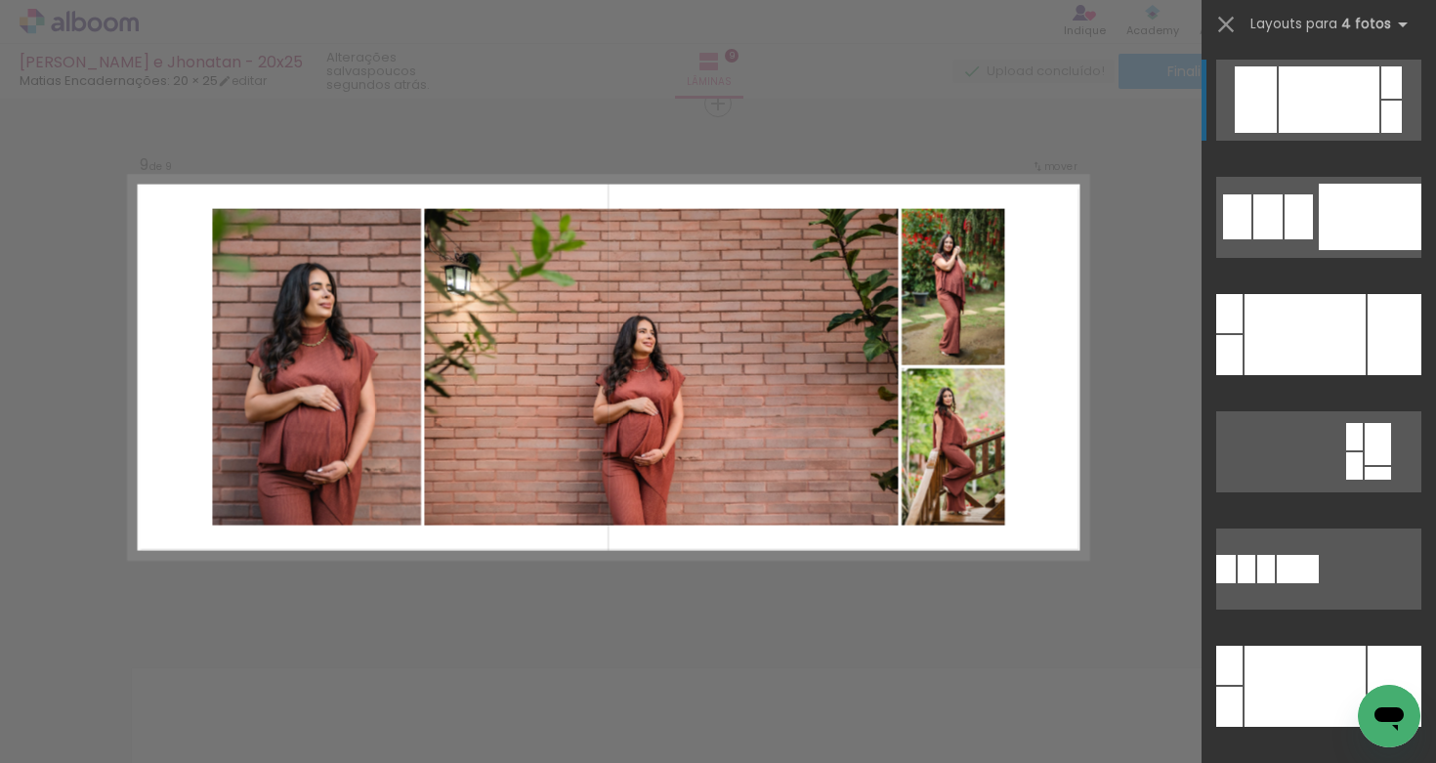
scroll to position [4246, 0]
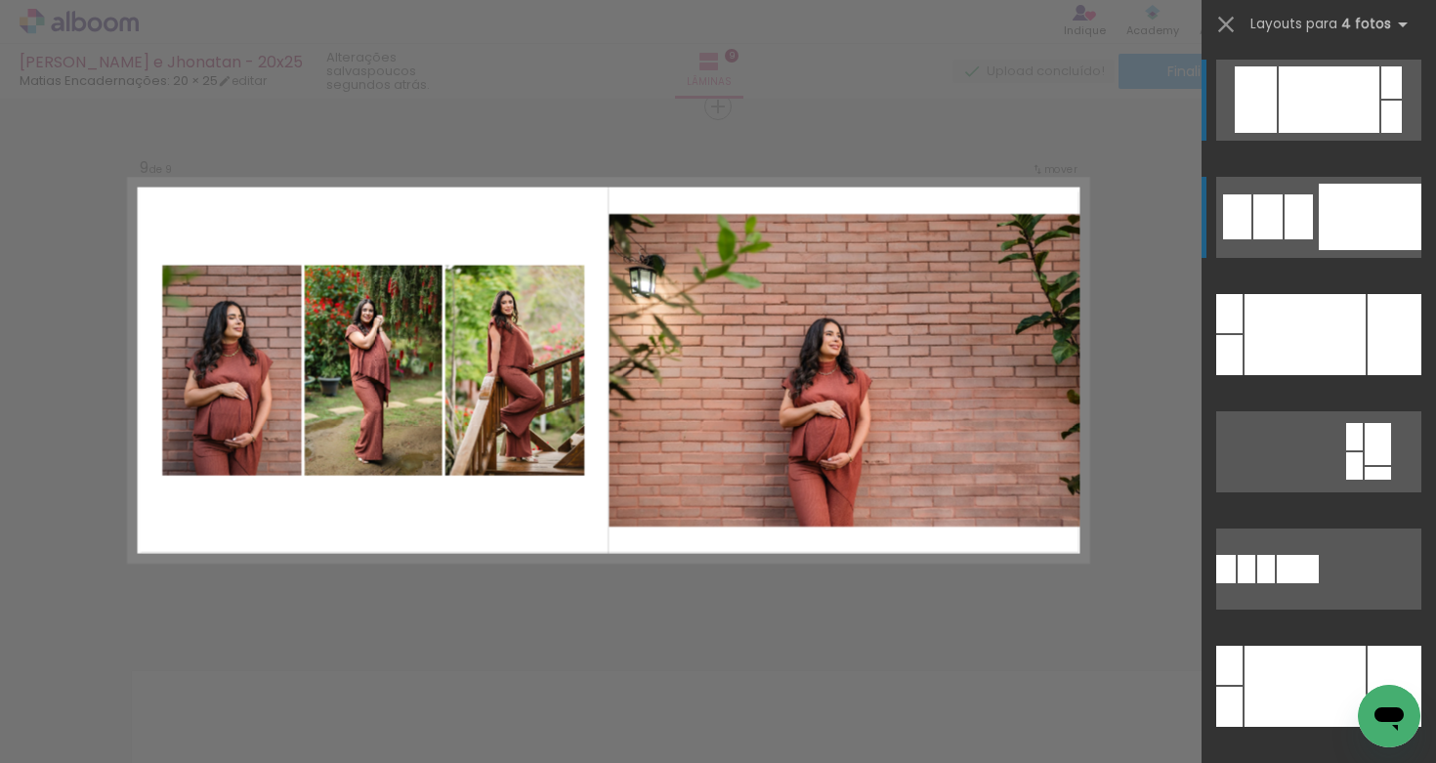
click at [1266, 219] on div at bounding box center [1268, 216] width 29 height 45
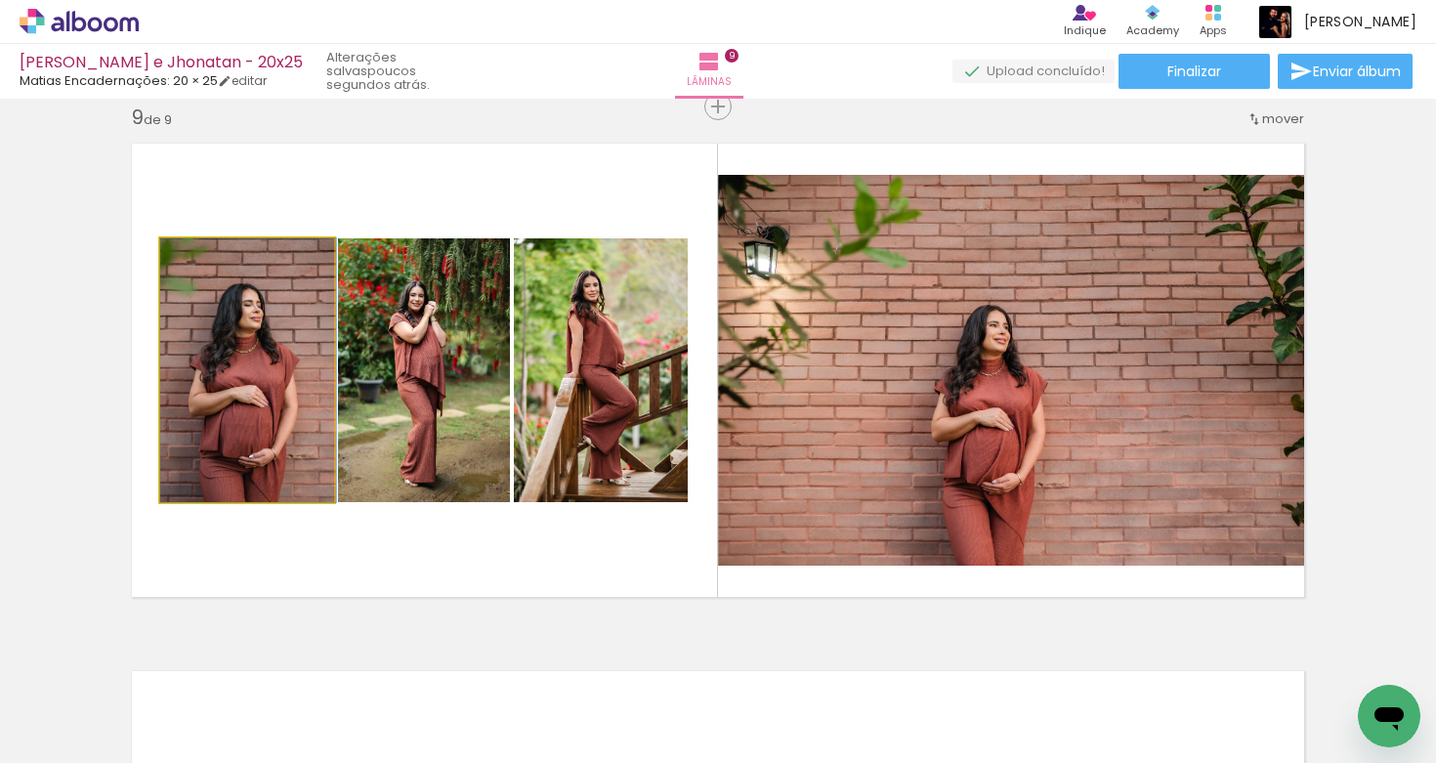
drag, startPoint x: 240, startPoint y: 369, endPoint x: 304, endPoint y: 354, distance: 65.4
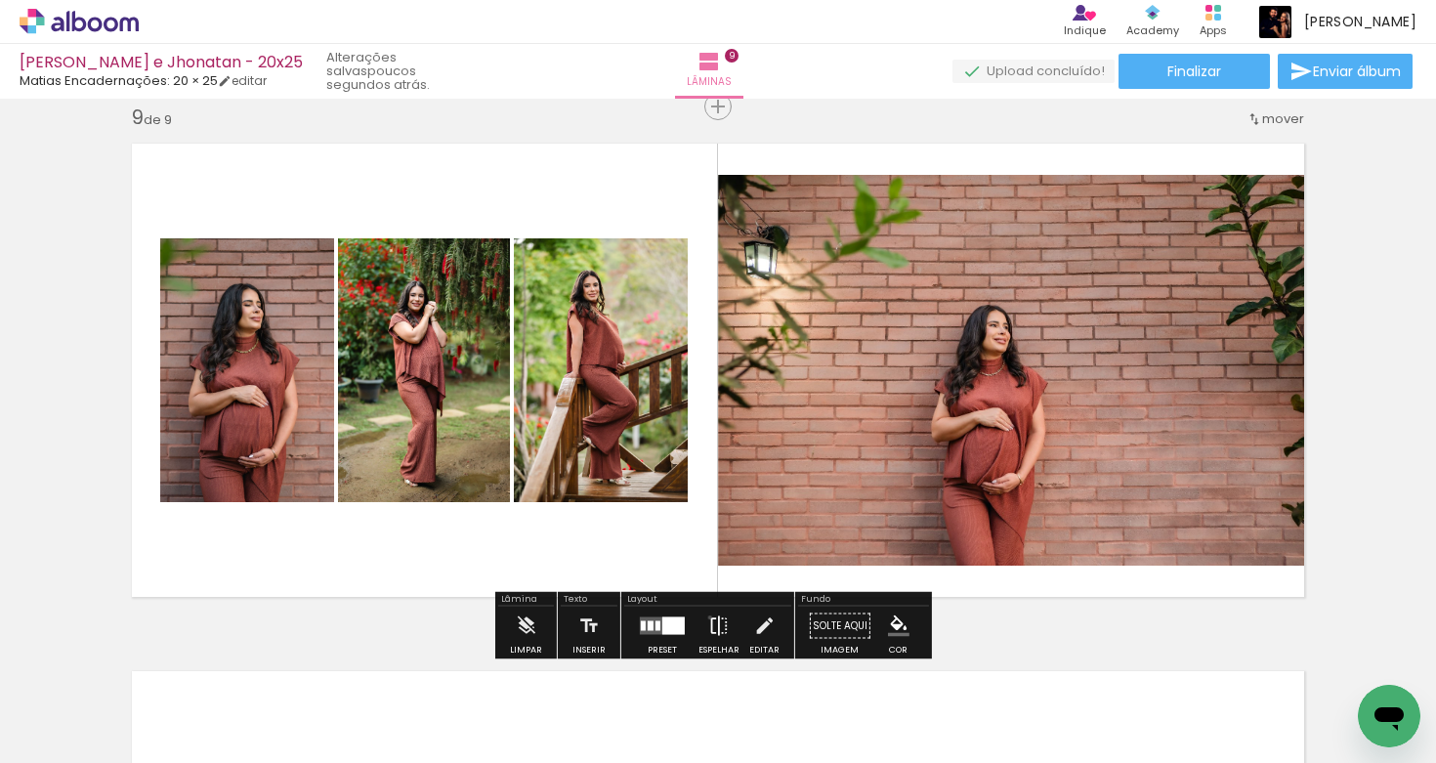
click at [708, 620] on iron-icon at bounding box center [718, 626] width 21 height 39
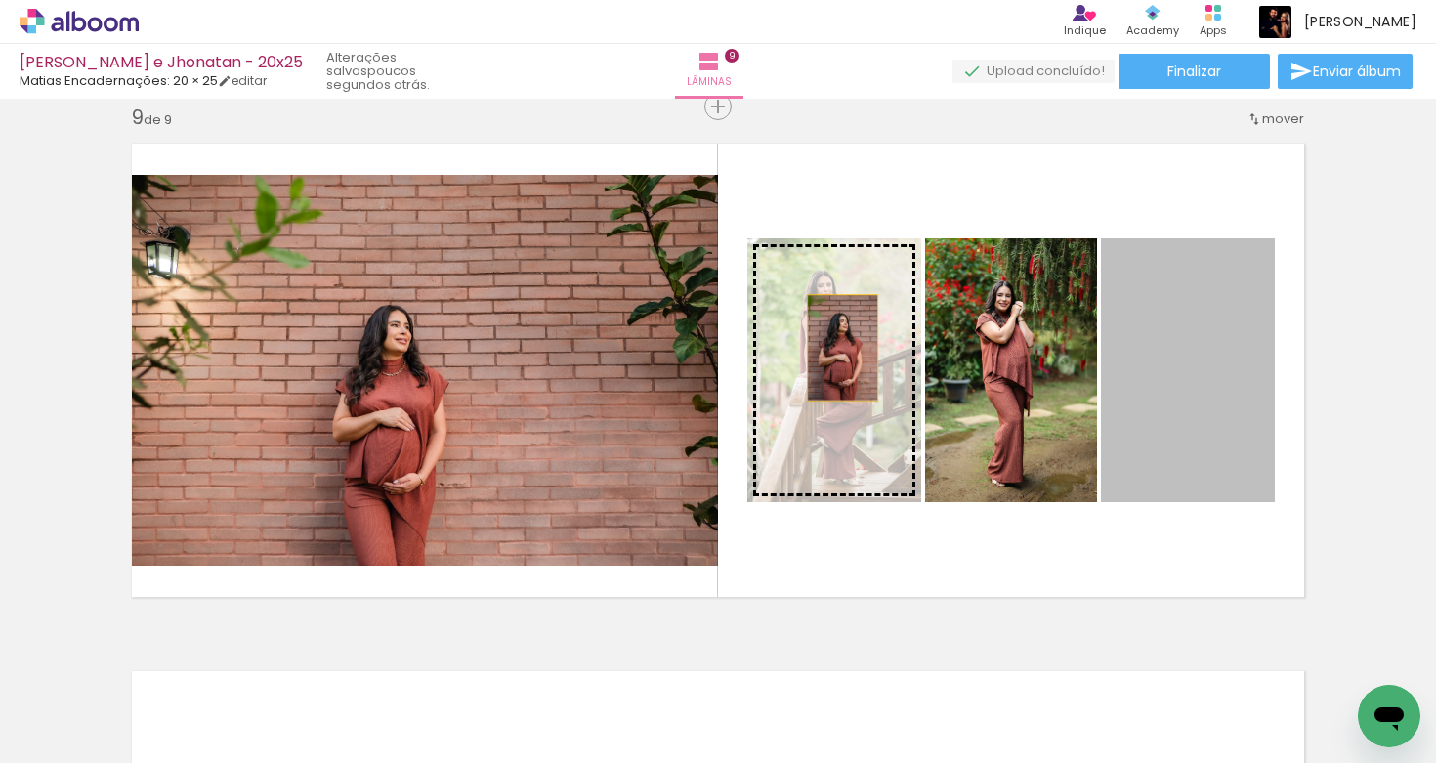
drag, startPoint x: 1152, startPoint y: 387, endPoint x: 807, endPoint y: 341, distance: 348.0
click at [0, 0] on slot at bounding box center [0, 0] width 0 height 0
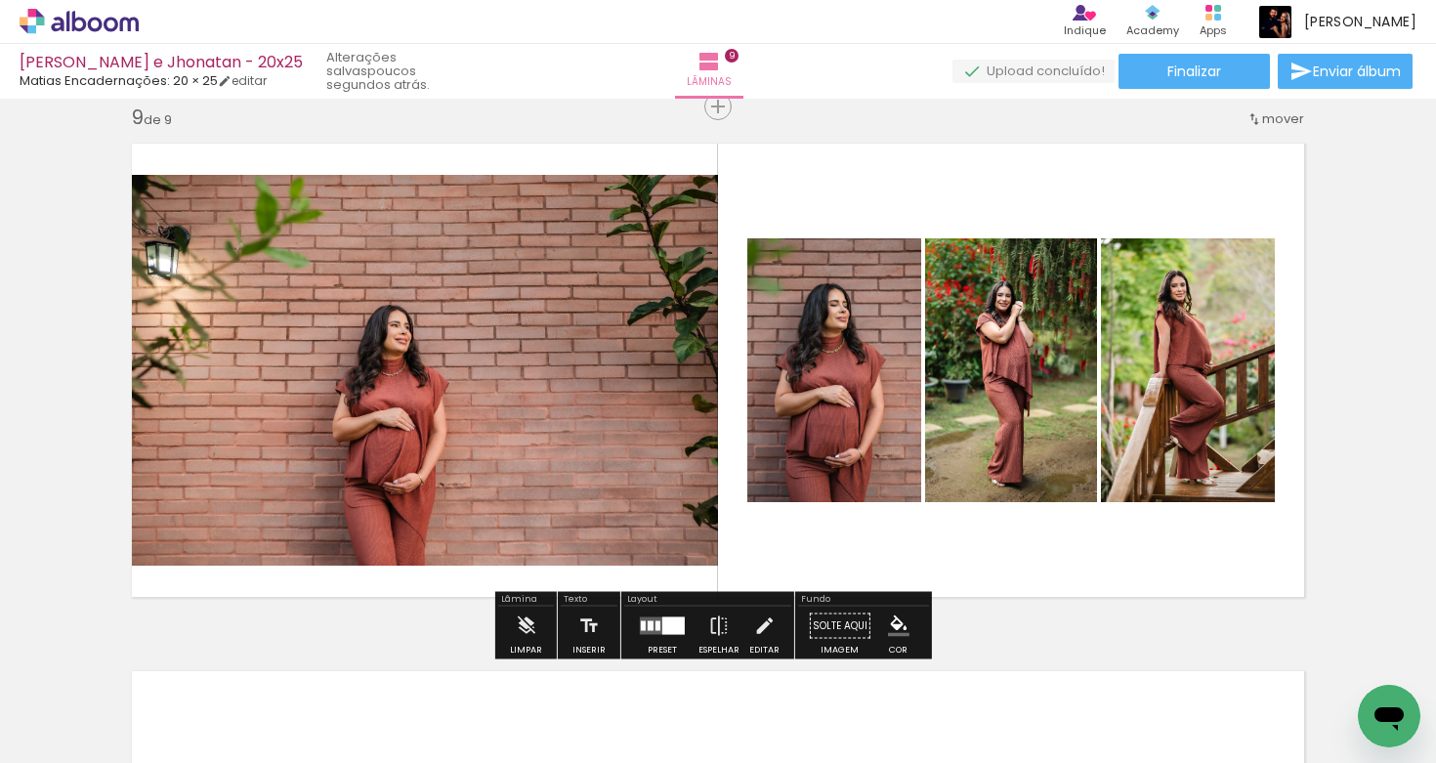
click at [474, 362] on quentale-photo at bounding box center [418, 370] width 599 height 391
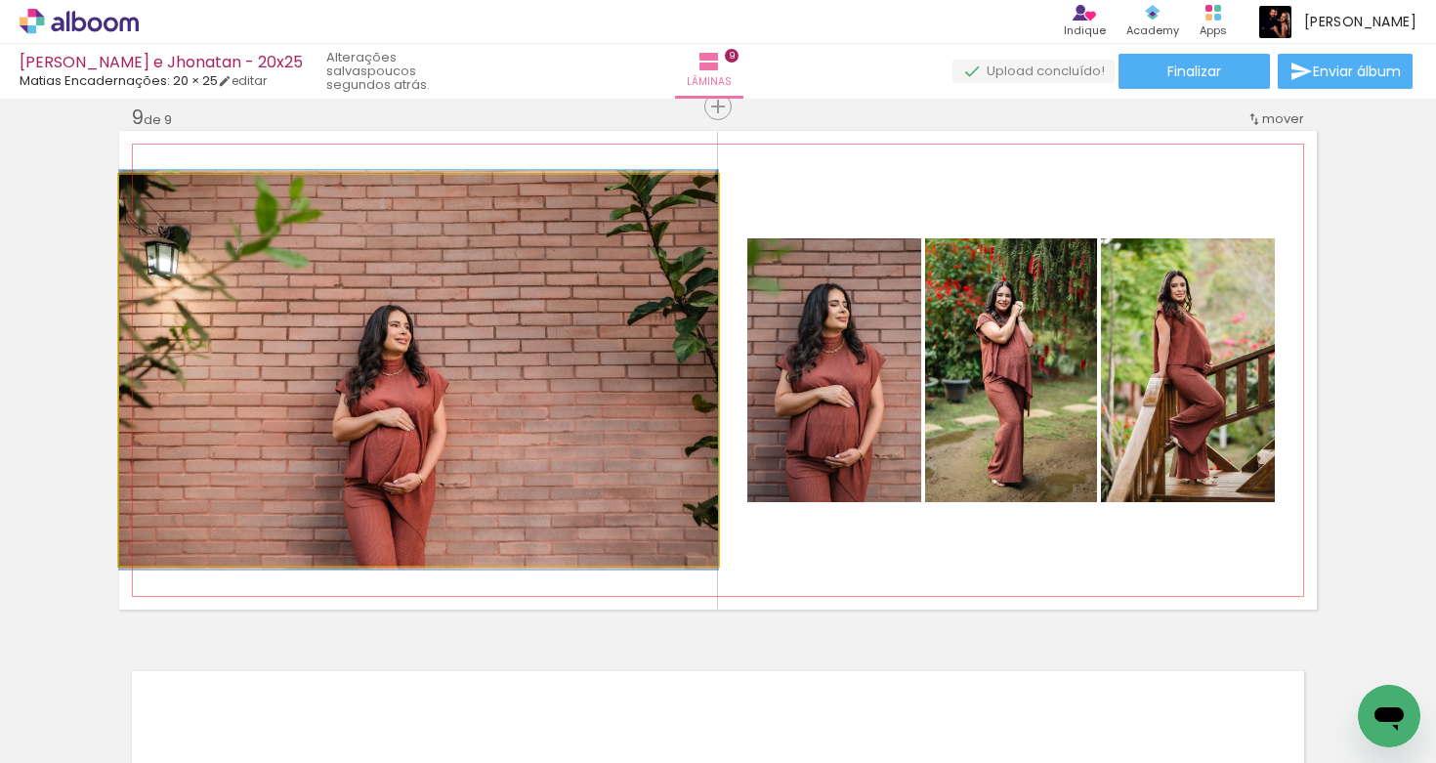
click at [475, 354] on quentale-photo at bounding box center [418, 370] width 599 height 391
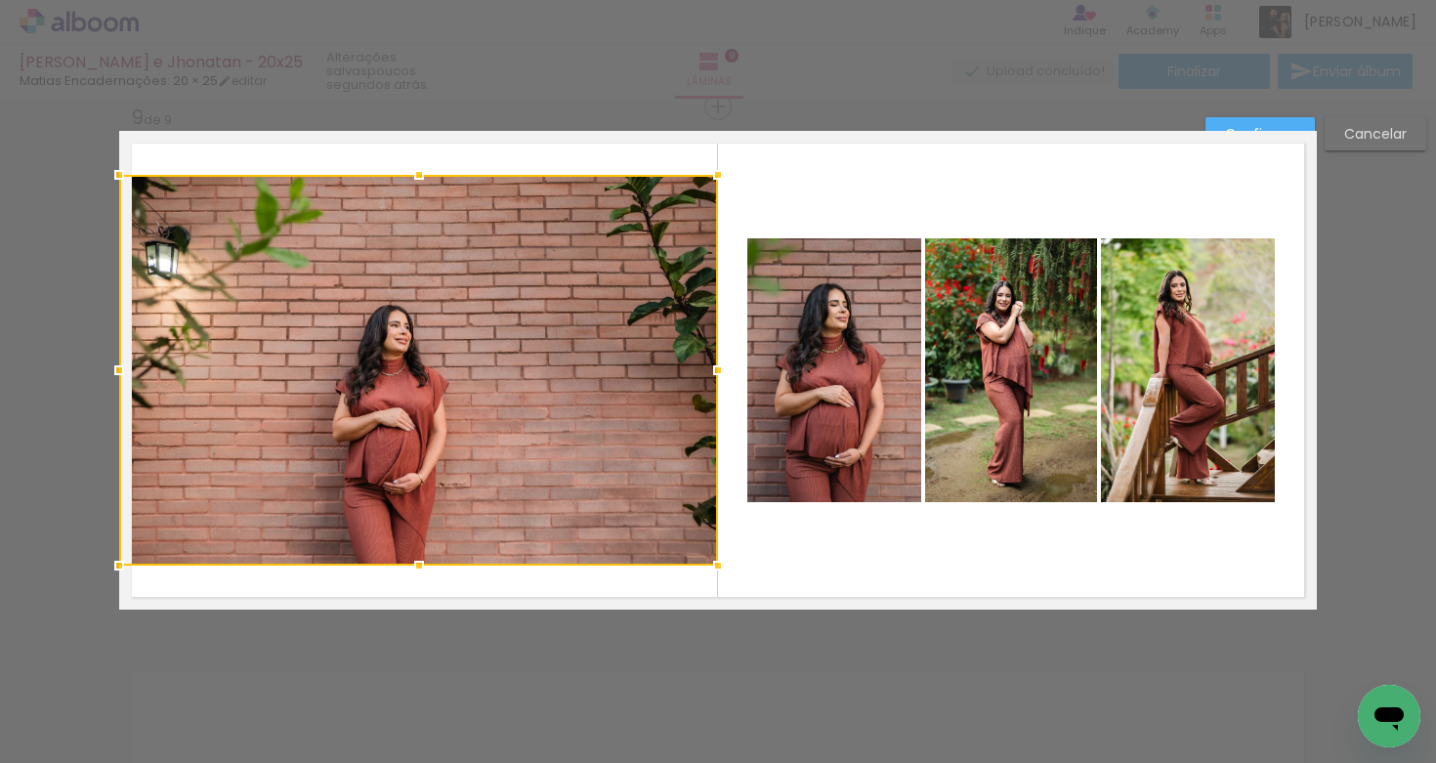
click at [824, 309] on quentale-photo at bounding box center [835, 370] width 174 height 264
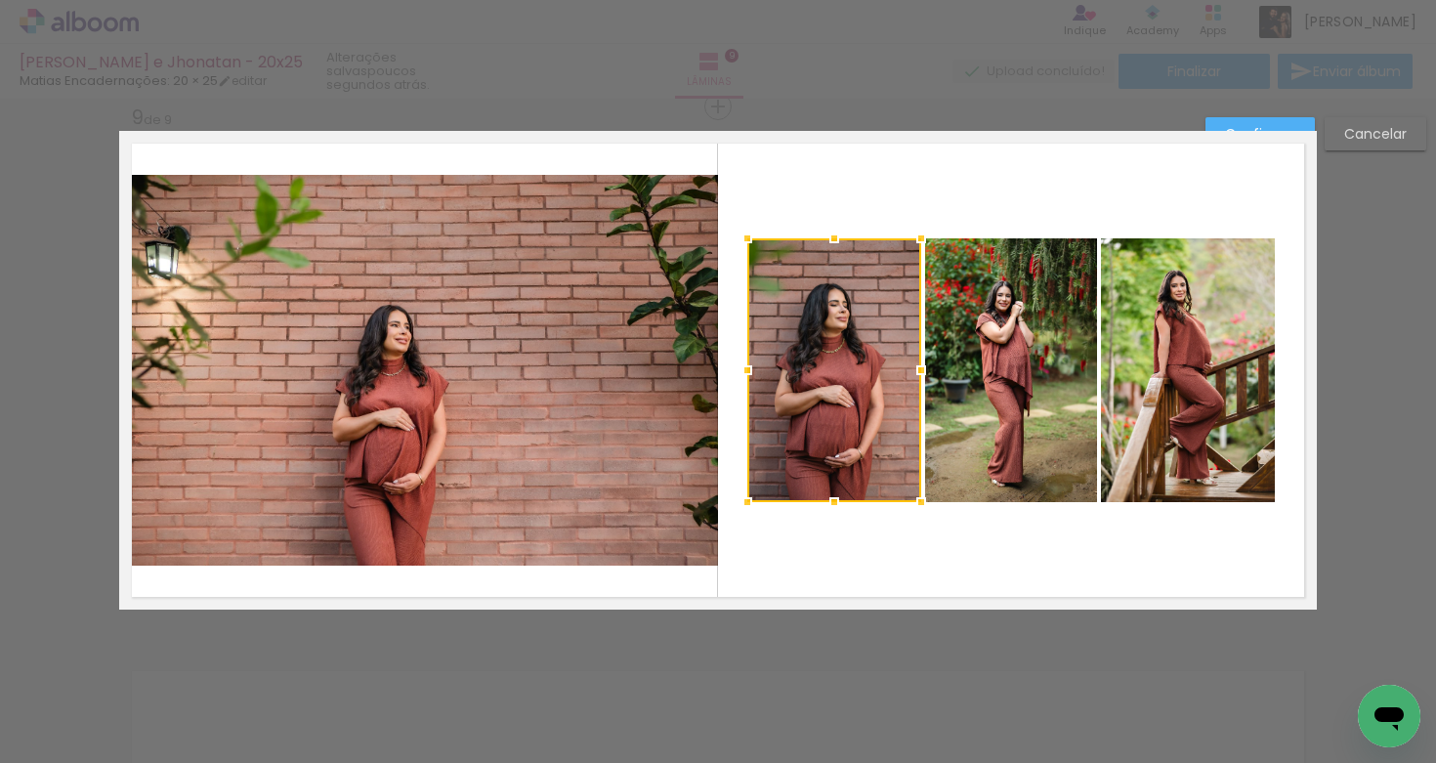
click at [1015, 355] on quentale-photo at bounding box center [1011, 370] width 172 height 264
click at [1147, 357] on quentale-photo at bounding box center [1188, 370] width 174 height 264
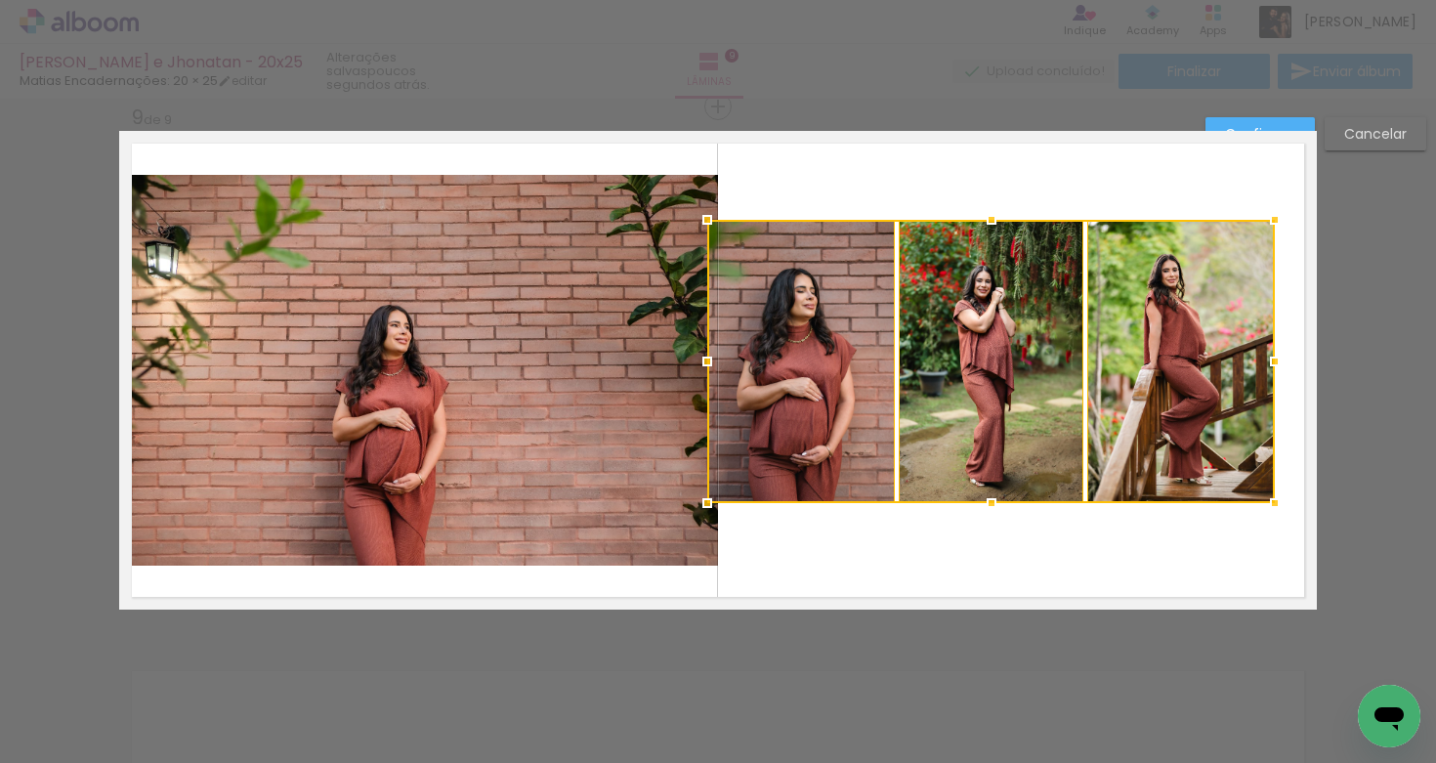
drag, startPoint x: 737, startPoint y: 238, endPoint x: 700, endPoint y: 212, distance: 45.6
click at [695, 214] on div at bounding box center [707, 219] width 39 height 39
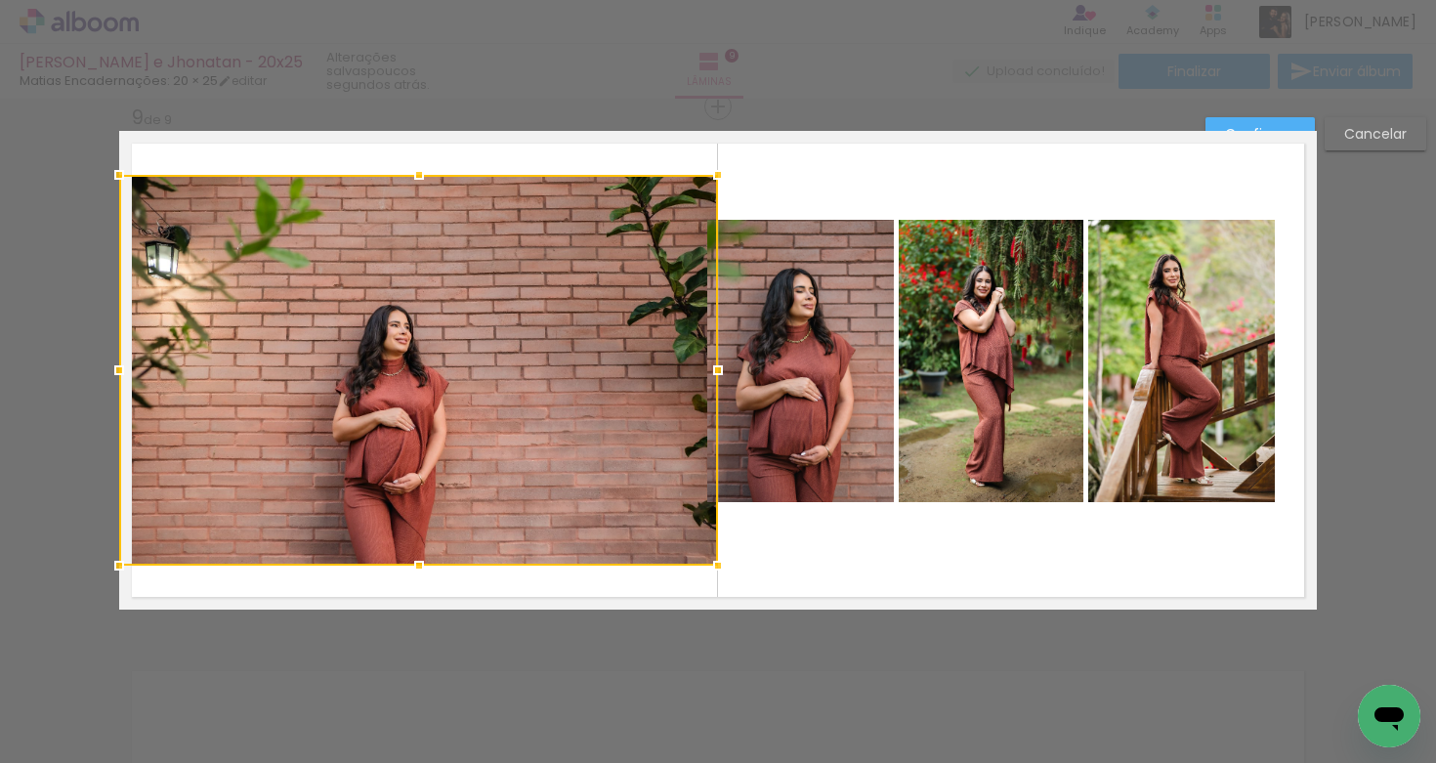
click at [839, 289] on quentale-photo at bounding box center [800, 361] width 187 height 283
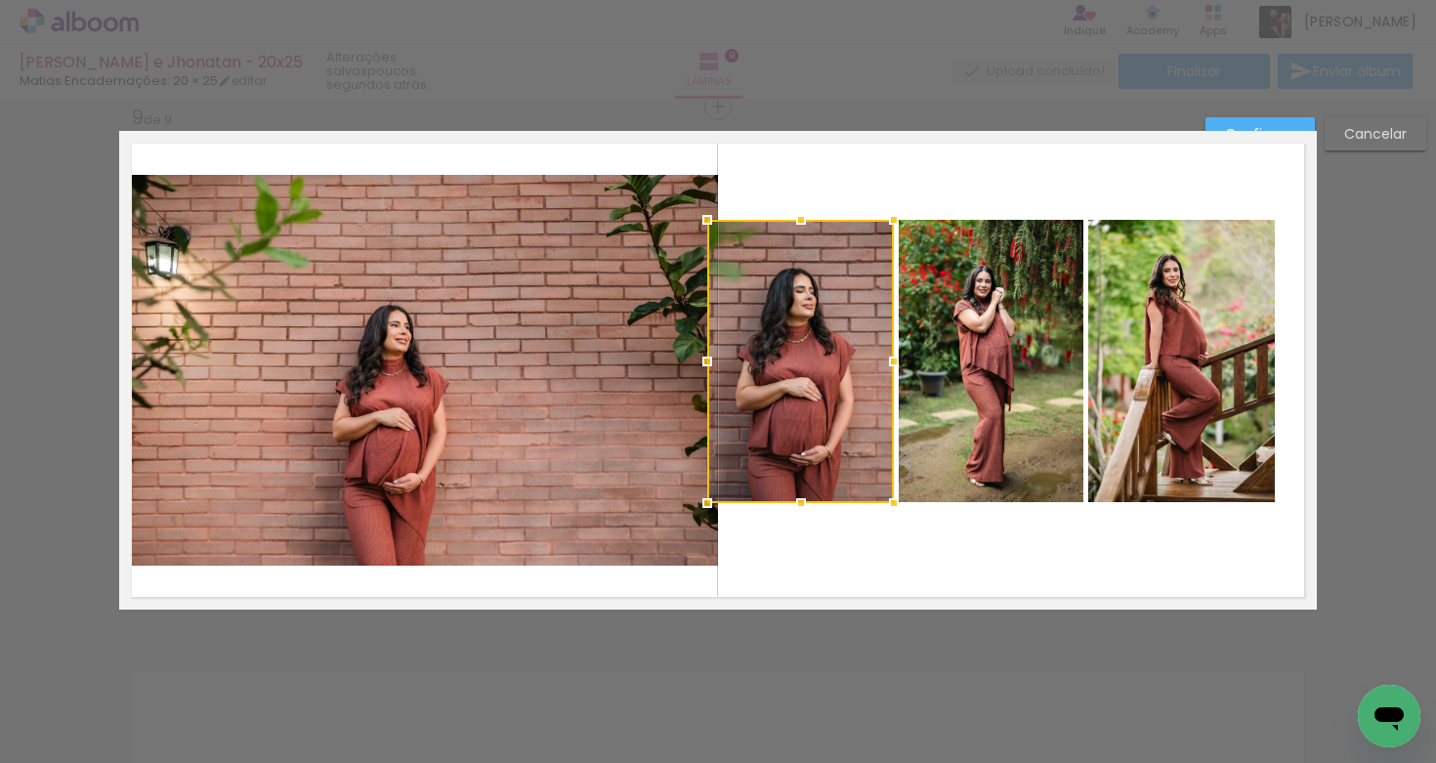
drag, startPoint x: 1030, startPoint y: 335, endPoint x: 1085, endPoint y: 331, distance: 54.9
click at [1030, 335] on quentale-photo at bounding box center [991, 361] width 185 height 283
click at [1155, 346] on quentale-photo at bounding box center [1182, 361] width 187 height 283
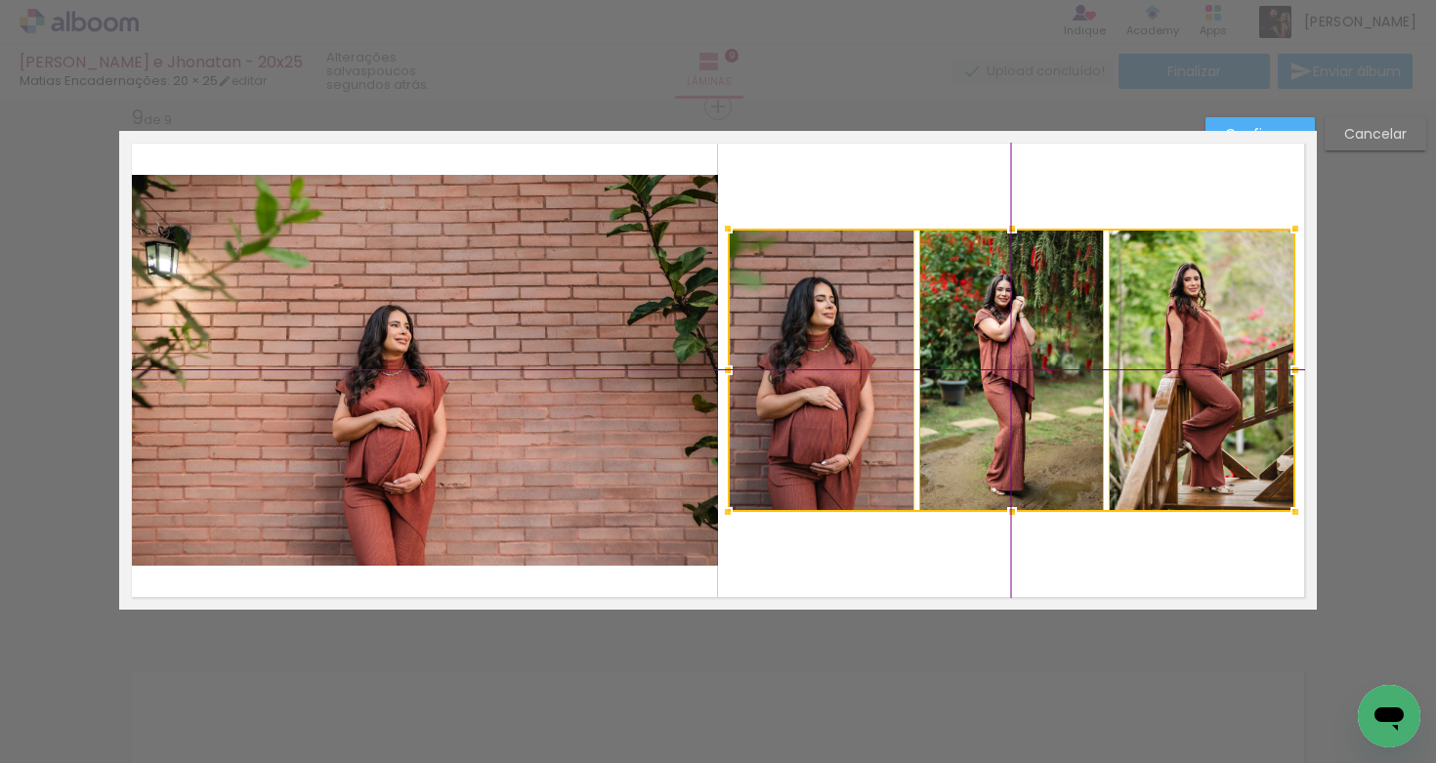
drag, startPoint x: 971, startPoint y: 380, endPoint x: 990, endPoint y: 381, distance: 18.6
click at [990, 381] on div at bounding box center [1012, 370] width 568 height 283
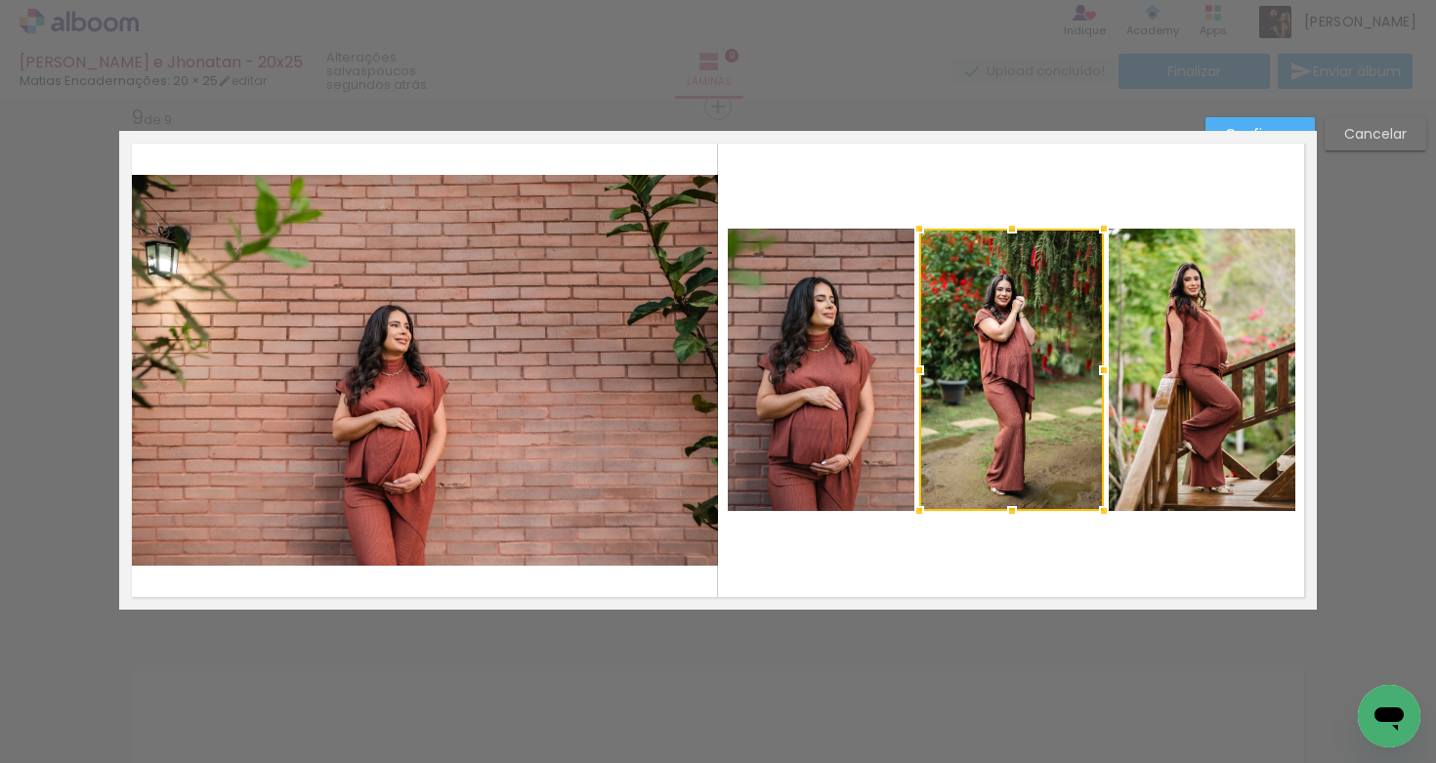
click at [951, 169] on quentale-layouter at bounding box center [718, 370] width 1198 height 479
drag, startPoint x: 834, startPoint y: 315, endPoint x: 885, endPoint y: 309, distance: 52.1
click at [834, 315] on quentale-photo at bounding box center [821, 370] width 187 height 283
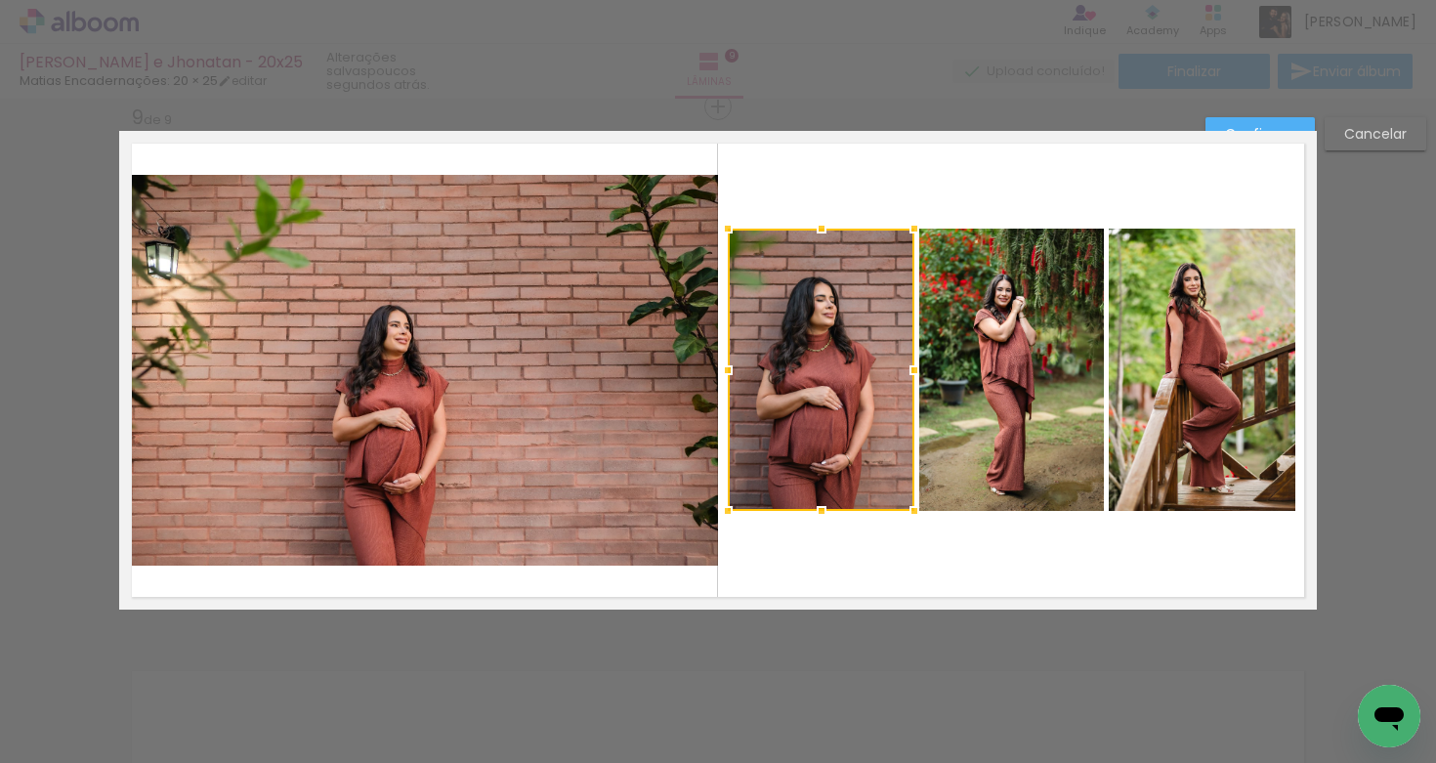
click at [1010, 326] on quentale-photo at bounding box center [1011, 370] width 185 height 283
click at [1219, 342] on quentale-photo at bounding box center [1202, 370] width 187 height 283
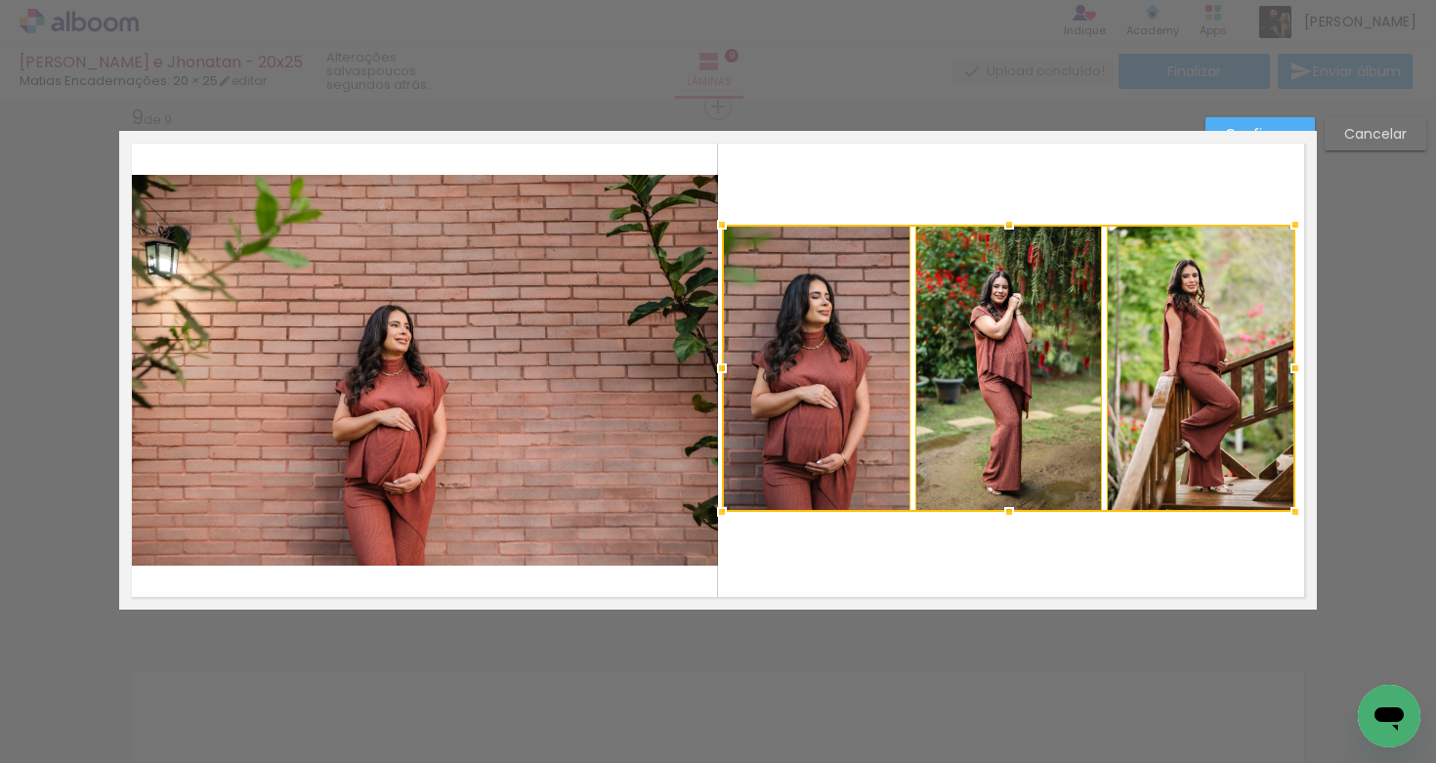
drag, startPoint x: 715, startPoint y: 229, endPoint x: 704, endPoint y: 228, distance: 11.8
click at [704, 228] on div at bounding box center [722, 224] width 39 height 39
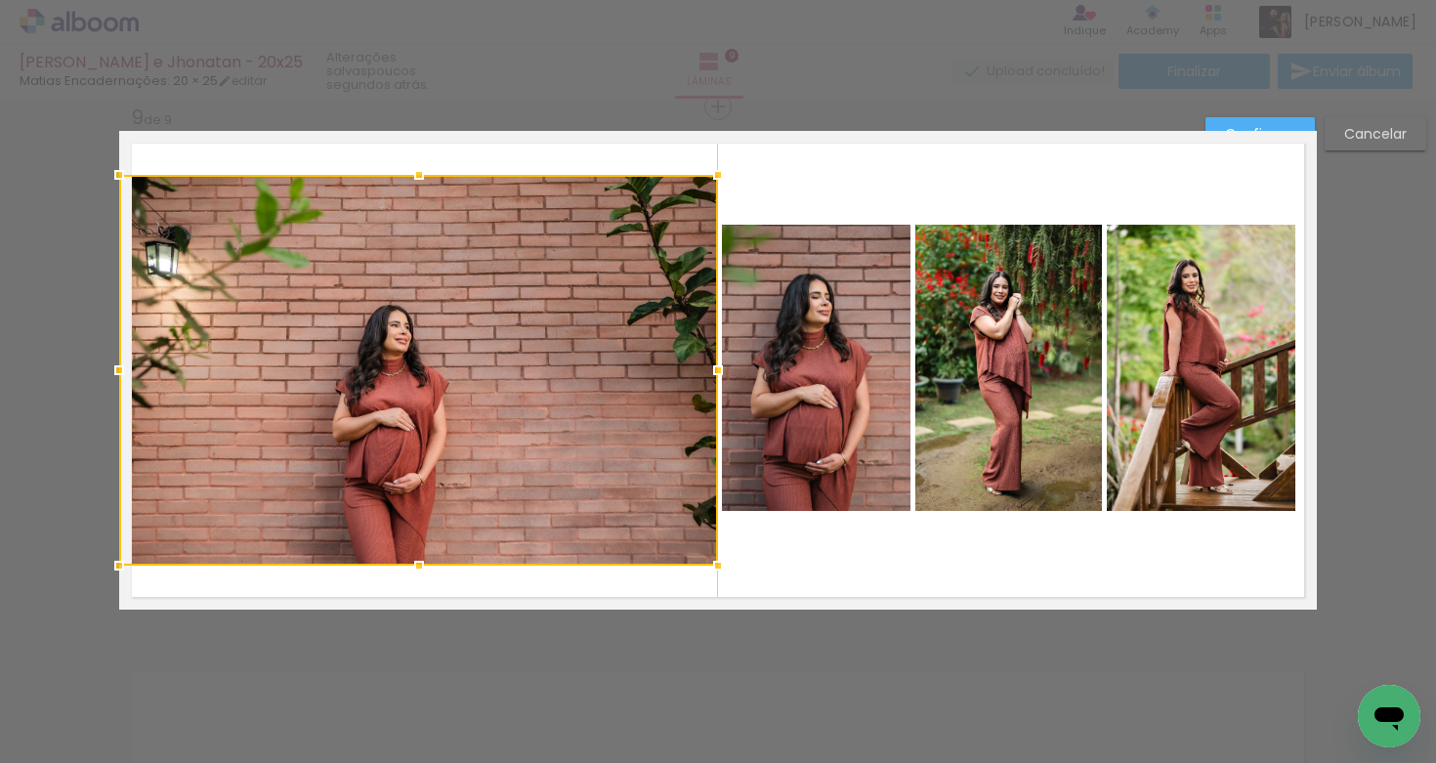
drag, startPoint x: 784, startPoint y: 282, endPoint x: 811, endPoint y: 282, distance: 27.4
click at [784, 282] on quentale-photo at bounding box center [816, 368] width 189 height 287
drag, startPoint x: 978, startPoint y: 205, endPoint x: 968, endPoint y: 227, distance: 23.6
click at [978, 205] on quentale-layouter at bounding box center [718, 370] width 1198 height 479
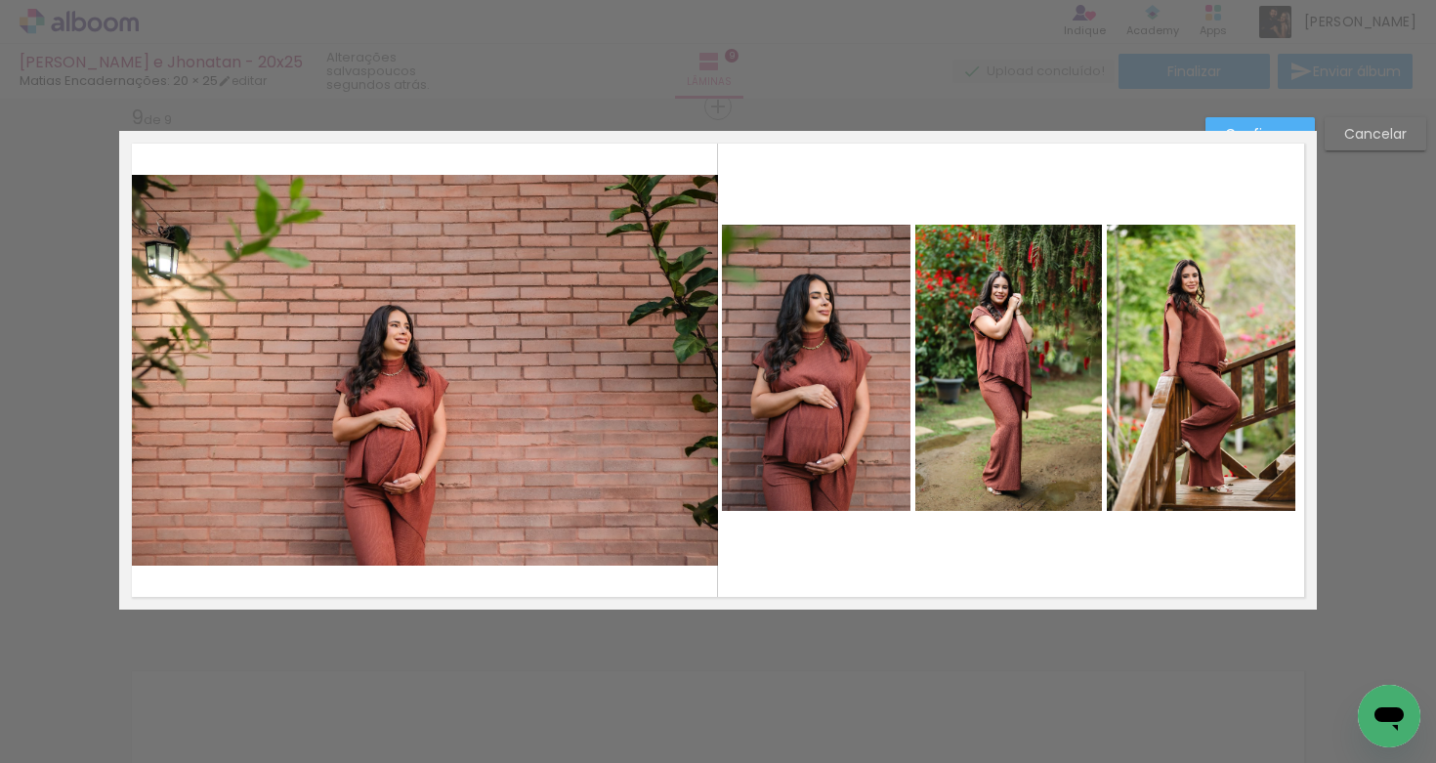
click at [889, 300] on quentale-photo at bounding box center [816, 368] width 189 height 287
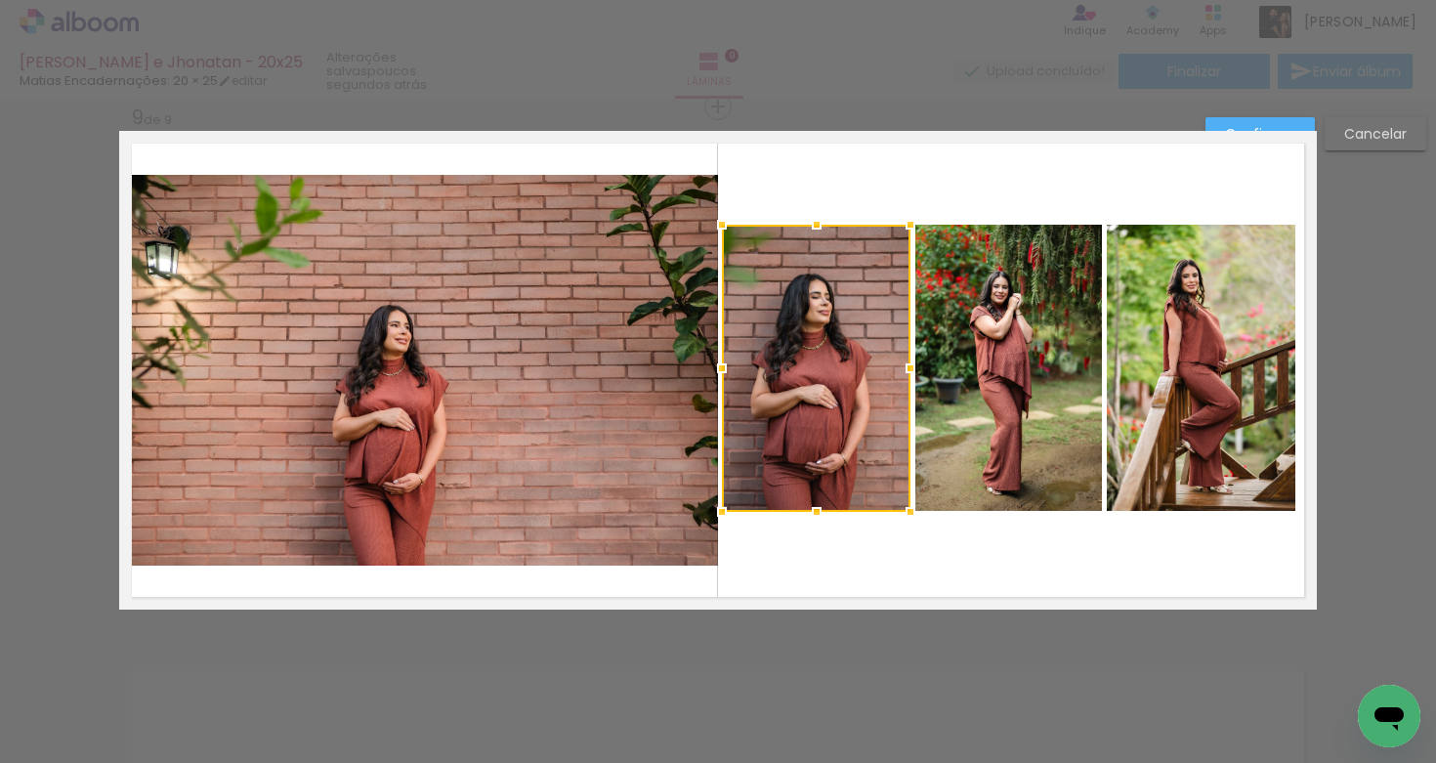
click at [984, 327] on quentale-photo at bounding box center [1009, 368] width 187 height 287
click at [1167, 346] on quentale-photo at bounding box center [1201, 368] width 189 height 287
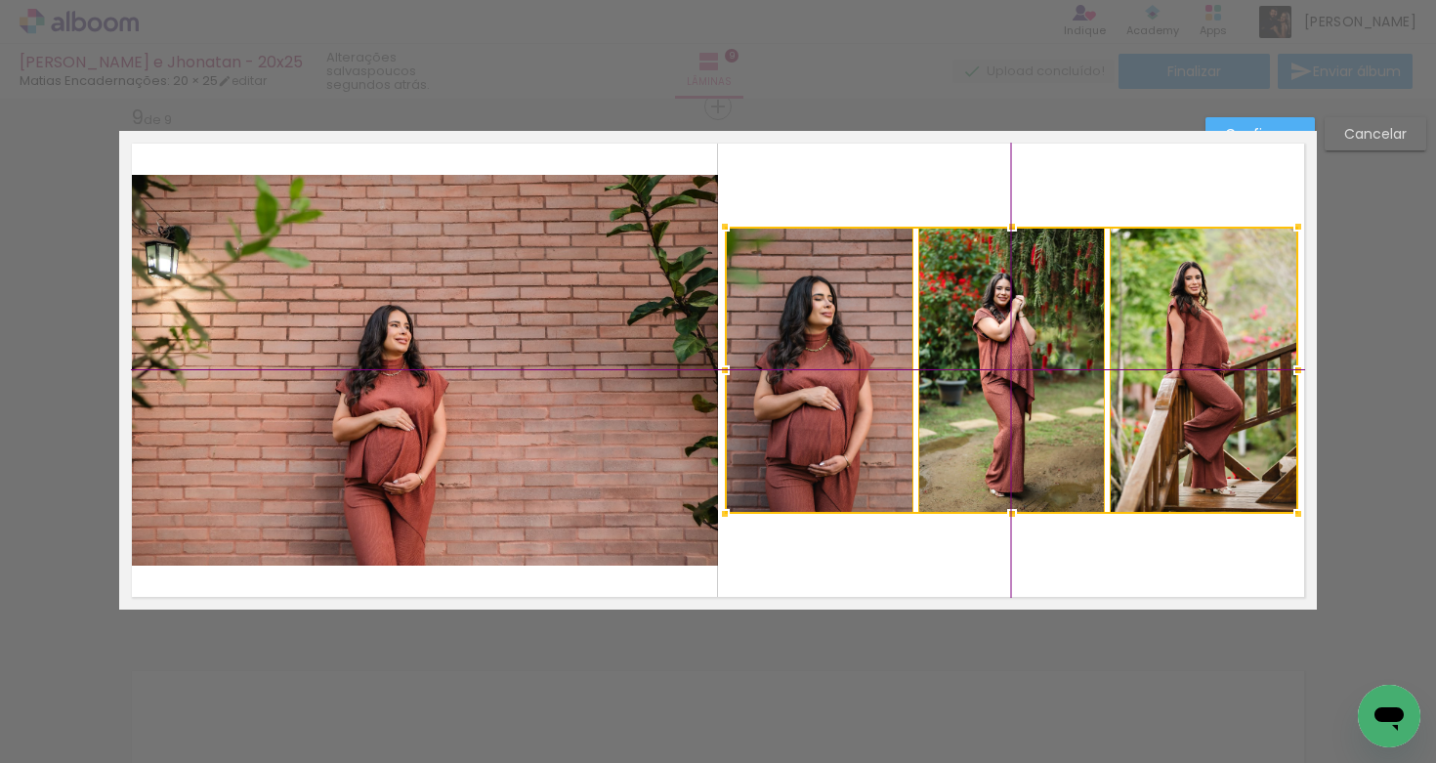
drag, startPoint x: 990, startPoint y: 374, endPoint x: 1024, endPoint y: 325, distance: 59.6
click at [1003, 382] on div at bounding box center [1012, 370] width 574 height 287
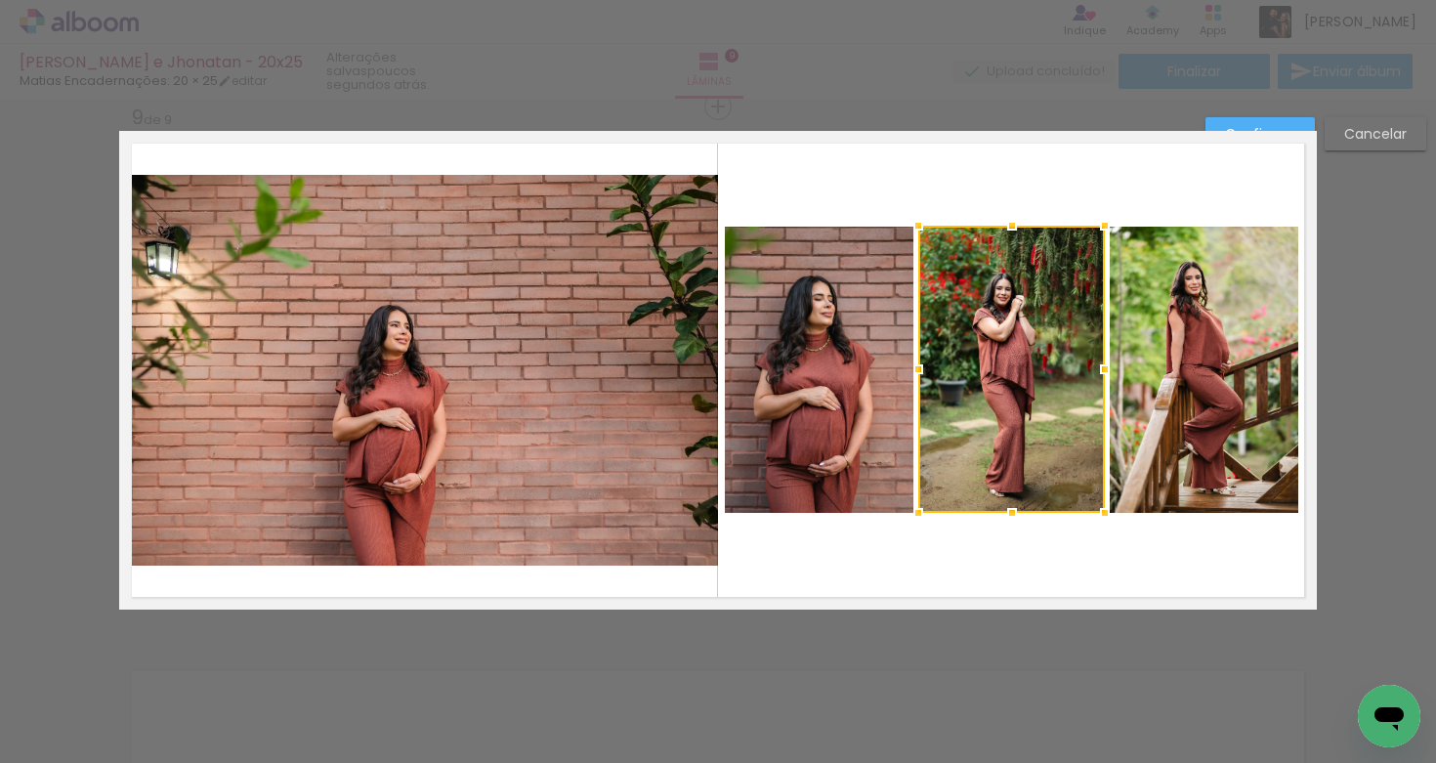
click at [1232, 126] on paper-button "Confirmar" at bounding box center [1260, 133] width 109 height 33
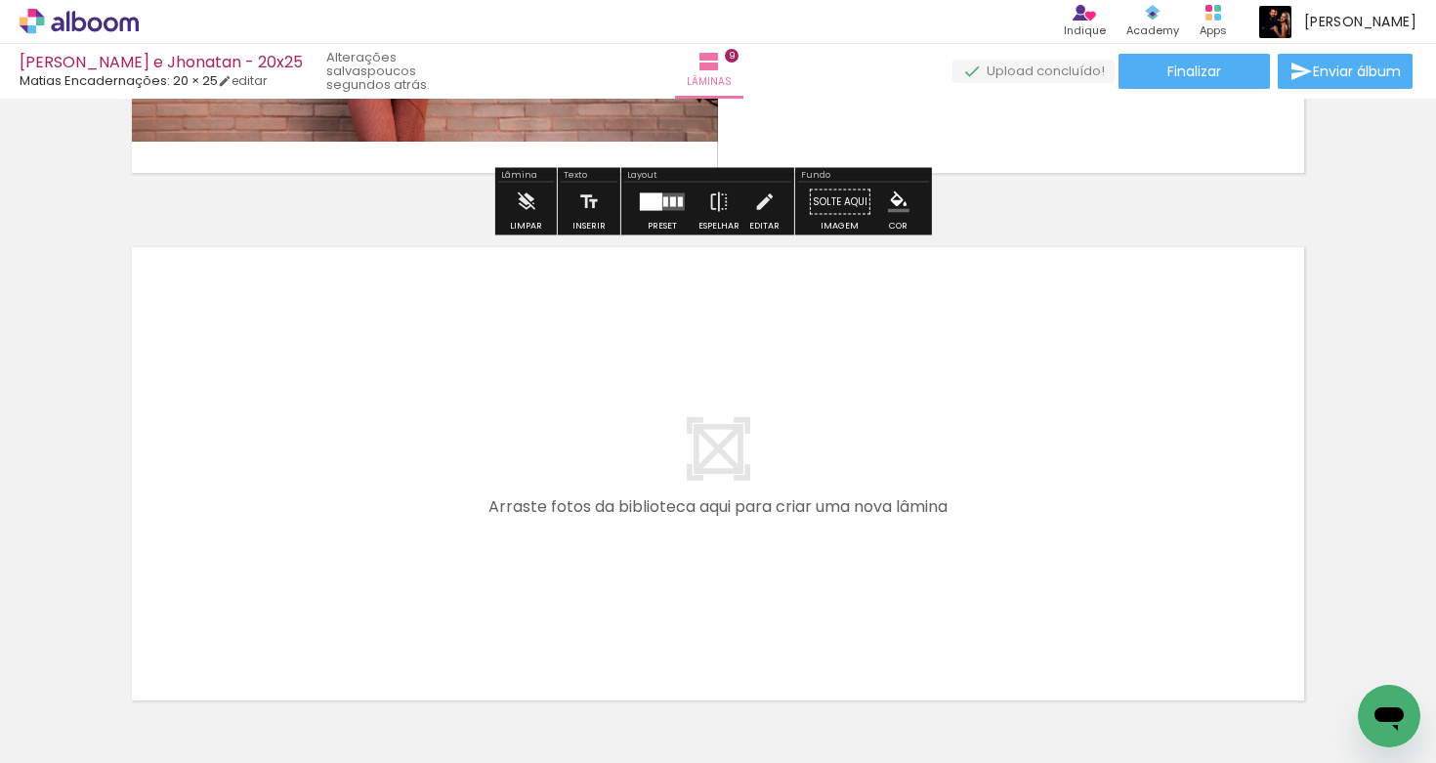
scroll to position [4671, 0]
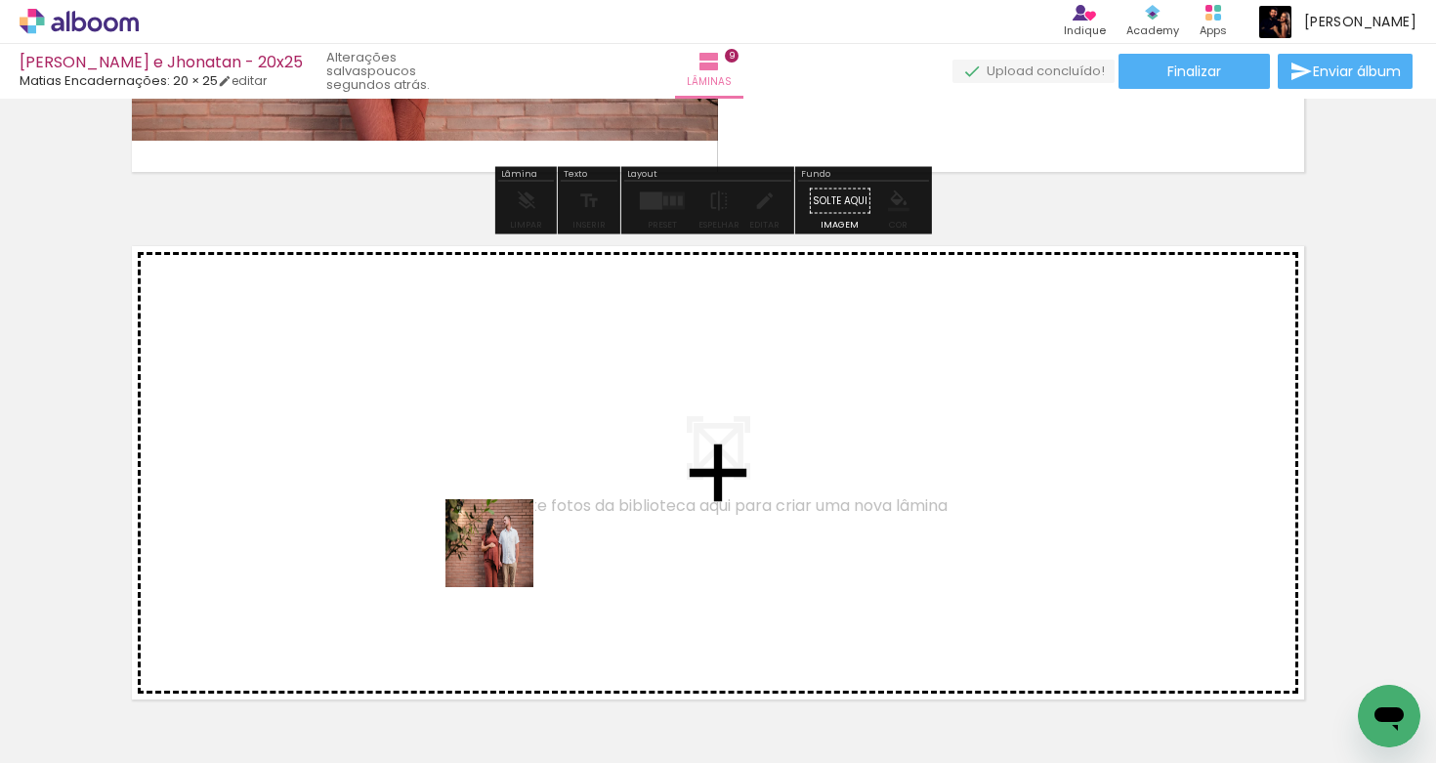
drag, startPoint x: 534, startPoint y: 713, endPoint x: 490, endPoint y: 522, distance: 196.5
click at [490, 522] on quentale-workspace at bounding box center [718, 381] width 1436 height 763
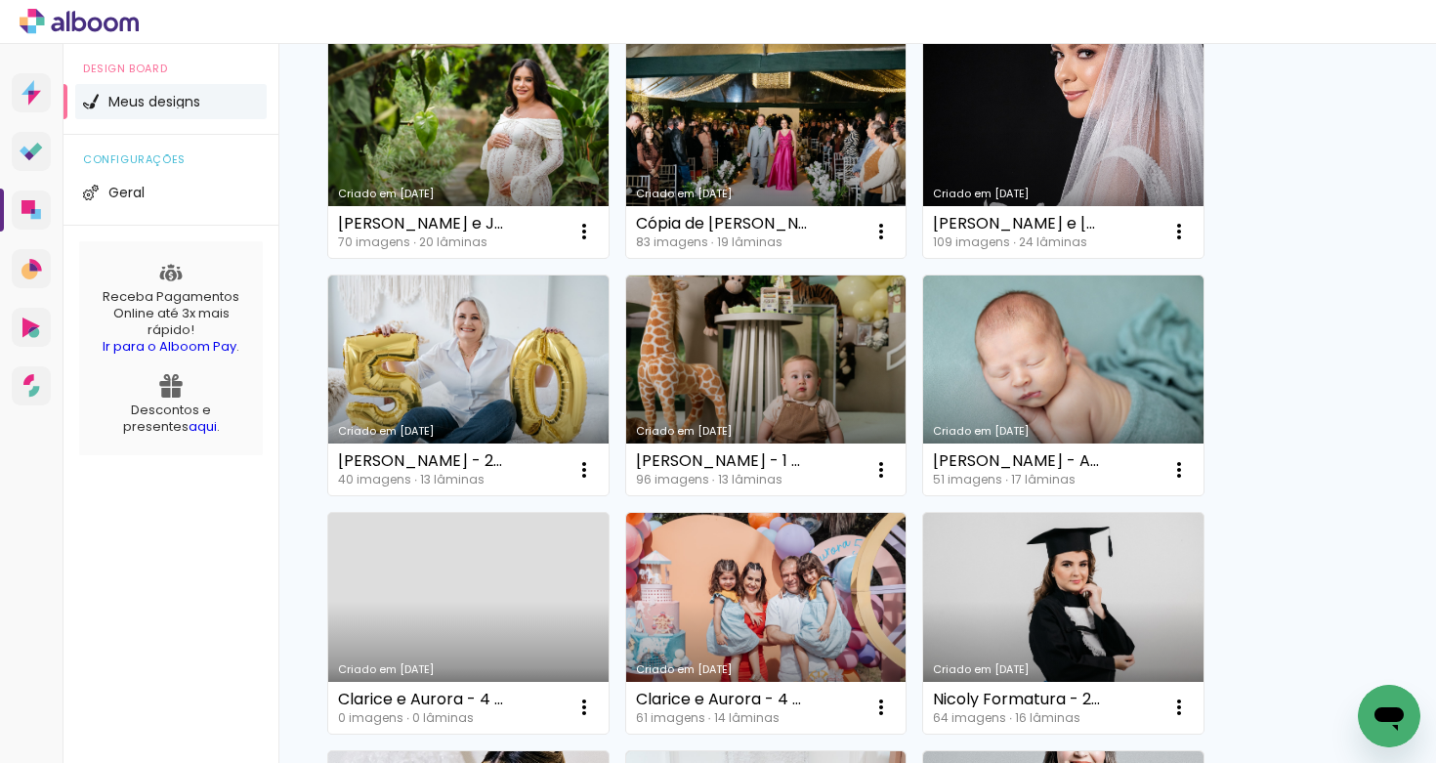
scroll to position [278, 0]
